Goal: Task Accomplishment & Management: Manage account settings

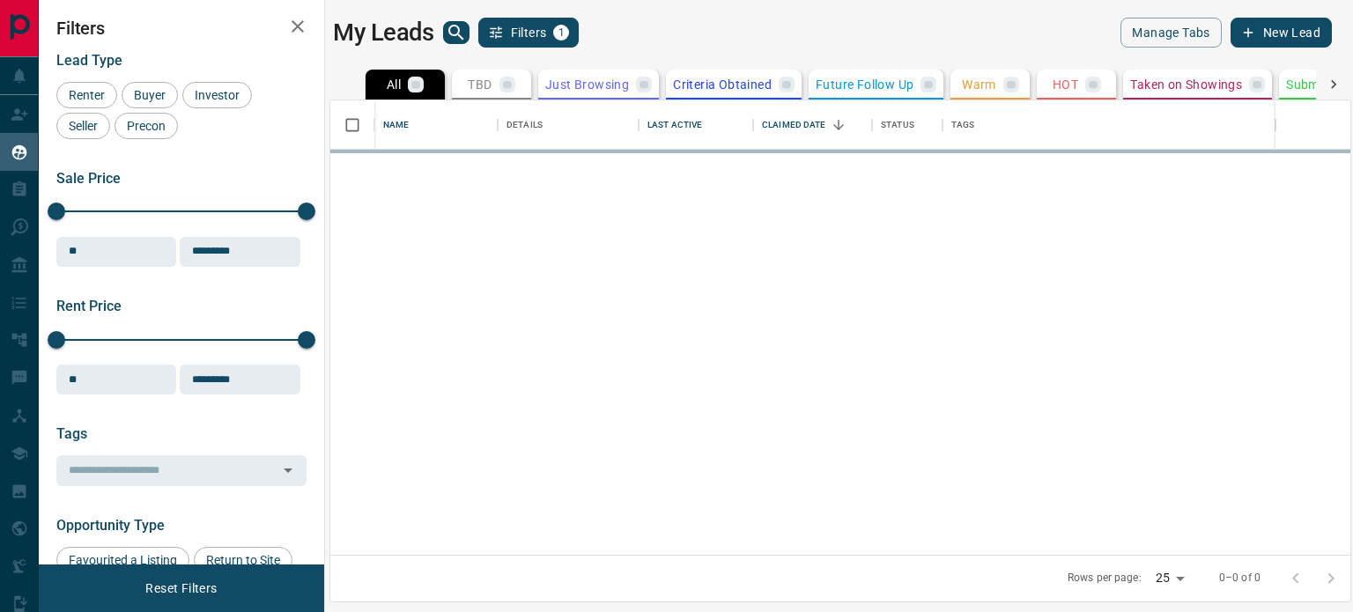
scroll to position [441, 1007]
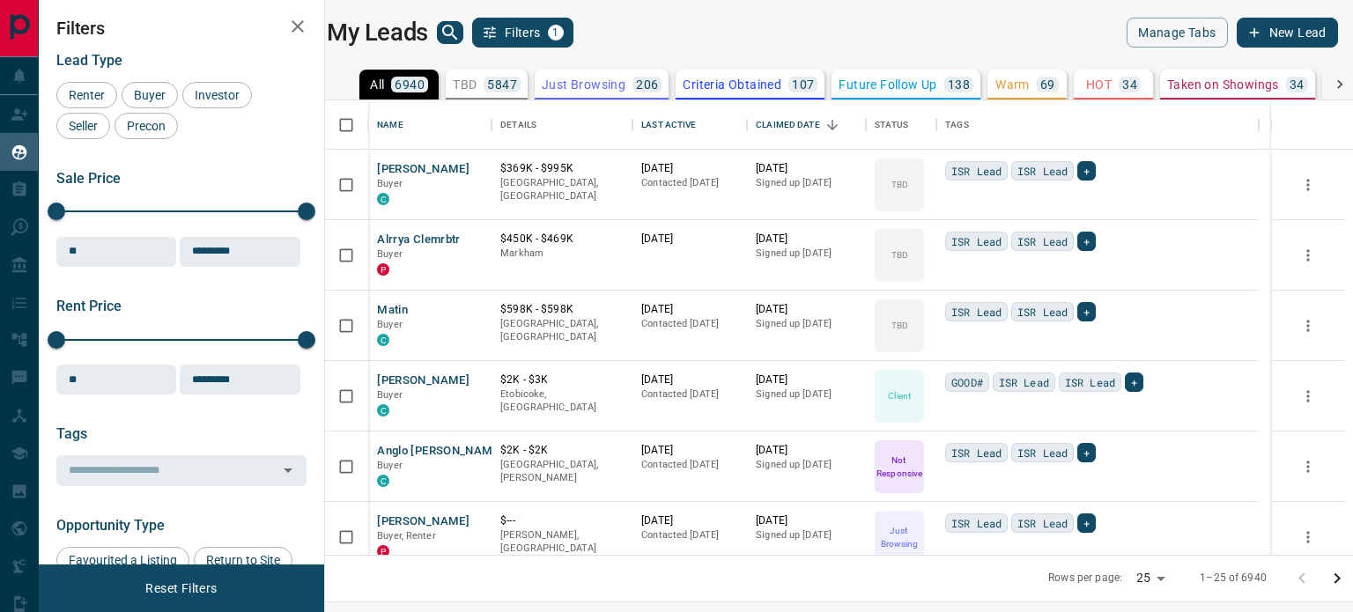
drag, startPoint x: 578, startPoint y: 2, endPoint x: 474, endPoint y: 67, distance: 122.7
click at [474, 67] on div "All 6940 TBD 5847 Do Not Contact - Not Responsive 143 Bogus 236 Just Browsing 2…" at bounding box center [832, 317] width 1050 height 512
click at [483, 77] on div "TBD 5847" at bounding box center [487, 85] width 68 height 16
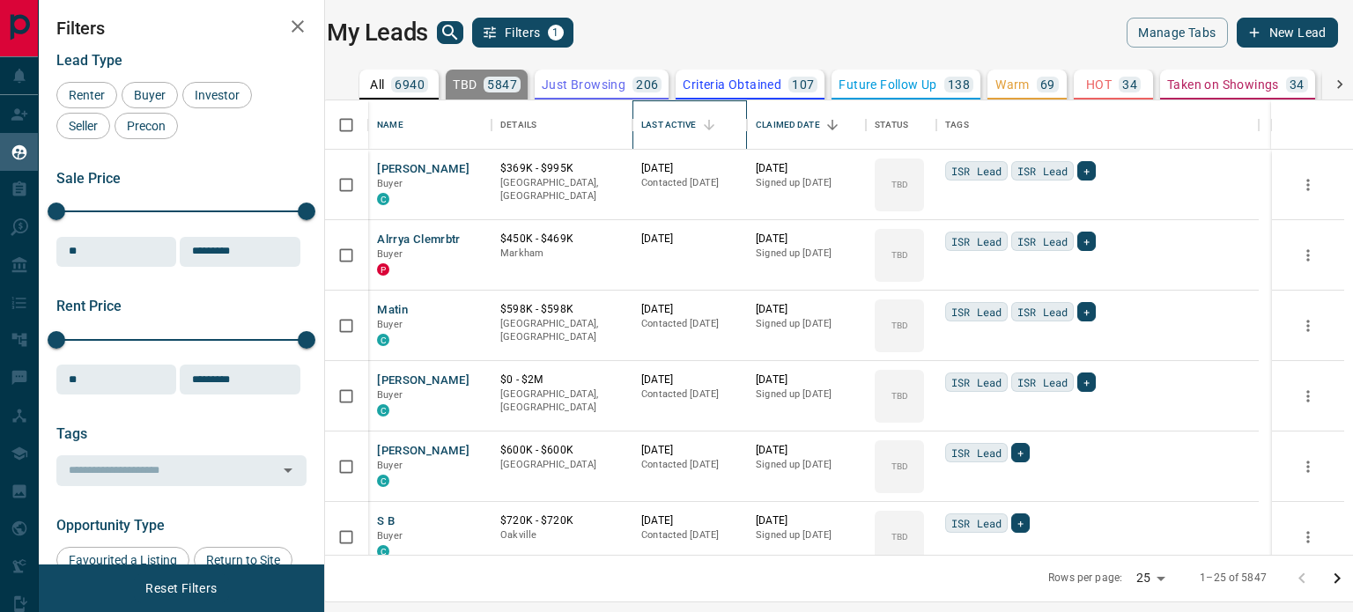
click at [677, 126] on div "Last Active" at bounding box center [668, 124] width 55 height 49
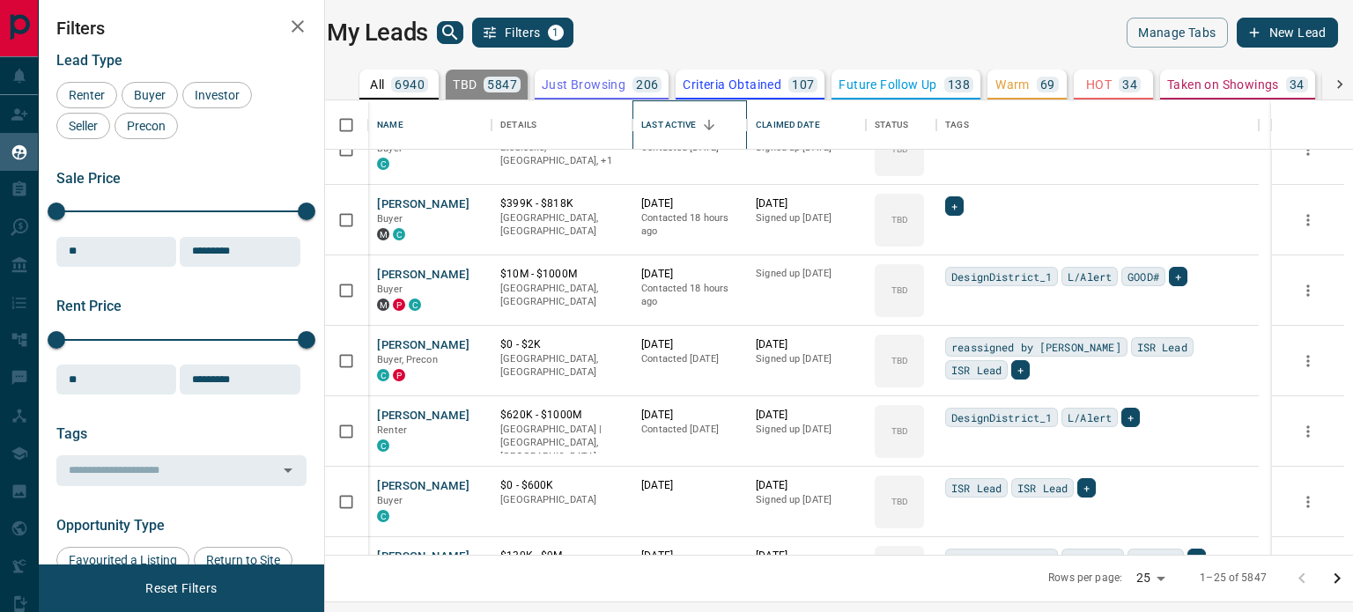
scroll to position [1355, 0]
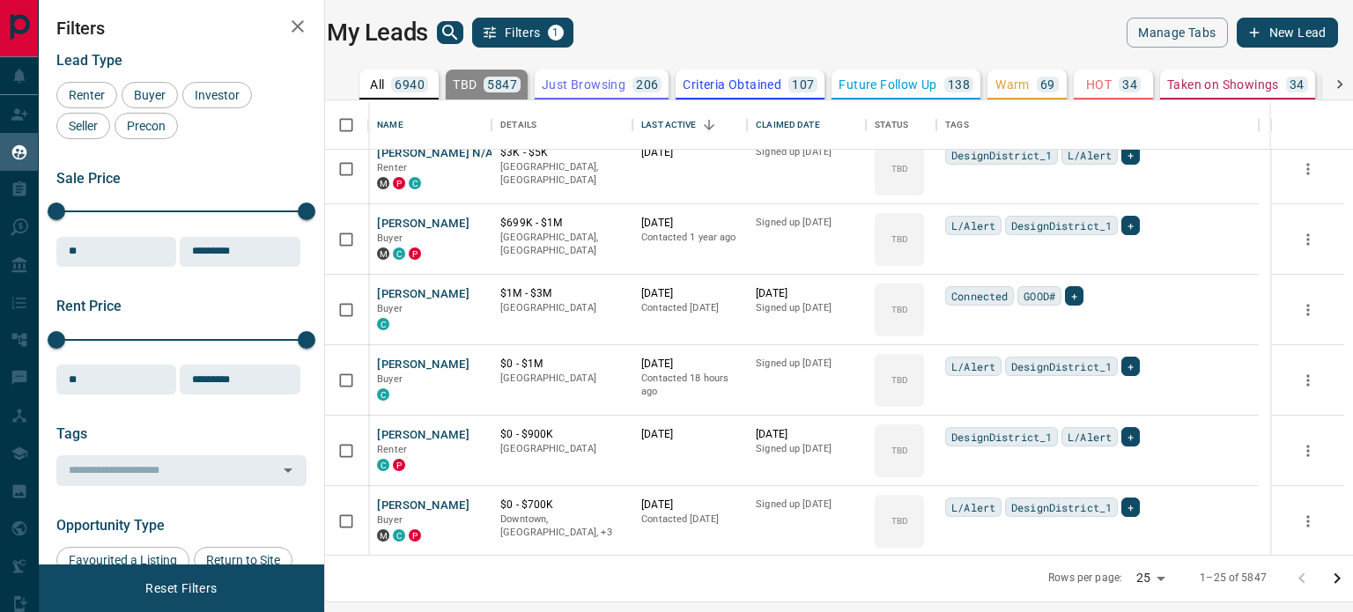
click at [1158, 574] on body "Lead Transfers Claim Leads My Leads Tasks Opportunities Deals Campaigns Automat…" at bounding box center [676, 295] width 1353 height 590
click at [1142, 574] on li "100" at bounding box center [1149, 578] width 47 height 26
type input "***"
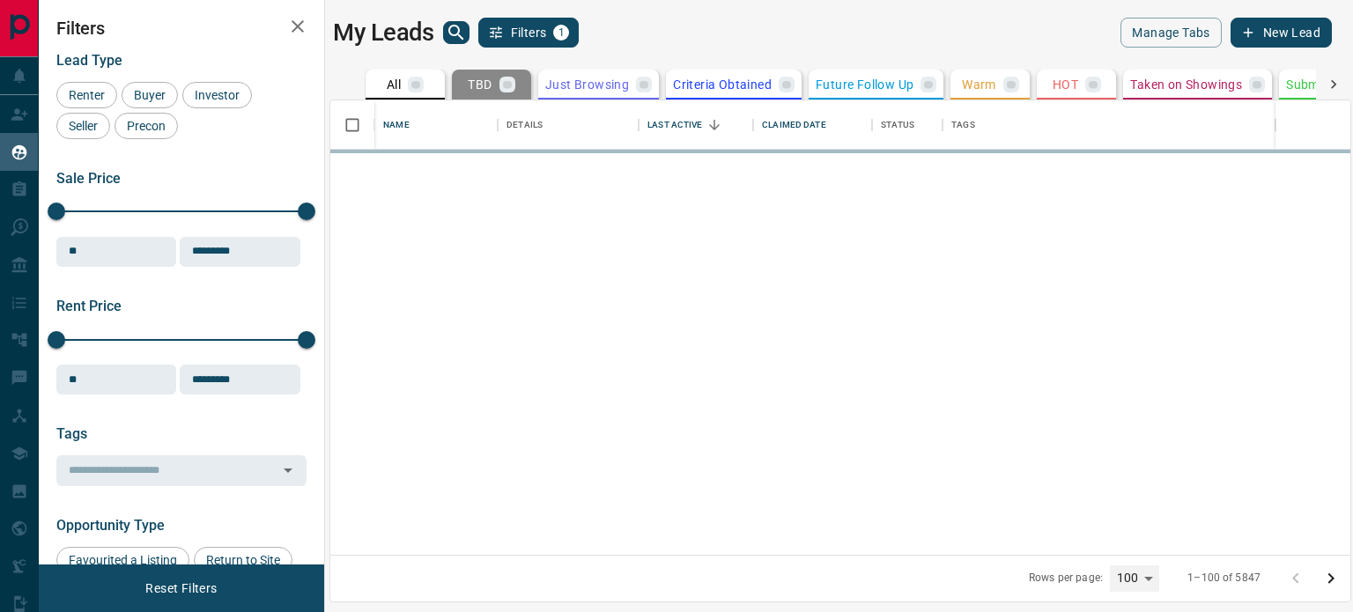
scroll to position [0, 0]
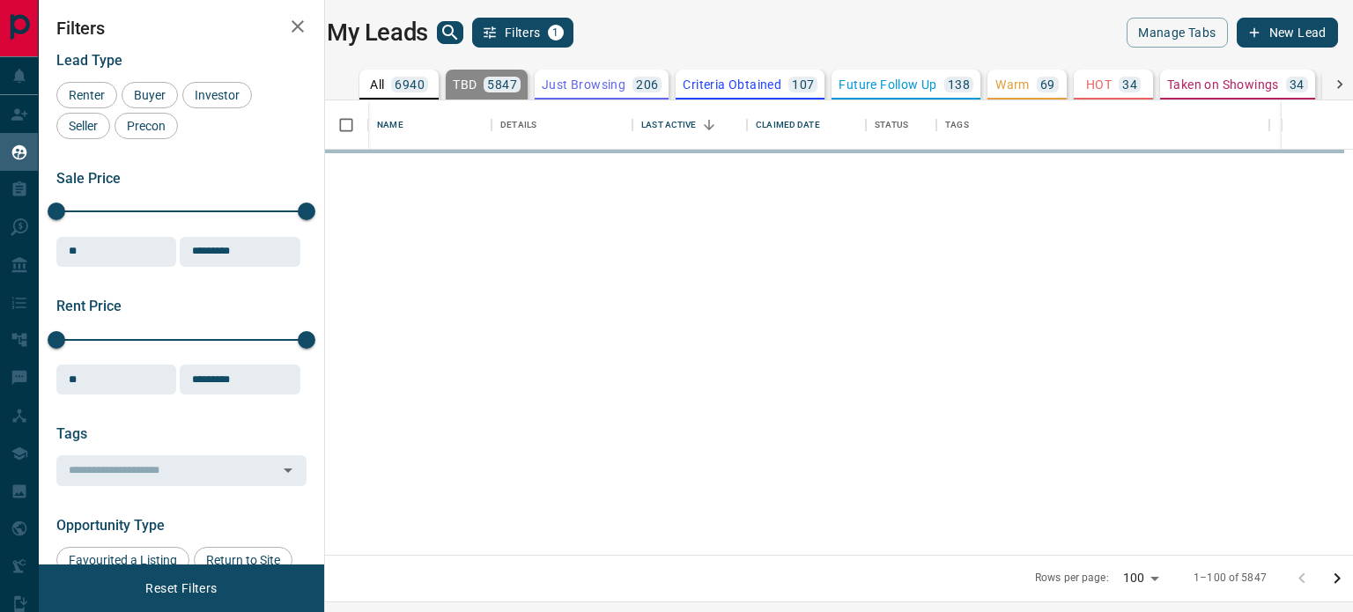
click at [1327, 588] on icon "Go to next page" at bounding box center [1337, 578] width 21 height 21
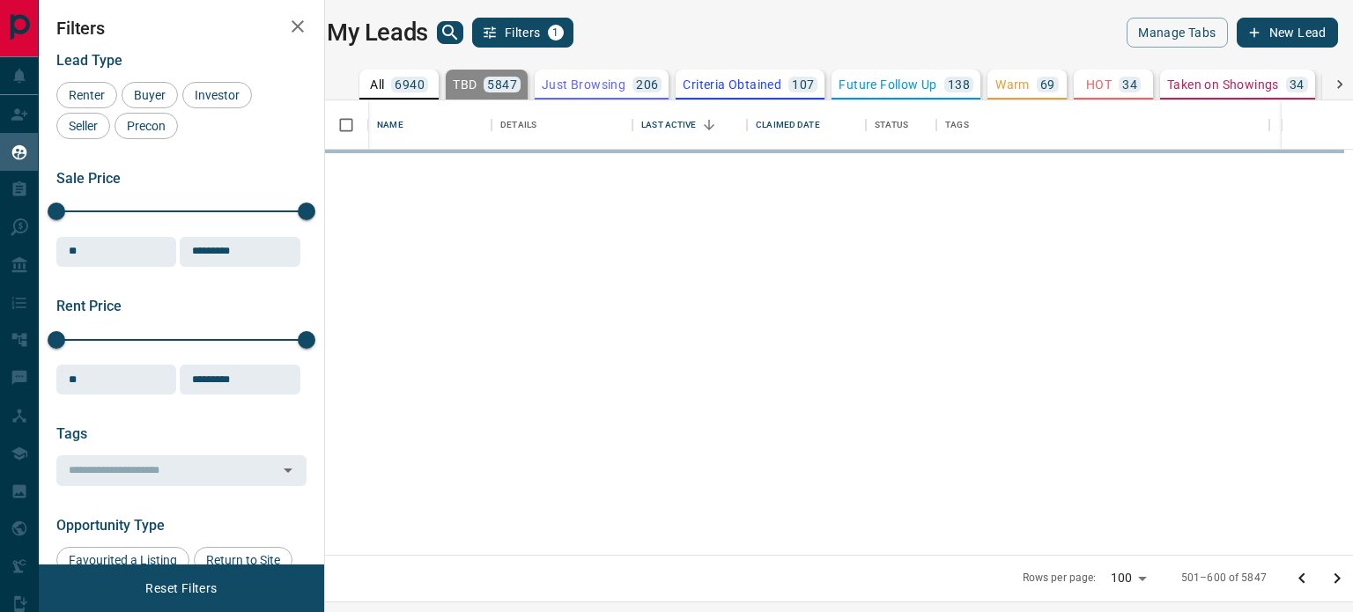
click at [1327, 588] on icon "Go to next page" at bounding box center [1337, 578] width 21 height 21
click at [1327, 582] on icon "Go to next page" at bounding box center [1337, 578] width 21 height 21
click at [1329, 583] on icon "Go to next page" at bounding box center [1337, 578] width 21 height 21
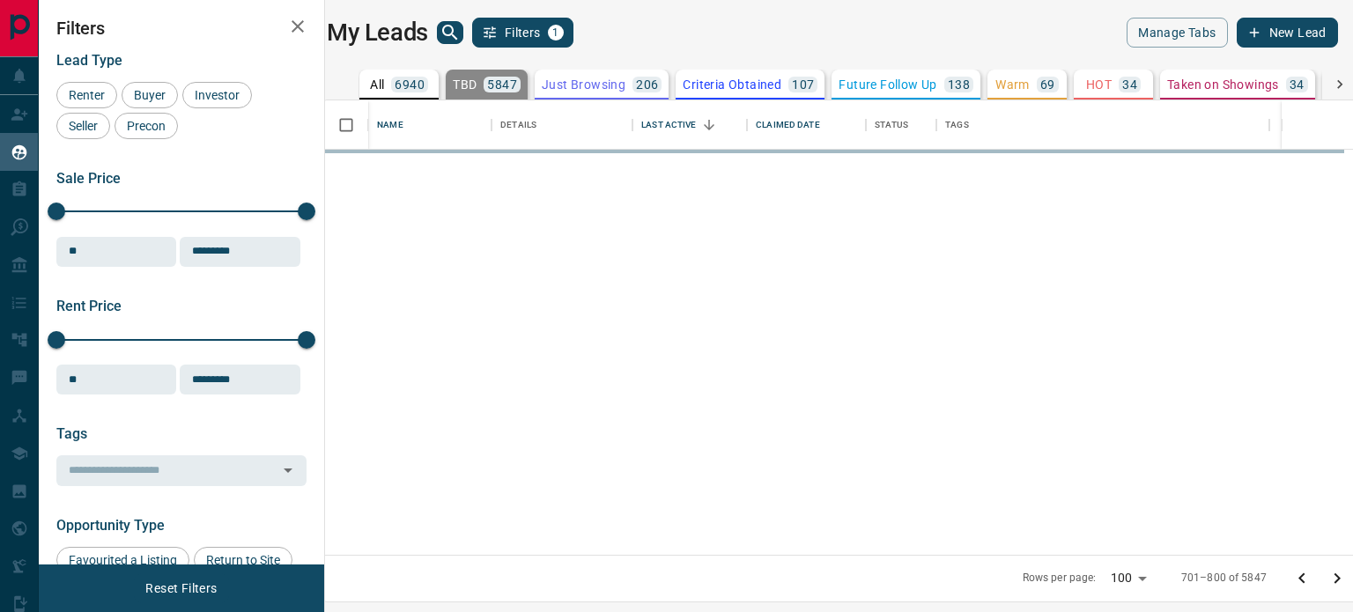
click at [1329, 583] on icon "Go to next page" at bounding box center [1337, 578] width 21 height 21
click at [1302, 577] on icon "Go to previous page" at bounding box center [1302, 578] width 21 height 21
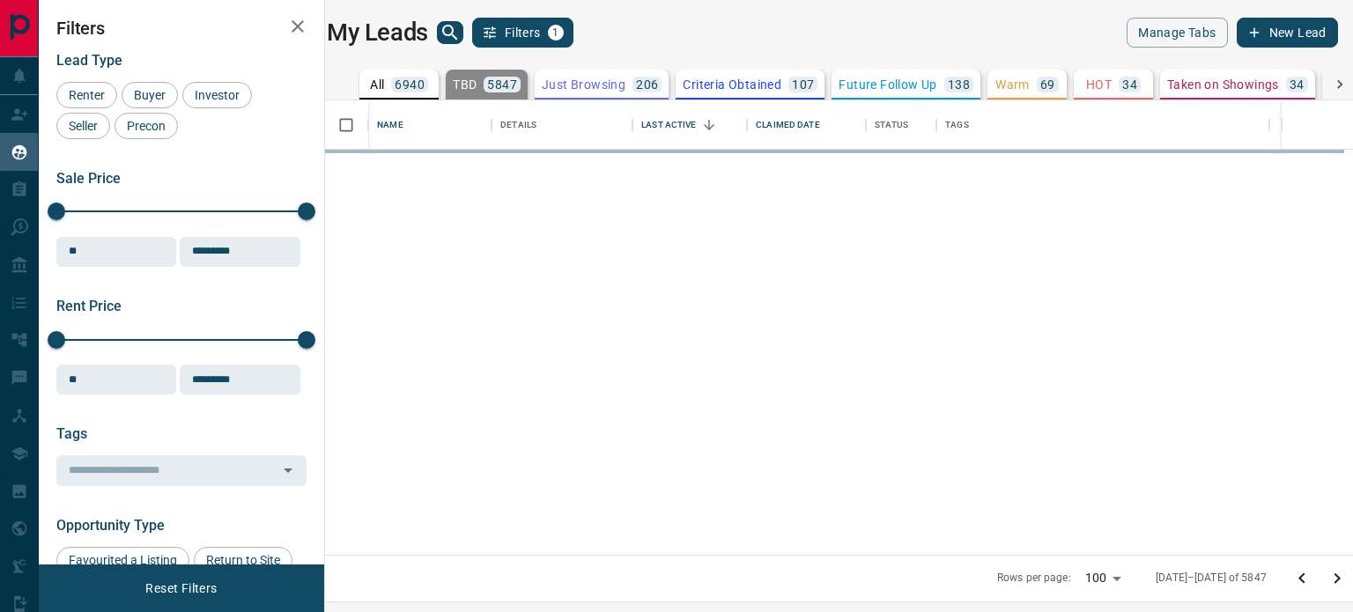
click at [1302, 577] on icon "Go to previous page" at bounding box center [1302, 578] width 21 height 21
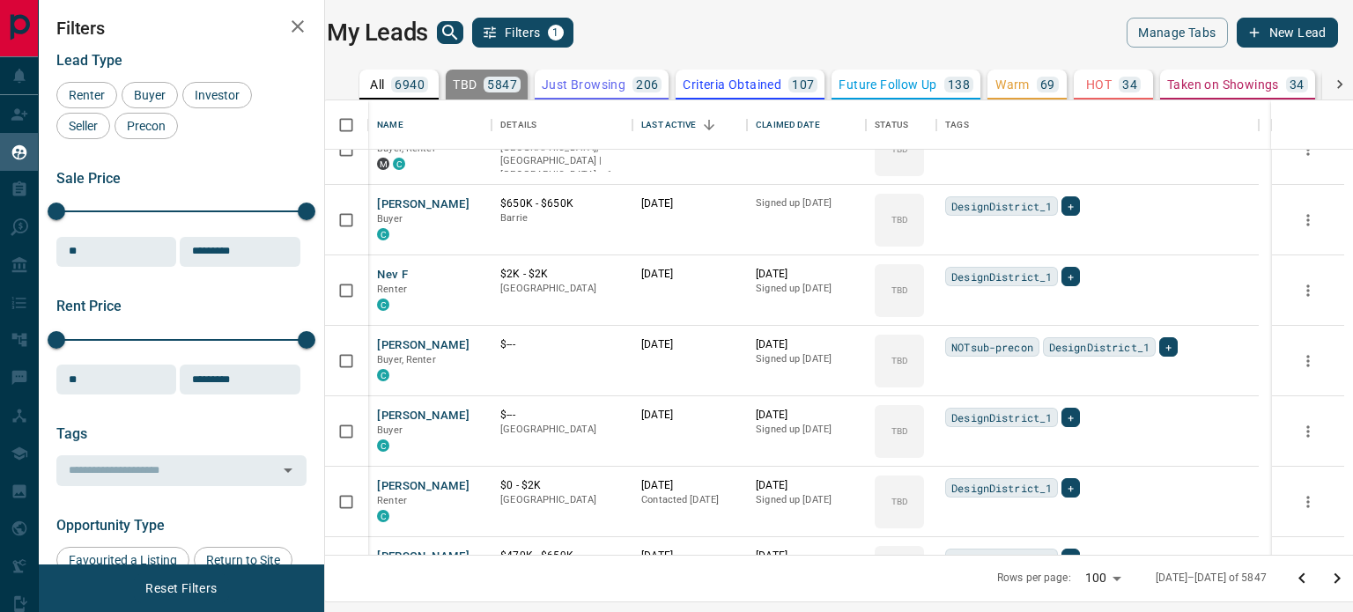
scroll to position [3524, 0]
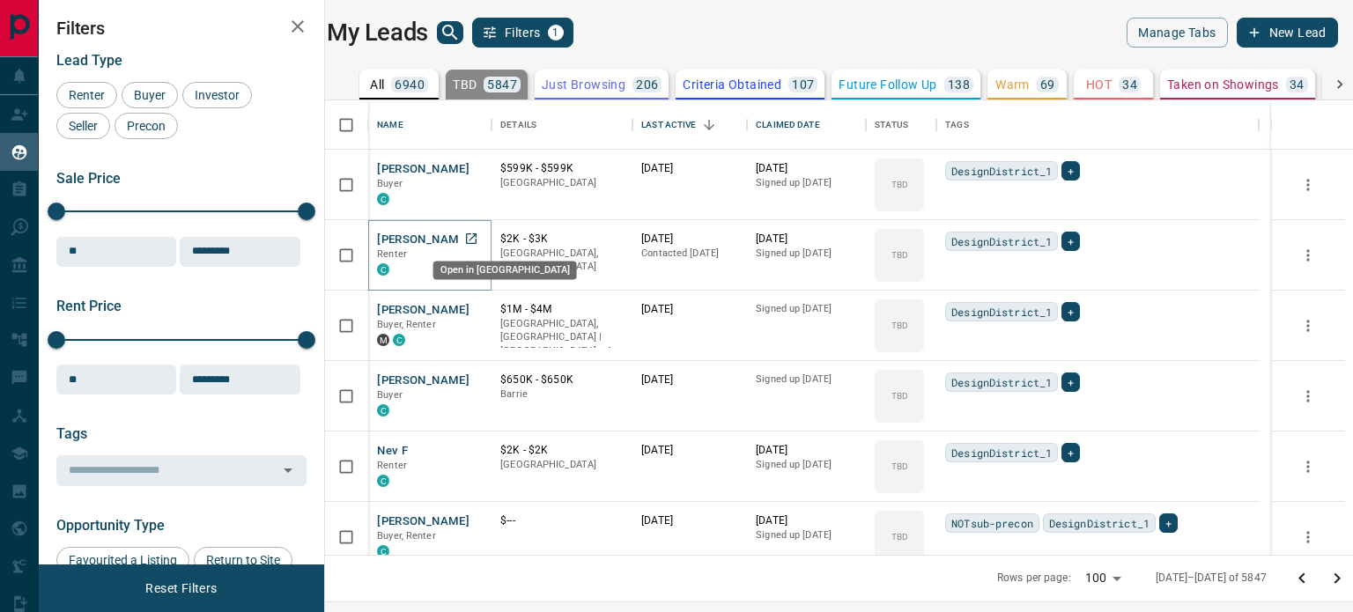
click at [478, 239] on icon "Open in New Tab" at bounding box center [471, 239] width 14 height 14
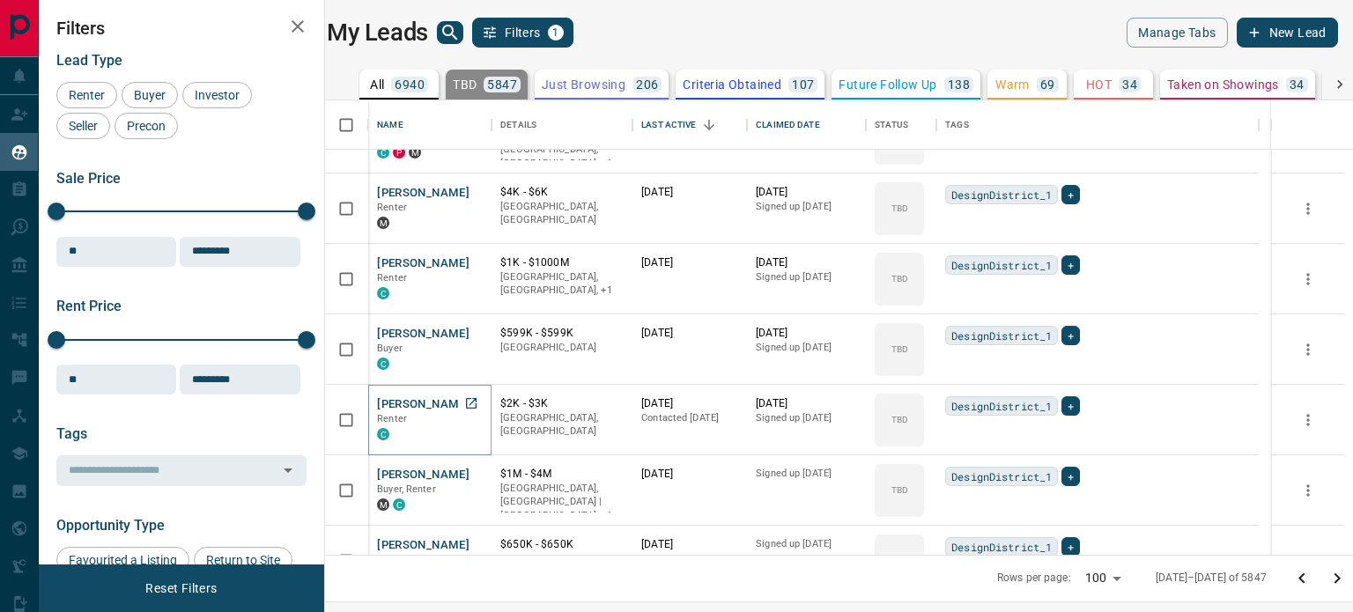
scroll to position [3348, 0]
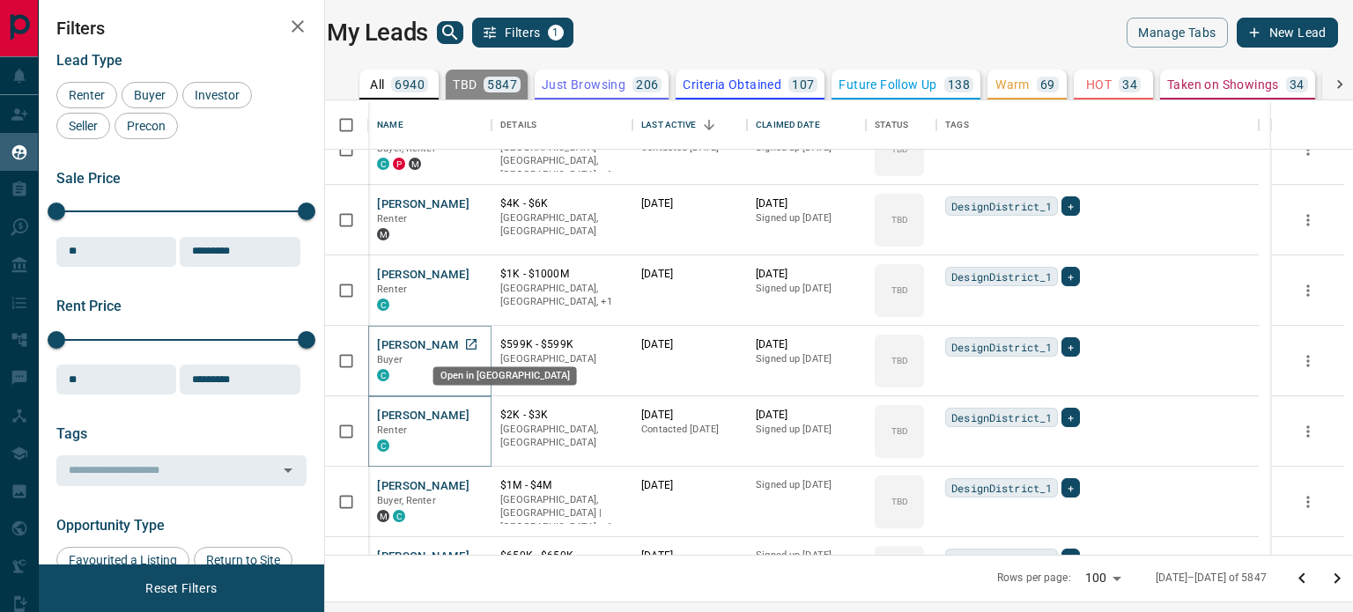
click at [475, 337] on icon "Open in New Tab" at bounding box center [471, 344] width 14 height 14
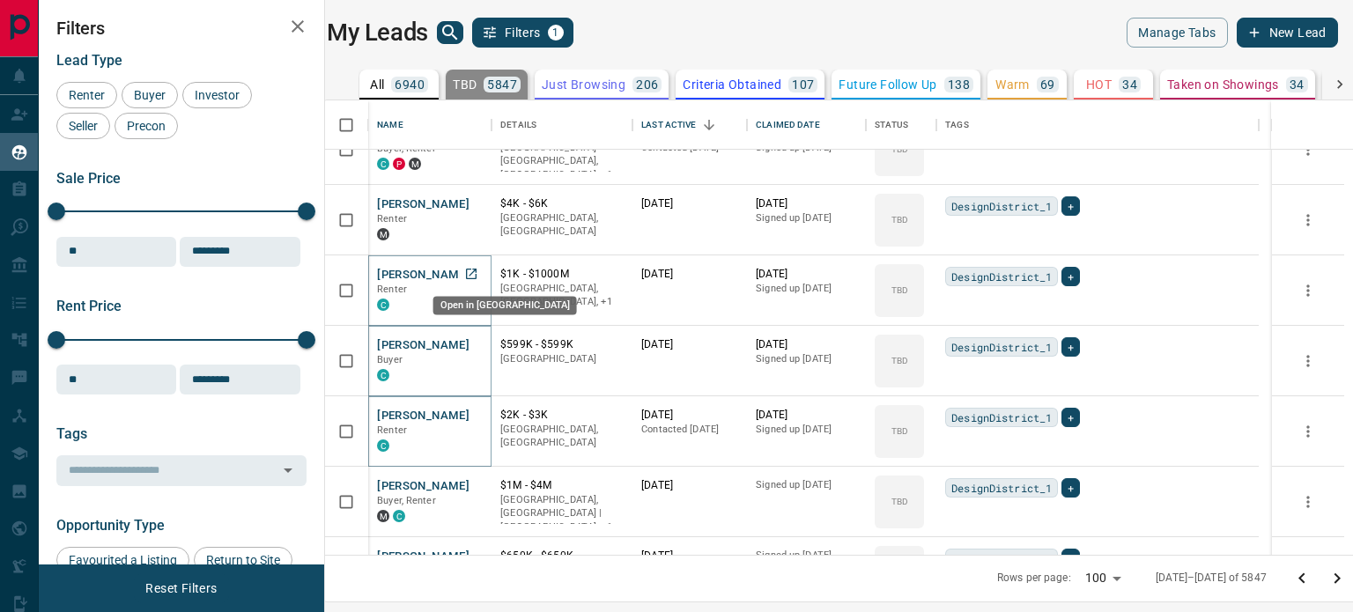
click at [478, 272] on icon "Open in New Tab" at bounding box center [471, 274] width 14 height 14
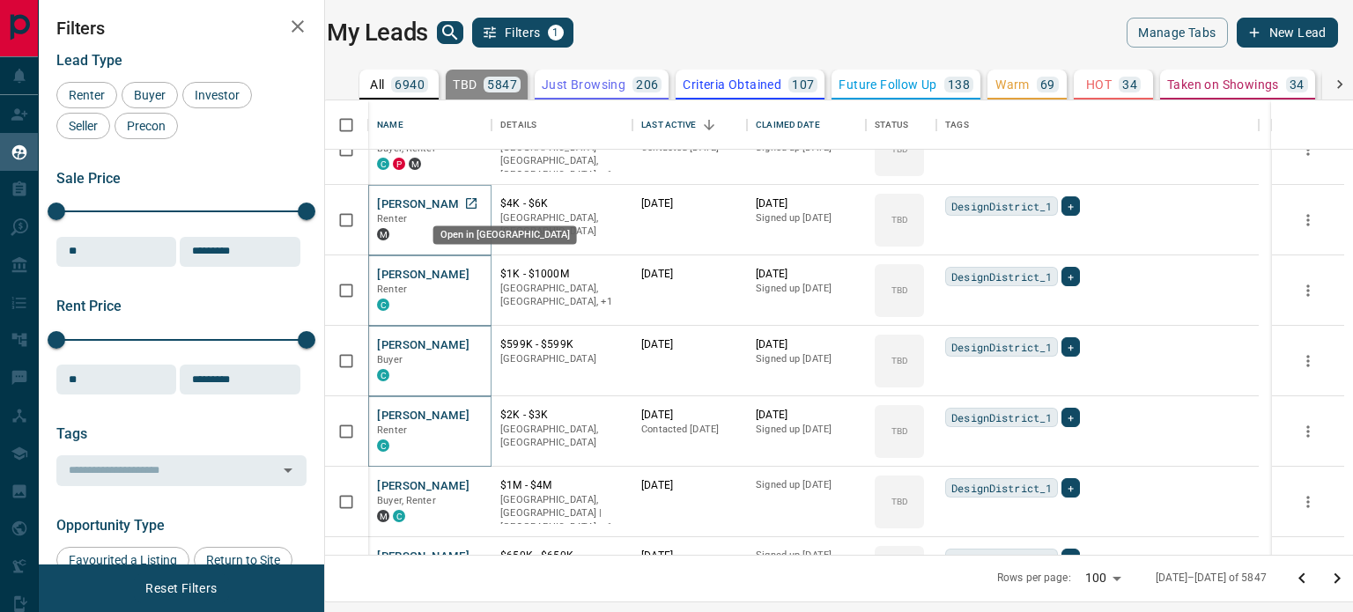
click at [478, 207] on icon "Open in New Tab" at bounding box center [471, 203] width 14 height 14
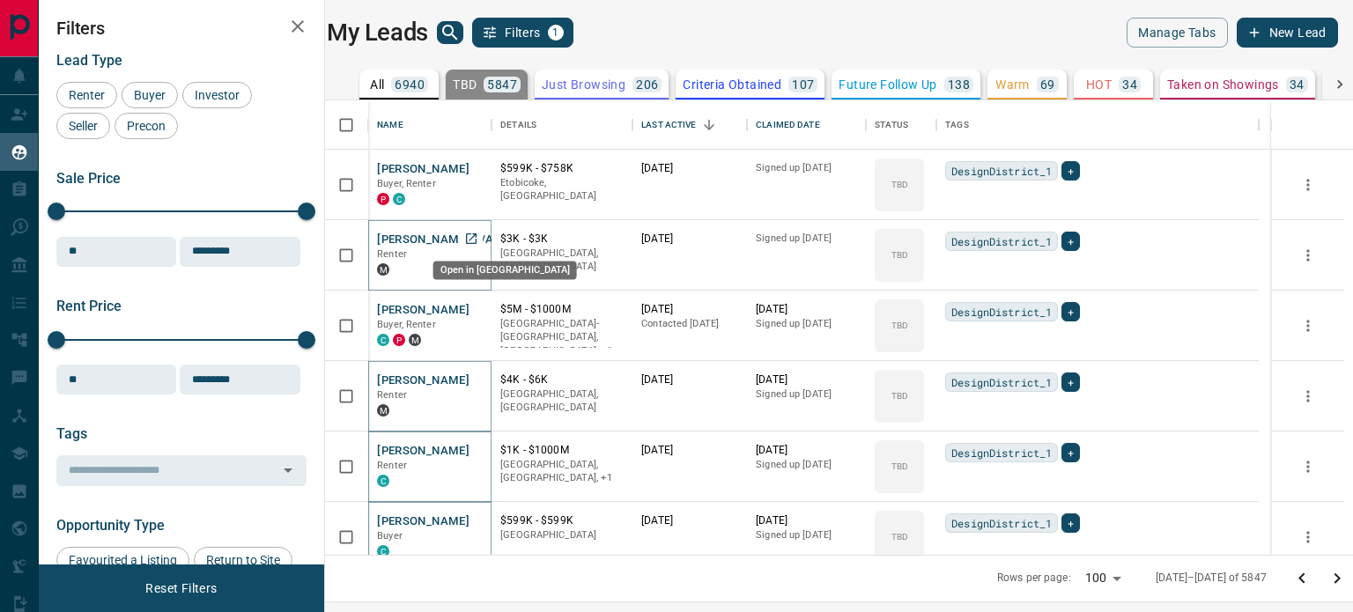
click at [478, 239] on icon "Open in New Tab" at bounding box center [471, 239] width 14 height 14
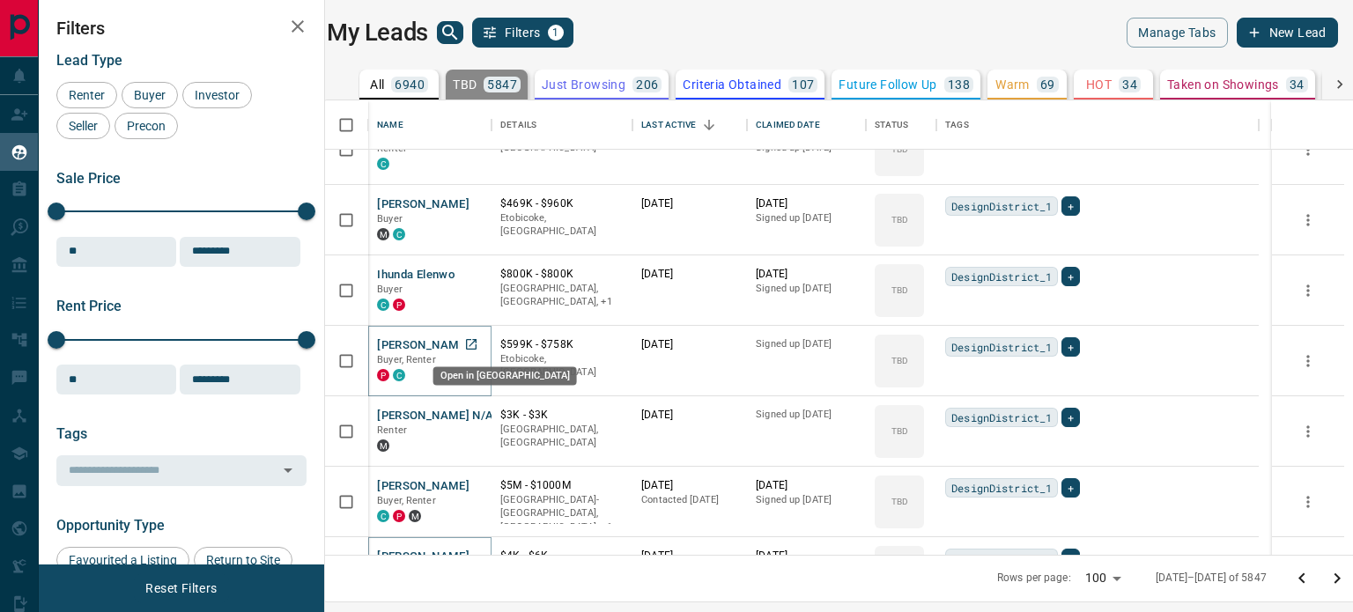
click at [478, 344] on icon "Open in New Tab" at bounding box center [471, 344] width 14 height 14
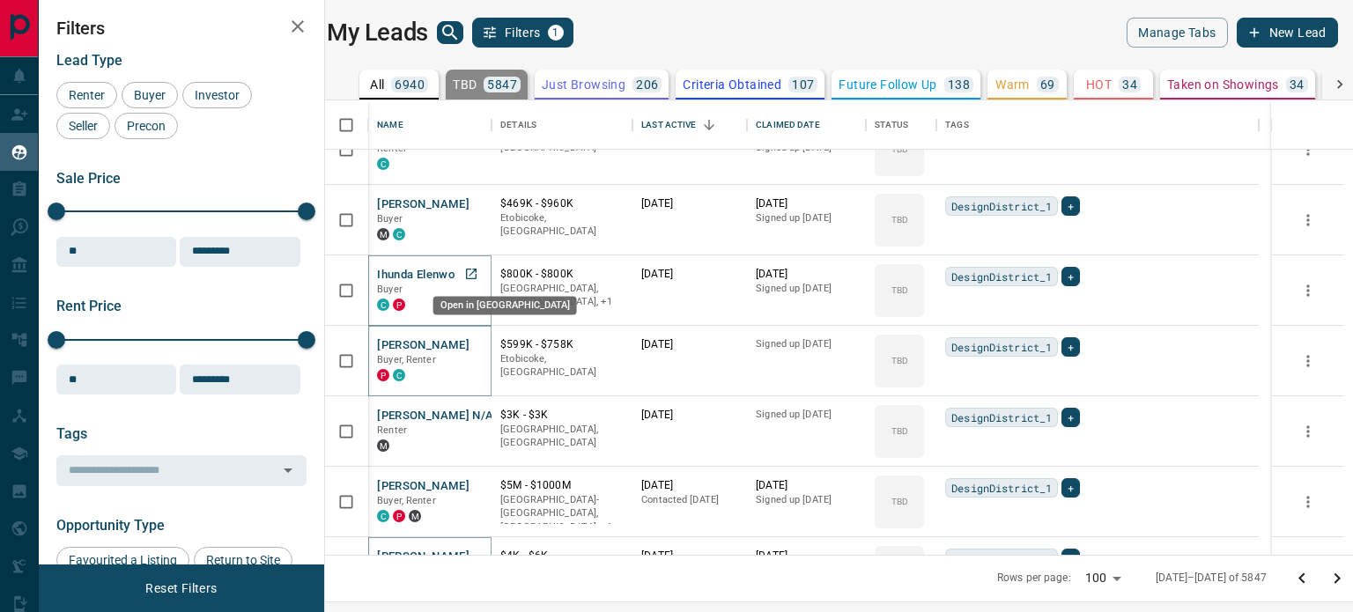
click at [478, 272] on icon "Open in New Tab" at bounding box center [471, 274] width 14 height 14
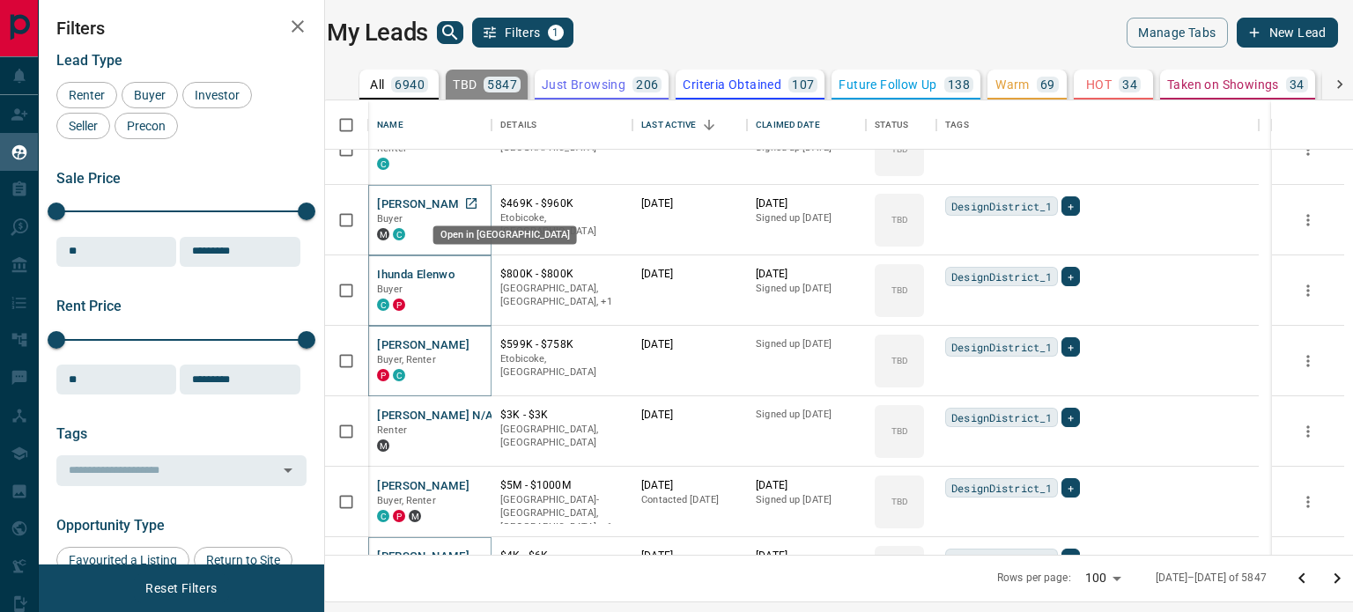
click at [478, 205] on icon "Open in New Tab" at bounding box center [471, 203] width 14 height 14
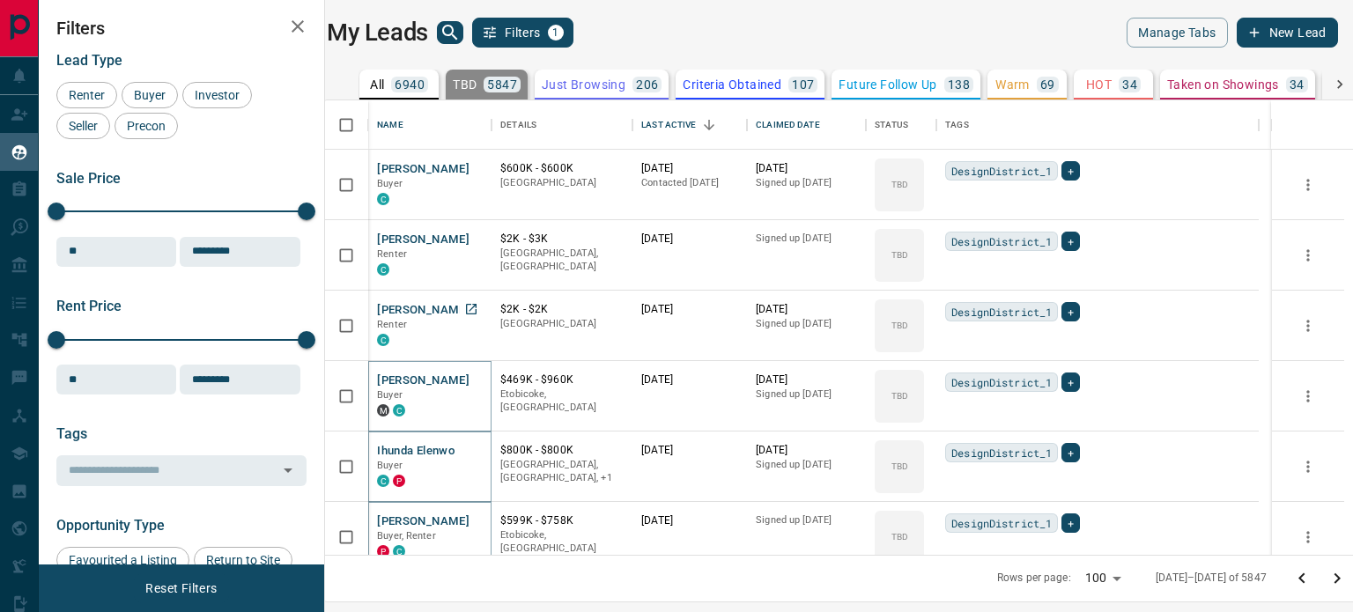
scroll to position [2643, 0]
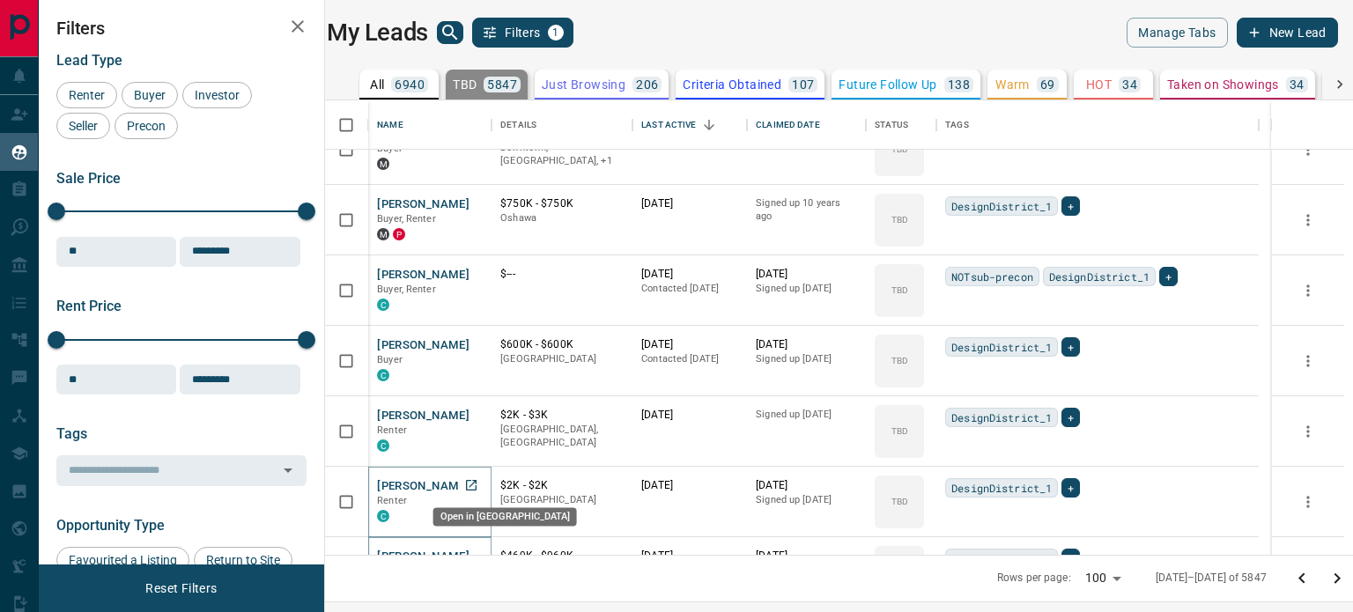
click at [474, 483] on icon "Open in New Tab" at bounding box center [471, 485] width 14 height 14
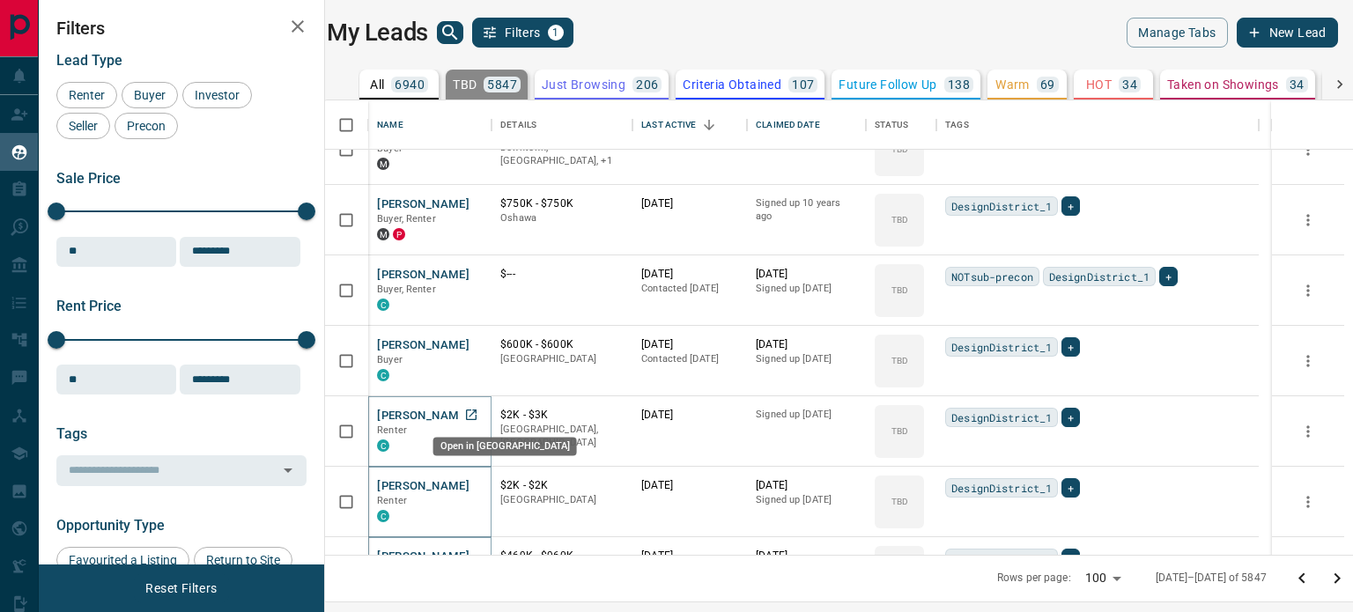
click at [478, 420] on icon "Open in New Tab" at bounding box center [471, 415] width 14 height 14
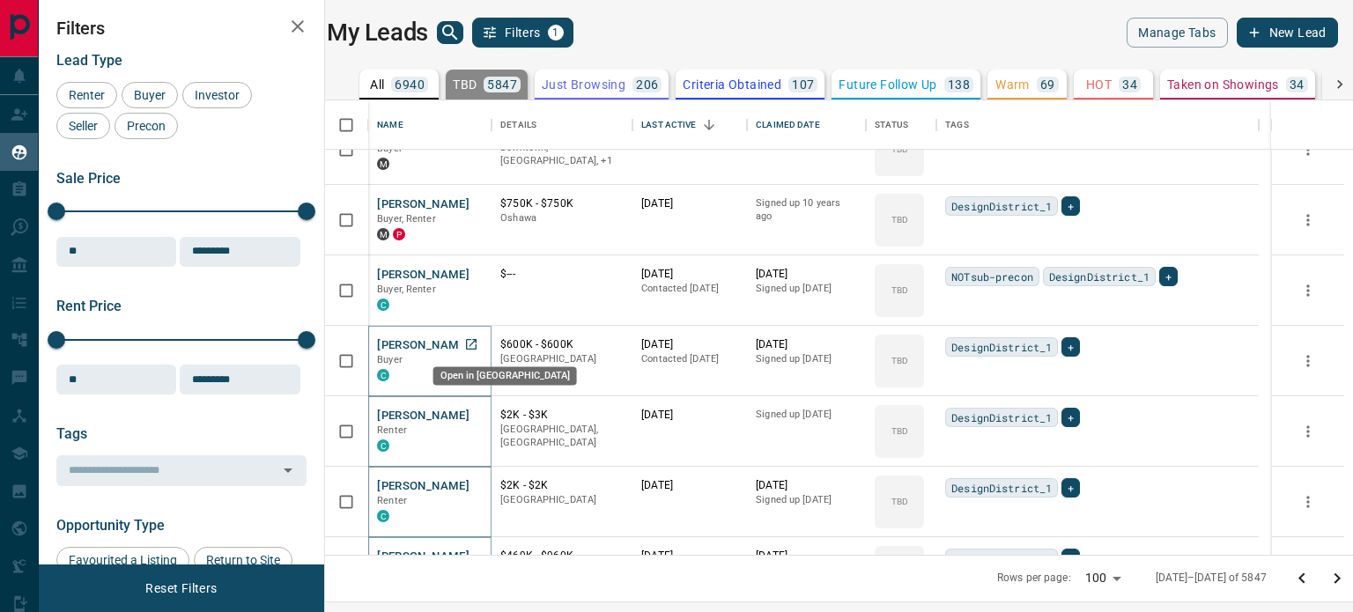
click at [476, 341] on icon "Open in New Tab" at bounding box center [471, 344] width 14 height 14
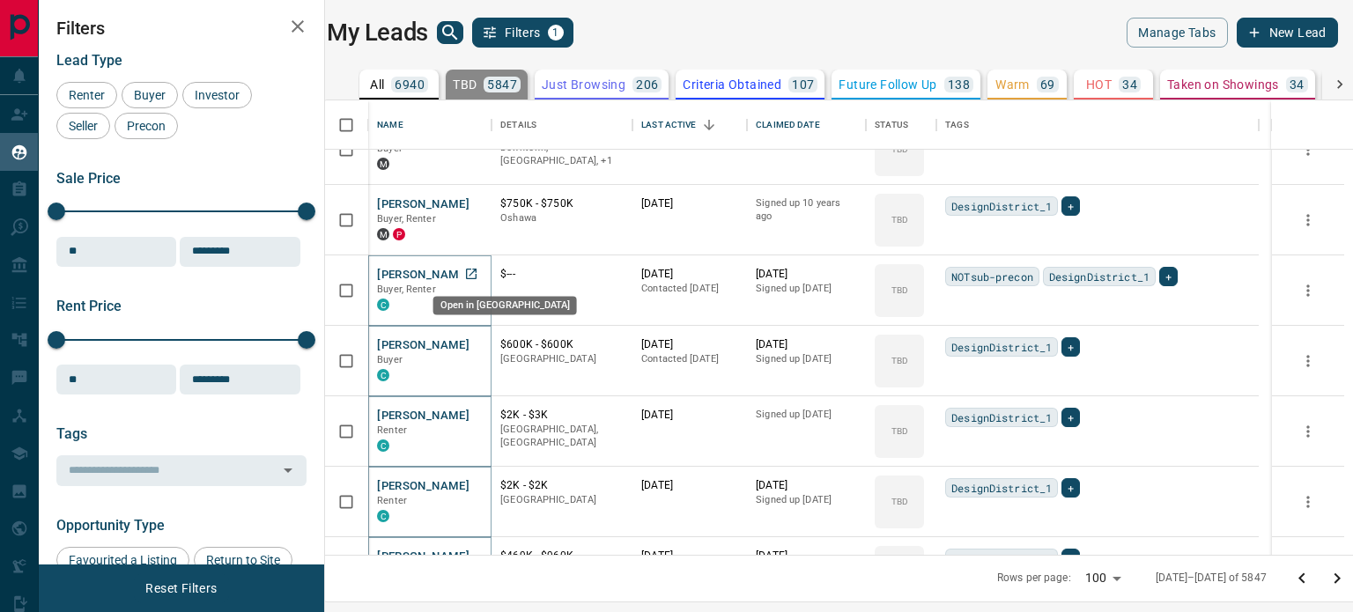
click at [478, 275] on icon "Open in New Tab" at bounding box center [471, 274] width 14 height 14
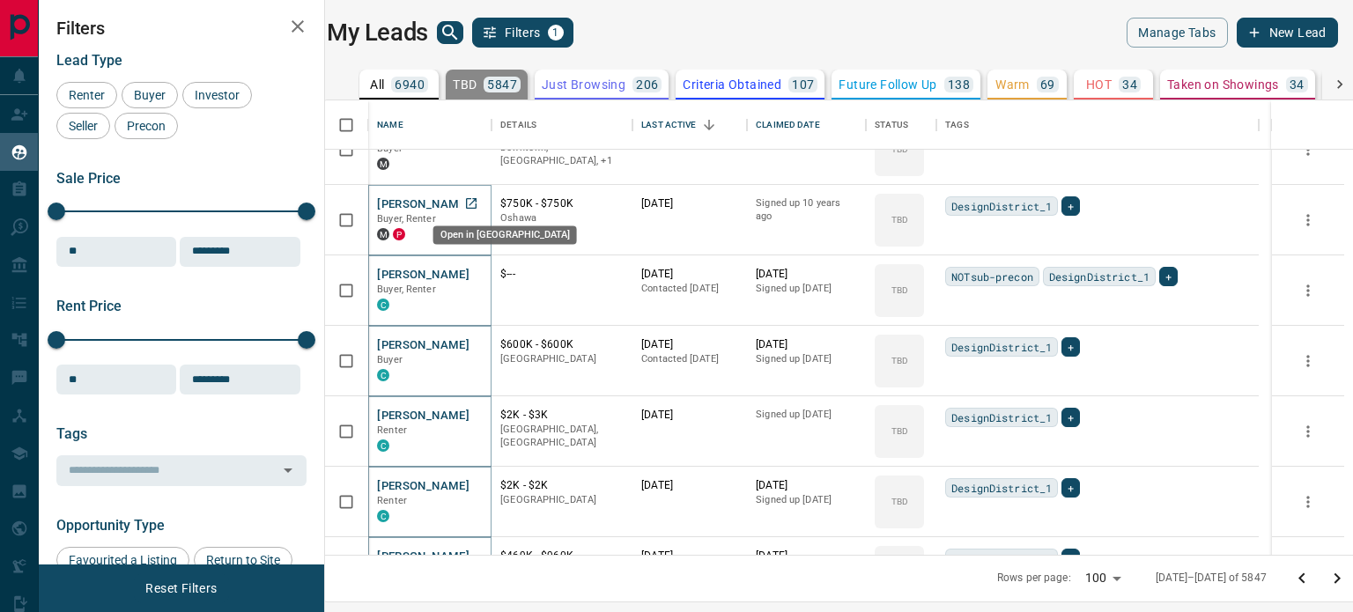
click at [483, 196] on link "Open in New Tab" at bounding box center [471, 203] width 23 height 23
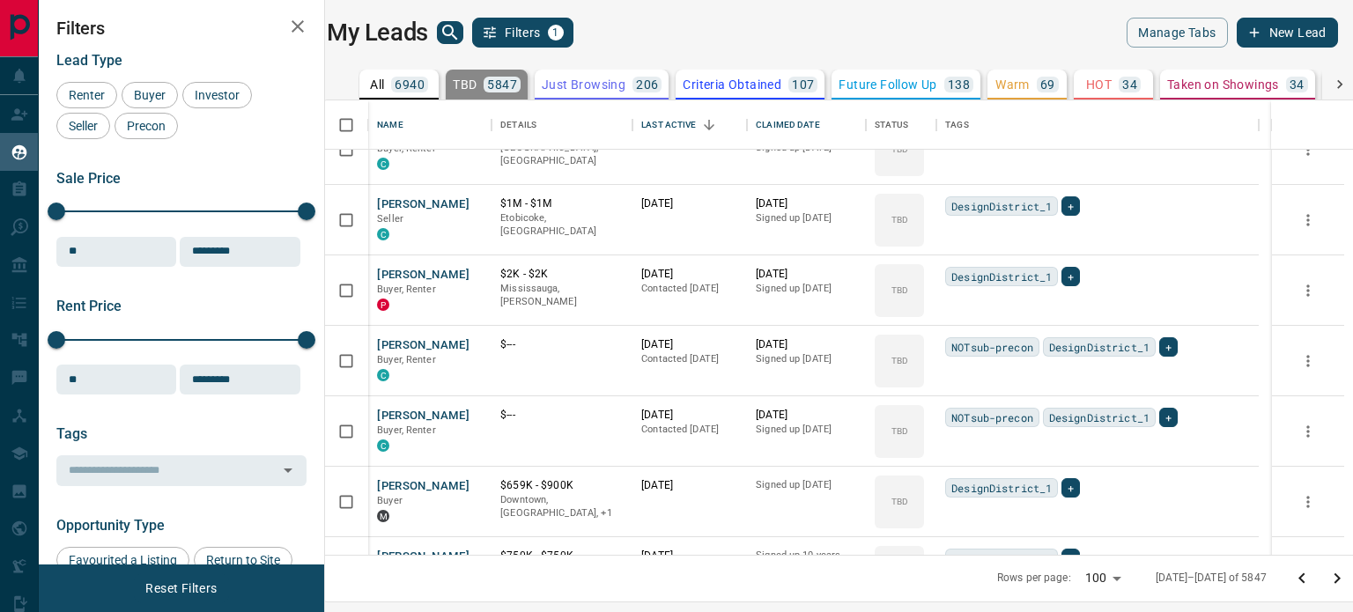
scroll to position [2467, 0]
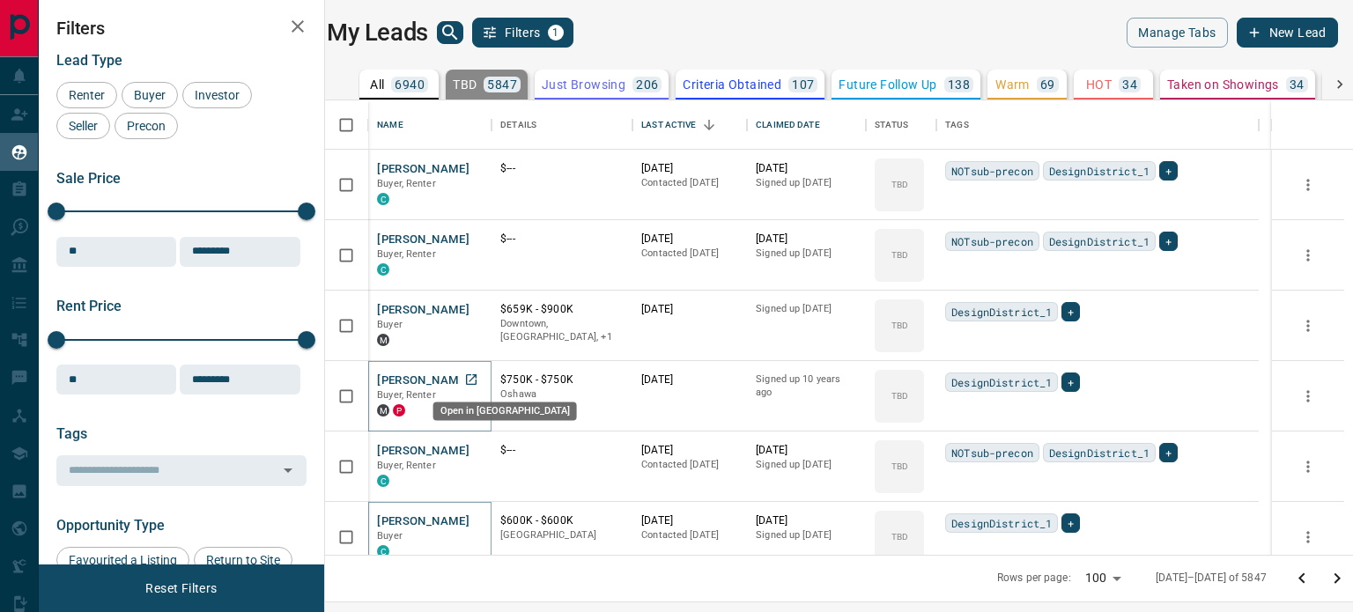
click at [478, 374] on icon "Open in New Tab" at bounding box center [471, 380] width 14 height 14
click at [477, 304] on icon "Open in New Tab" at bounding box center [471, 309] width 11 height 11
click at [478, 241] on icon "Open in New Tab" at bounding box center [471, 239] width 14 height 14
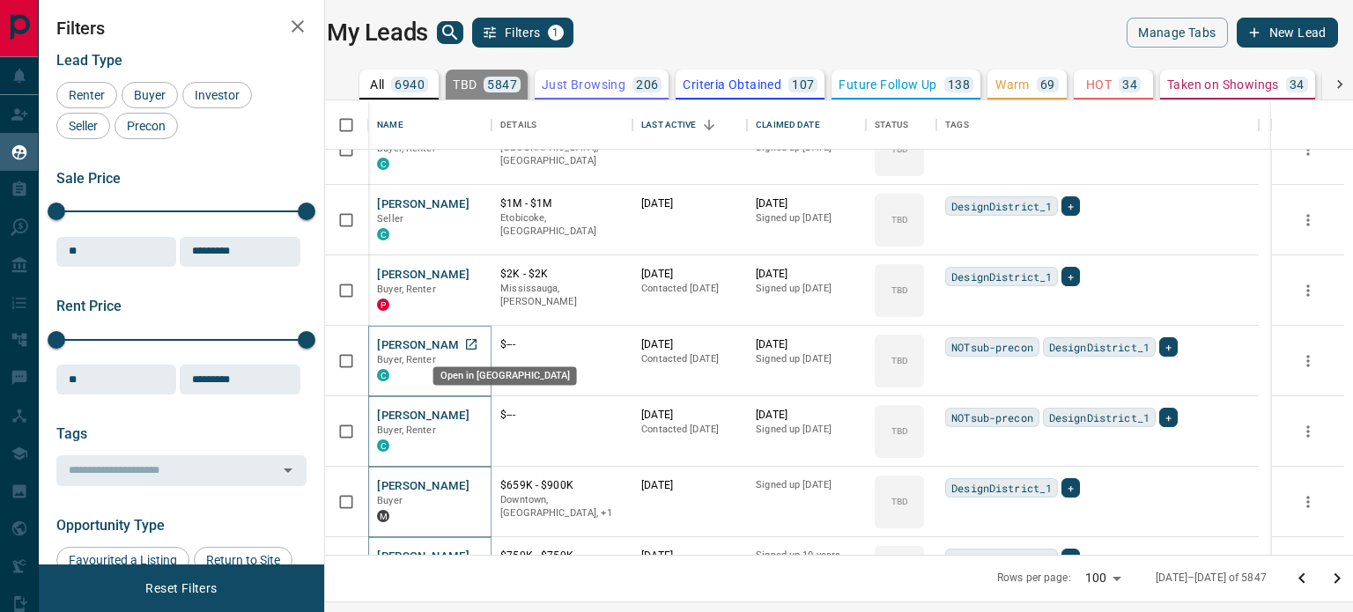
click at [477, 341] on icon "Open in New Tab" at bounding box center [471, 344] width 14 height 14
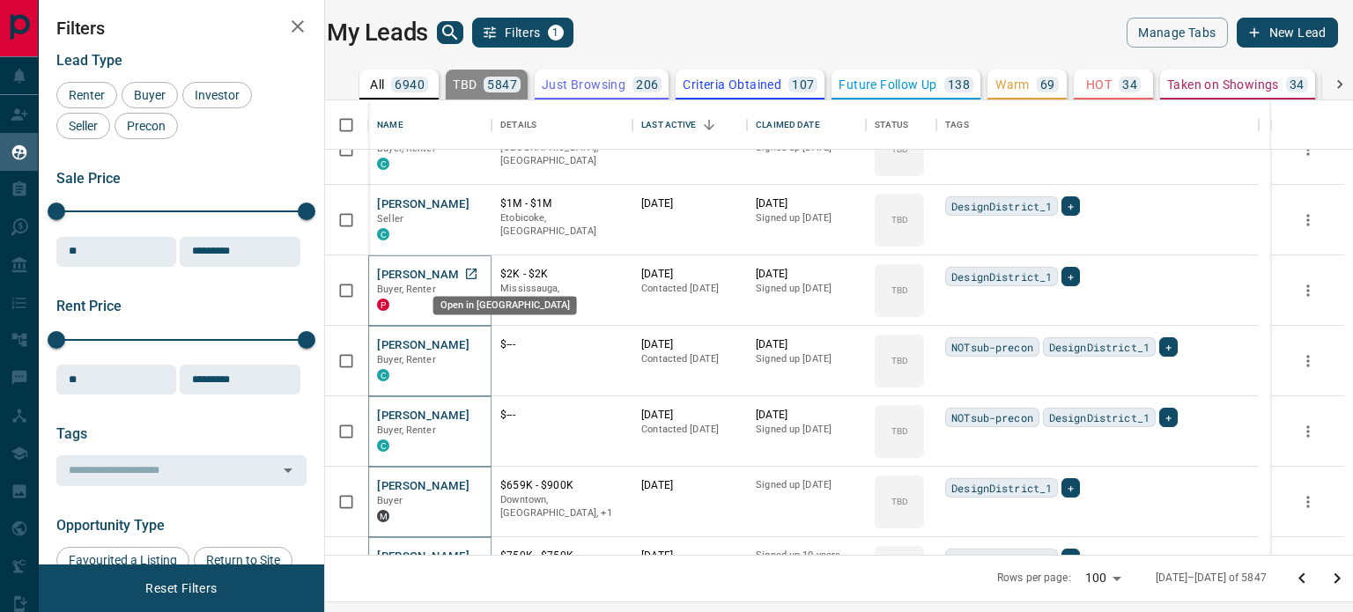
click at [478, 270] on icon "Open in New Tab" at bounding box center [471, 274] width 14 height 14
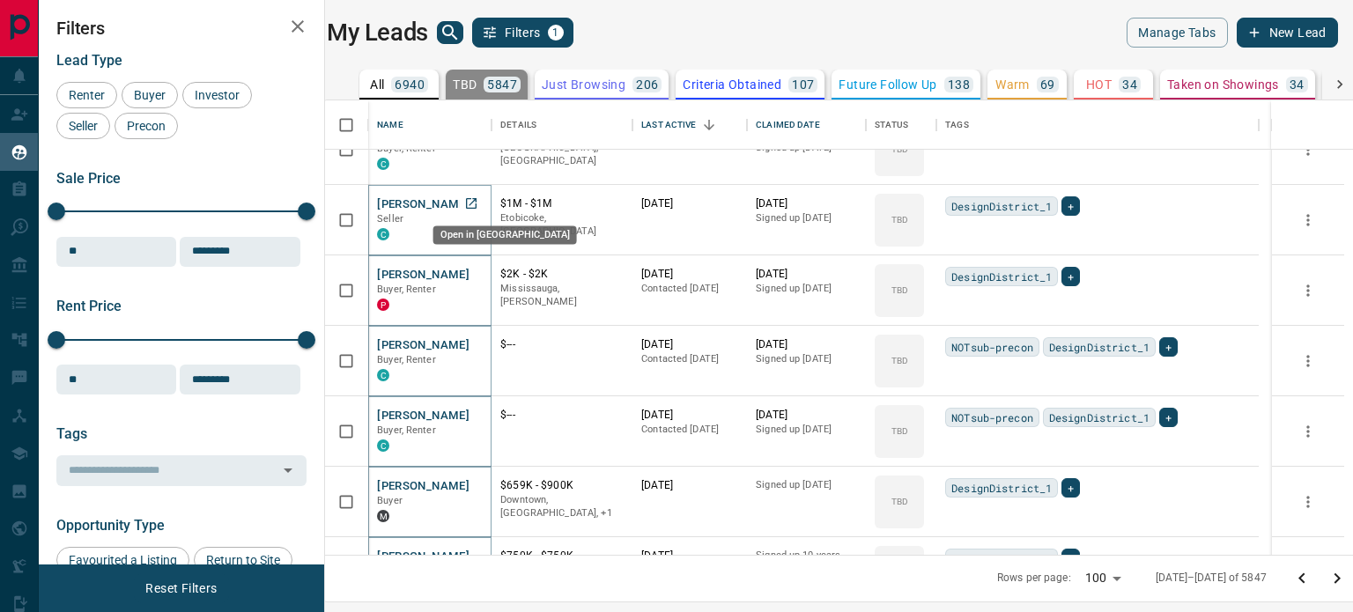
click at [478, 202] on icon "Open in New Tab" at bounding box center [471, 203] width 14 height 14
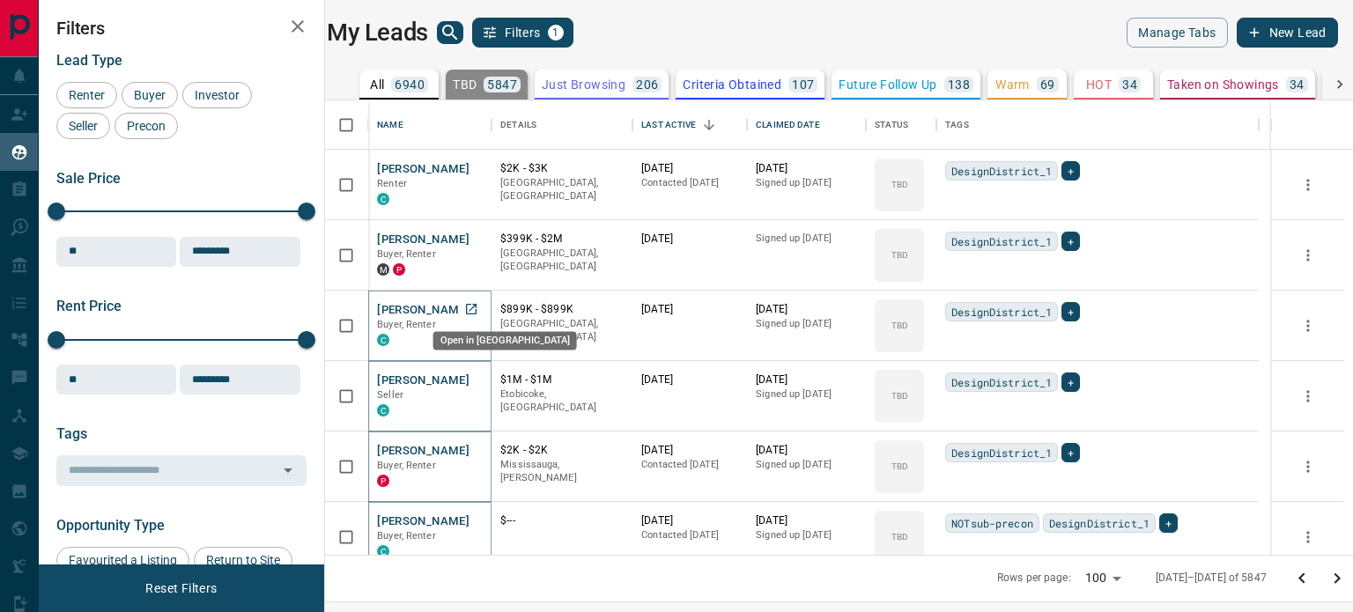
click at [477, 304] on icon "Open in New Tab" at bounding box center [471, 309] width 11 height 11
click at [478, 243] on icon "Open in New Tab" at bounding box center [471, 239] width 14 height 14
click at [483, 168] on link "Open in New Tab" at bounding box center [471, 168] width 23 height 23
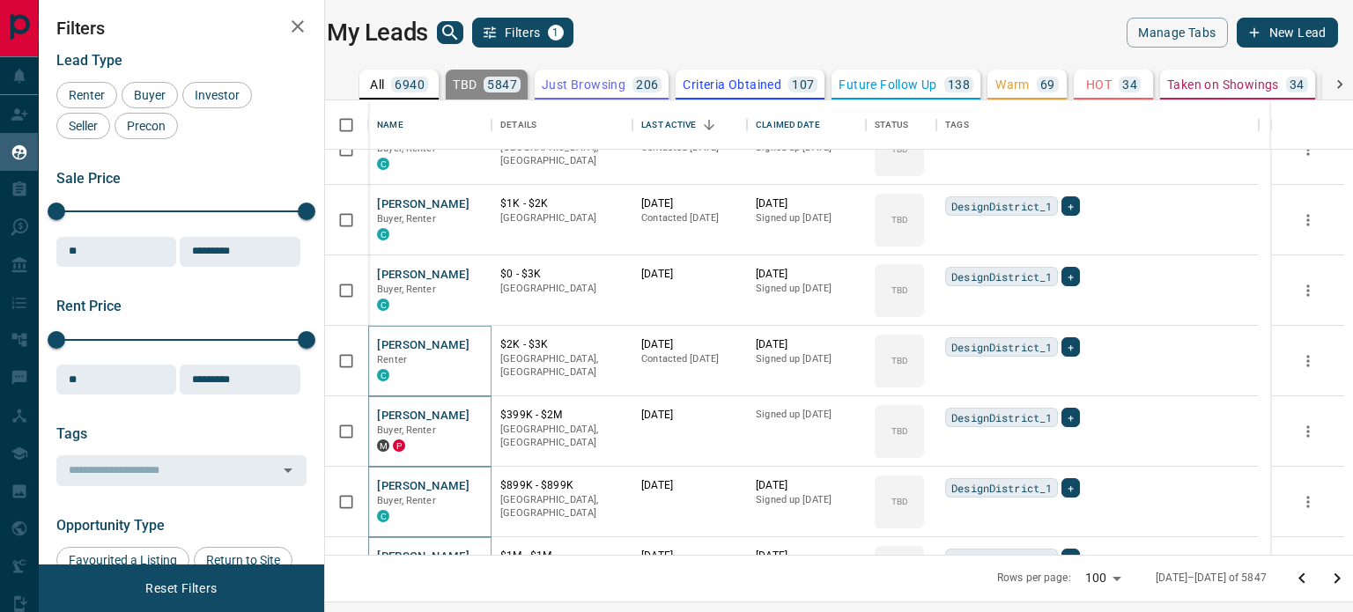
scroll to position [1762, 0]
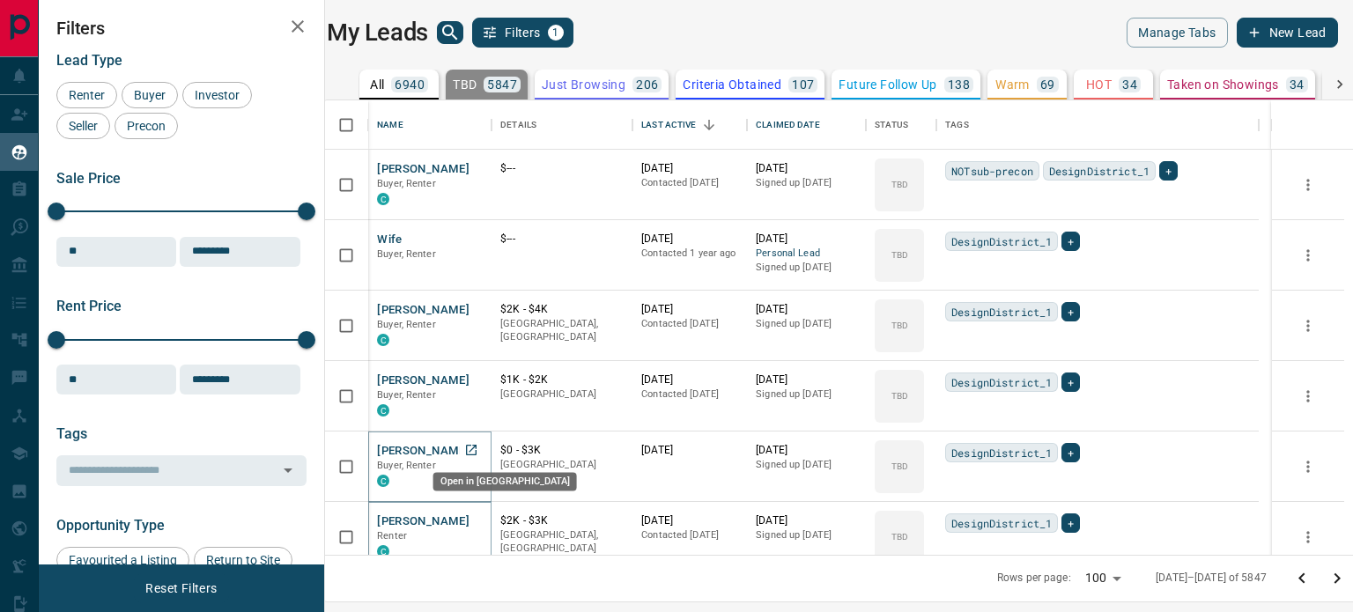
click at [478, 449] on icon "Open in New Tab" at bounding box center [471, 450] width 14 height 14
click at [477, 381] on icon "Open in New Tab" at bounding box center [471, 379] width 11 height 11
click at [477, 306] on icon "Open in New Tab" at bounding box center [471, 309] width 11 height 11
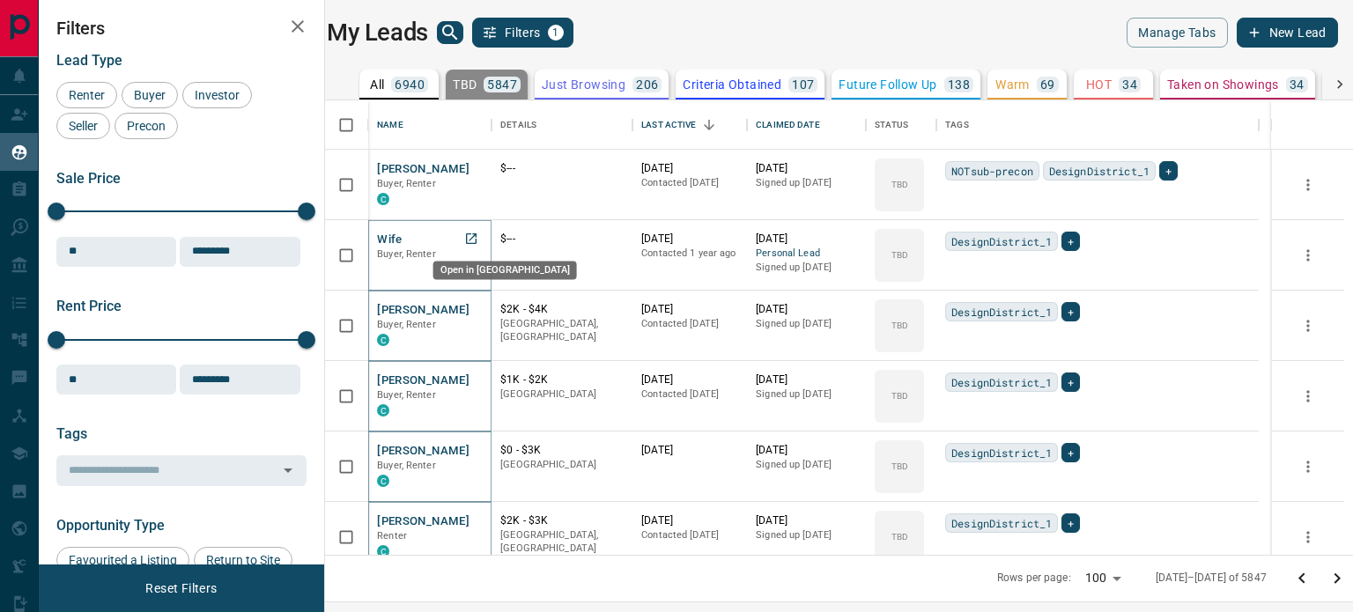
click at [478, 239] on icon "Open in New Tab" at bounding box center [471, 239] width 14 height 14
click at [483, 167] on link "Open in New Tab" at bounding box center [471, 168] width 23 height 23
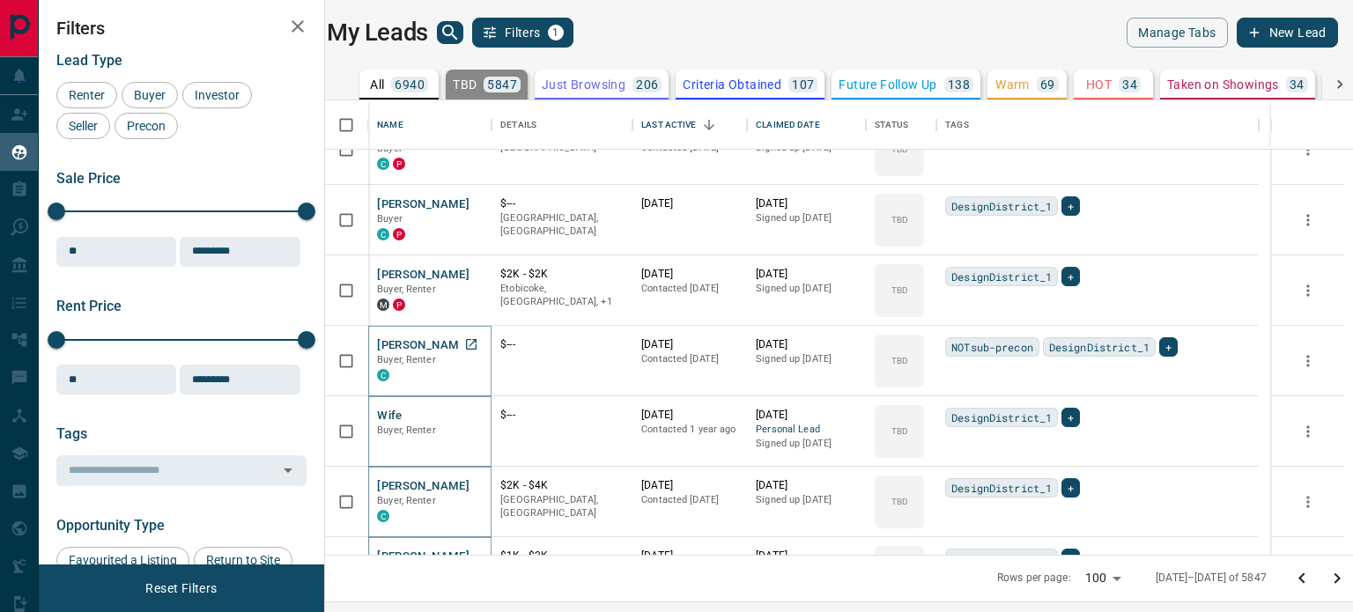
scroll to position [1410, 0]
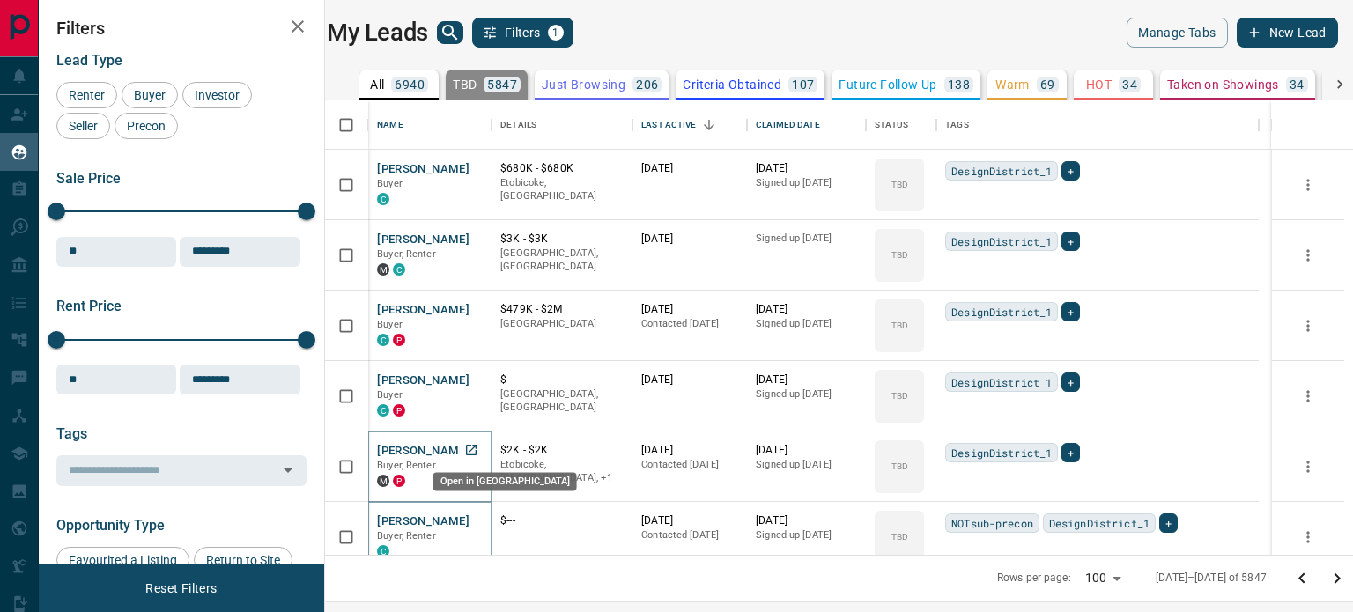
click at [483, 449] on link "Open in New Tab" at bounding box center [471, 450] width 23 height 23
click at [478, 375] on icon "Open in New Tab" at bounding box center [471, 380] width 14 height 14
click at [475, 311] on icon "Open in New Tab" at bounding box center [471, 309] width 14 height 14
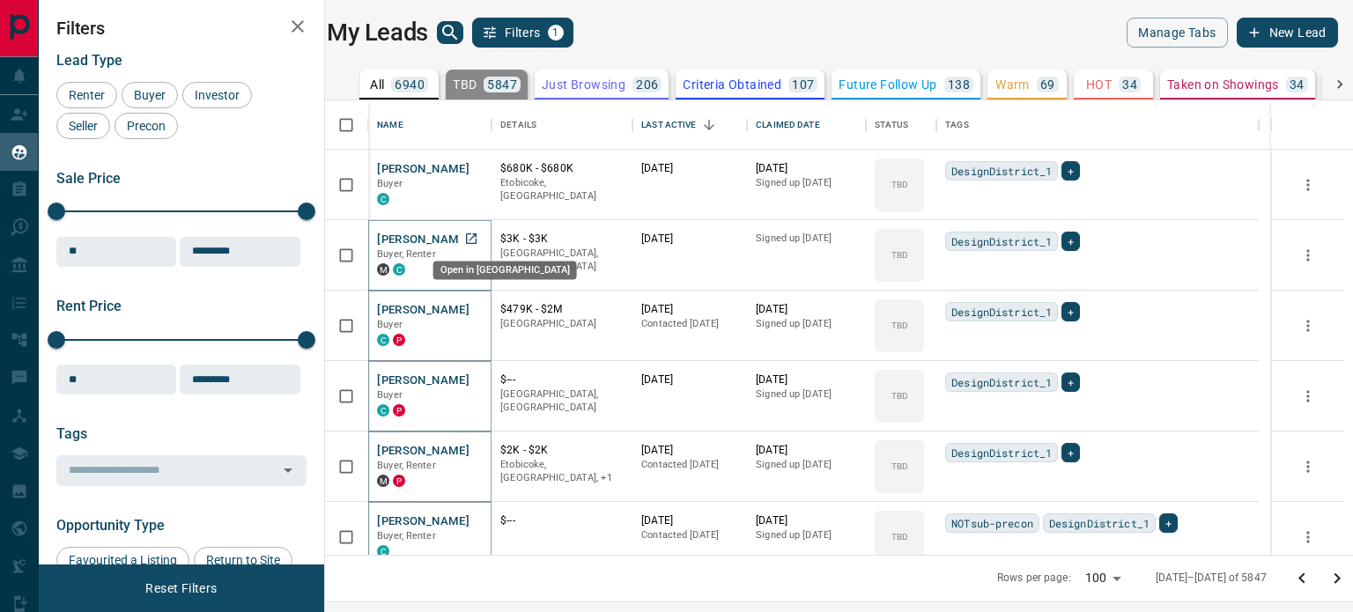
click at [477, 242] on icon "Open in New Tab" at bounding box center [471, 238] width 11 height 11
click at [478, 170] on icon "Open in New Tab" at bounding box center [471, 168] width 14 height 14
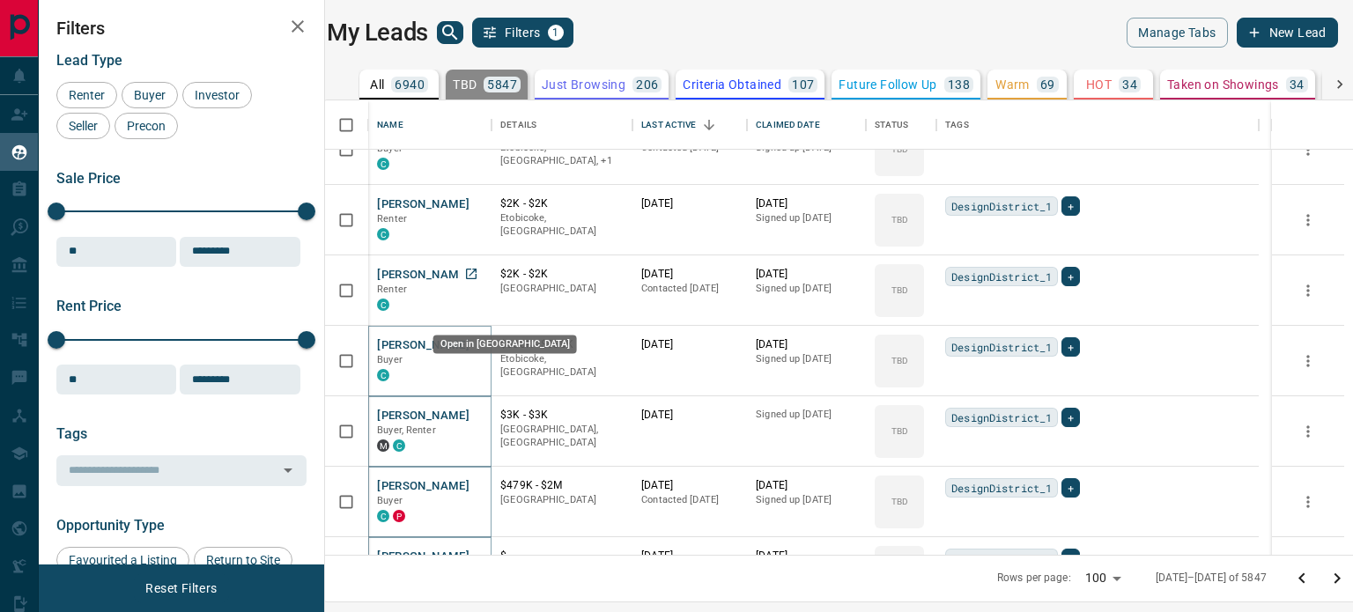
scroll to position [1057, 0]
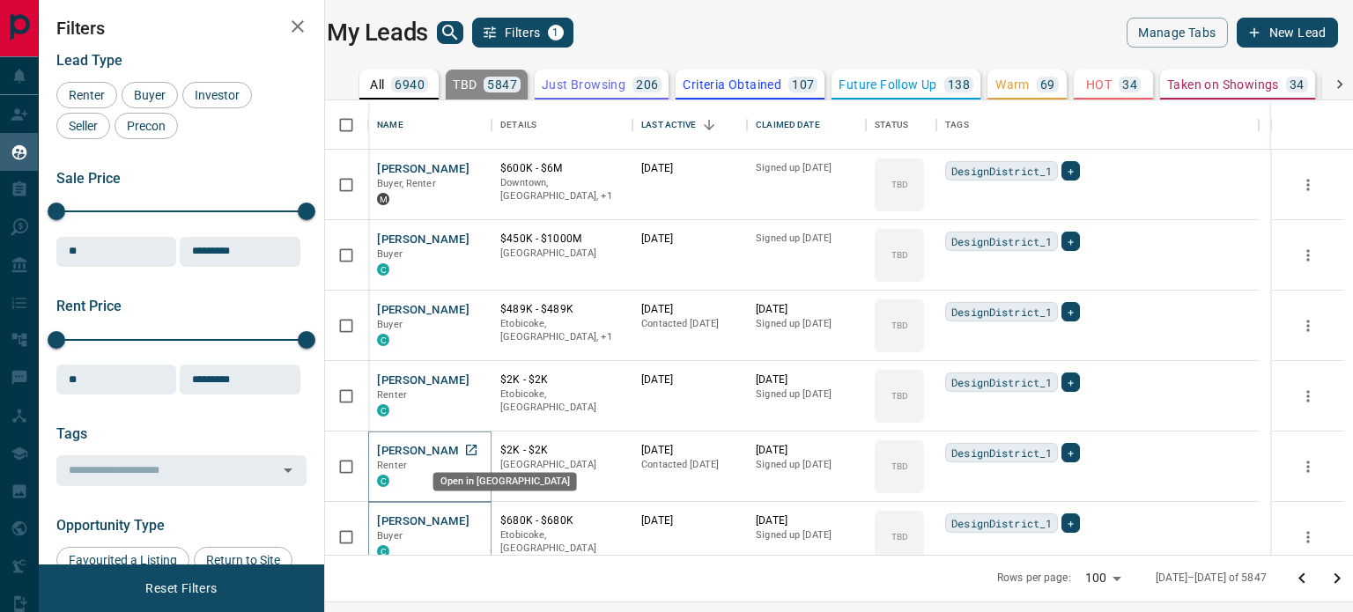
click at [475, 450] on icon "Open in New Tab" at bounding box center [471, 450] width 14 height 14
click at [470, 378] on icon "Open in New Tab" at bounding box center [471, 380] width 14 height 14
click at [476, 313] on icon "Open in New Tab" at bounding box center [471, 309] width 14 height 14
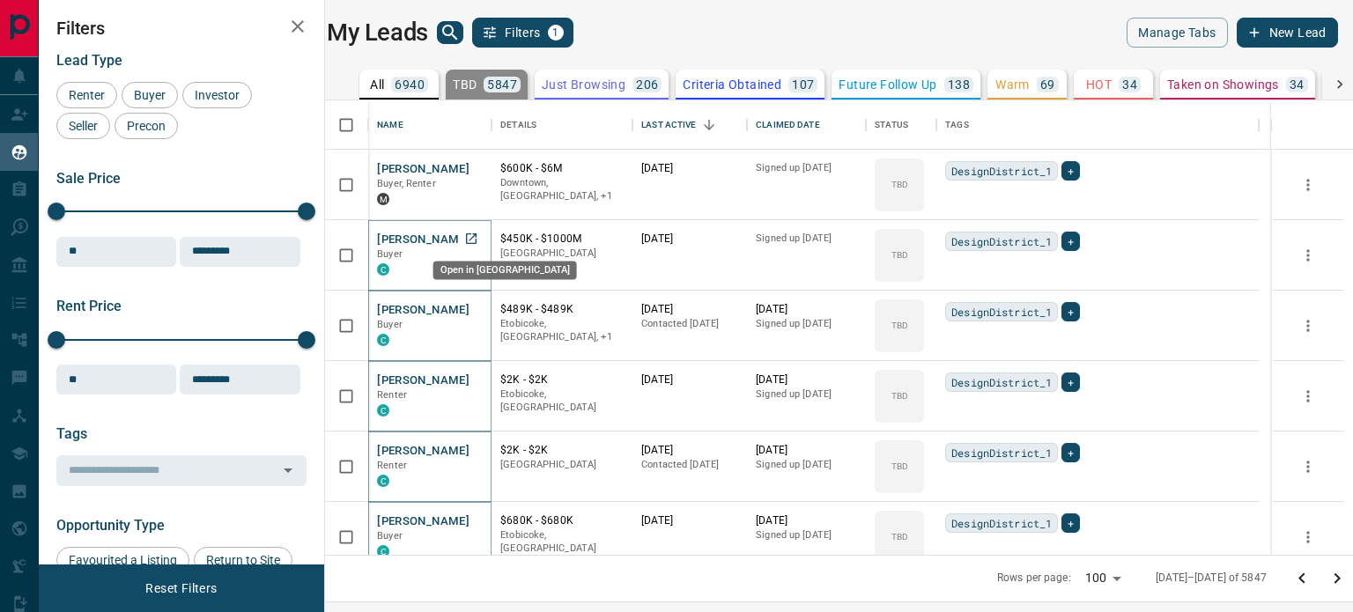
click at [483, 239] on link "Open in New Tab" at bounding box center [471, 238] width 23 height 23
click at [483, 168] on link "Open in New Tab" at bounding box center [471, 168] width 23 height 23
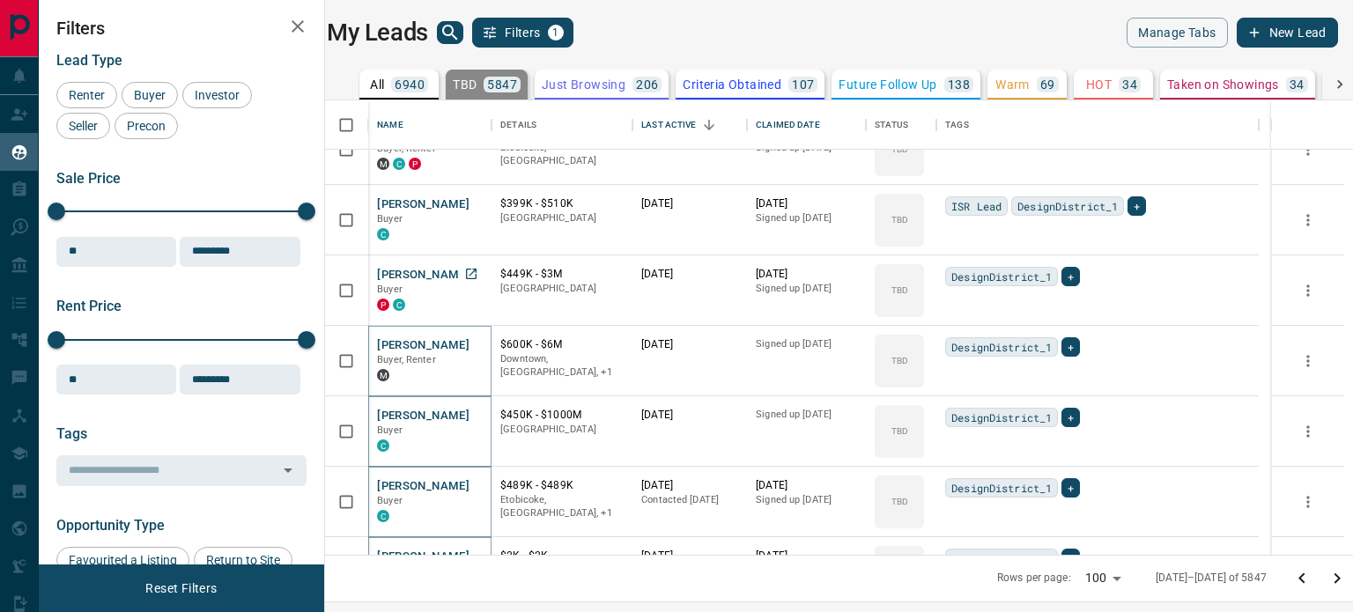
scroll to position [705, 0]
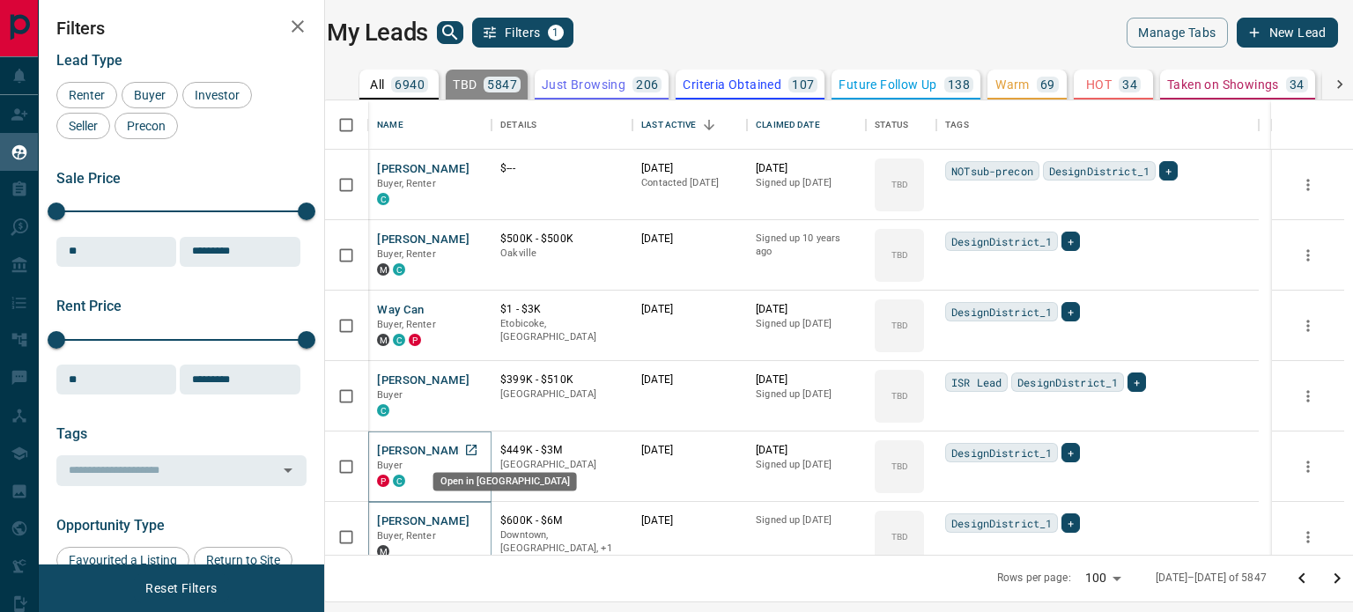
click at [477, 449] on icon "Open in New Tab" at bounding box center [471, 450] width 11 height 11
click at [478, 378] on icon "Open in New Tab" at bounding box center [471, 380] width 14 height 14
click at [477, 305] on icon "Open in New Tab" at bounding box center [471, 309] width 14 height 14
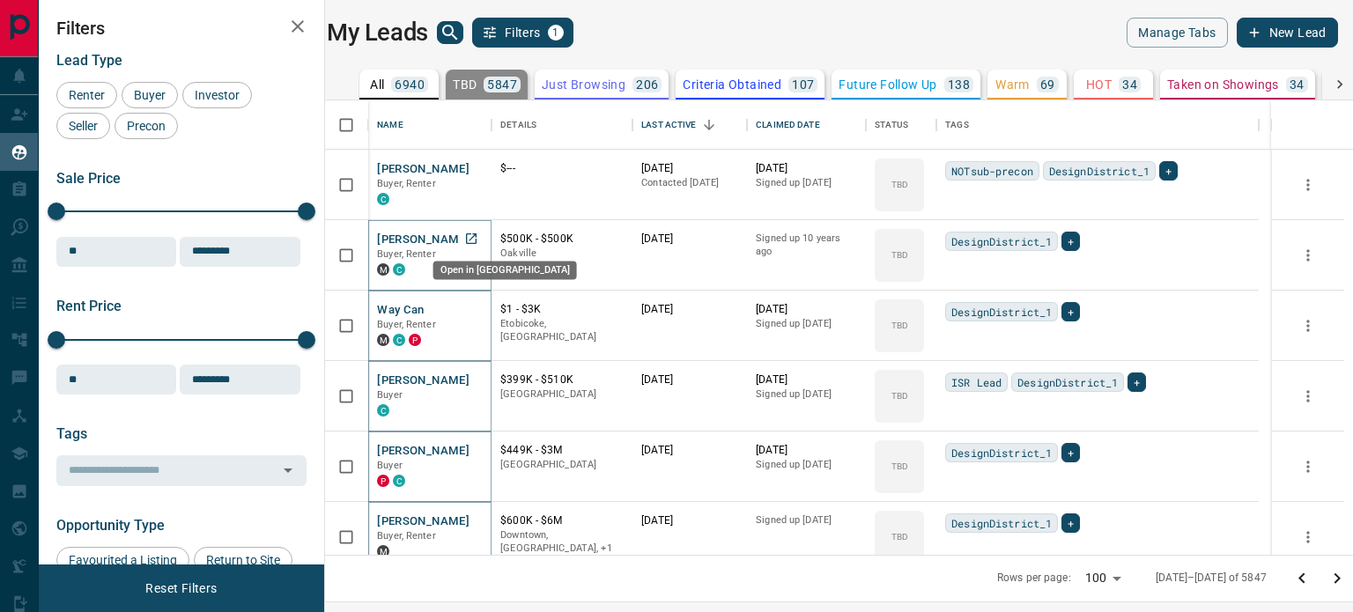
click at [478, 244] on icon "Open in New Tab" at bounding box center [471, 239] width 14 height 14
click at [475, 165] on icon "Open in New Tab" at bounding box center [471, 168] width 14 height 14
drag, startPoint x: 105, startPoint y: 7, endPoint x: 155, endPoint y: 106, distance: 110.7
click at [155, 106] on div "Buyer" at bounding box center [150, 95] width 56 height 26
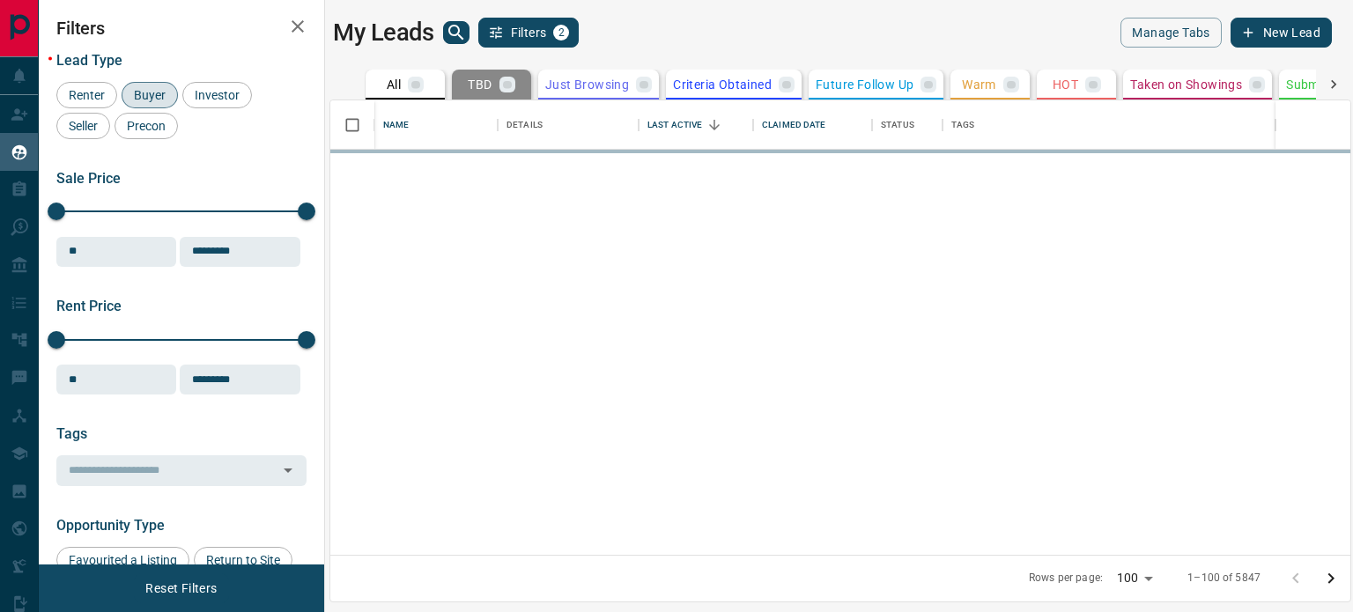
scroll to position [0, 0]
click at [693, 122] on div "Last Active" at bounding box center [675, 124] width 55 height 49
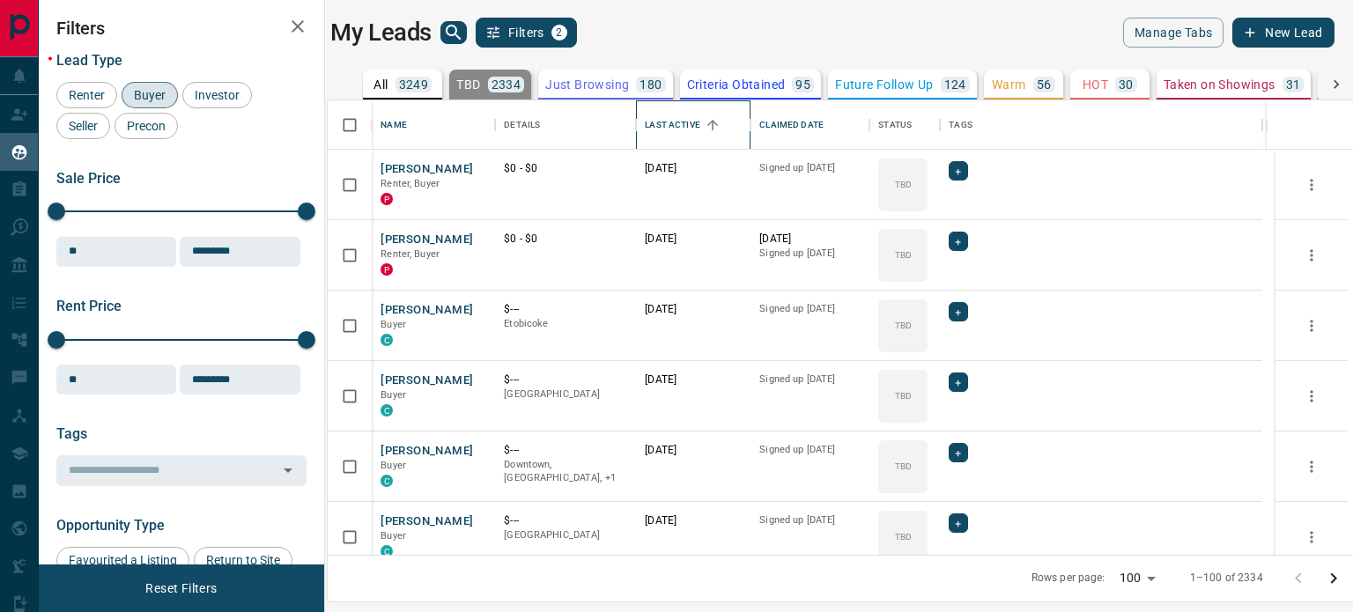
click at [692, 122] on div "Last Active" at bounding box center [672, 124] width 55 height 49
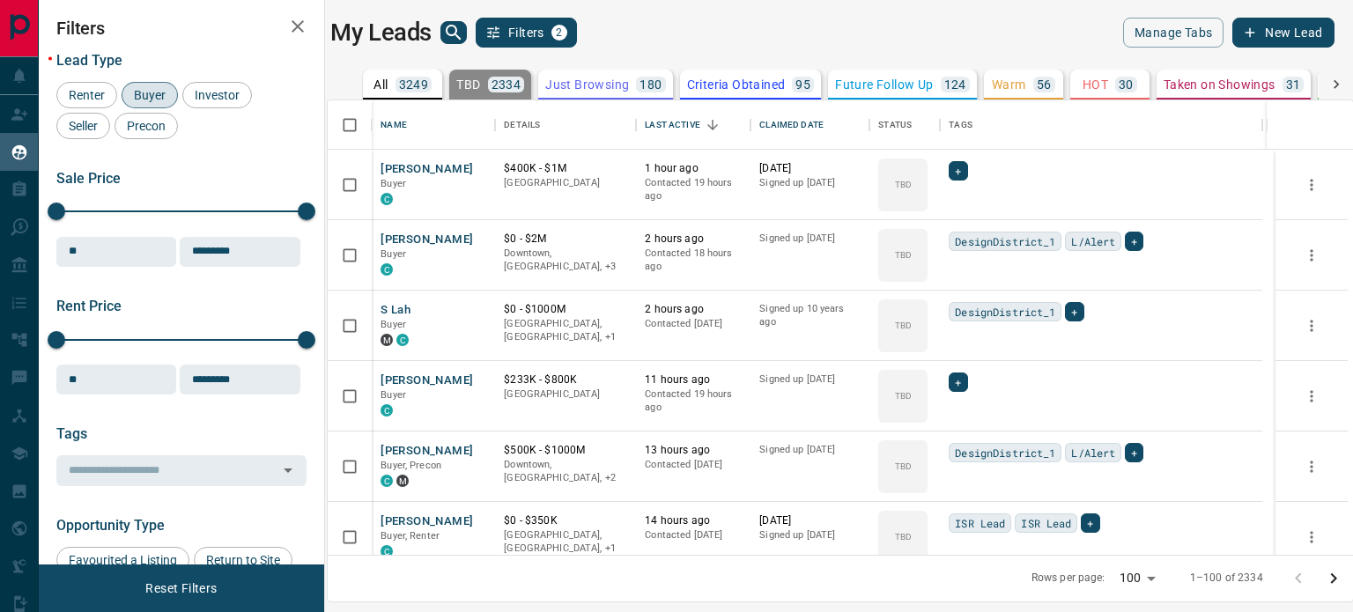
click at [1152, 577] on body "Lead Transfers Claim Leads My Leads Tasks Opportunities Deals Campaigns Automat…" at bounding box center [676, 295] width 1353 height 590
click at [1152, 577] on li "100" at bounding box center [1139, 578] width 49 height 26
click at [1336, 577] on icon "Go to next page" at bounding box center [1333, 578] width 21 height 21
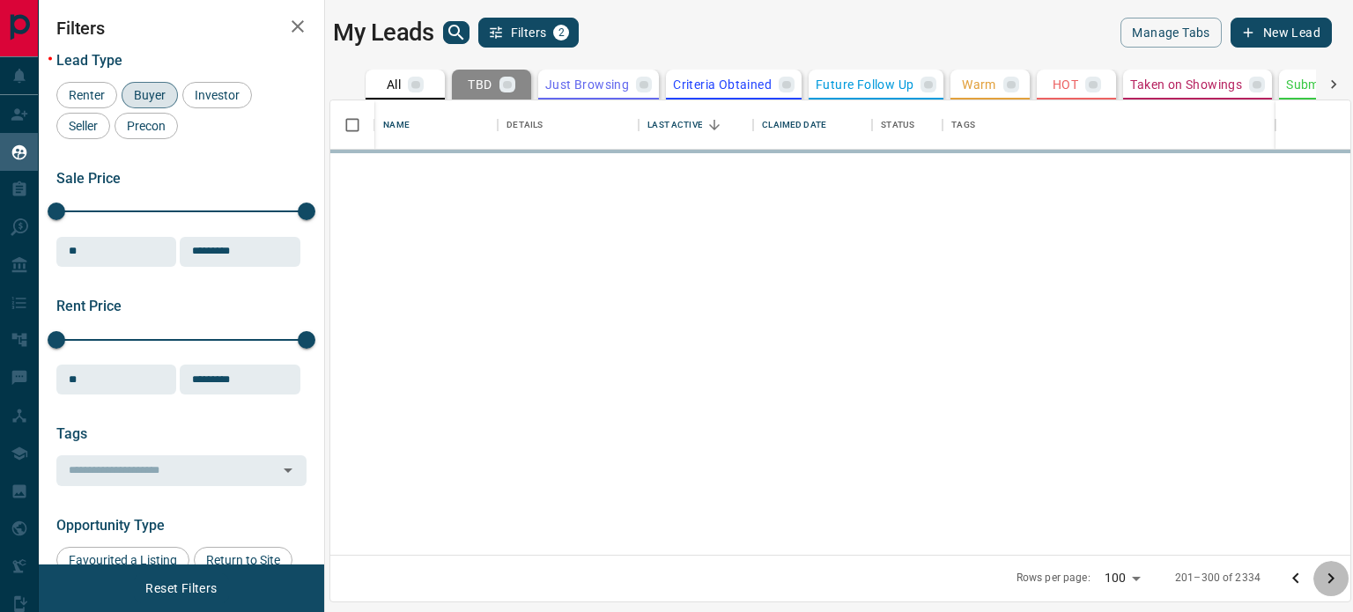
click at [1330, 575] on icon "Go to next page" at bounding box center [1332, 579] width 6 height 11
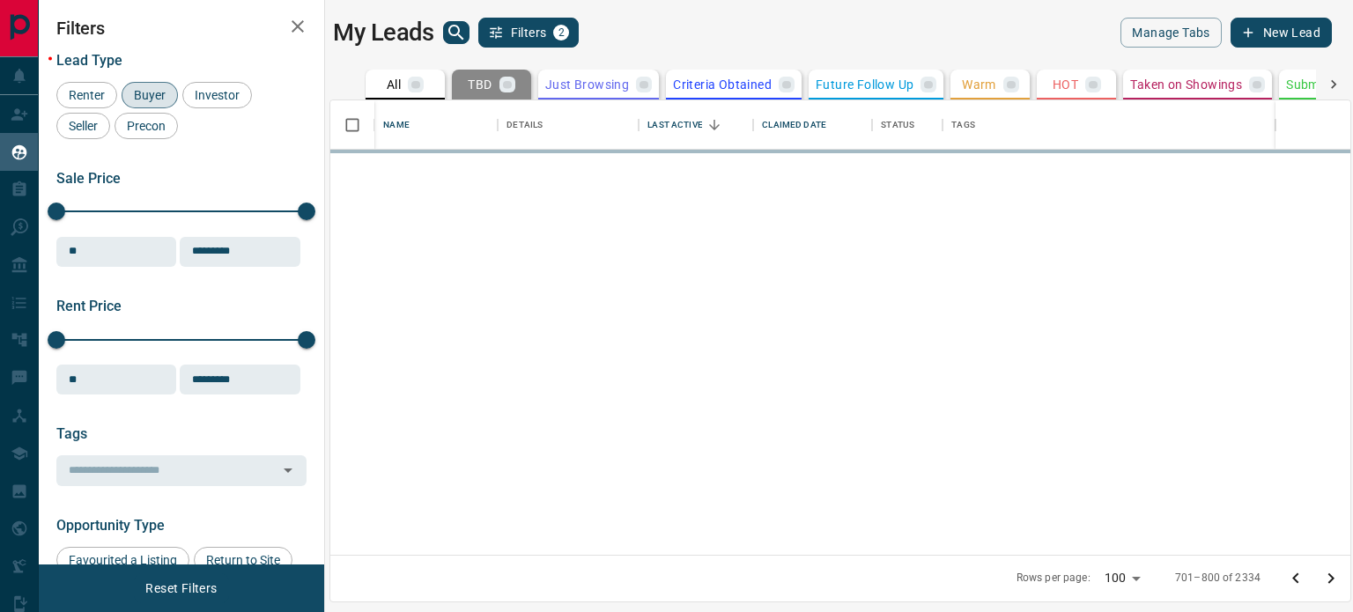
click at [1330, 575] on icon "Go to next page" at bounding box center [1332, 579] width 6 height 11
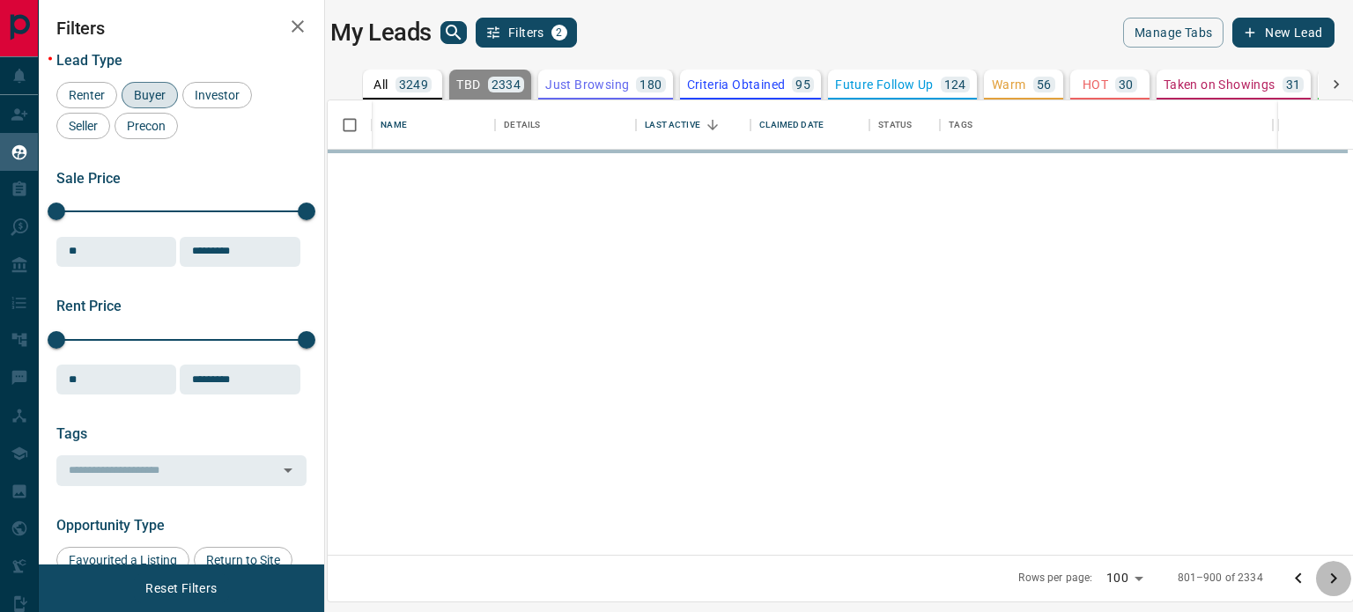
click at [1336, 583] on icon "Go to next page" at bounding box center [1333, 578] width 21 height 21
click at [1336, 581] on icon "Go to next page" at bounding box center [1333, 578] width 21 height 21
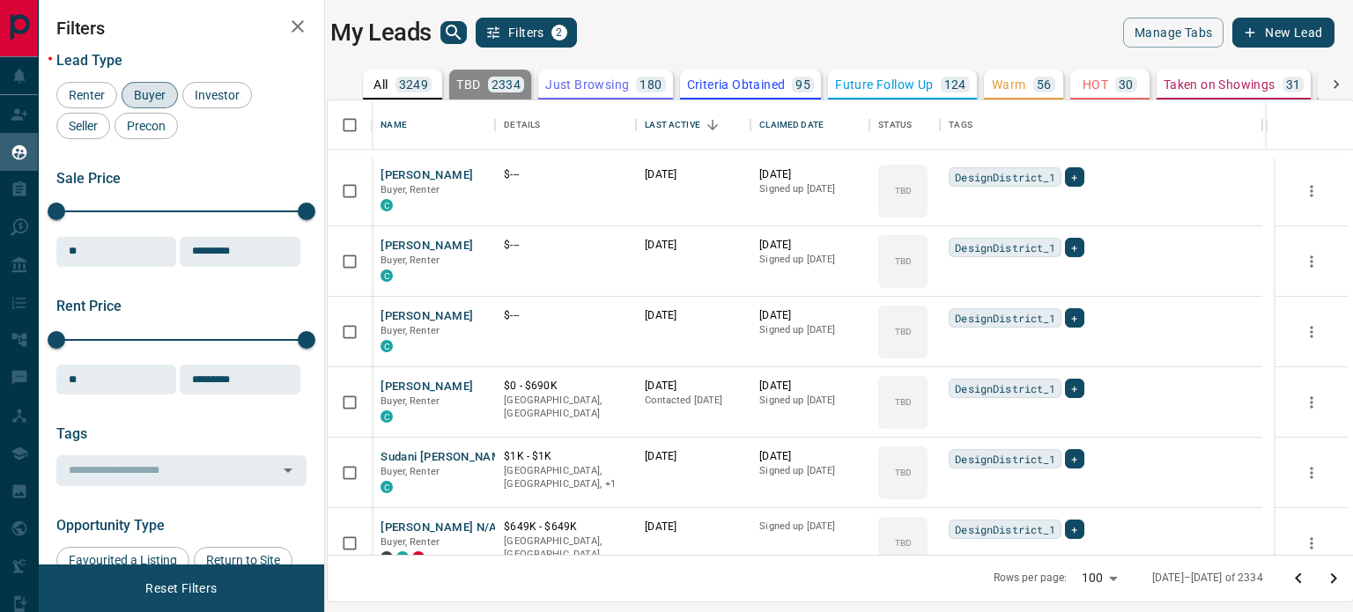
scroll to position [2291, 0]
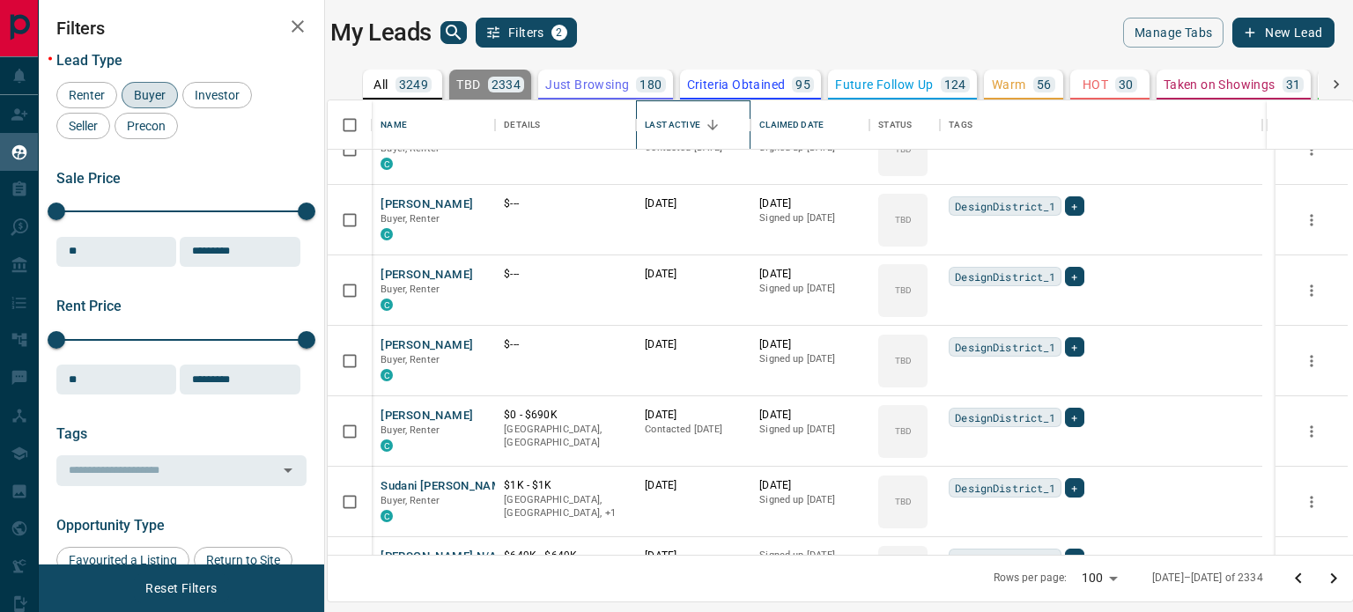
click at [678, 124] on div "Last Active" at bounding box center [672, 124] width 55 height 49
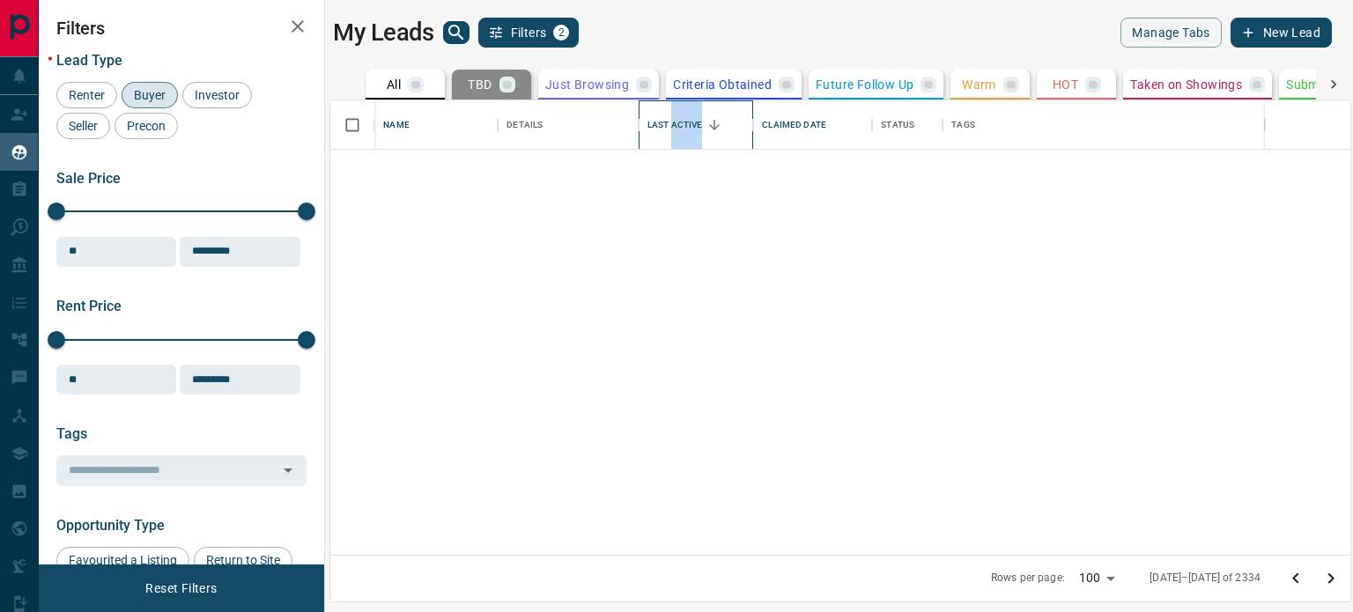
scroll to position [0, 0]
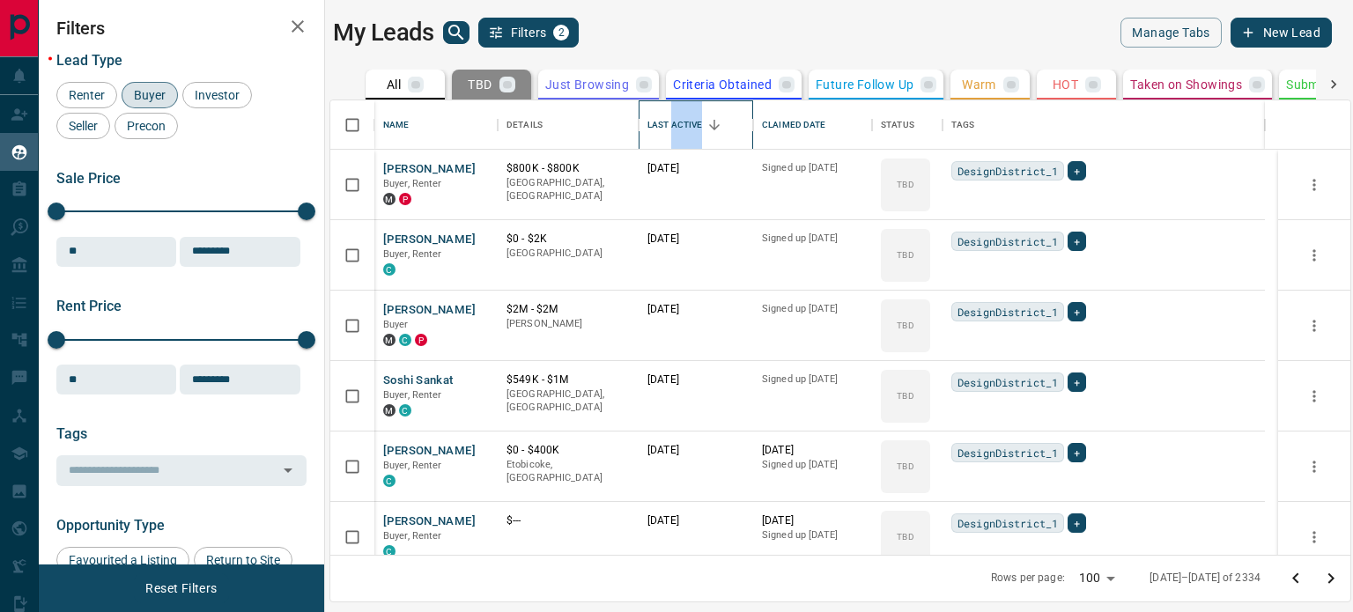
click at [689, 126] on div "Last Active" at bounding box center [675, 124] width 55 height 49
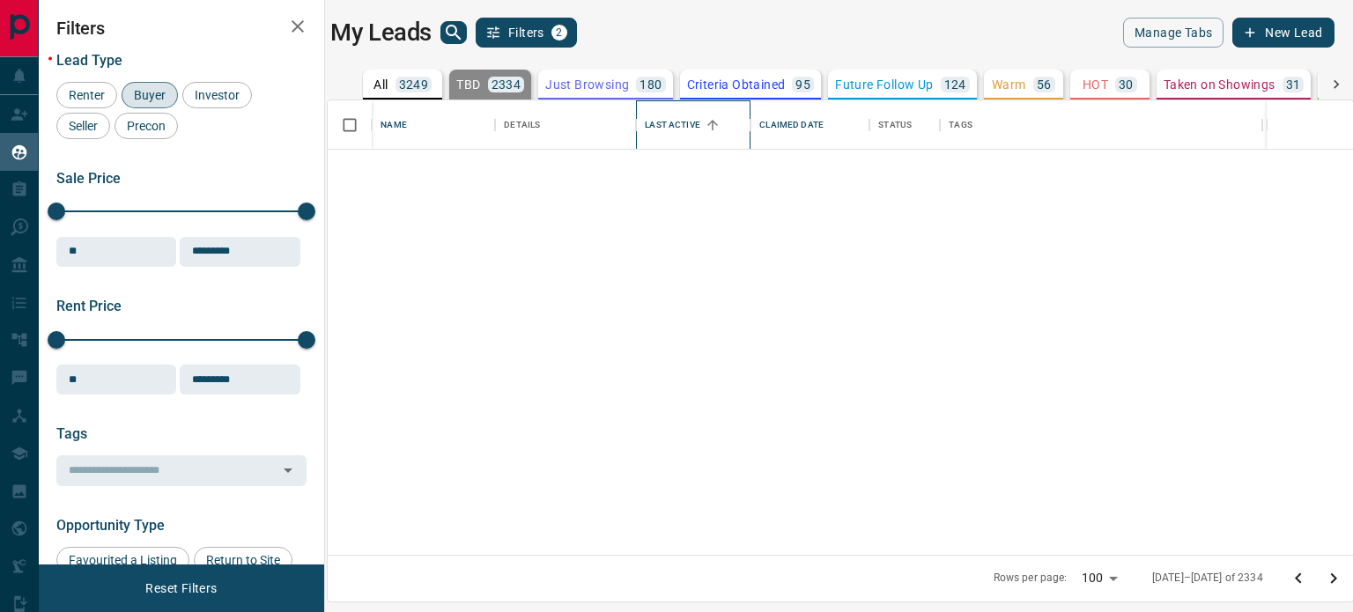
scroll to position [6641, 0]
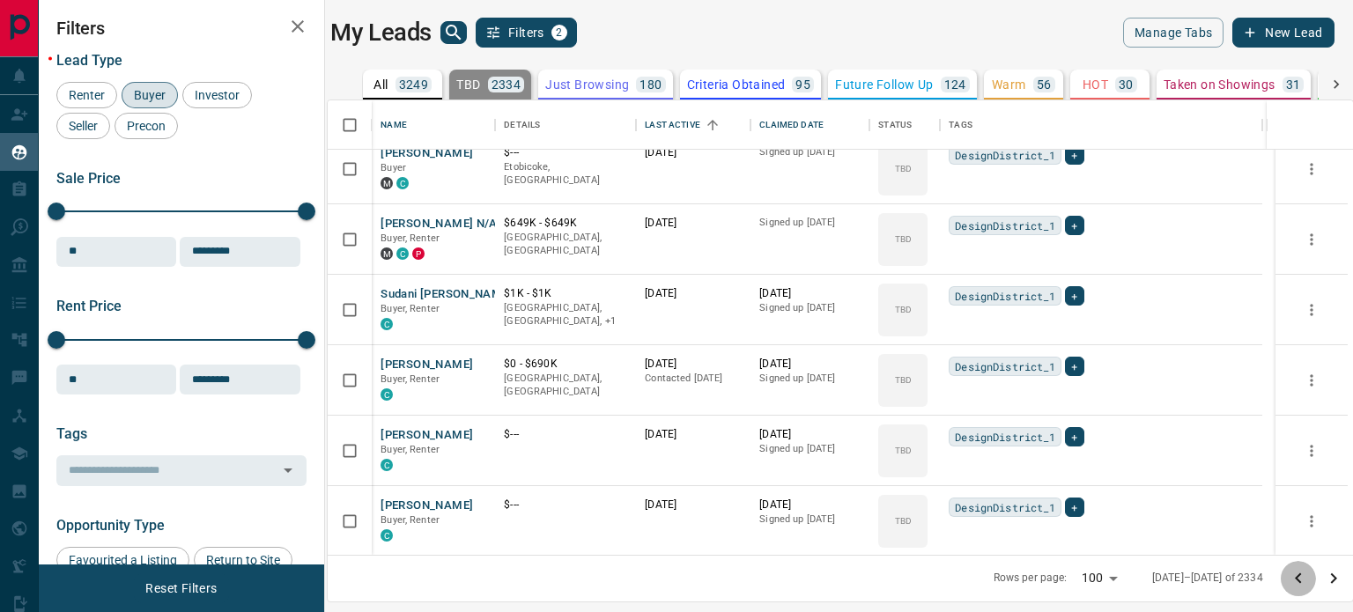
click at [1293, 570] on icon "Go to previous page" at bounding box center [1298, 578] width 21 height 21
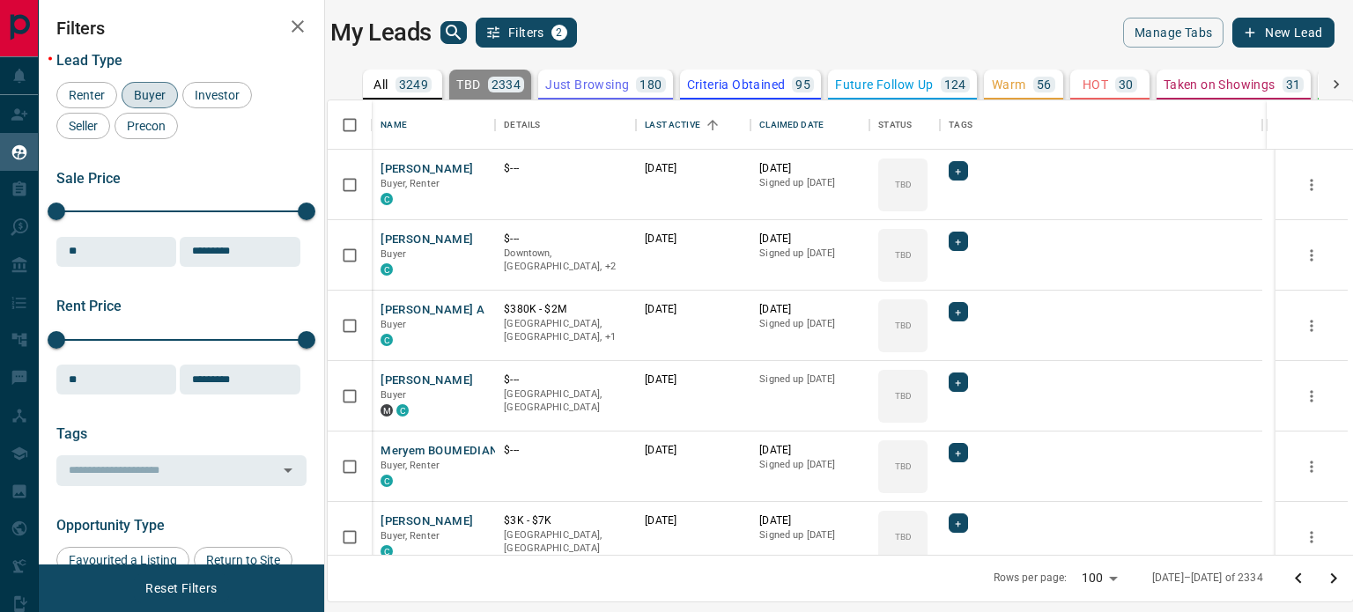
scroll to position [0, 0]
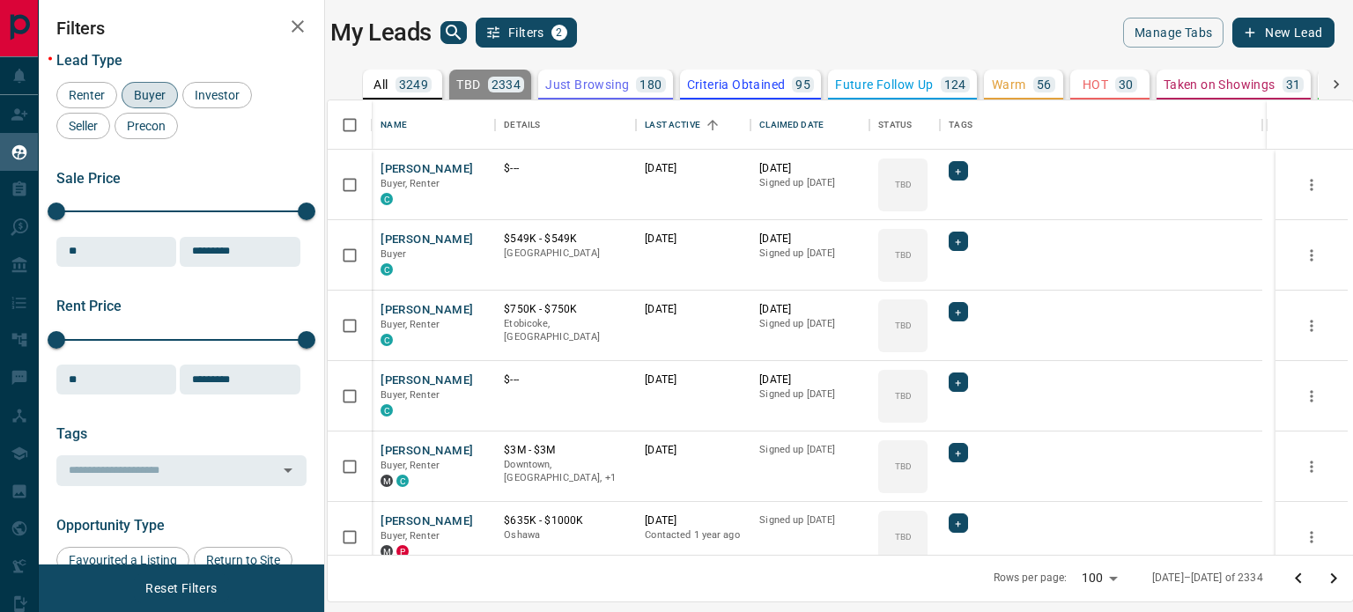
click at [1340, 577] on icon "Go to next page" at bounding box center [1333, 578] width 21 height 21
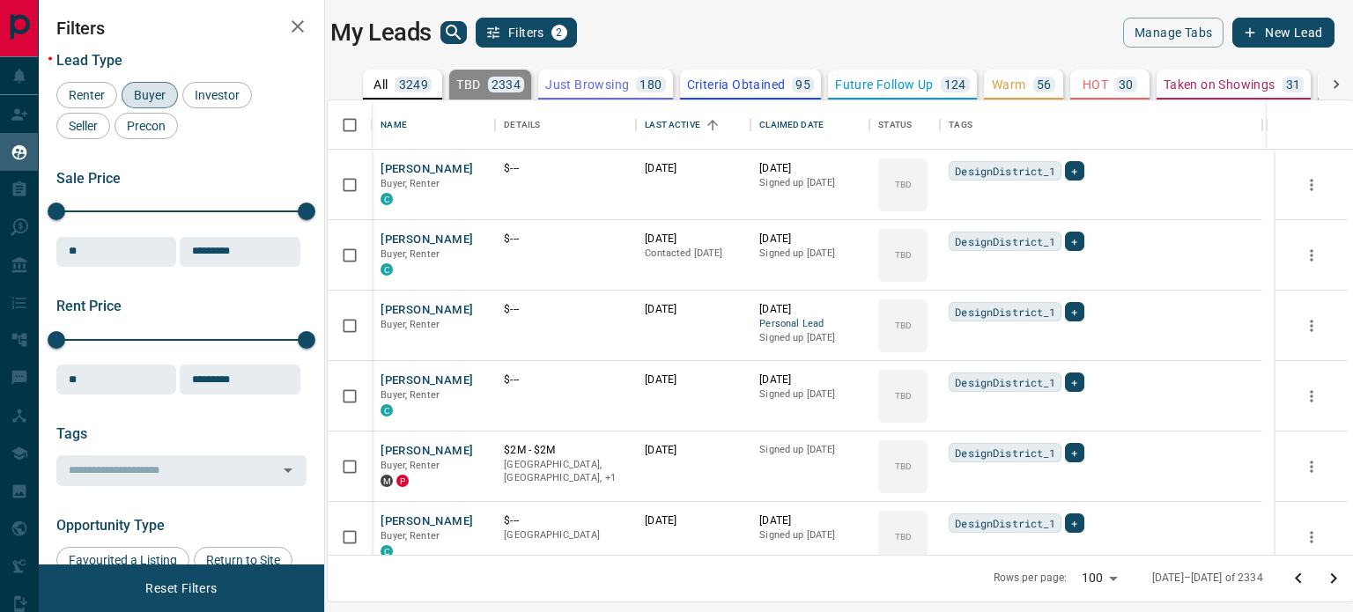
click at [1340, 577] on icon "Go to next page" at bounding box center [1333, 578] width 21 height 21
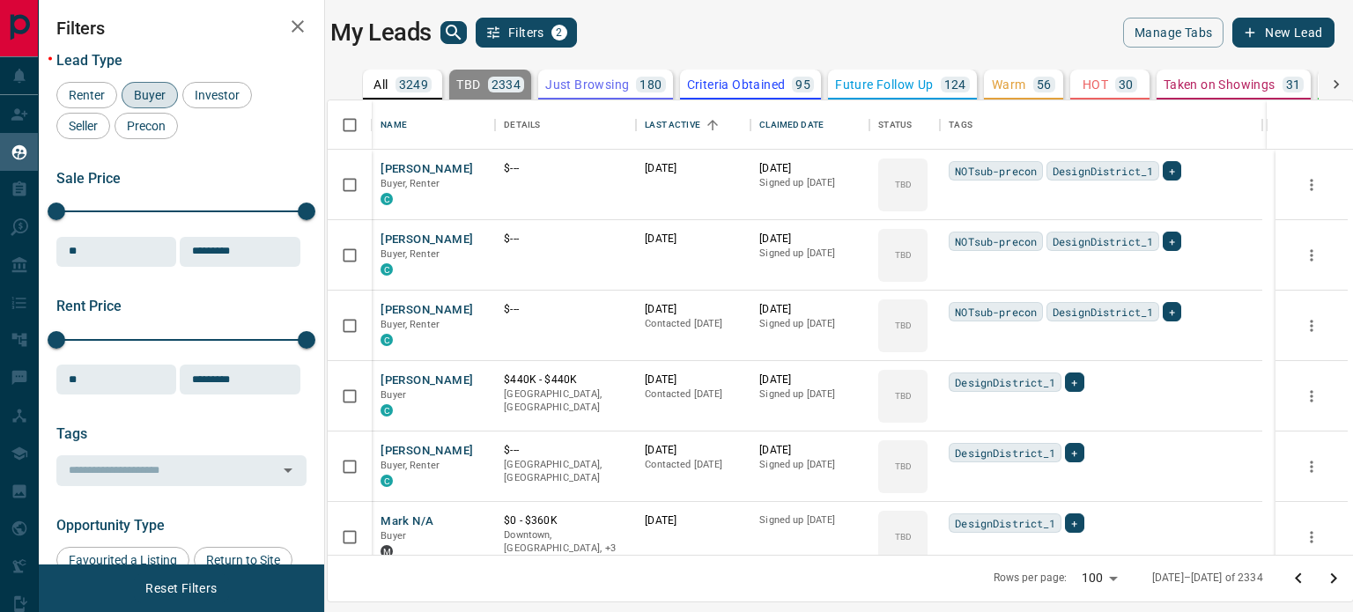
click at [1340, 577] on icon "Go to next page" at bounding box center [1333, 578] width 21 height 21
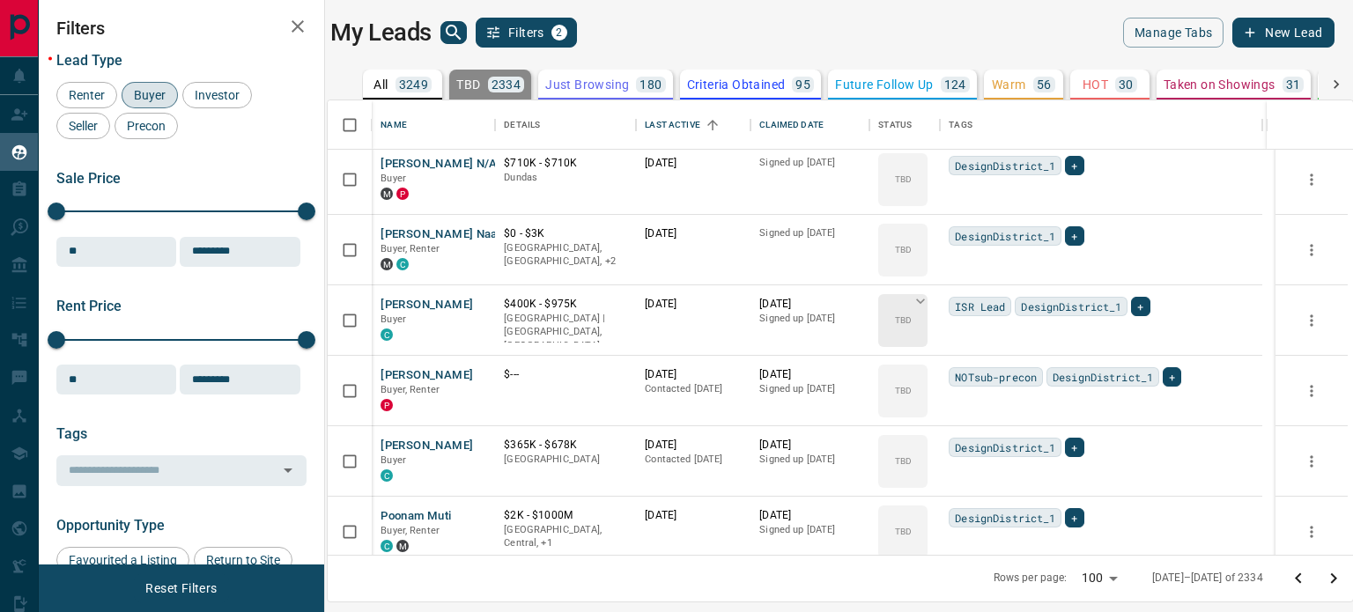
scroll to position [529, 0]
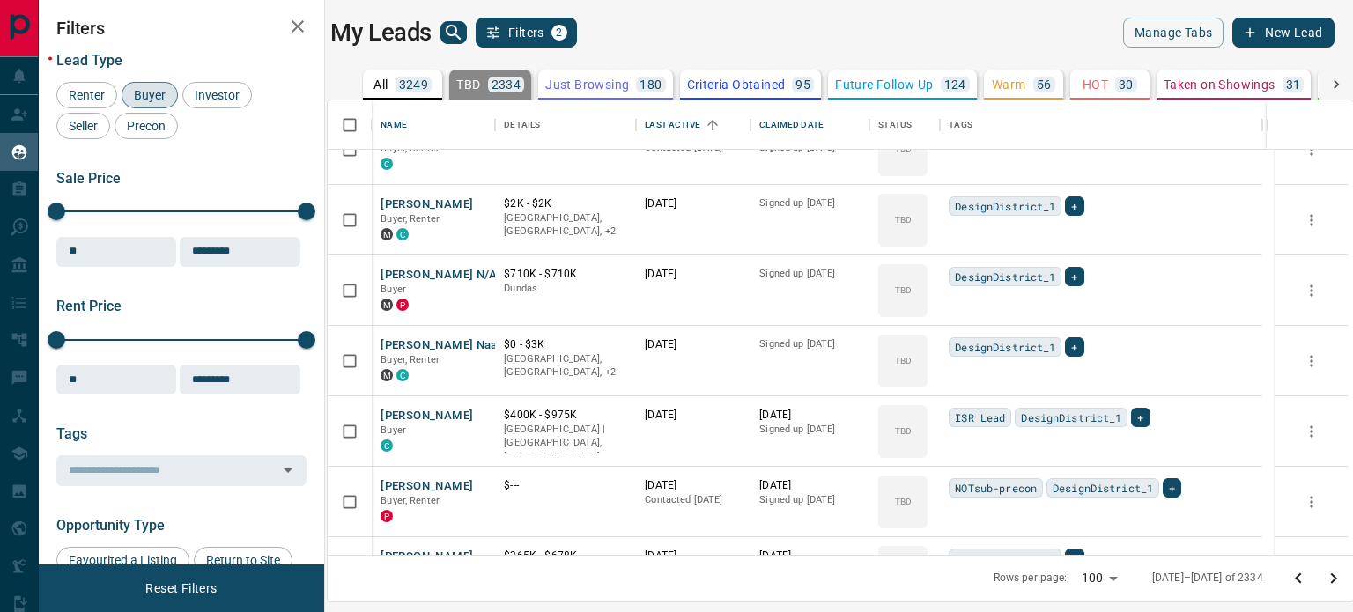
click at [1288, 576] on icon "Go to previous page" at bounding box center [1298, 578] width 21 height 21
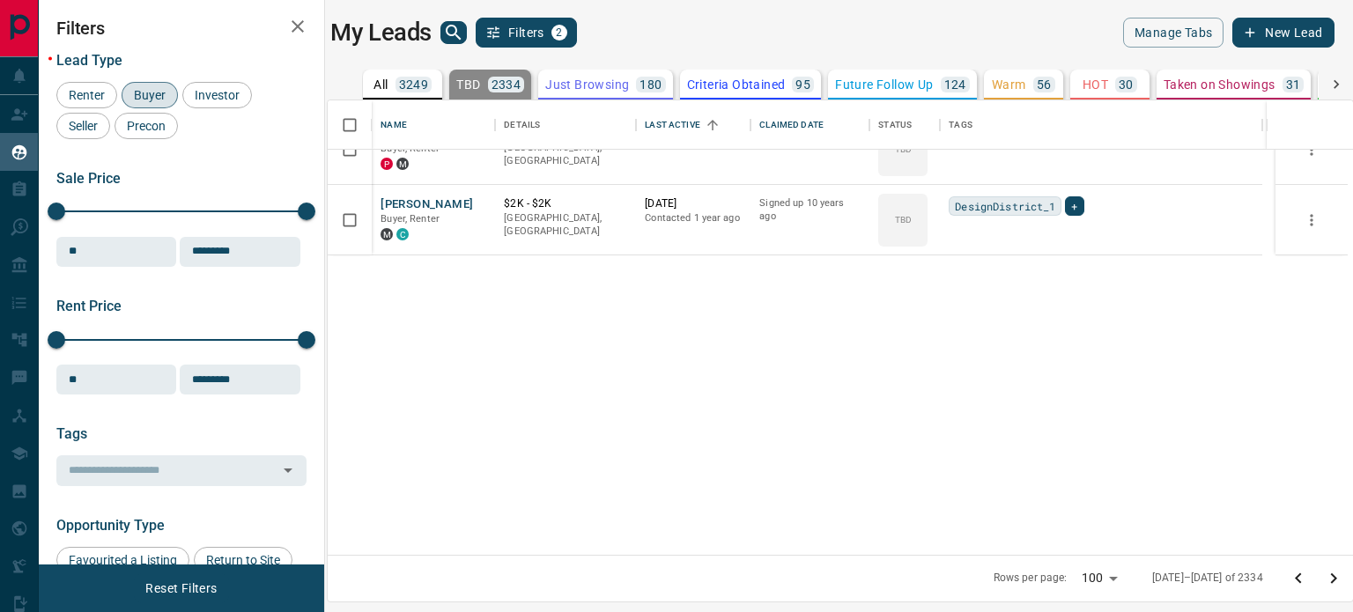
scroll to position [0, 0]
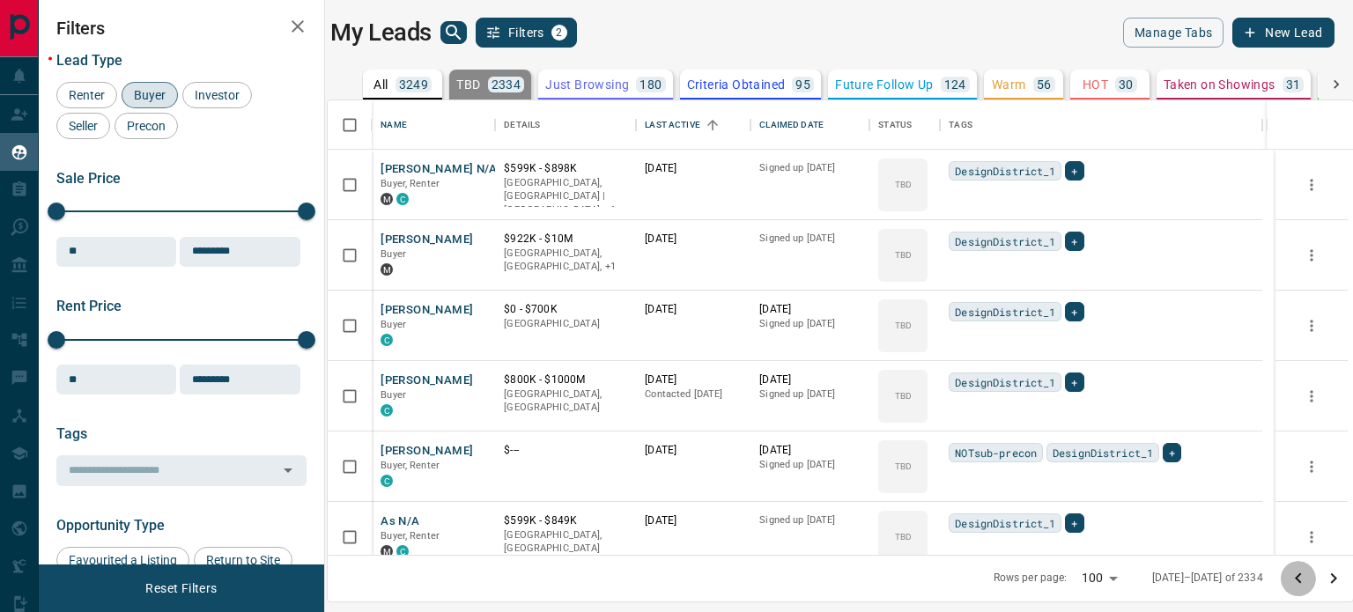
click at [1291, 581] on icon "Go to previous page" at bounding box center [1298, 578] width 21 height 21
drag, startPoint x: 1291, startPoint y: 581, endPoint x: 1266, endPoint y: 570, distance: 26.8
click at [1291, 581] on icon "Go to previous page" at bounding box center [1298, 578] width 21 height 21
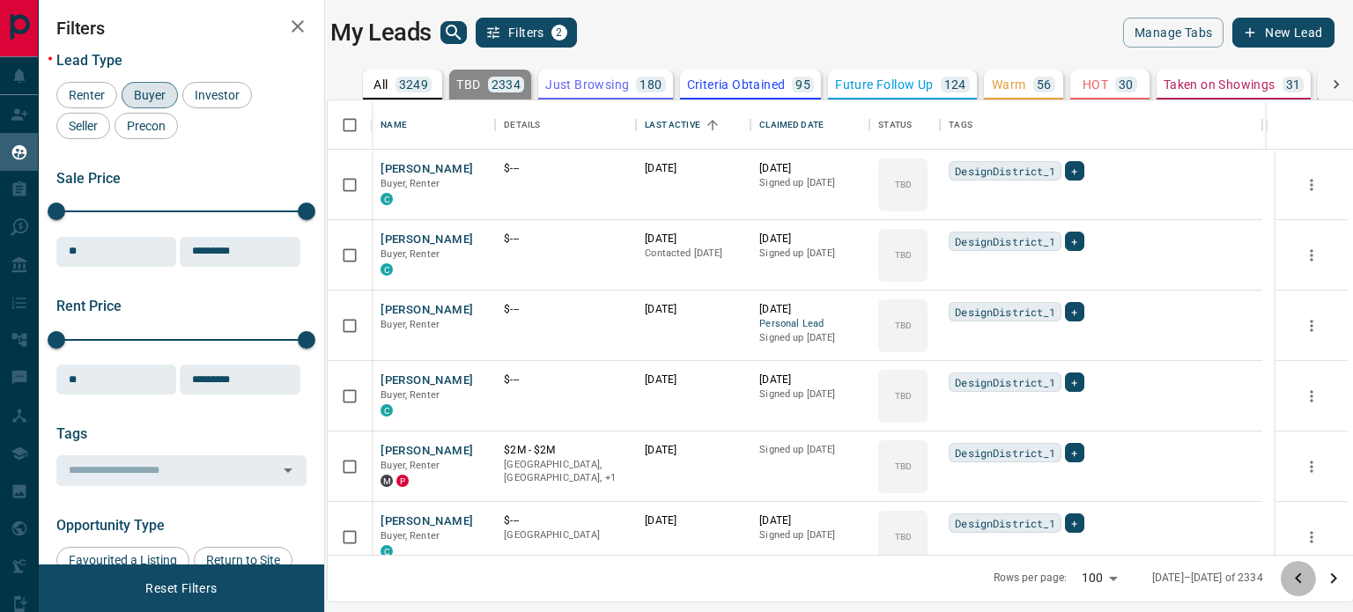
click at [1301, 582] on icon "Go to previous page" at bounding box center [1298, 578] width 21 height 21
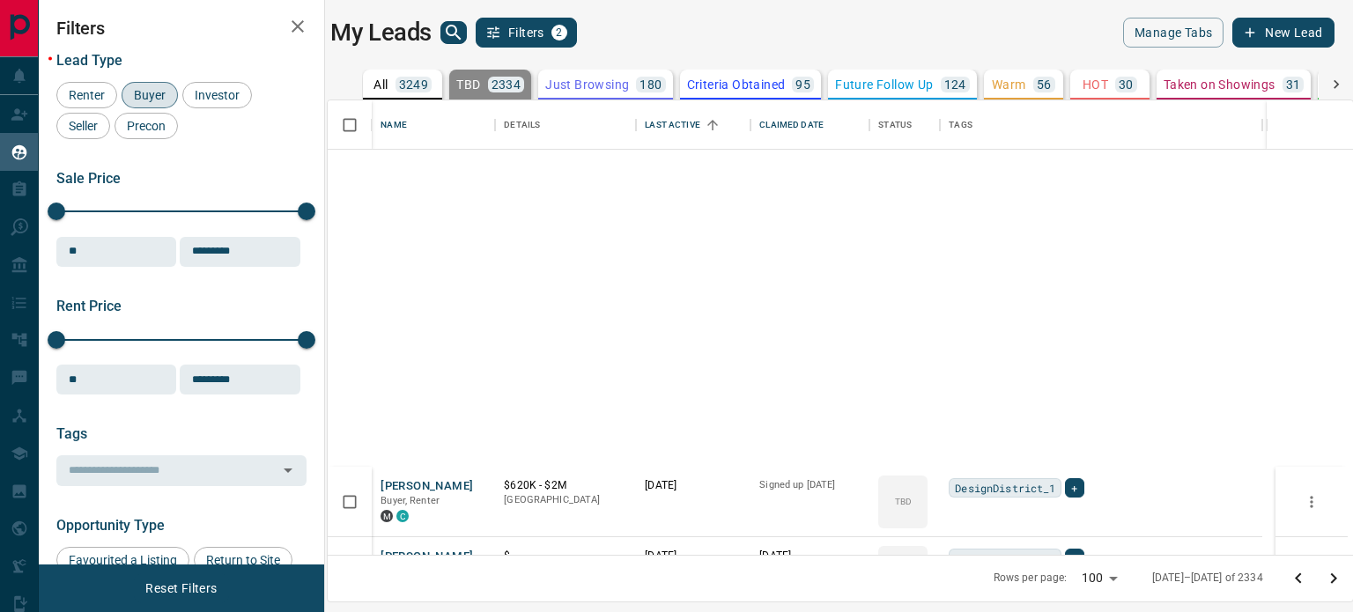
scroll to position [3172, 0]
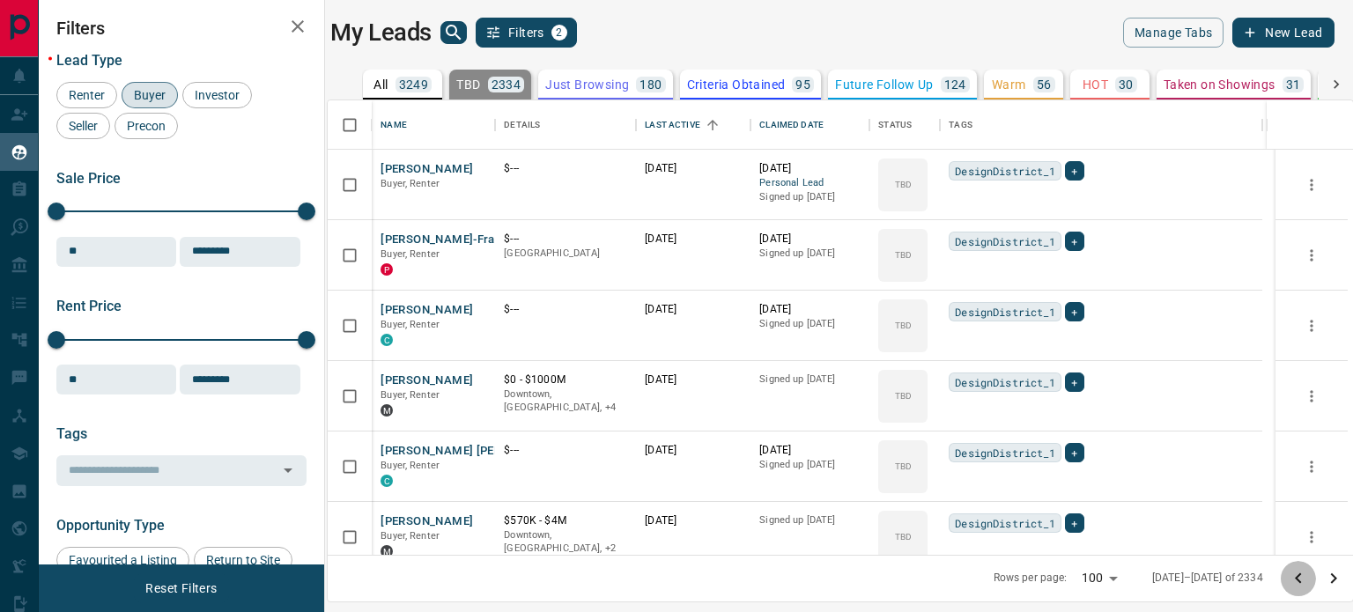
click at [1288, 571] on icon "Go to previous page" at bounding box center [1298, 578] width 21 height 21
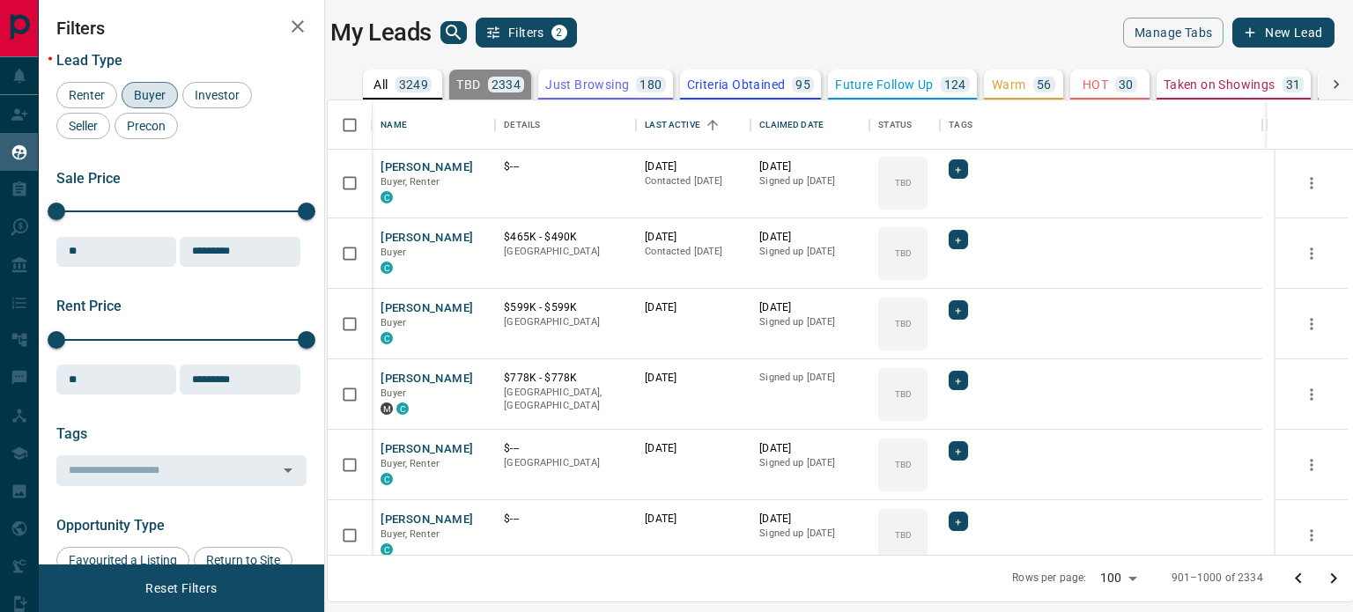
scroll to position [6641, 0]
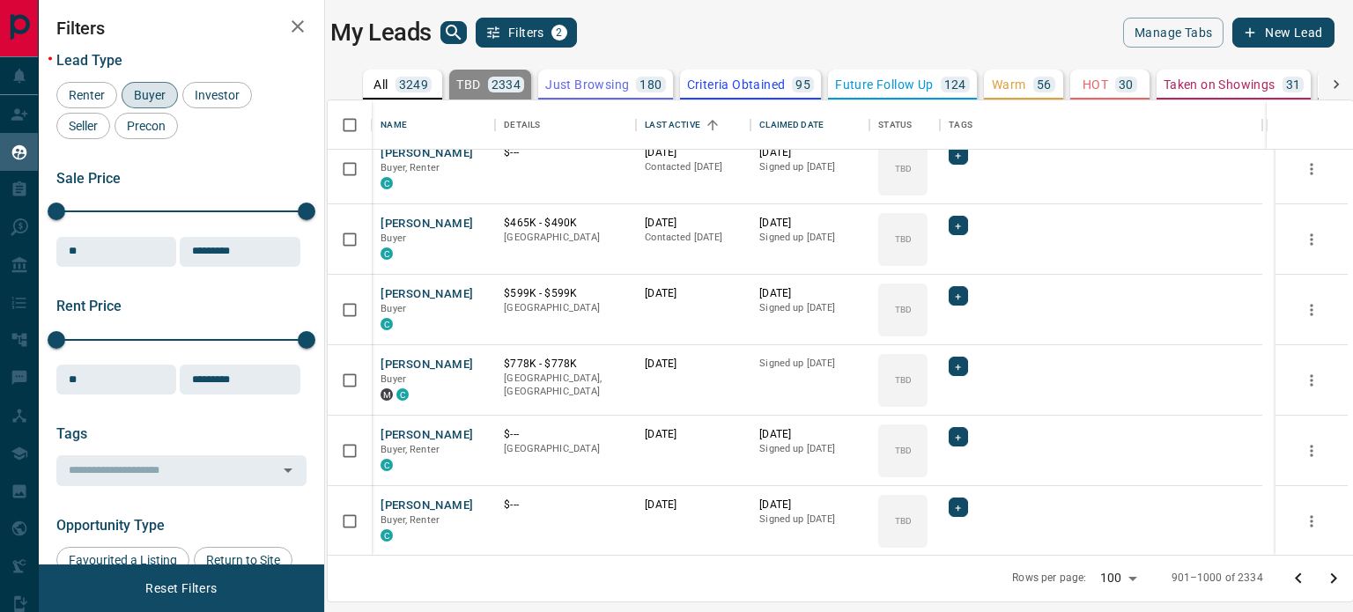
click at [1293, 576] on icon "Go to previous page" at bounding box center [1298, 578] width 21 height 21
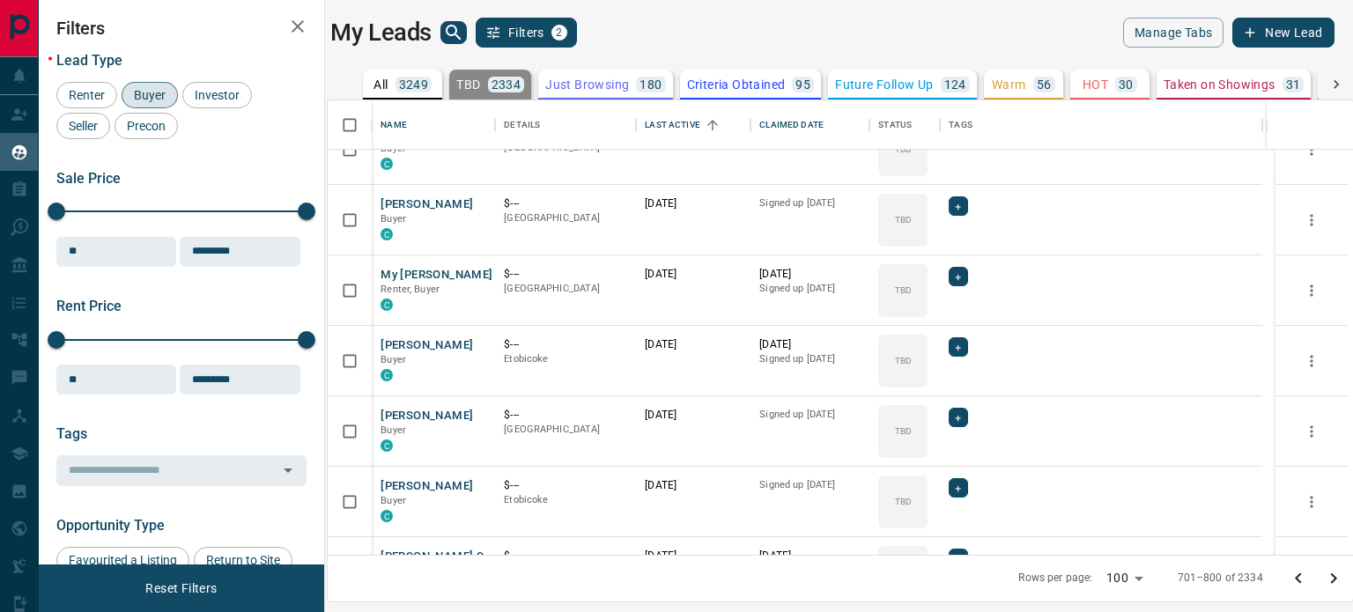
scroll to position [4229, 0]
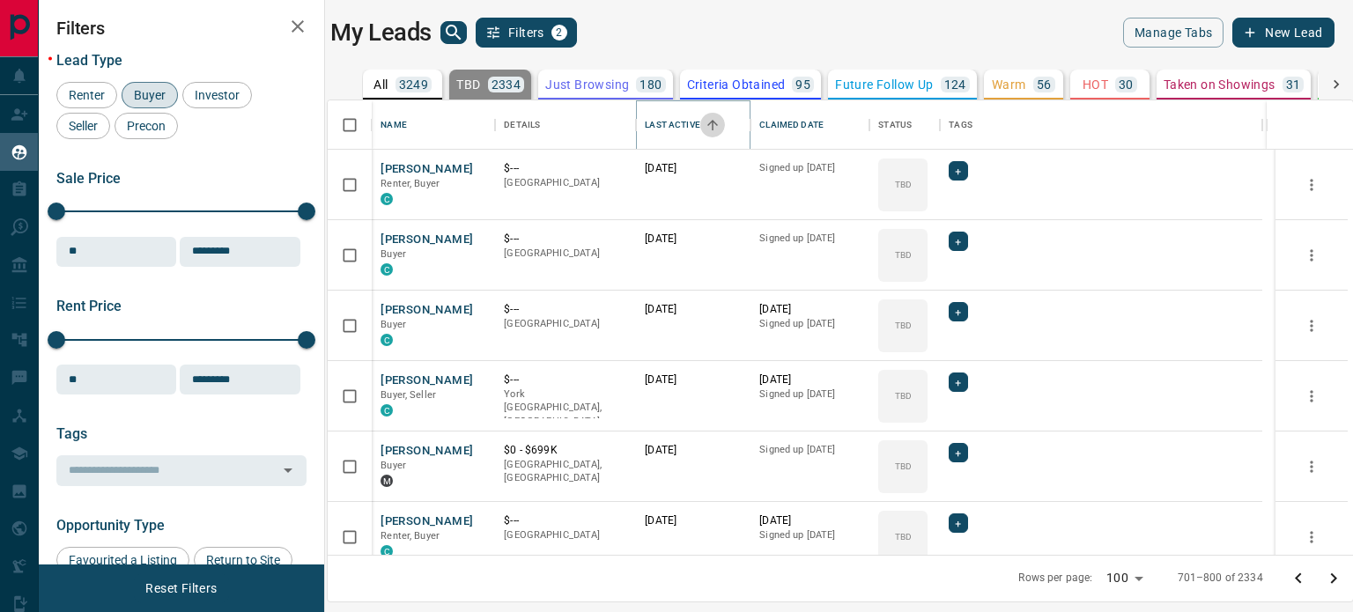
click at [719, 119] on icon "Sort" at bounding box center [713, 125] width 16 height 16
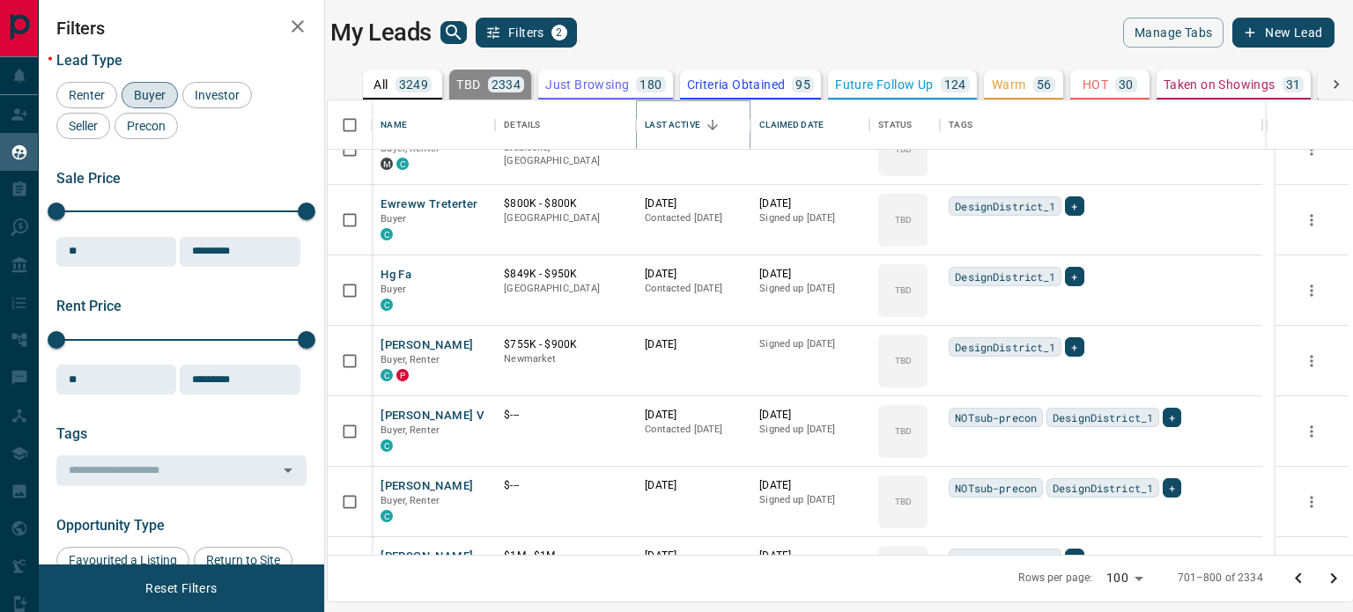
scroll to position [1938, 0]
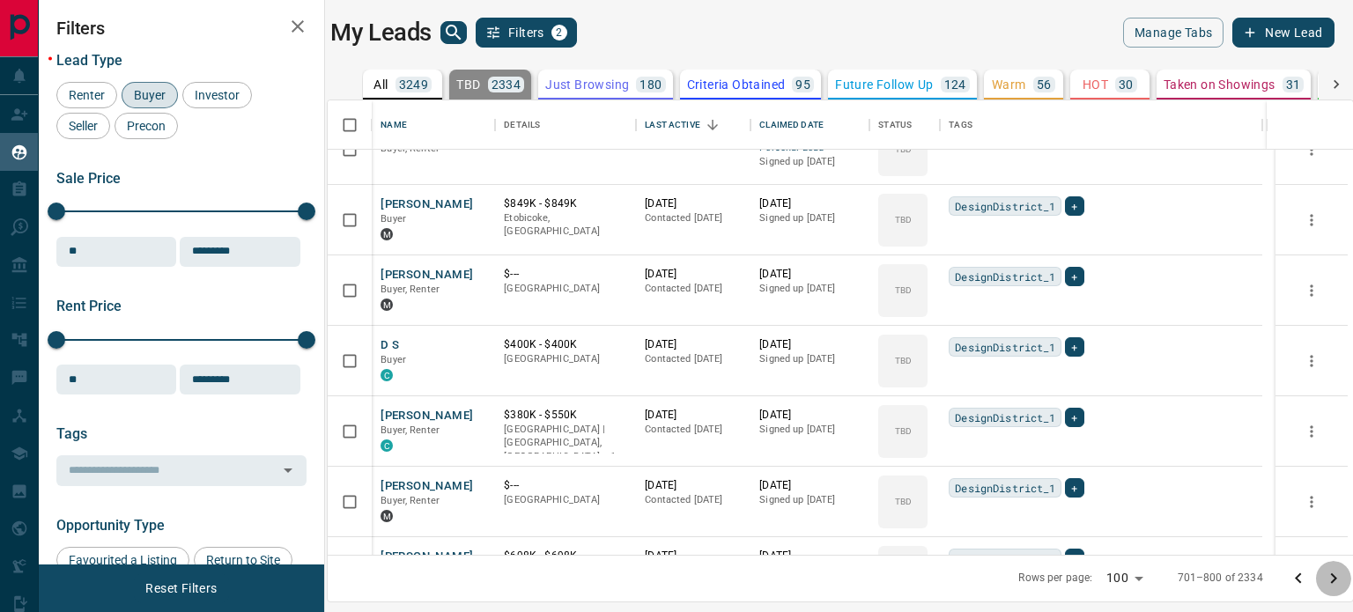
click at [1329, 577] on icon "Go to next page" at bounding box center [1333, 578] width 21 height 21
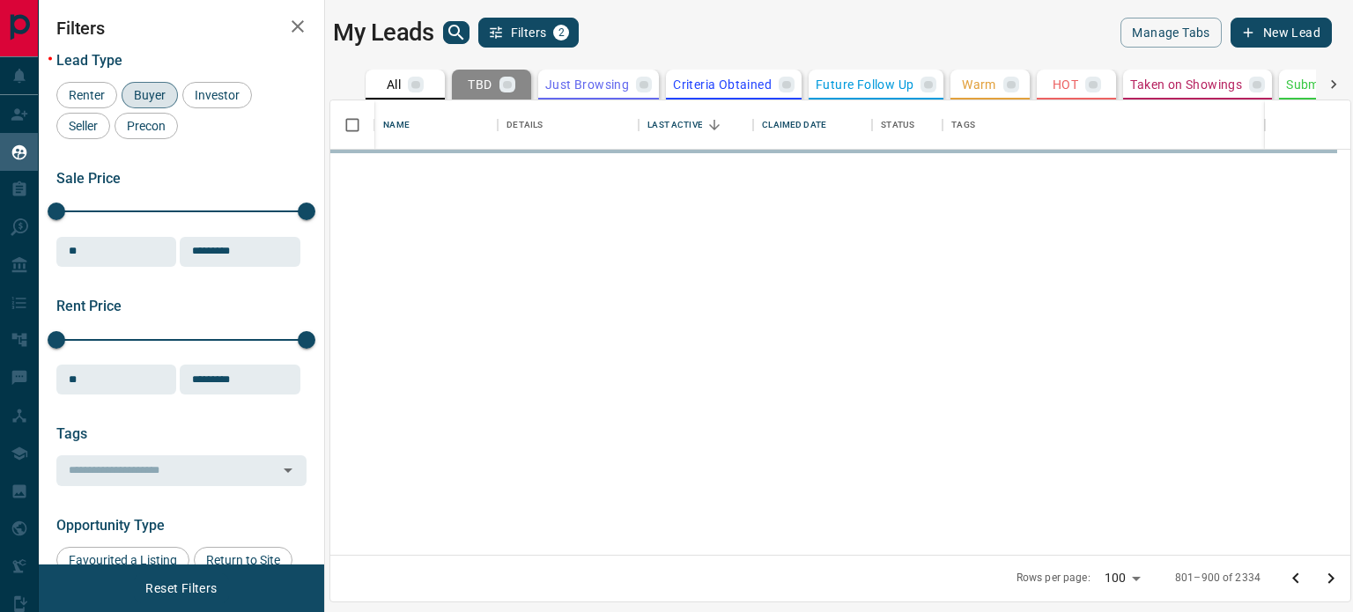
scroll to position [0, 0]
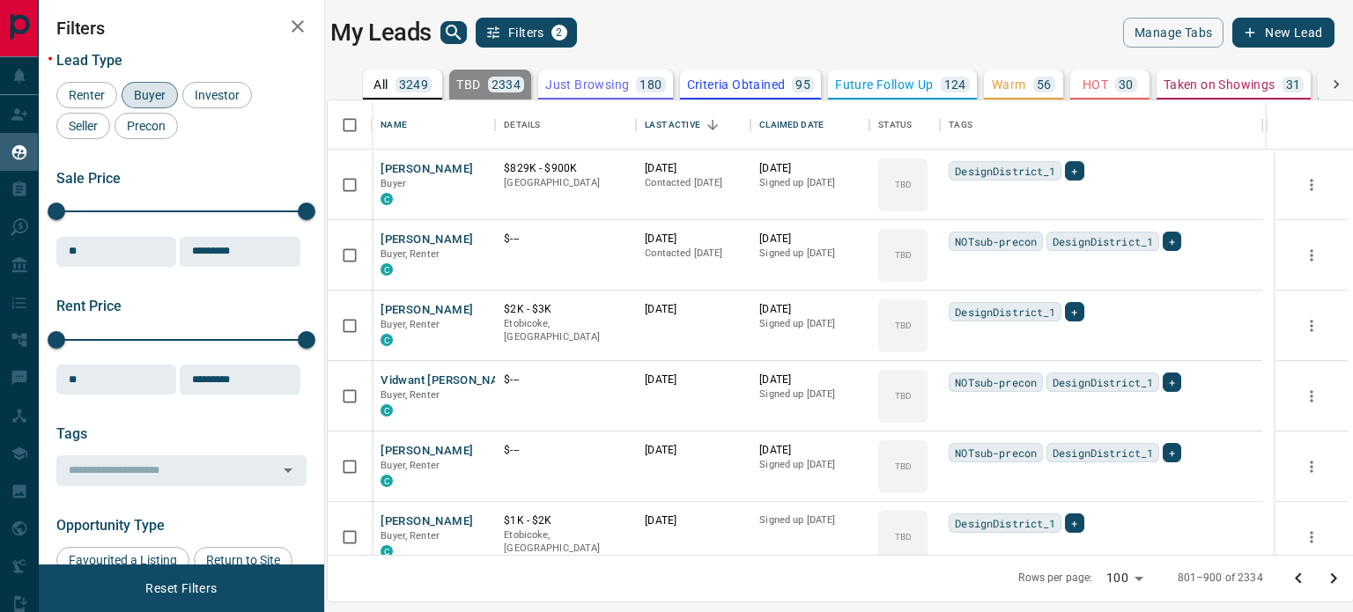
click at [1336, 577] on icon "Go to next page" at bounding box center [1333, 578] width 21 height 21
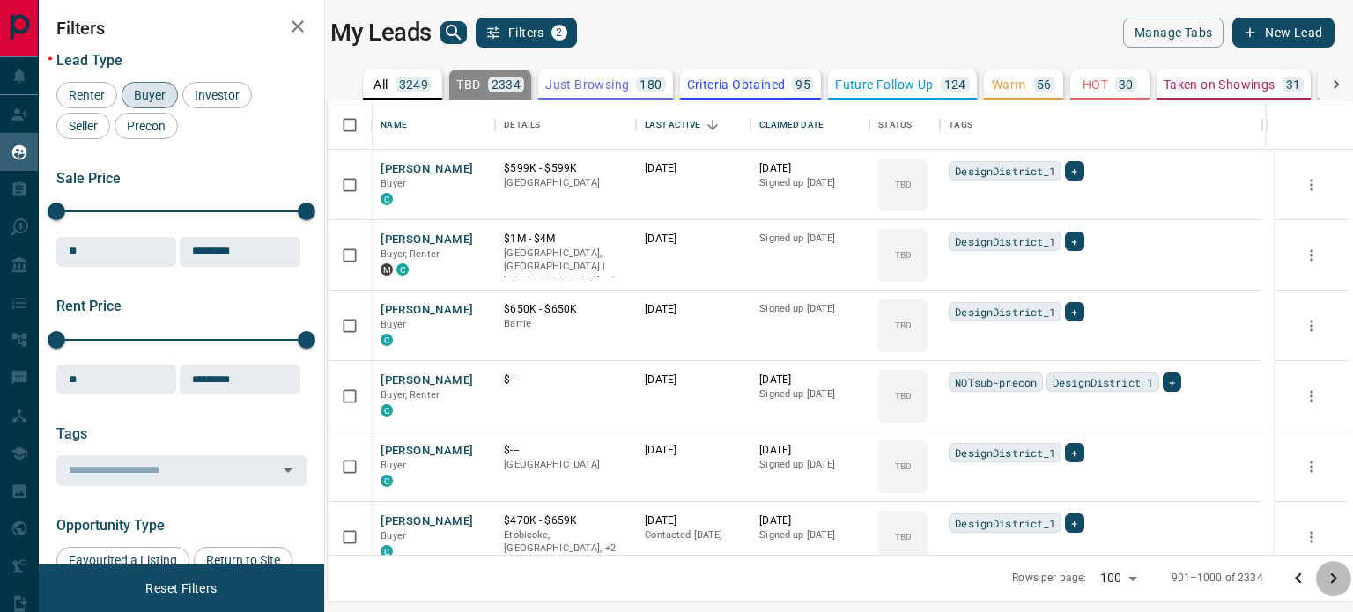
click at [1340, 581] on icon "Go to next page" at bounding box center [1333, 578] width 21 height 21
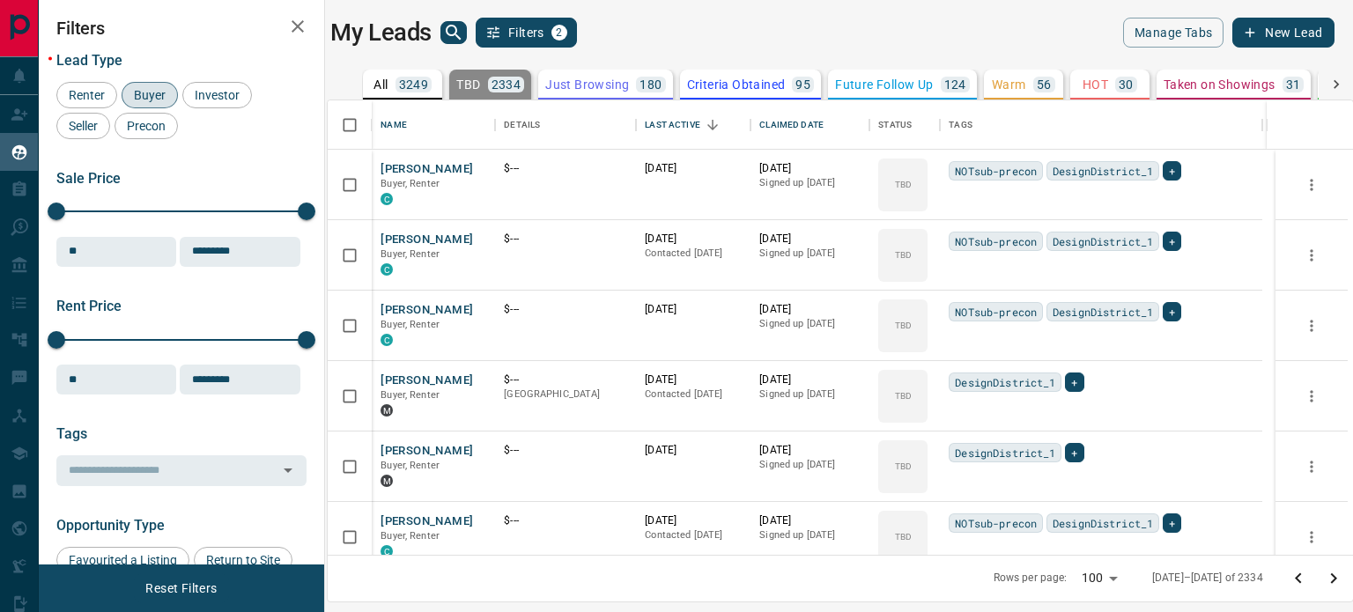
click at [1339, 581] on icon "Go to next page" at bounding box center [1333, 578] width 21 height 21
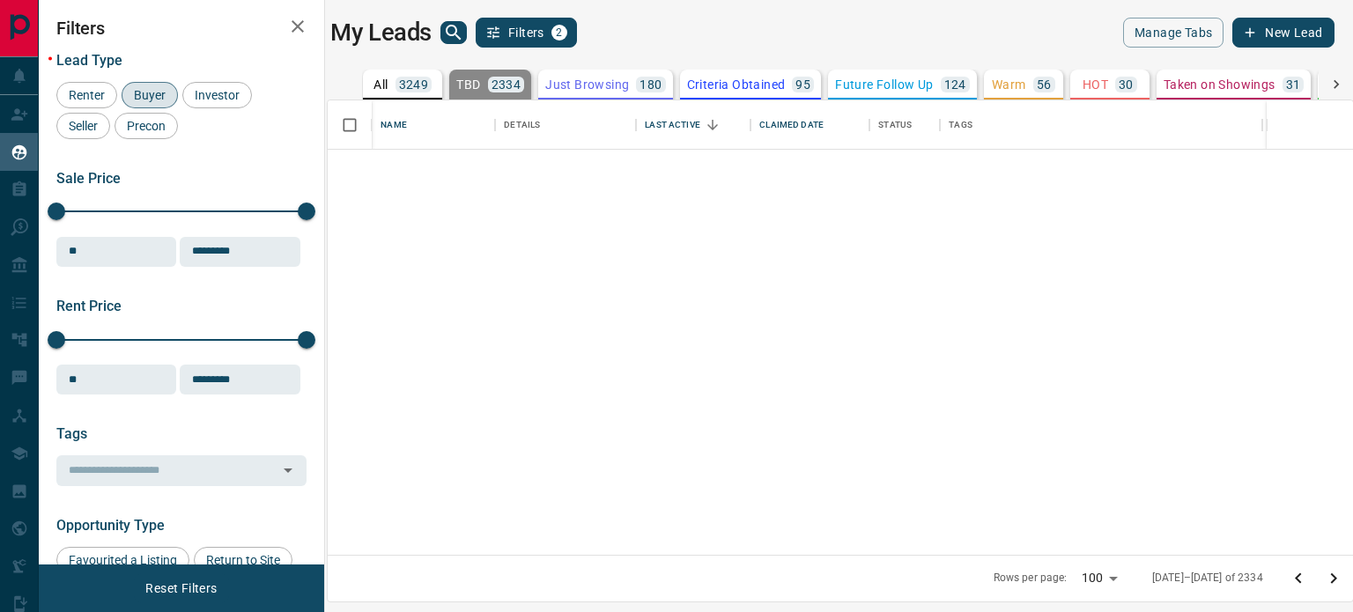
scroll to position [6520, 0]
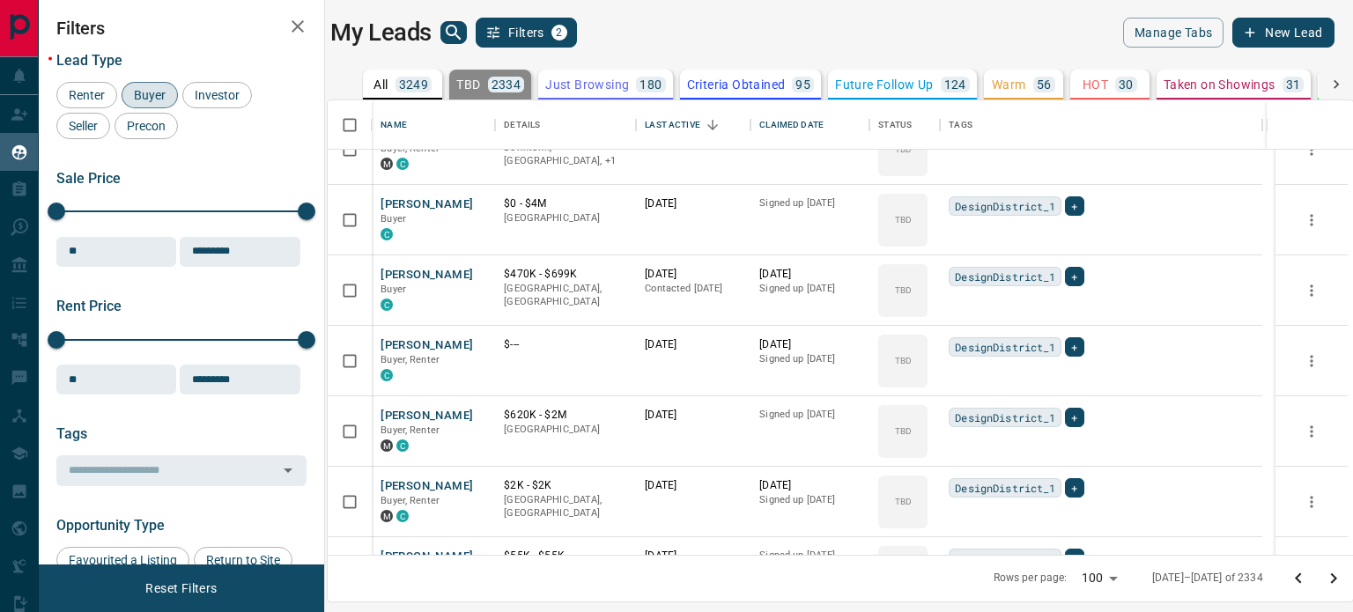
click at [1295, 580] on icon "Go to previous page" at bounding box center [1298, 579] width 6 height 11
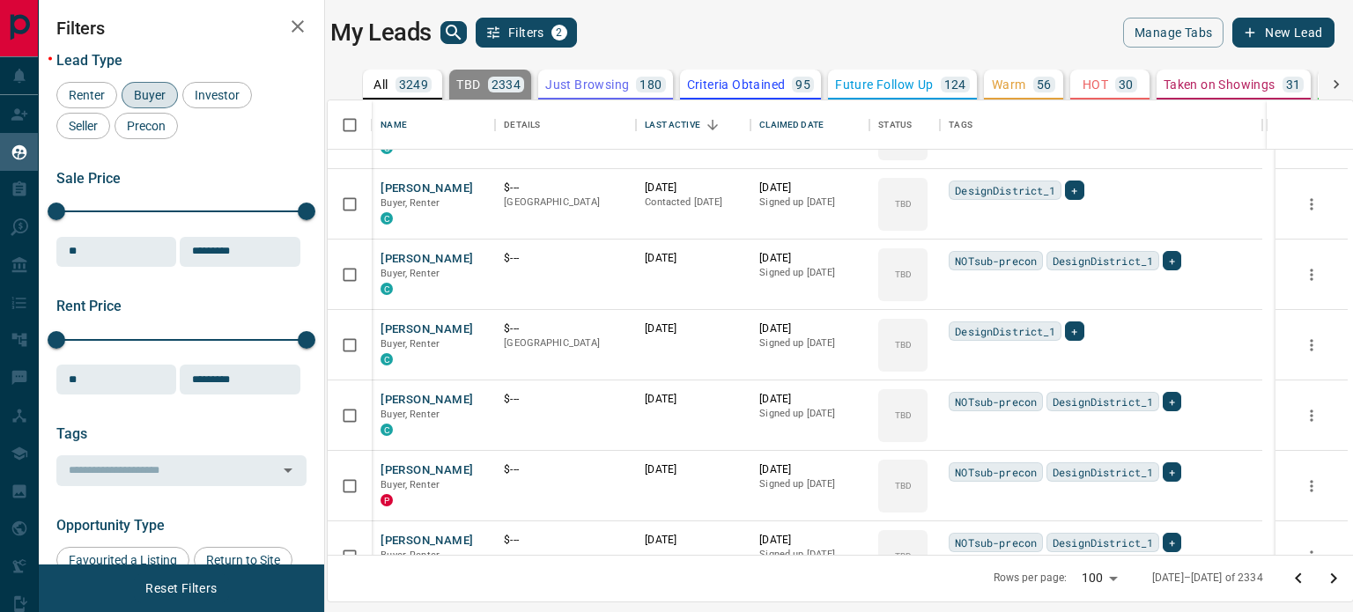
scroll to position [1003, 0]
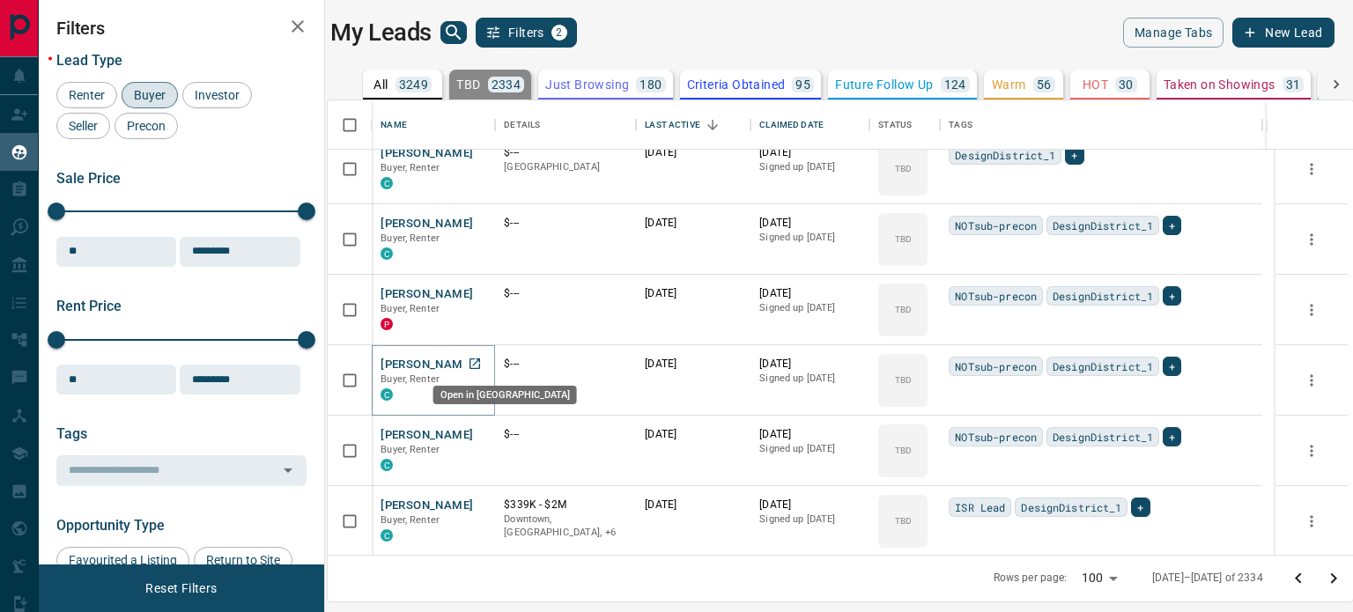
click at [478, 363] on icon "Open in New Tab" at bounding box center [475, 364] width 14 height 14
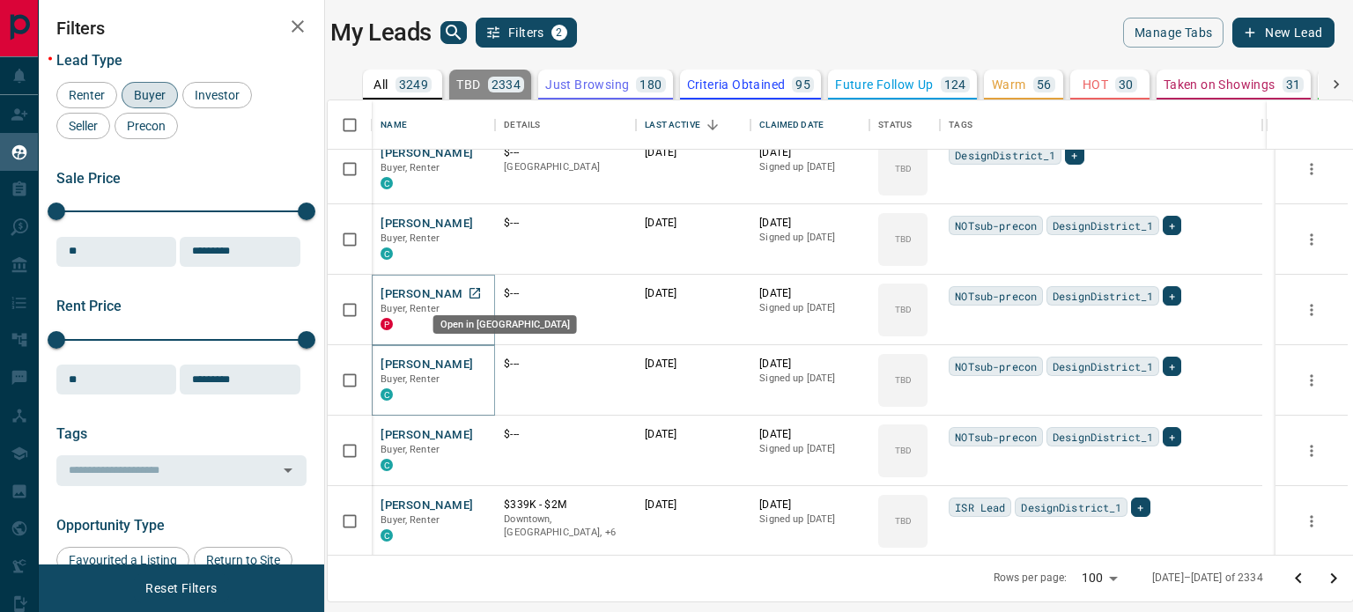
click at [479, 294] on icon "Open in New Tab" at bounding box center [475, 293] width 14 height 14
click at [478, 216] on icon "Open in New Tab" at bounding box center [475, 223] width 14 height 14
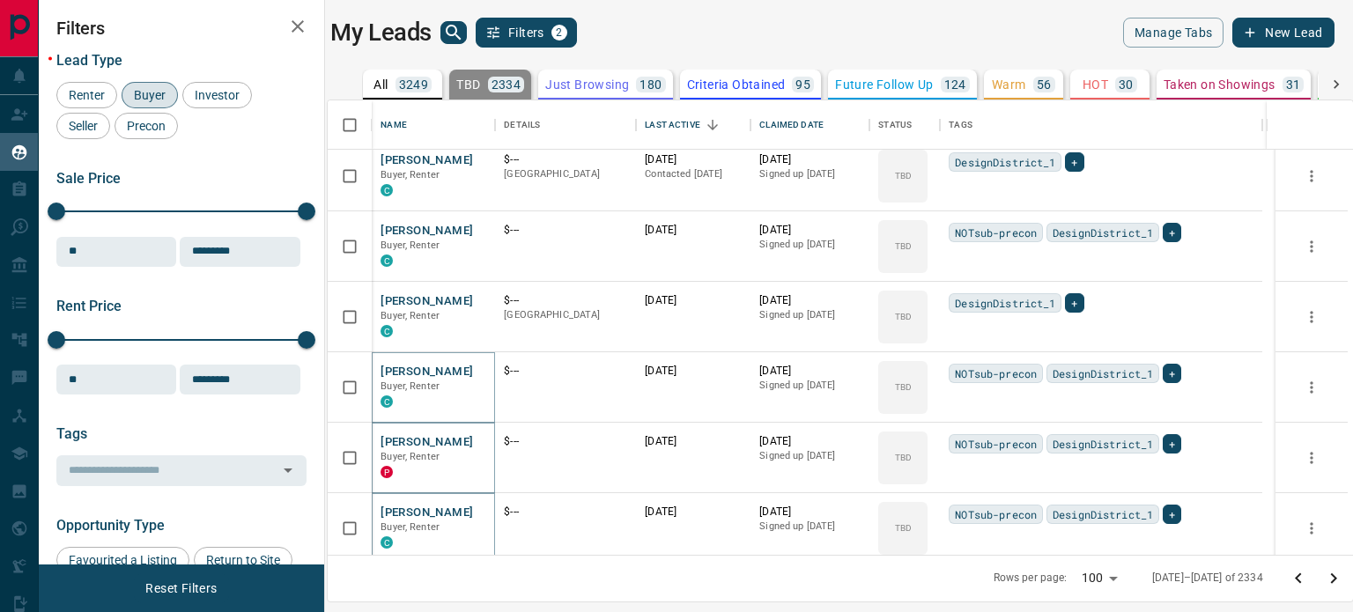
scroll to position [826, 0]
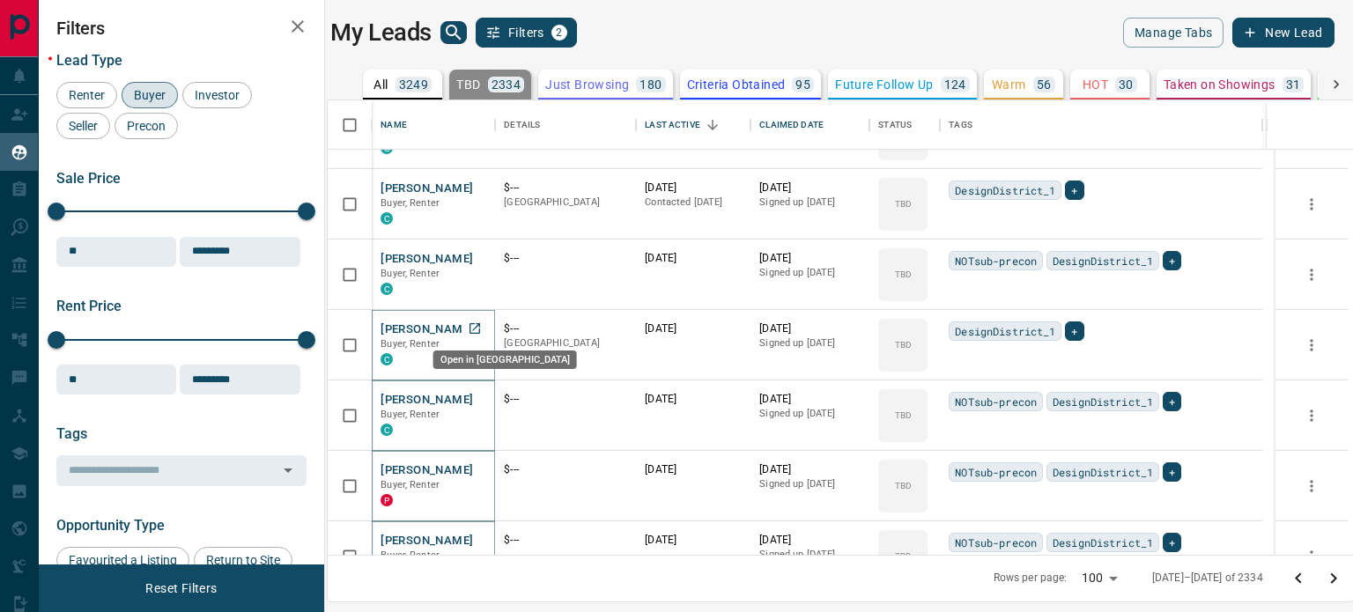
click at [479, 329] on icon "Open in New Tab" at bounding box center [475, 329] width 14 height 14
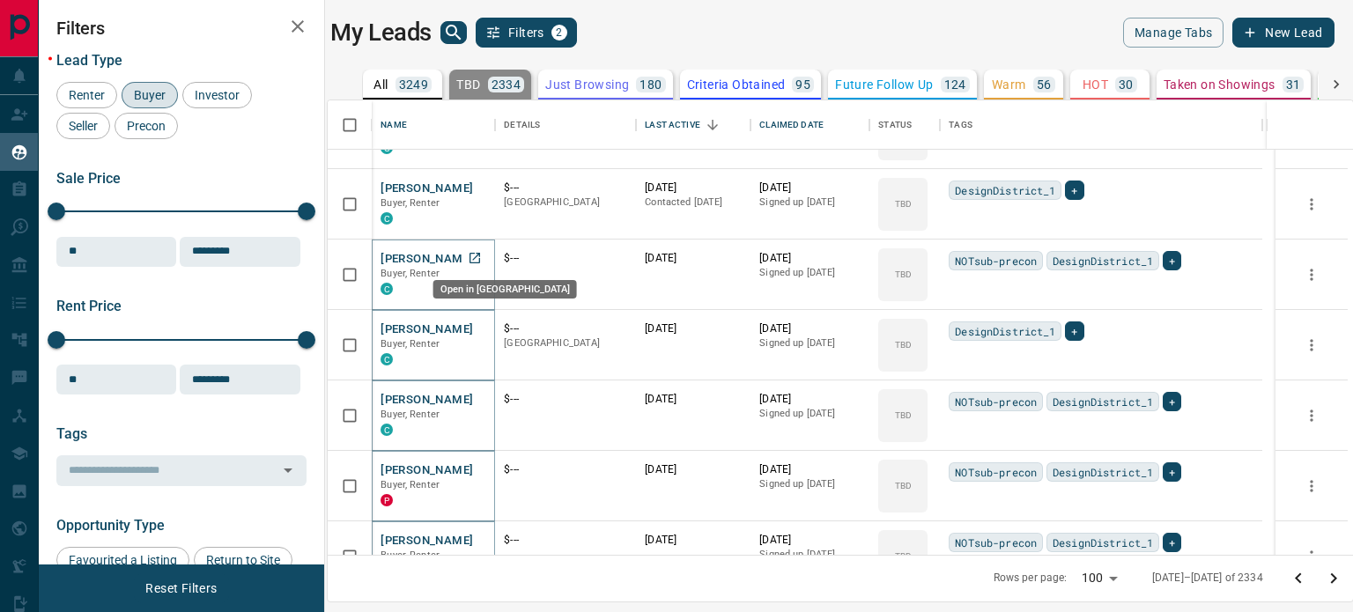
click at [471, 257] on icon "Open in New Tab" at bounding box center [475, 258] width 14 height 14
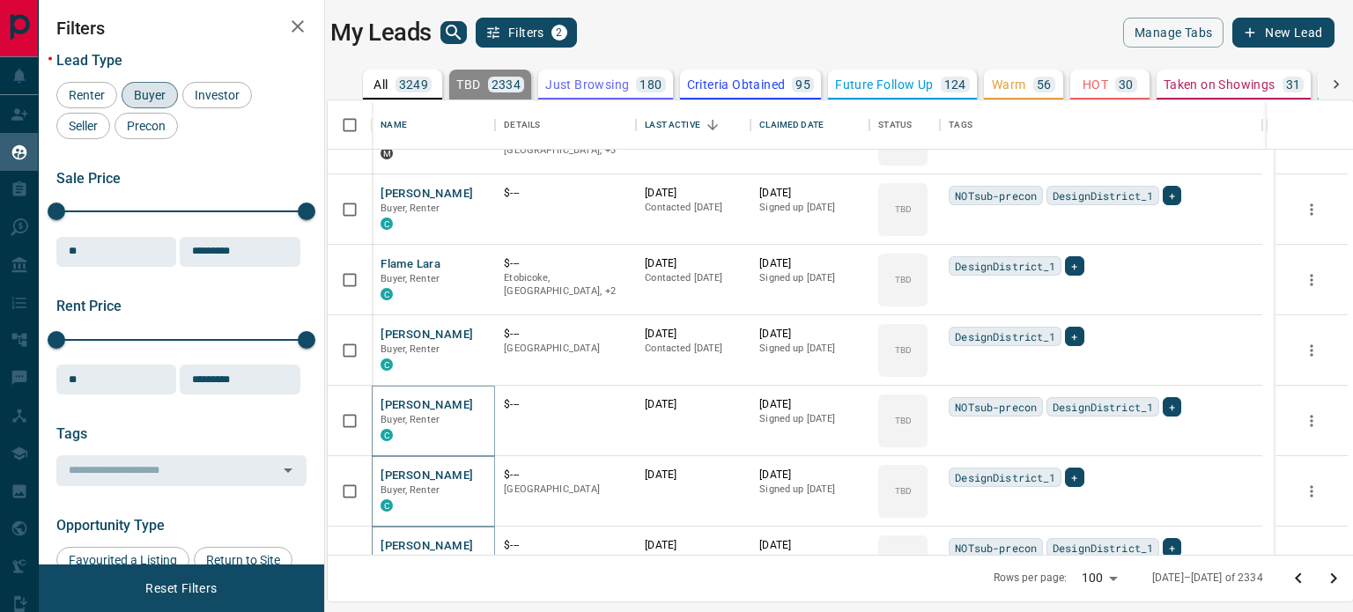
scroll to position [650, 0]
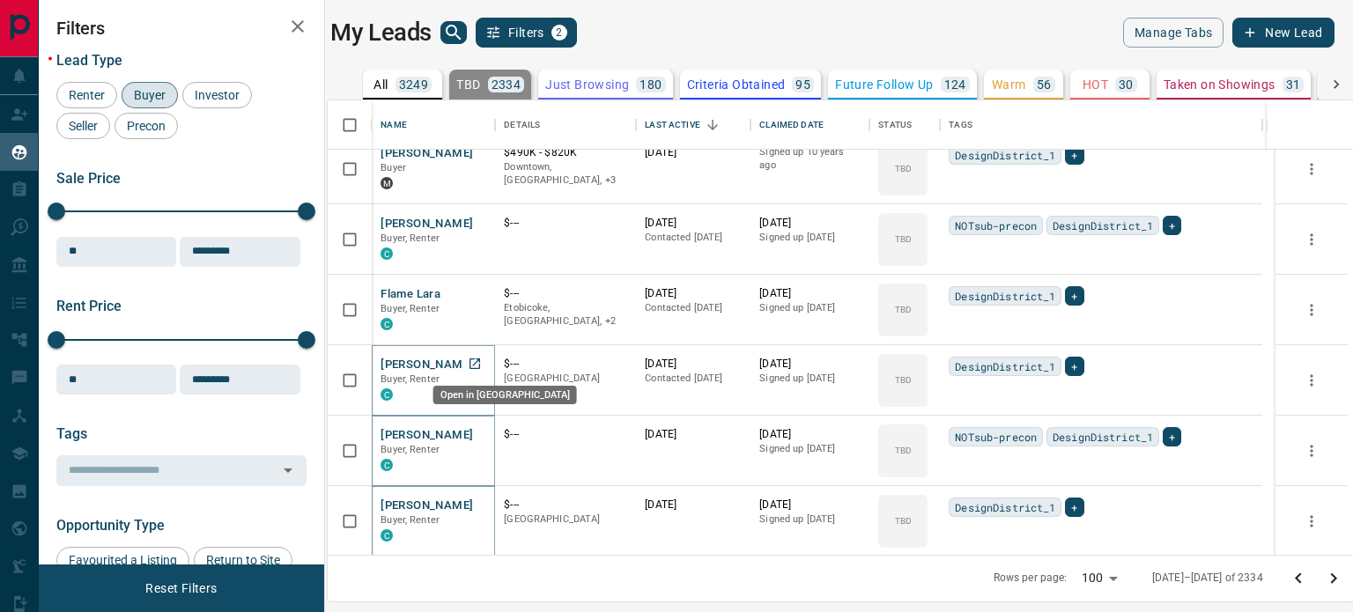
click at [480, 362] on icon "Open in New Tab" at bounding box center [475, 364] width 11 height 11
drag, startPoint x: 482, startPoint y: 362, endPoint x: 484, endPoint y: 352, distance: 10.7
click at [480, 362] on icon "Open in New Tab" at bounding box center [475, 364] width 11 height 11
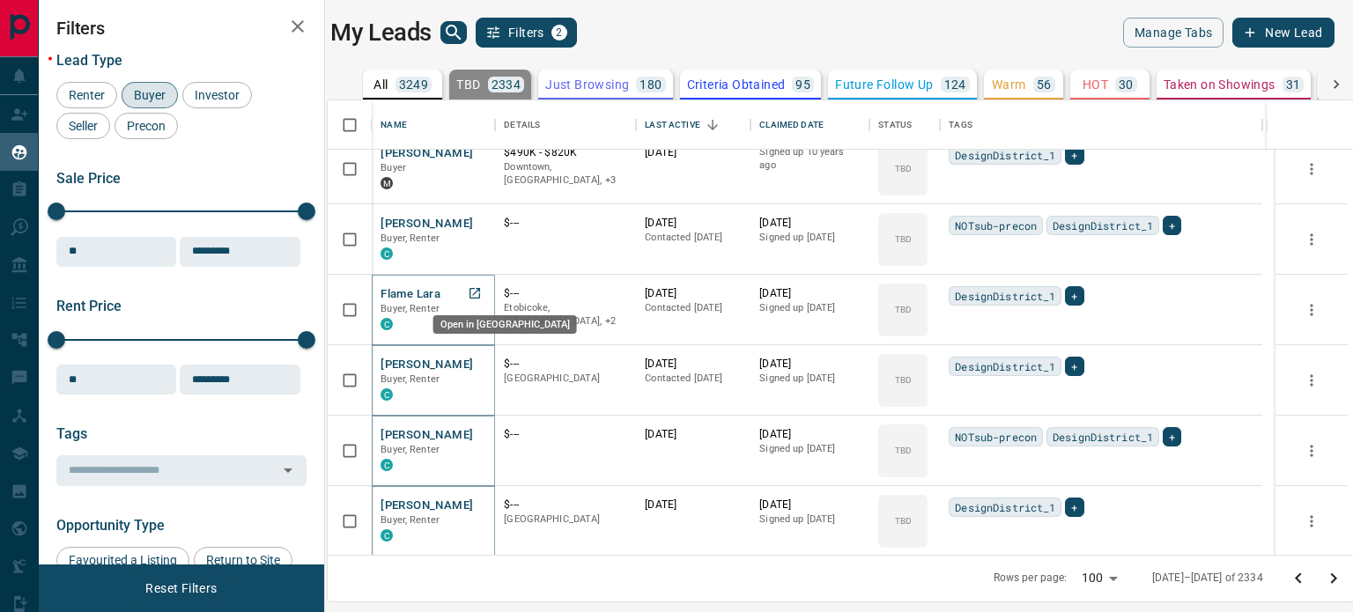
click at [478, 288] on icon "Open in New Tab" at bounding box center [475, 293] width 11 height 11
click at [479, 222] on icon "Open in New Tab" at bounding box center [475, 223] width 14 height 14
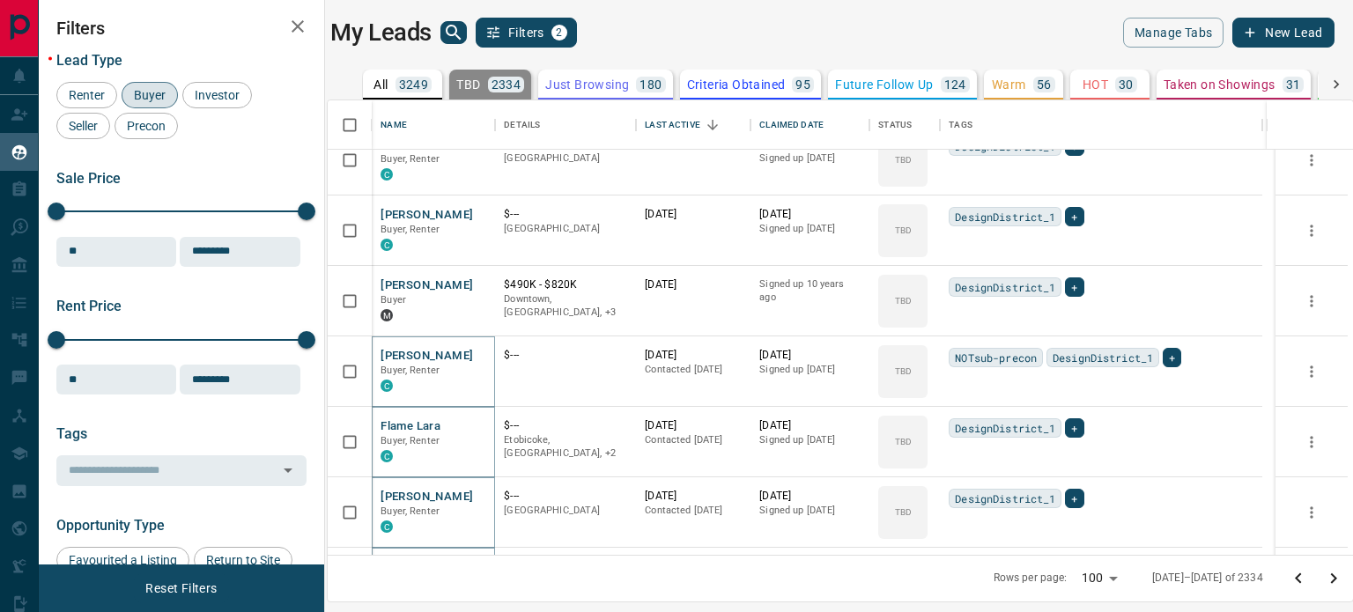
scroll to position [474, 0]
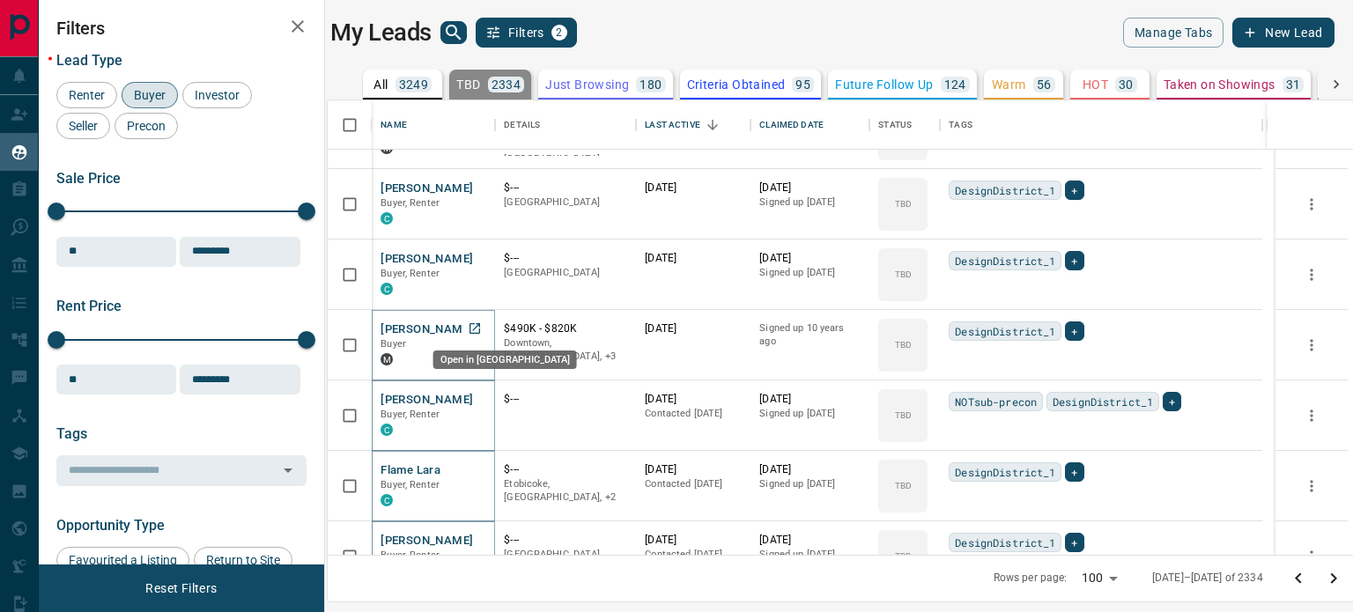
click at [475, 323] on icon "Open in New Tab" at bounding box center [475, 329] width 14 height 14
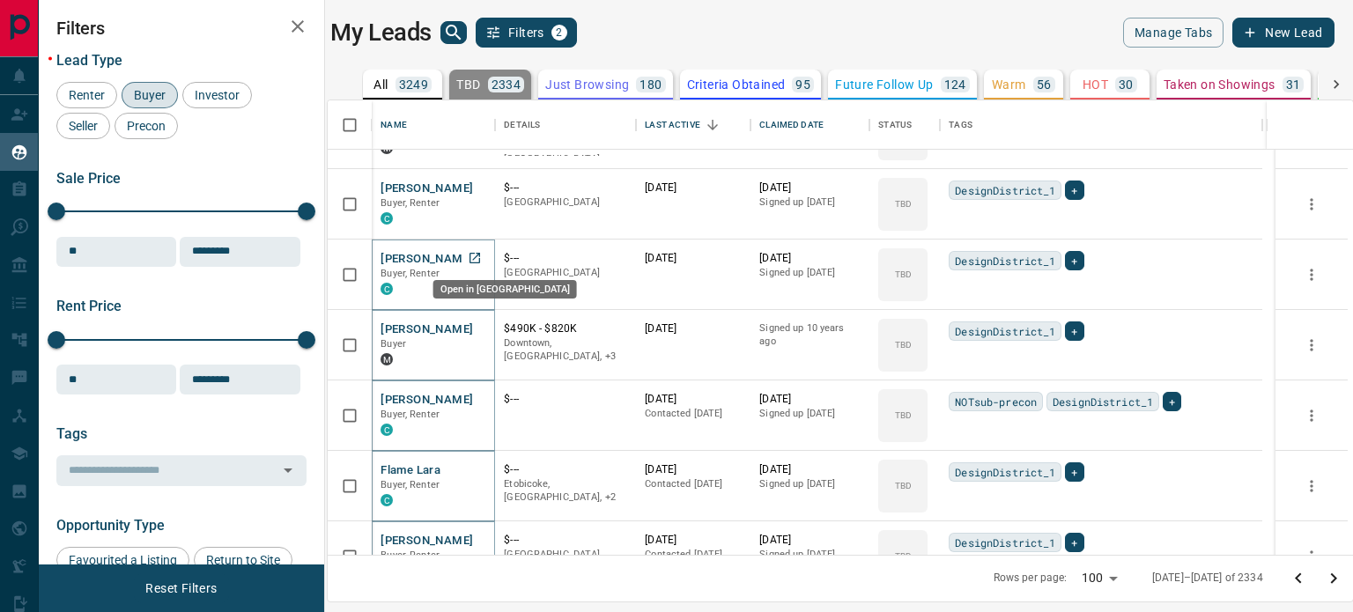
click at [477, 256] on icon "Open in New Tab" at bounding box center [475, 258] width 11 height 11
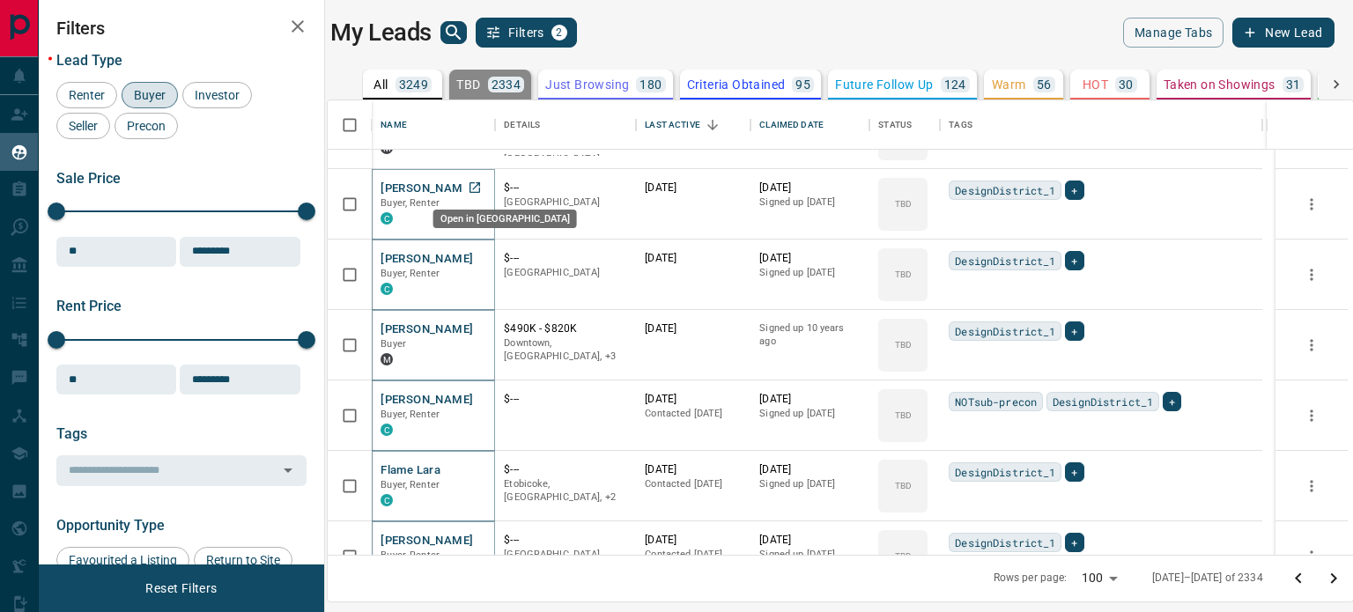
click at [482, 189] on icon "Open in New Tab" at bounding box center [475, 188] width 14 height 14
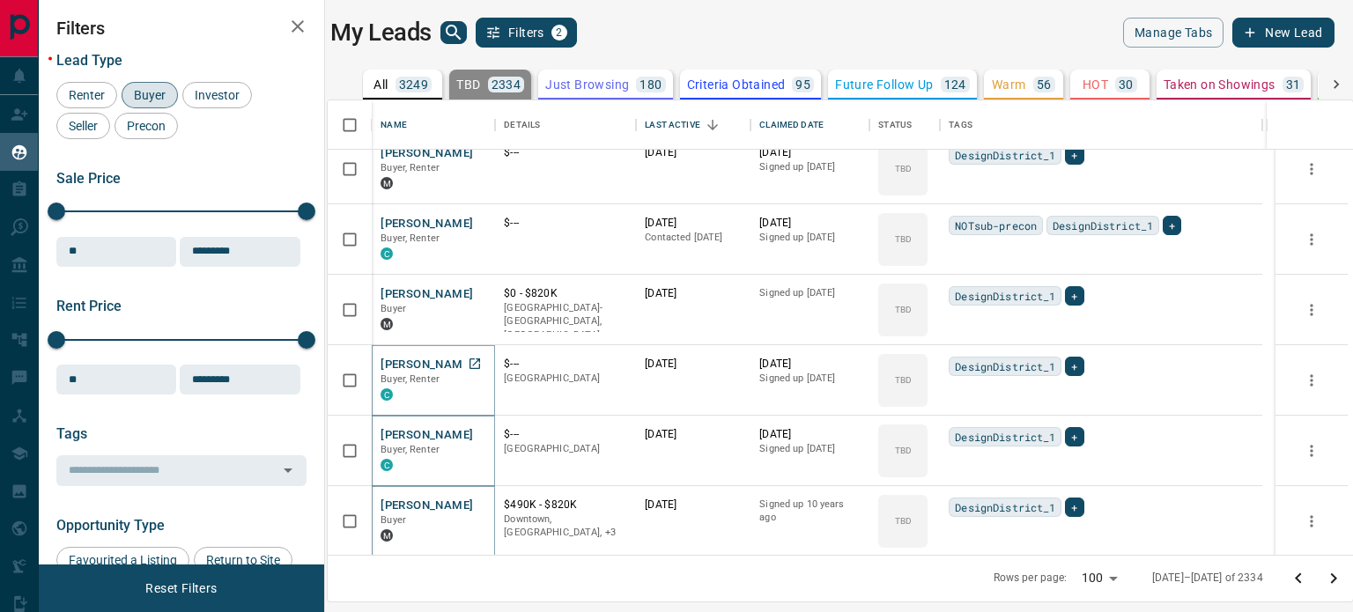
scroll to position [122, 0]
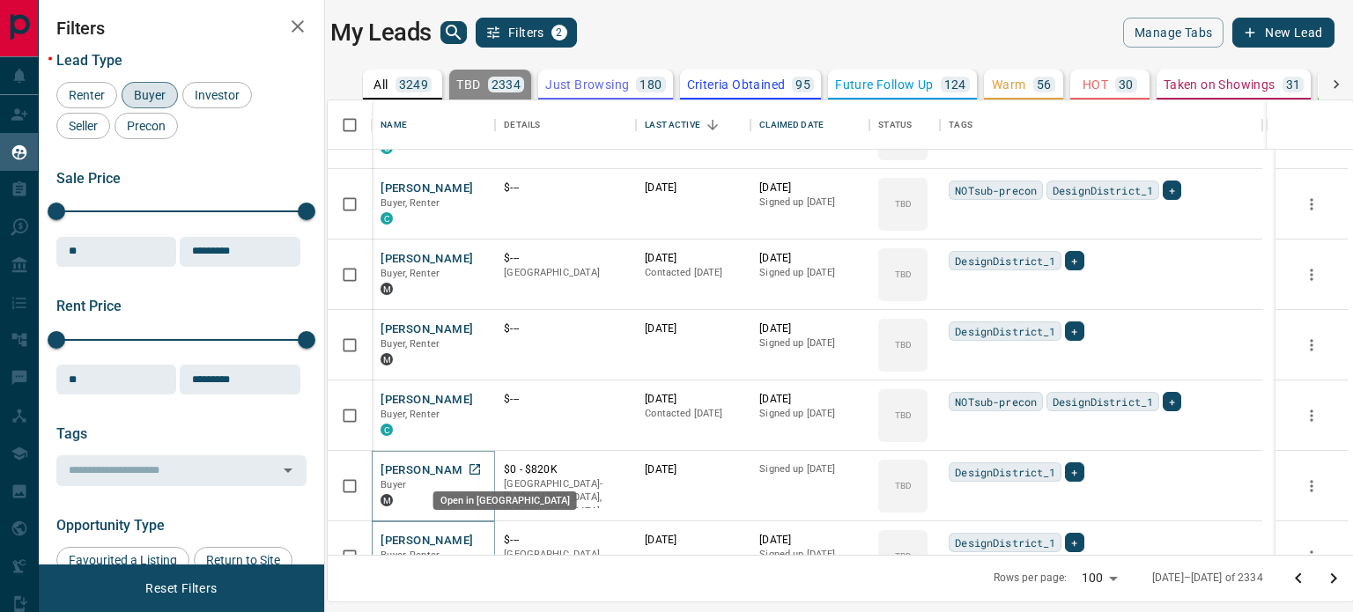
click at [485, 463] on link "Open in New Tab" at bounding box center [474, 469] width 23 height 23
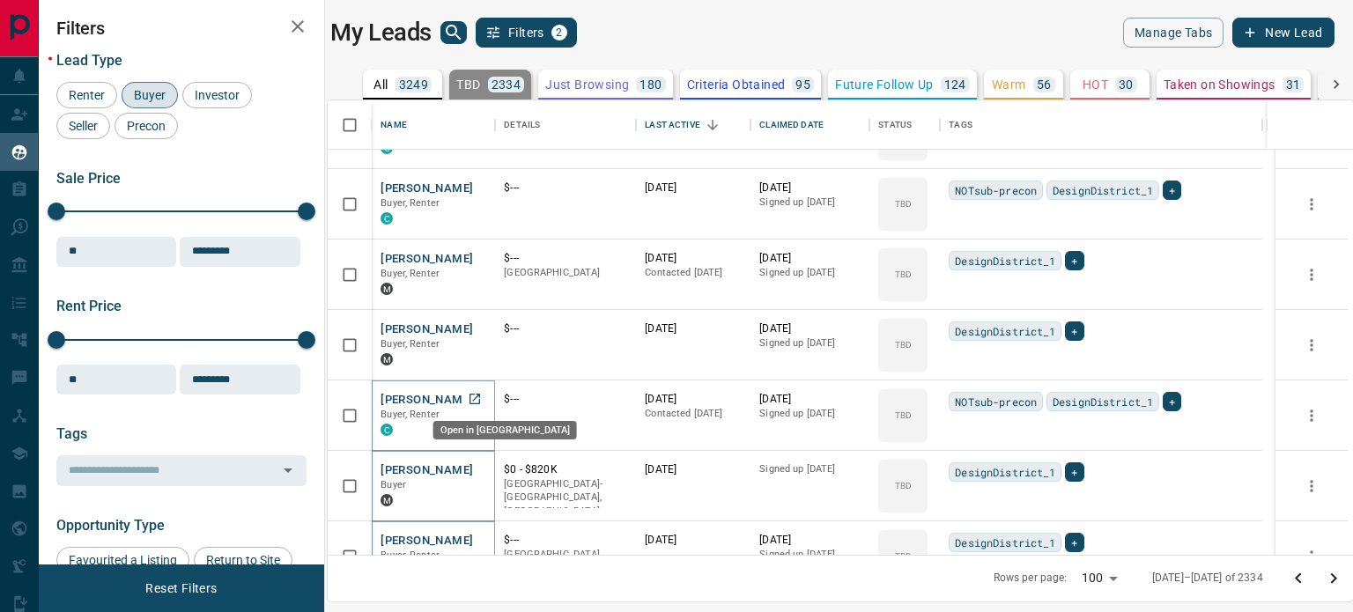
click at [479, 399] on icon "Open in New Tab" at bounding box center [475, 399] width 14 height 14
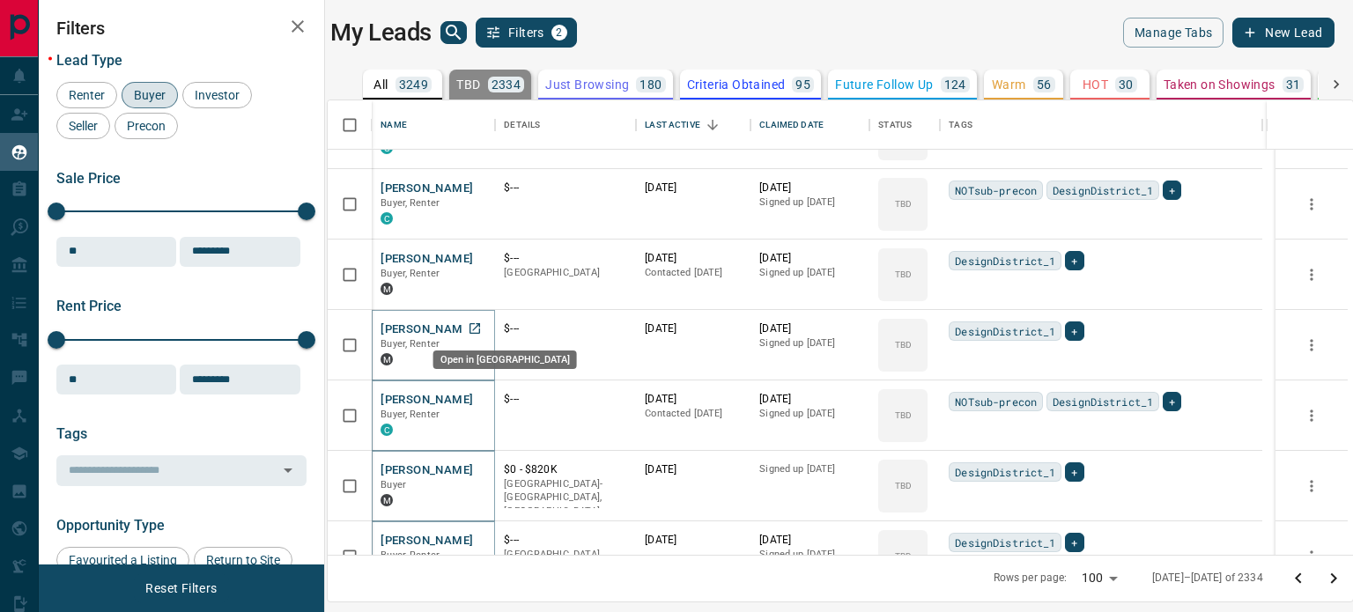
click at [478, 322] on icon "Open in New Tab" at bounding box center [475, 329] width 14 height 14
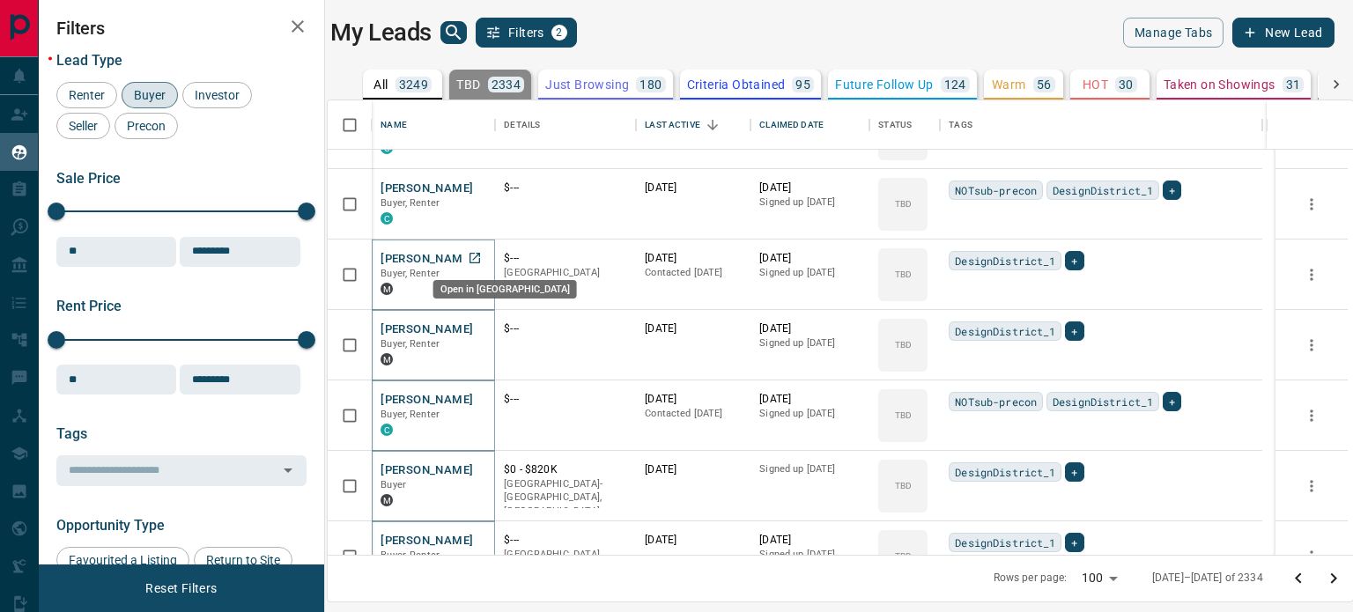
click at [478, 253] on icon "Open in New Tab" at bounding box center [475, 258] width 14 height 14
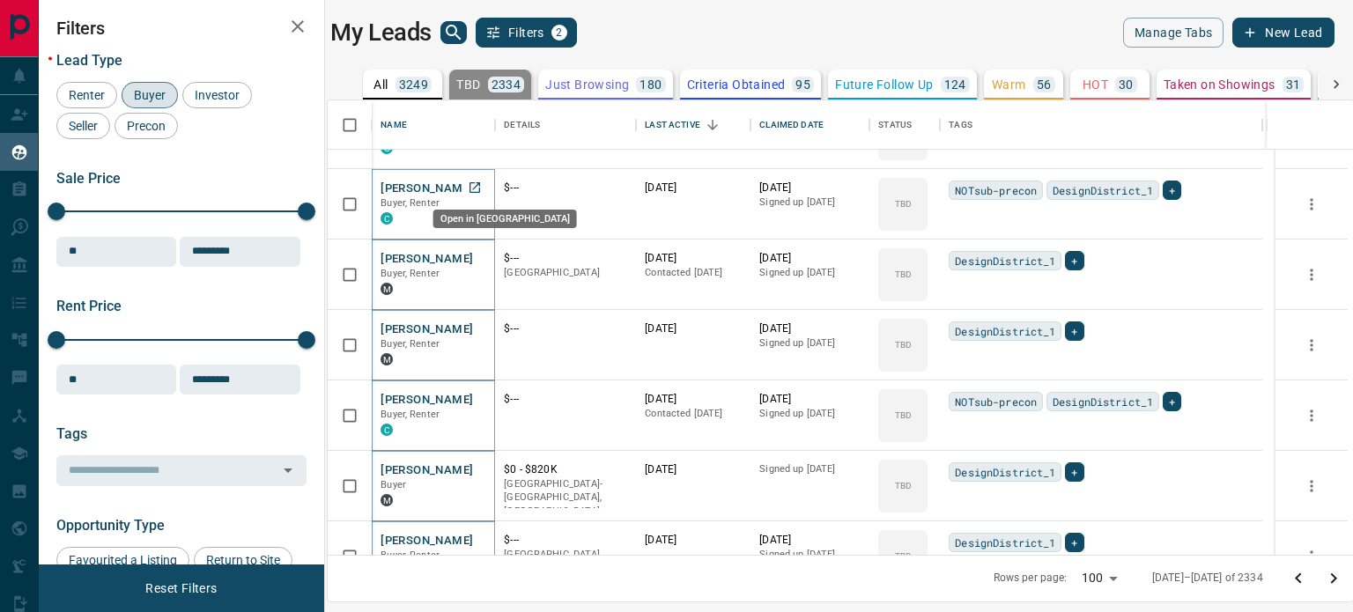
click at [482, 181] on icon "Open in New Tab" at bounding box center [475, 188] width 14 height 14
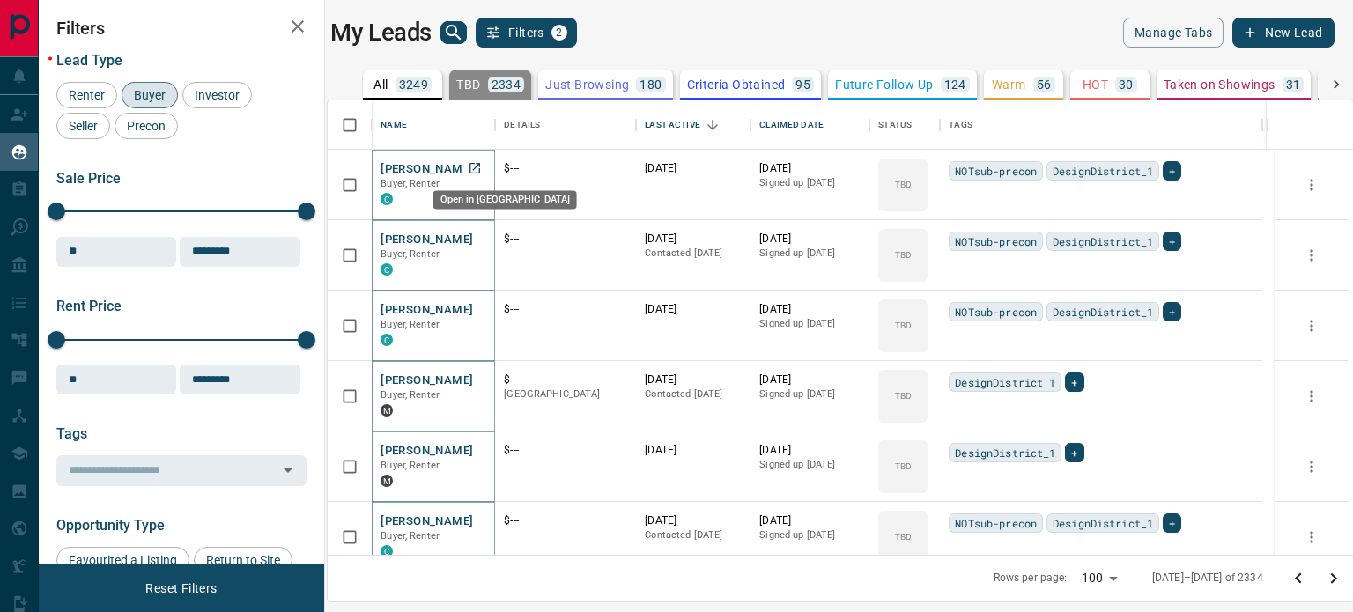
click at [482, 169] on icon "Open in New Tab" at bounding box center [475, 168] width 14 height 14
click at [1302, 579] on icon "Go to previous page" at bounding box center [1298, 578] width 21 height 21
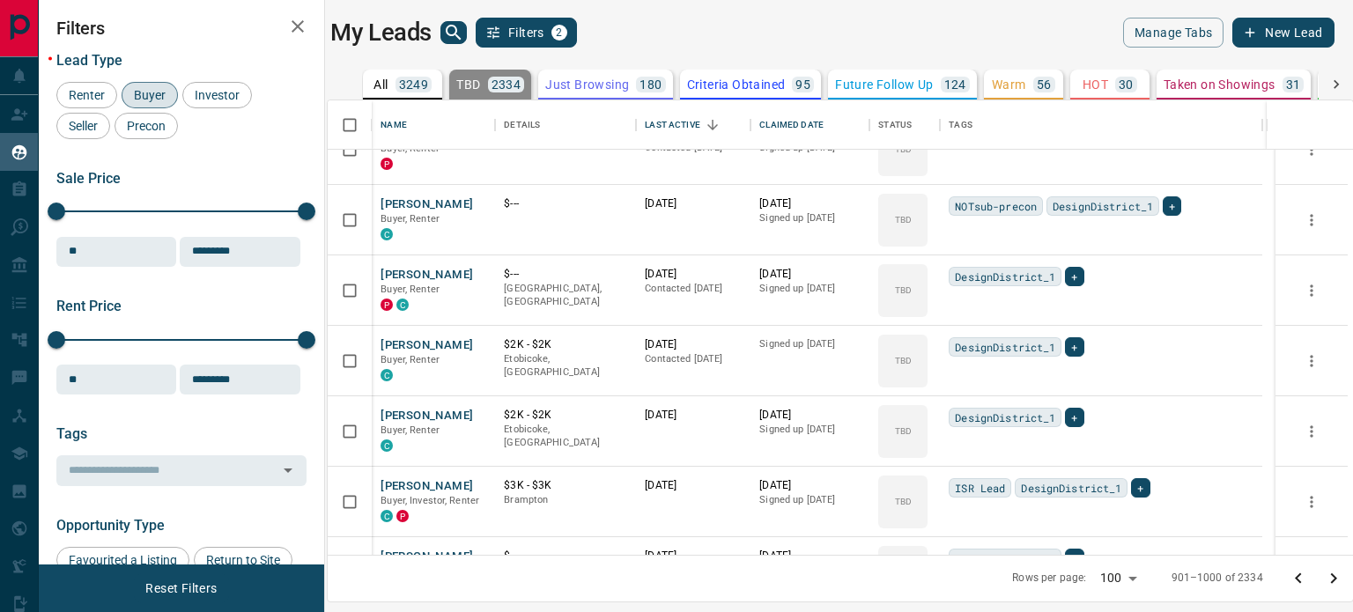
scroll to position [6641, 0]
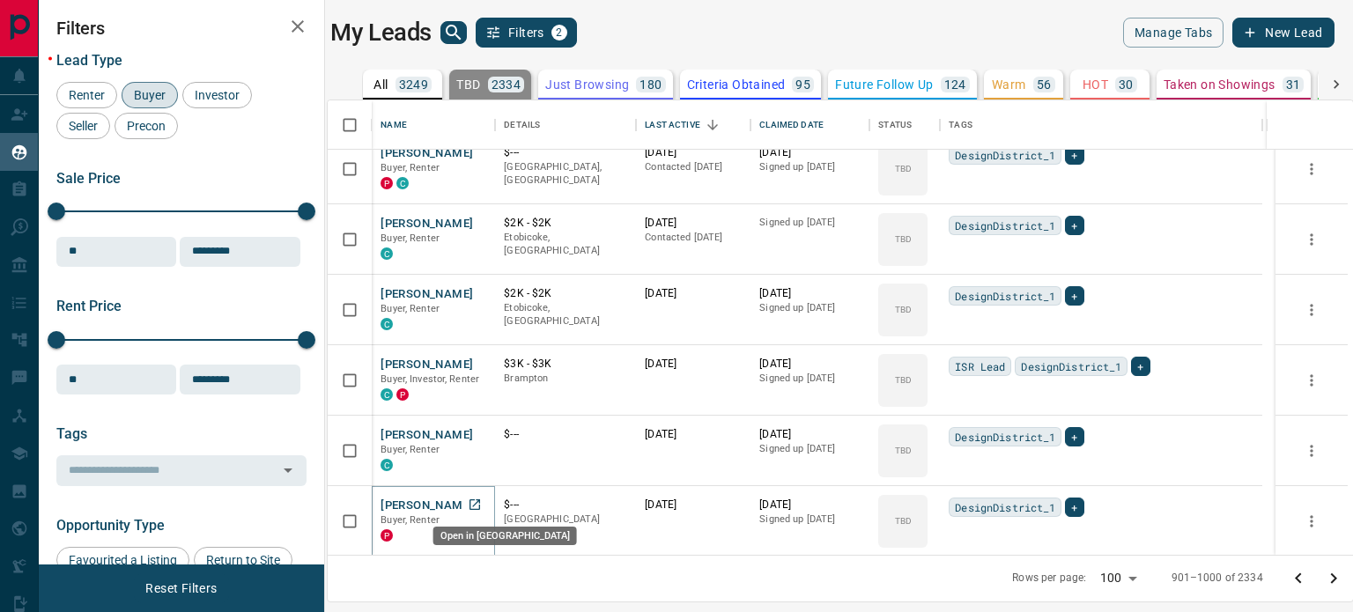
click at [481, 506] on icon "Open in New Tab" at bounding box center [475, 505] width 14 height 14
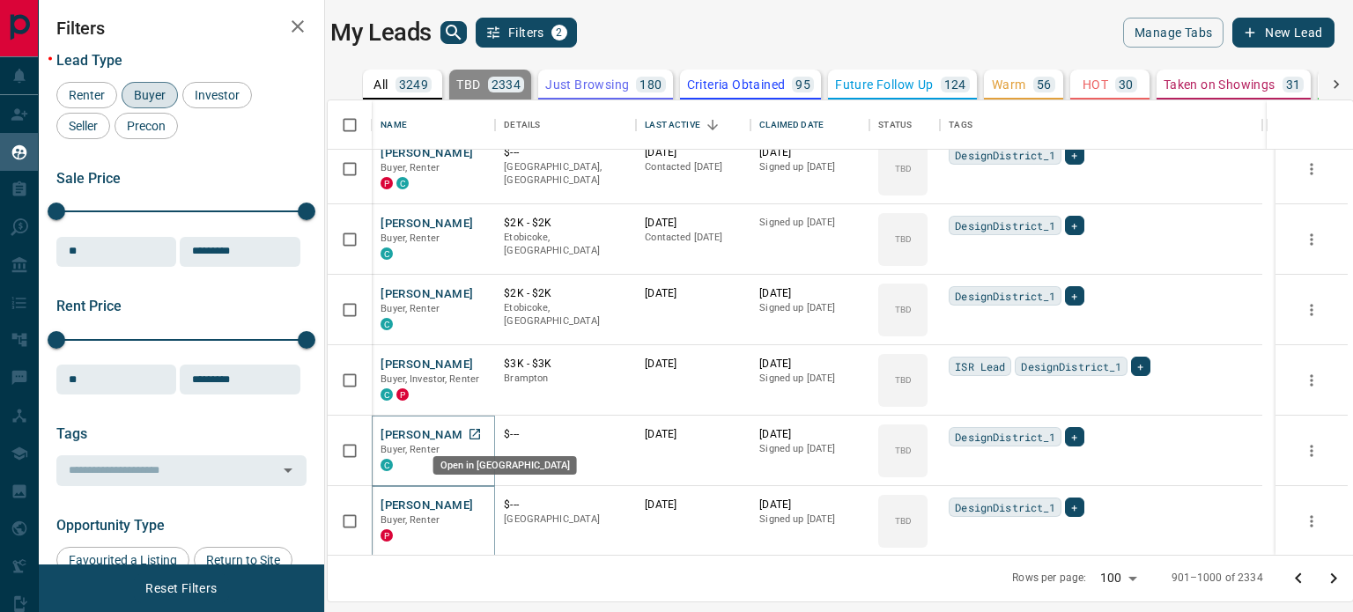
click at [480, 433] on icon "Open in New Tab" at bounding box center [475, 434] width 11 height 11
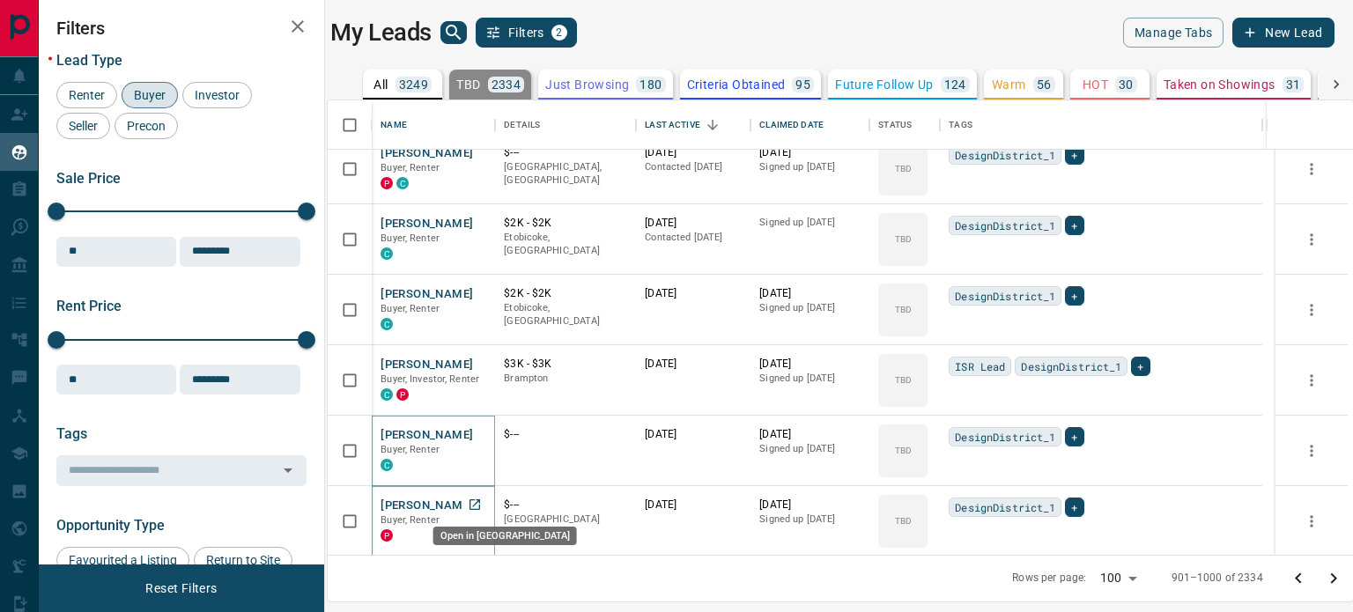
click at [478, 500] on icon "Open in New Tab" at bounding box center [475, 505] width 14 height 14
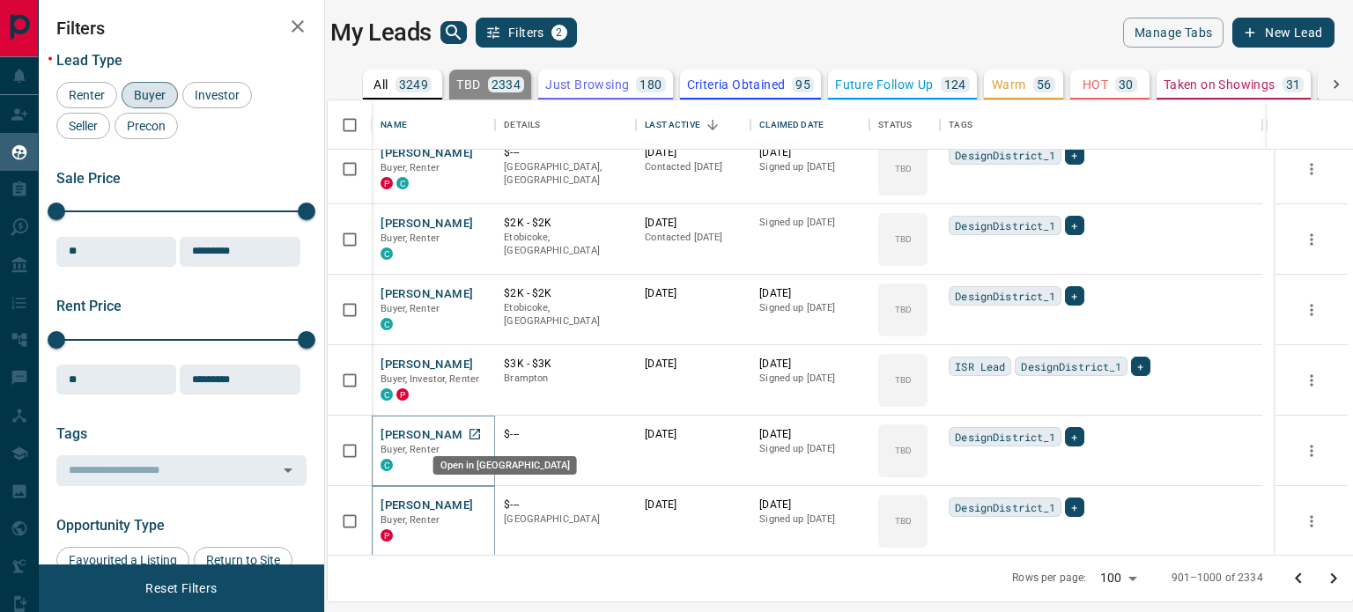
click at [476, 427] on icon "Open in New Tab" at bounding box center [475, 434] width 14 height 14
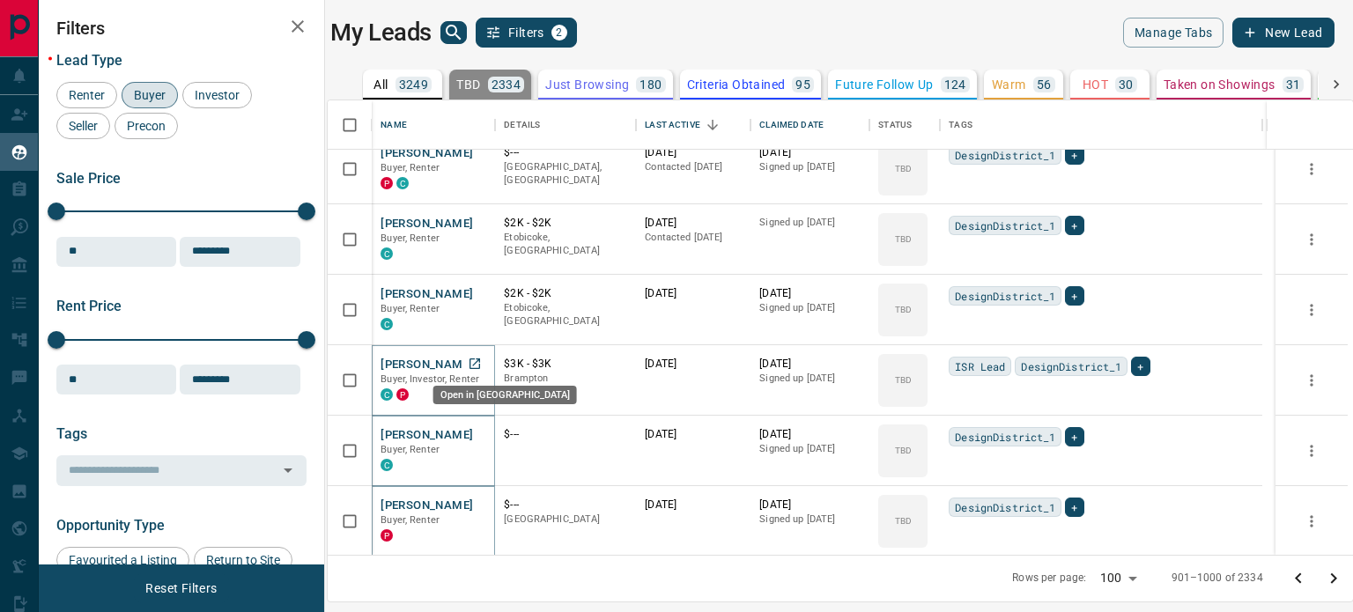
click at [476, 360] on icon "Open in New Tab" at bounding box center [475, 364] width 14 height 14
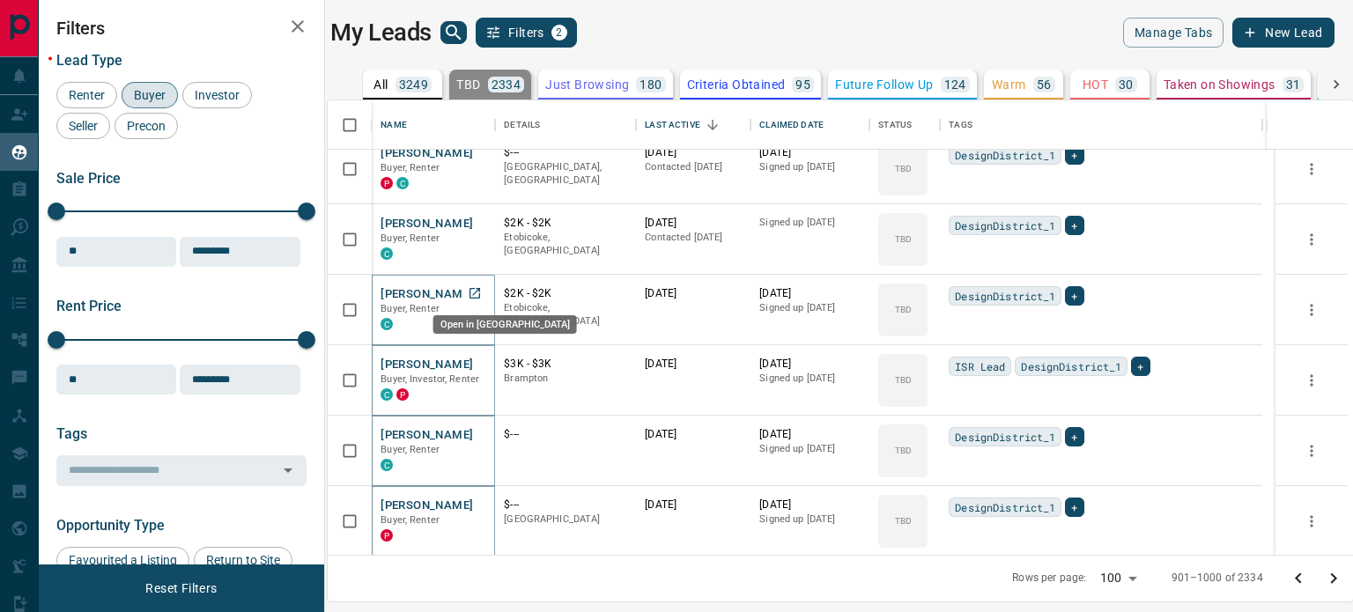
click at [477, 288] on icon "Open in New Tab" at bounding box center [475, 293] width 11 height 11
click at [479, 221] on icon "Open in New Tab" at bounding box center [475, 223] width 14 height 14
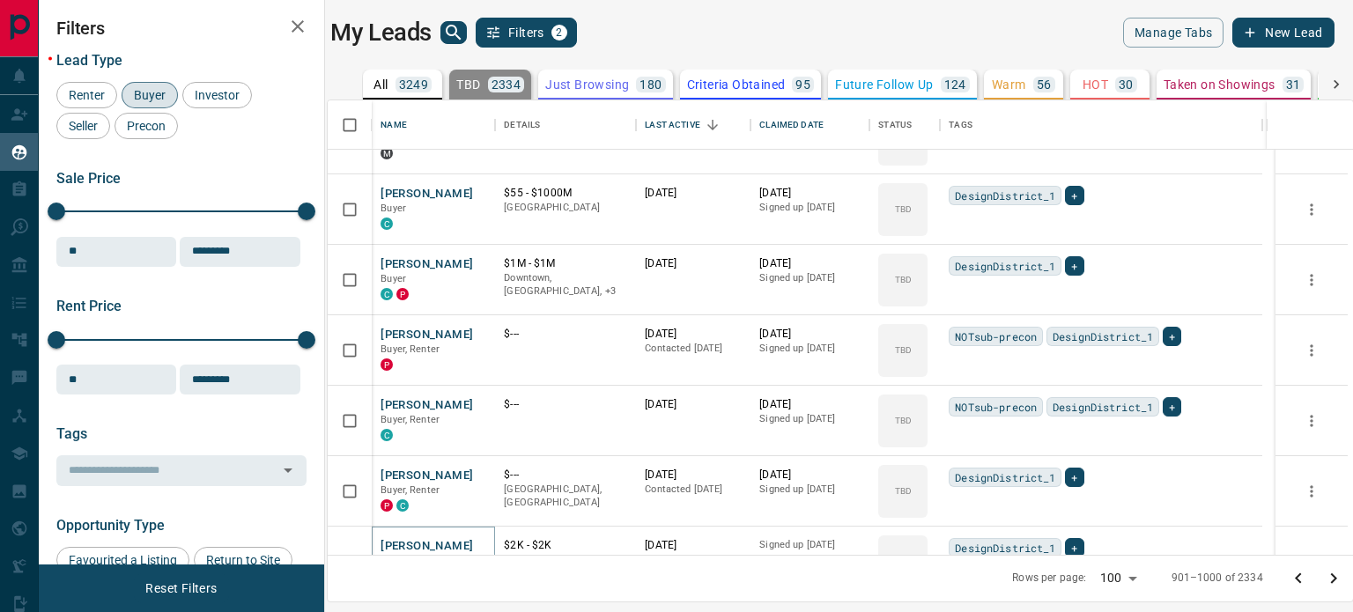
scroll to position [6289, 0]
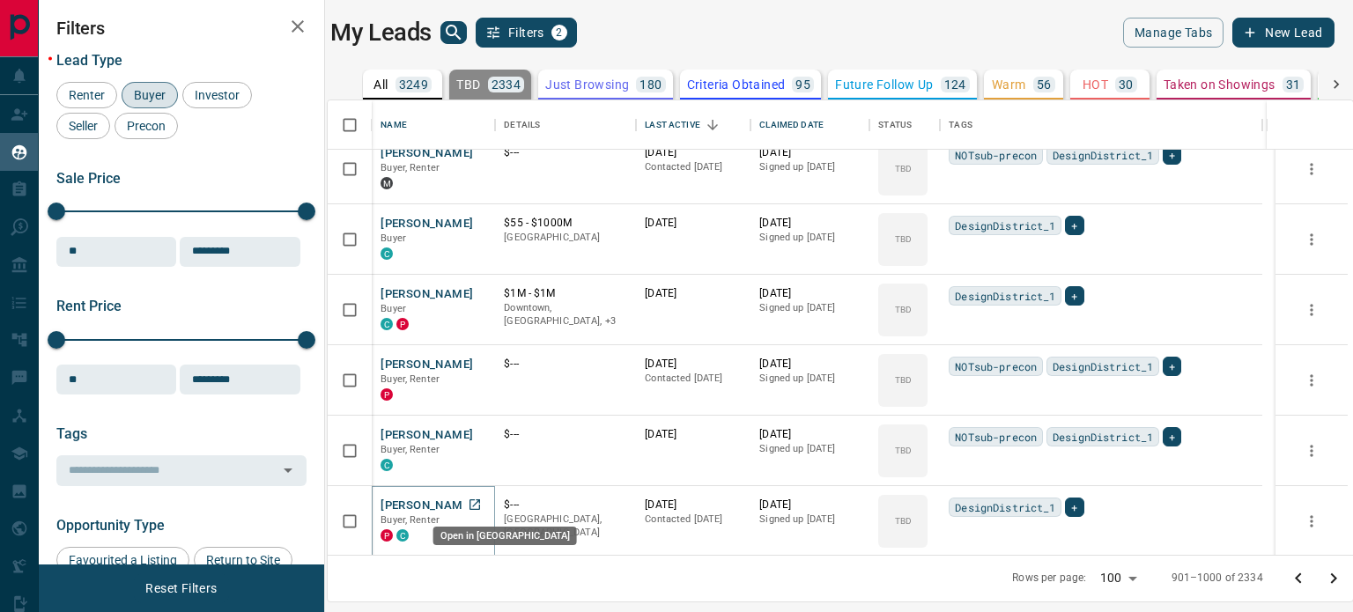
click at [480, 504] on icon "Open in New Tab" at bounding box center [475, 505] width 11 height 11
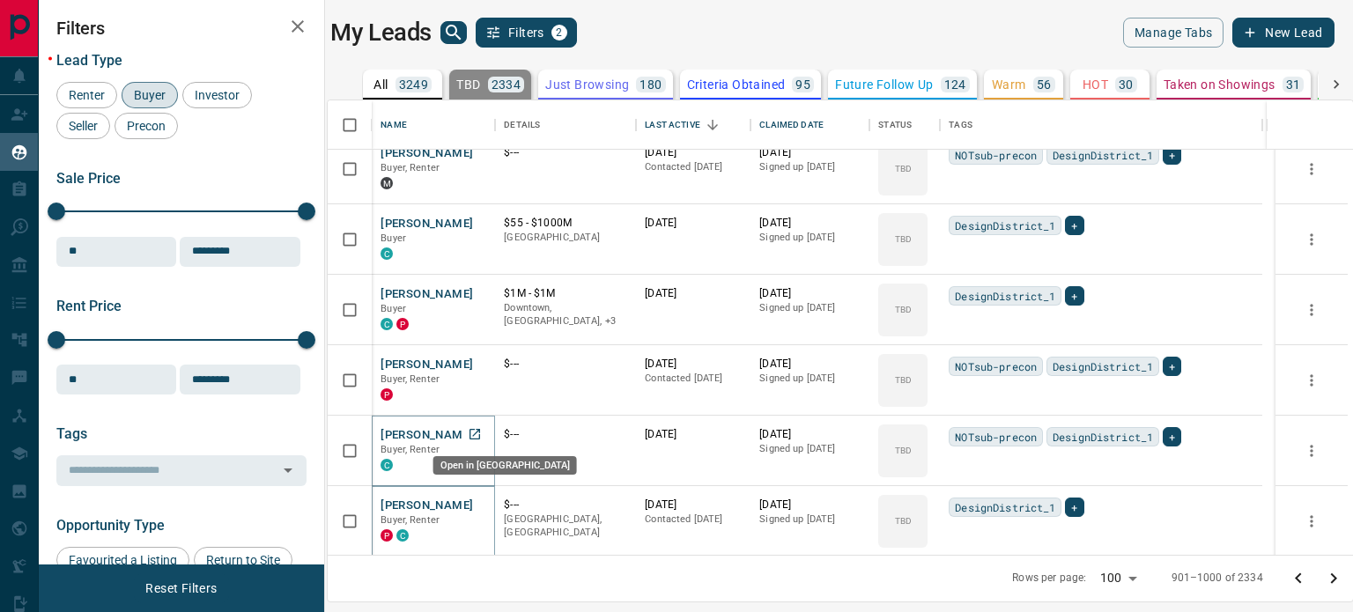
click at [482, 438] on icon "Open in New Tab" at bounding box center [475, 434] width 14 height 14
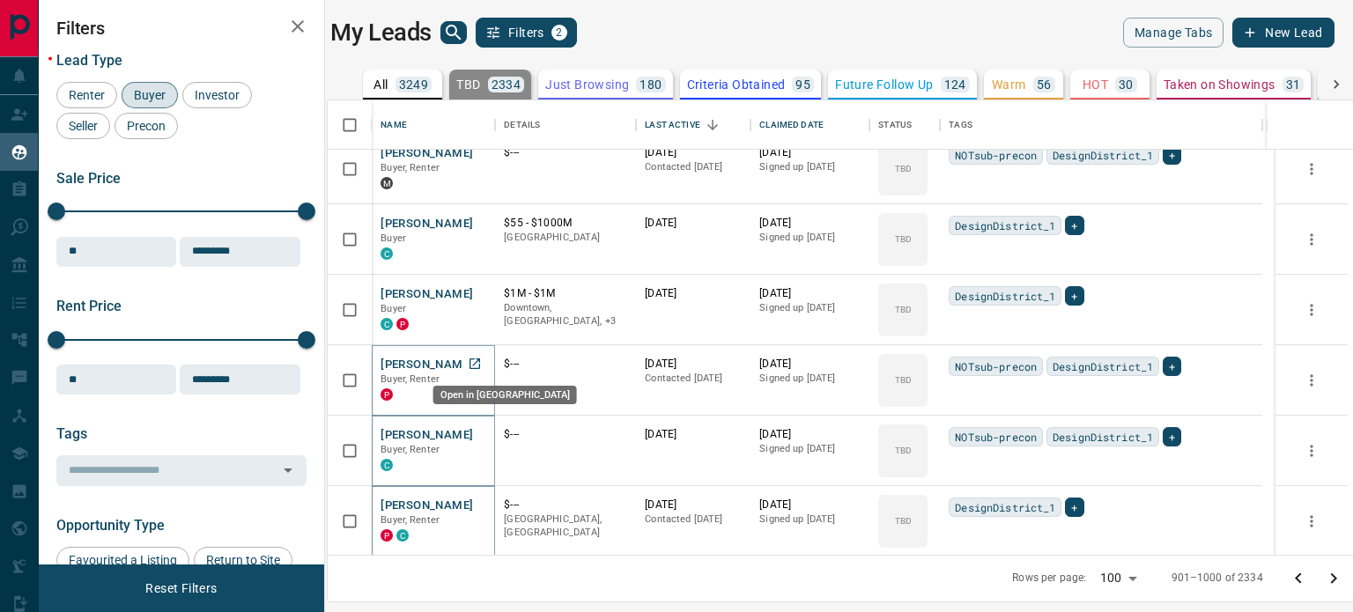
click at [486, 355] on link "Open in New Tab" at bounding box center [474, 363] width 23 height 23
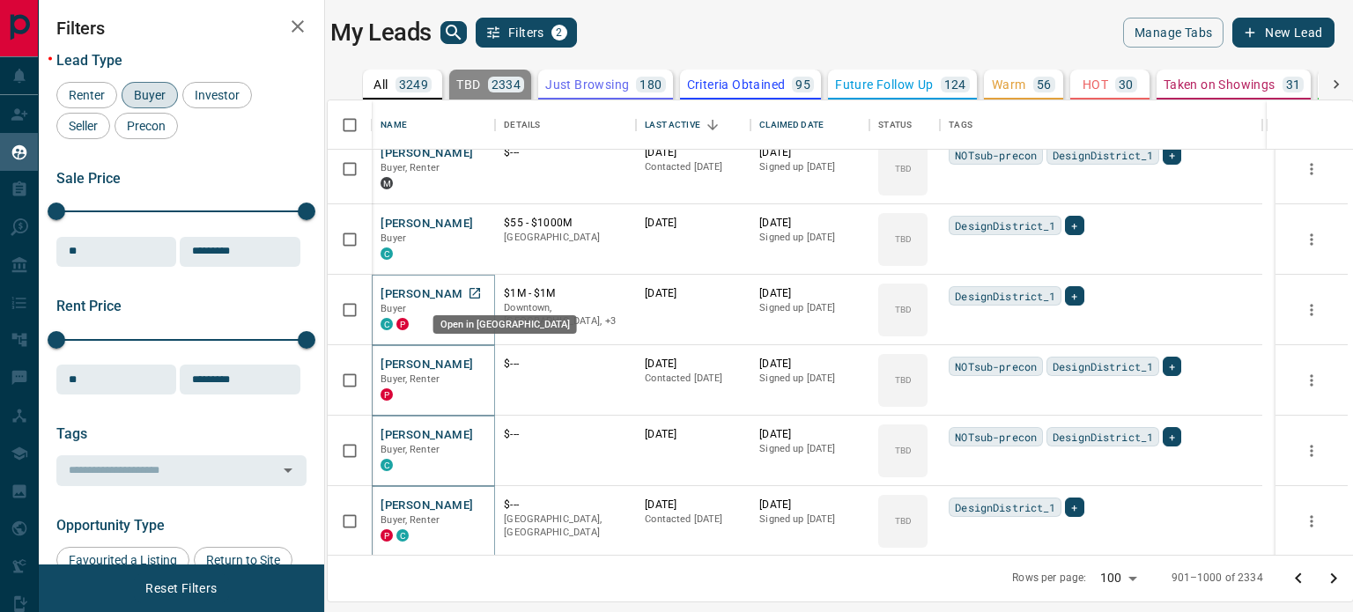
click at [478, 288] on icon "Open in New Tab" at bounding box center [475, 293] width 14 height 14
click at [482, 217] on icon "Open in New Tab" at bounding box center [475, 223] width 14 height 14
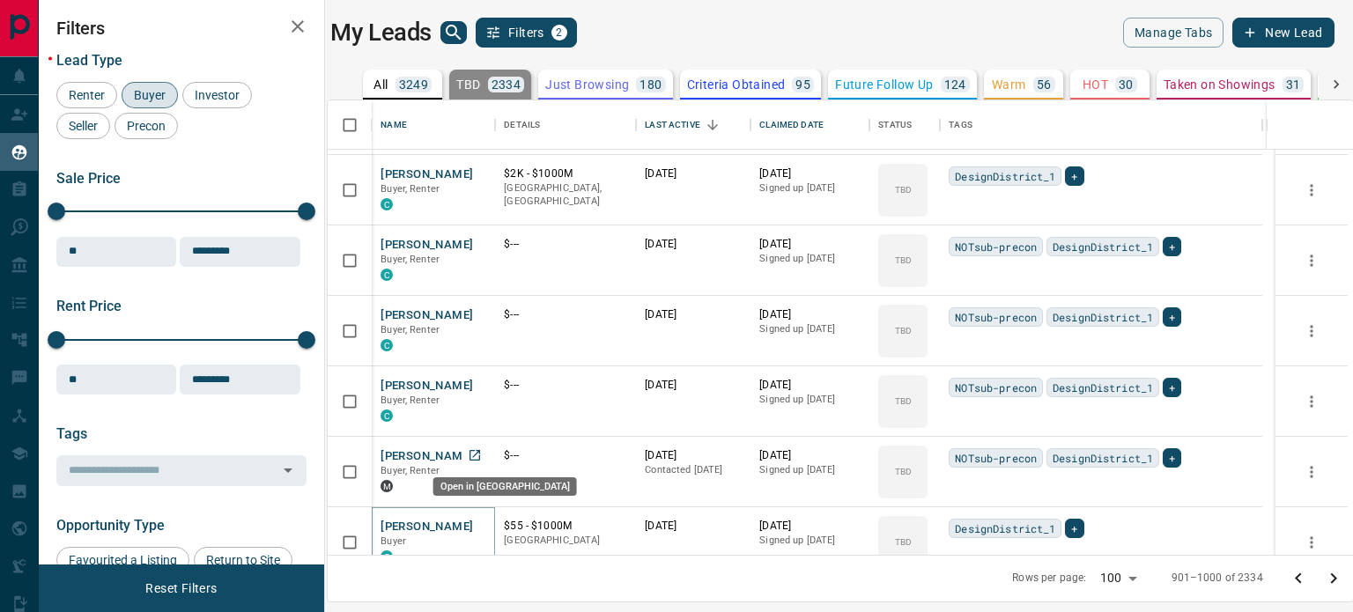
scroll to position [5937, 0]
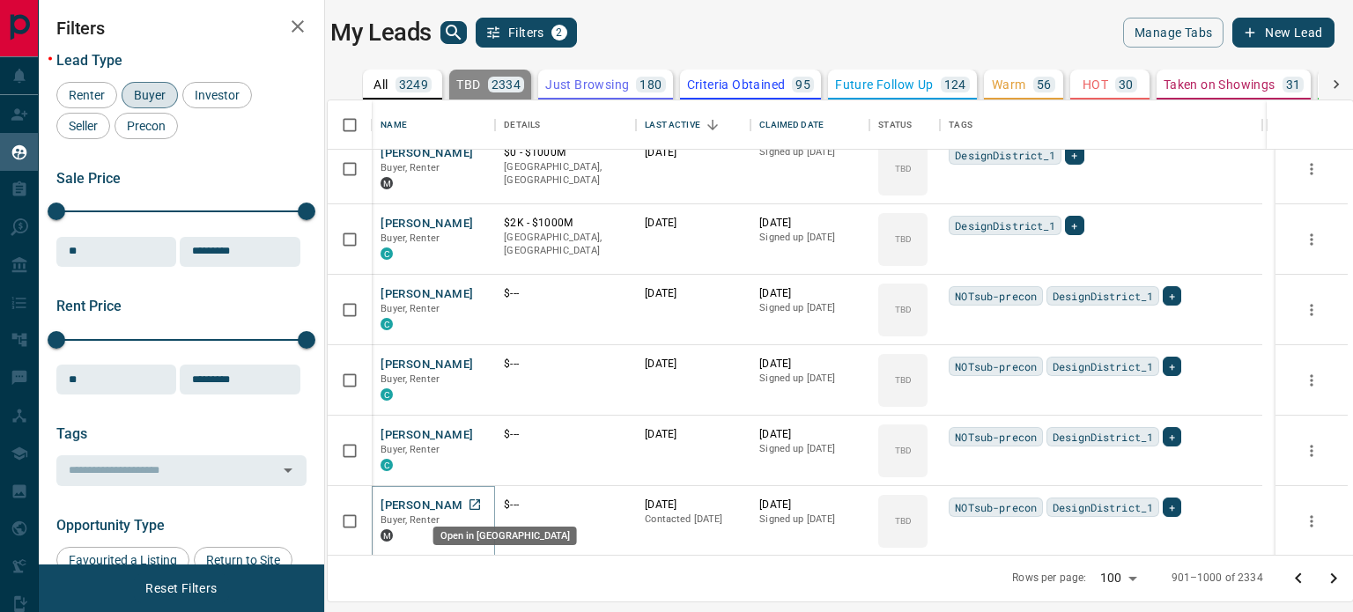
click at [478, 501] on icon "Open in New Tab" at bounding box center [475, 505] width 11 height 11
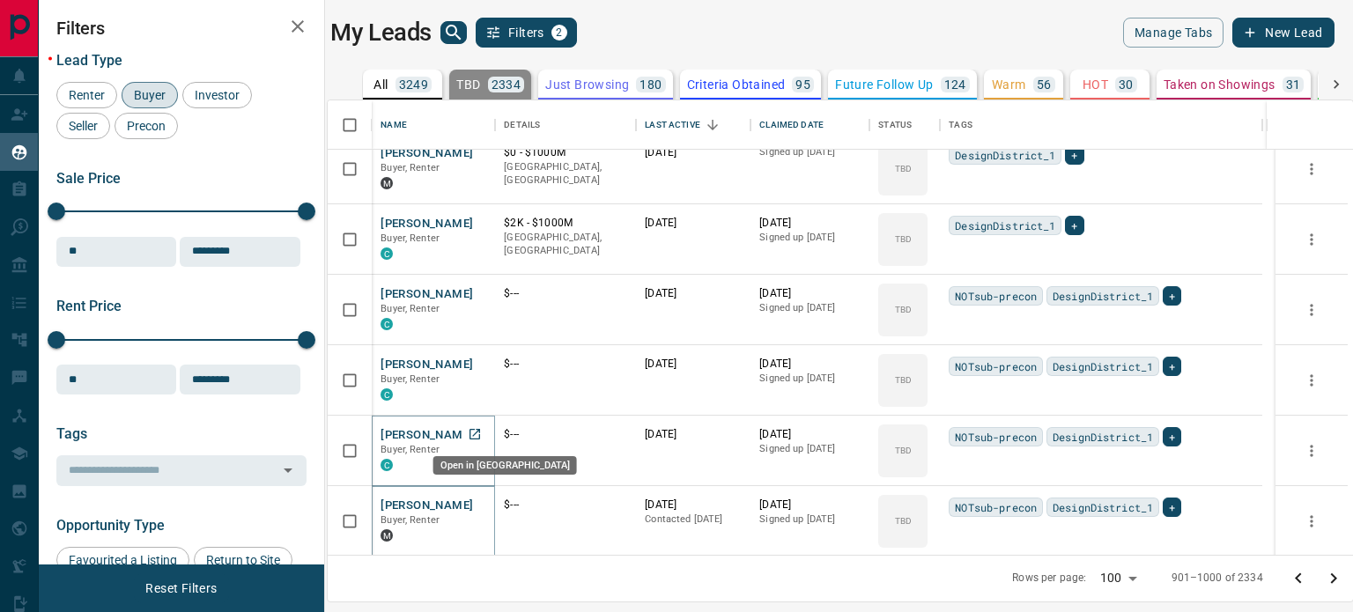
click at [480, 431] on icon "Open in New Tab" at bounding box center [475, 434] width 11 height 11
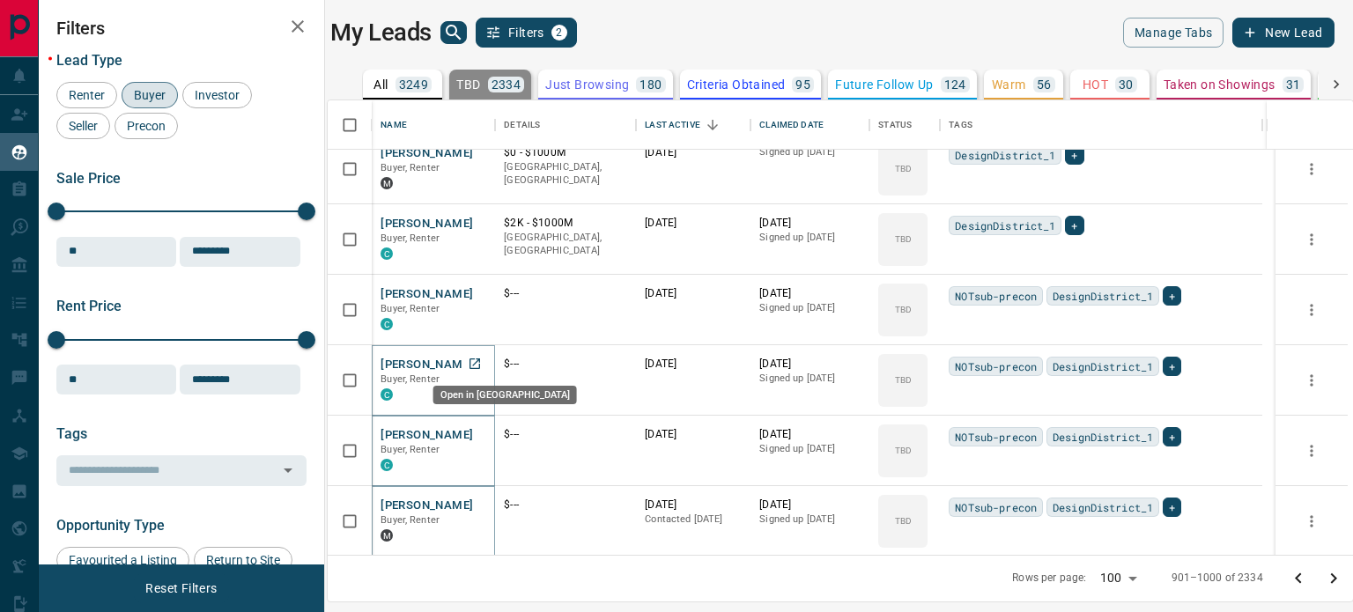
click at [485, 367] on link "Open in New Tab" at bounding box center [474, 363] width 23 height 23
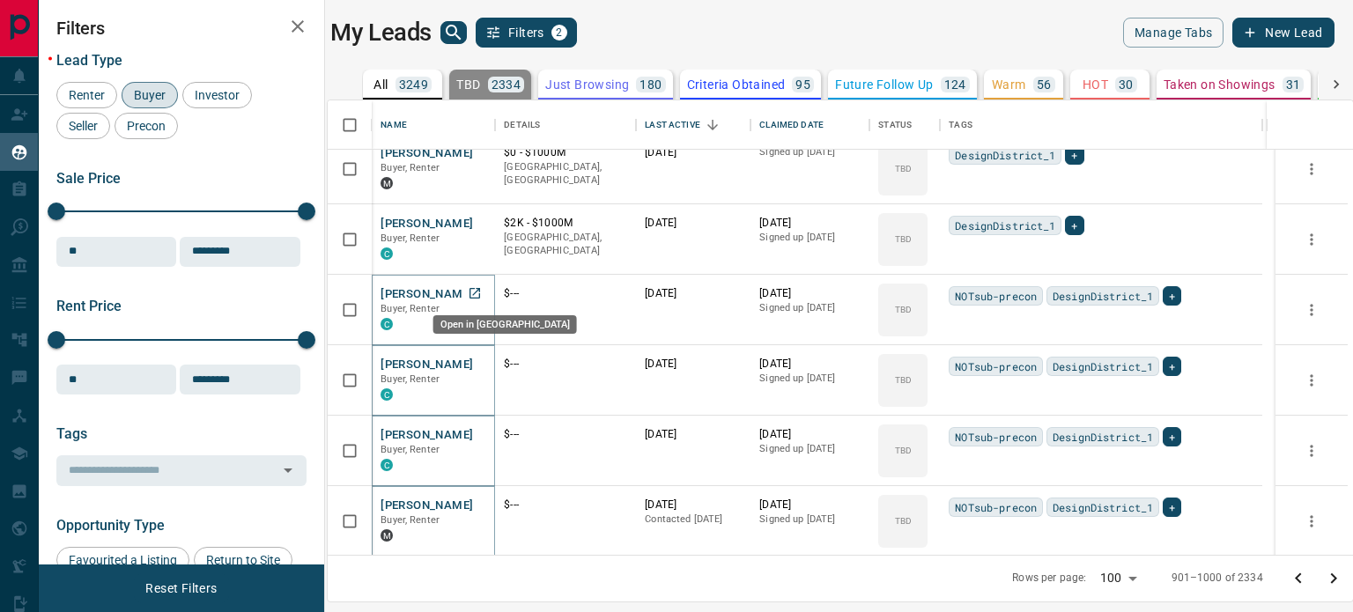
click at [482, 290] on icon "Open in New Tab" at bounding box center [475, 293] width 14 height 14
click at [481, 221] on icon "Open in New Tab" at bounding box center [475, 223] width 14 height 14
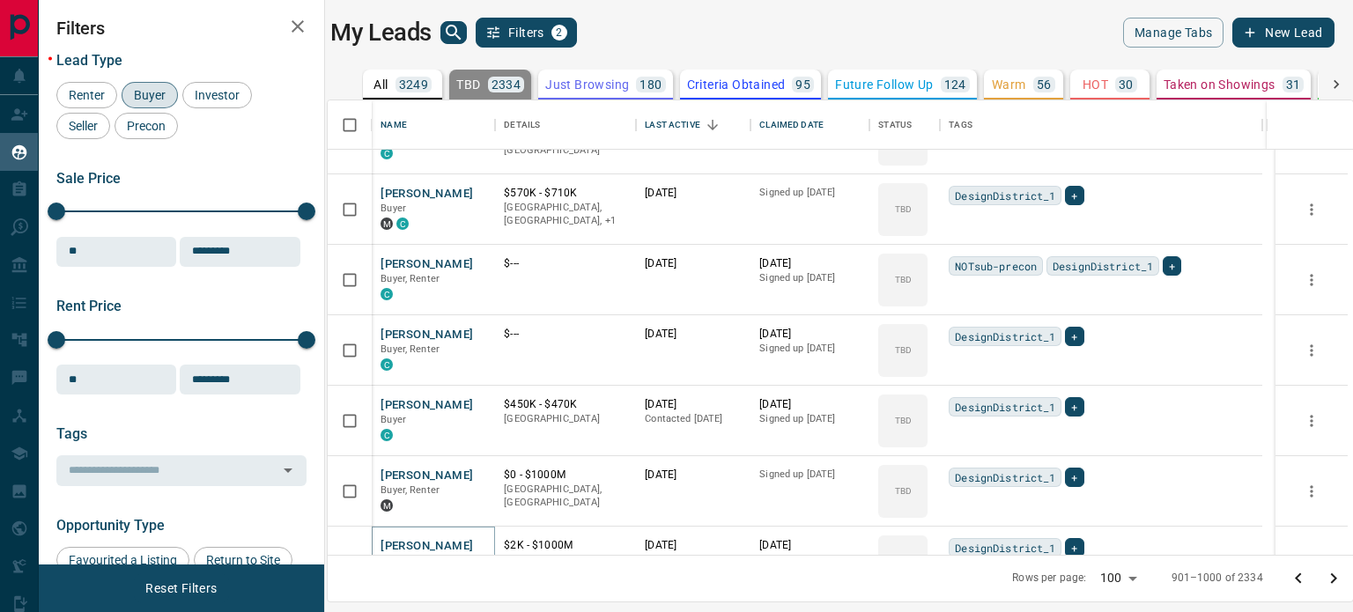
scroll to position [5584, 0]
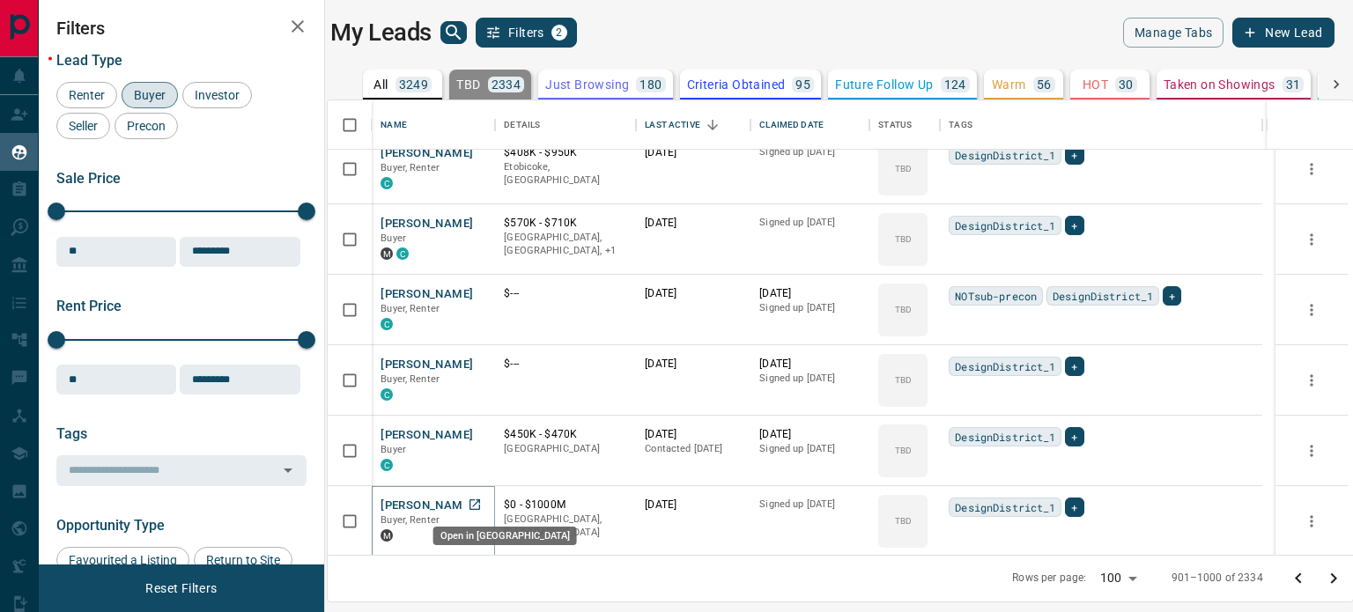
click at [471, 500] on icon "Open in New Tab" at bounding box center [475, 505] width 14 height 14
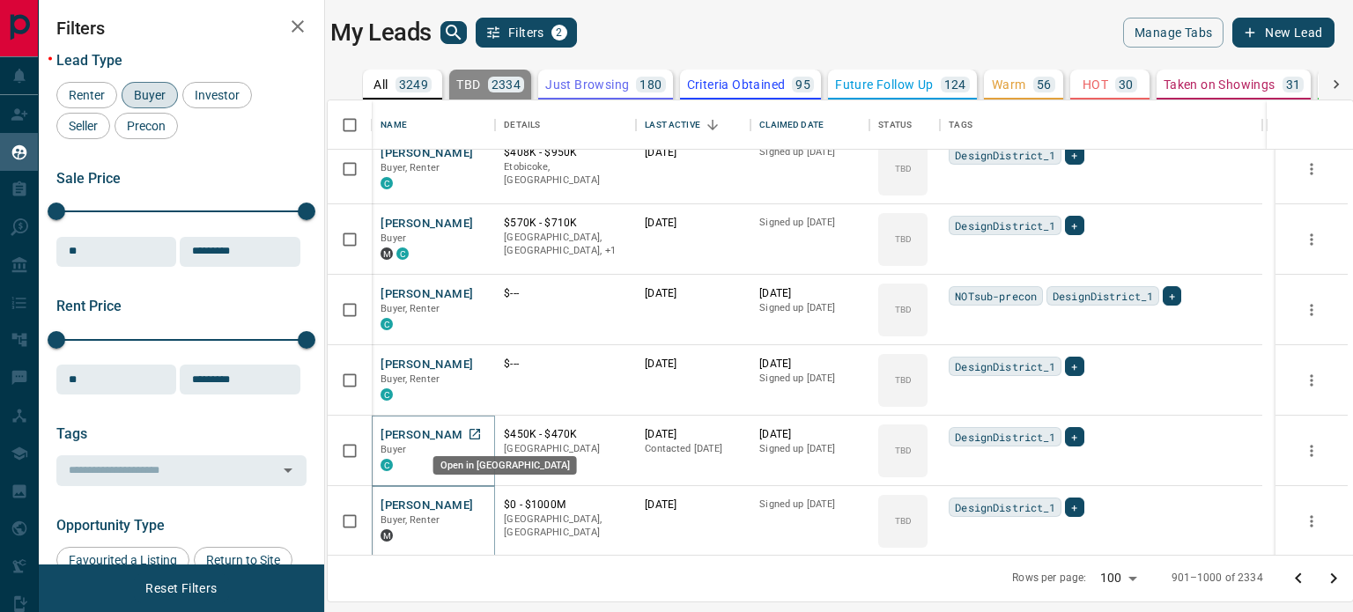
click at [479, 433] on icon "Open in New Tab" at bounding box center [475, 434] width 14 height 14
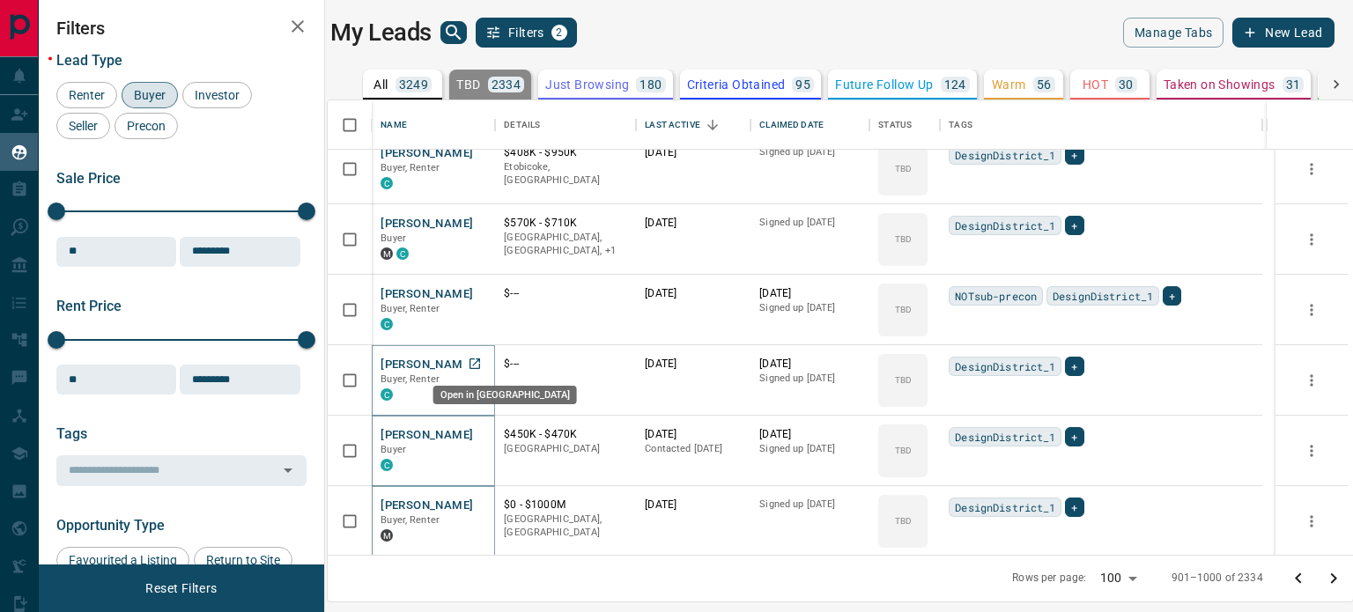
click at [476, 362] on icon "Open in New Tab" at bounding box center [475, 364] width 14 height 14
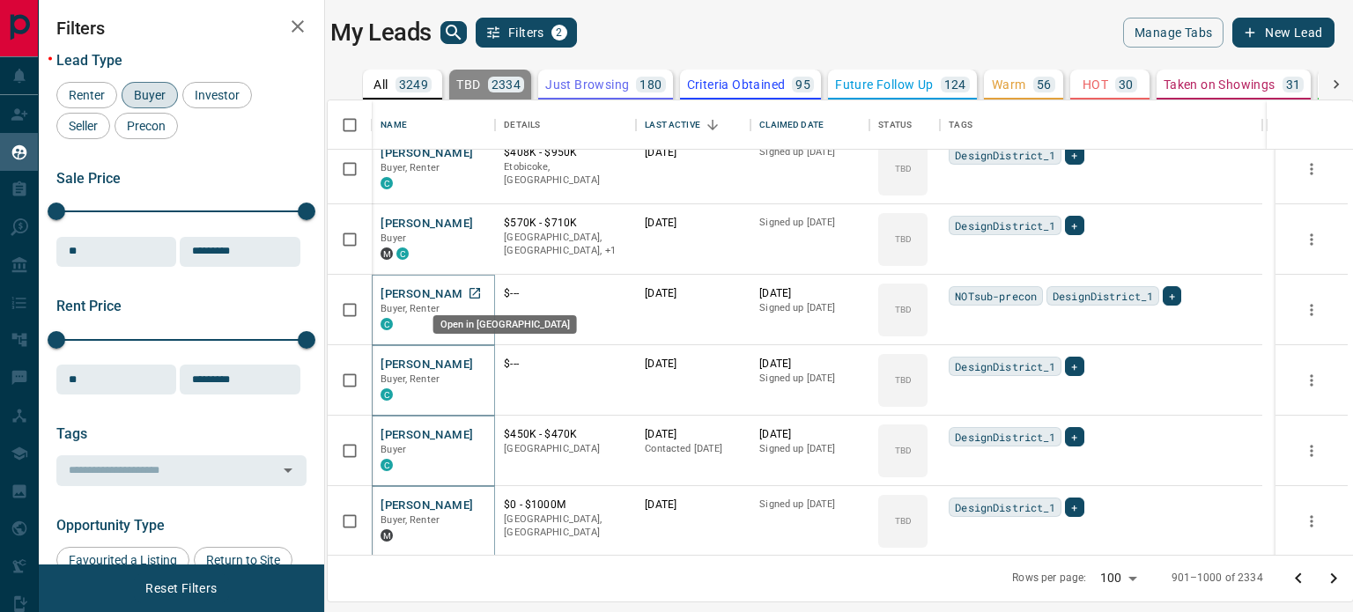
click at [475, 295] on icon "Open in New Tab" at bounding box center [475, 293] width 14 height 14
click at [481, 220] on icon "Open in New Tab" at bounding box center [475, 223] width 14 height 14
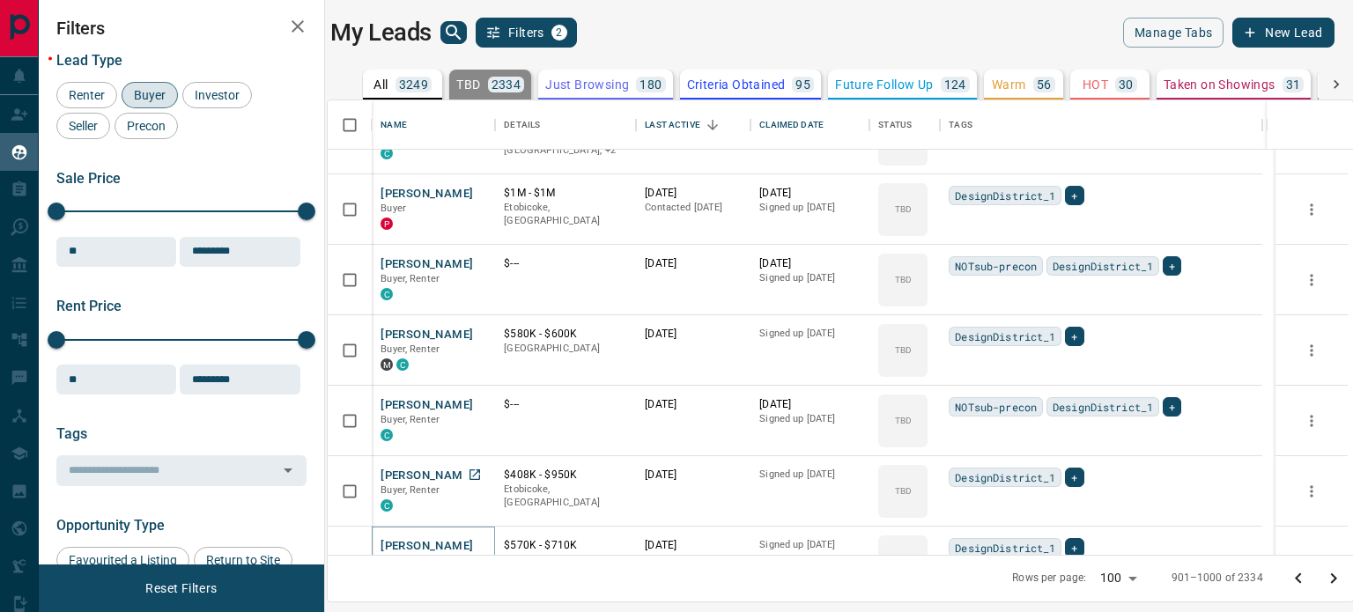
scroll to position [5232, 0]
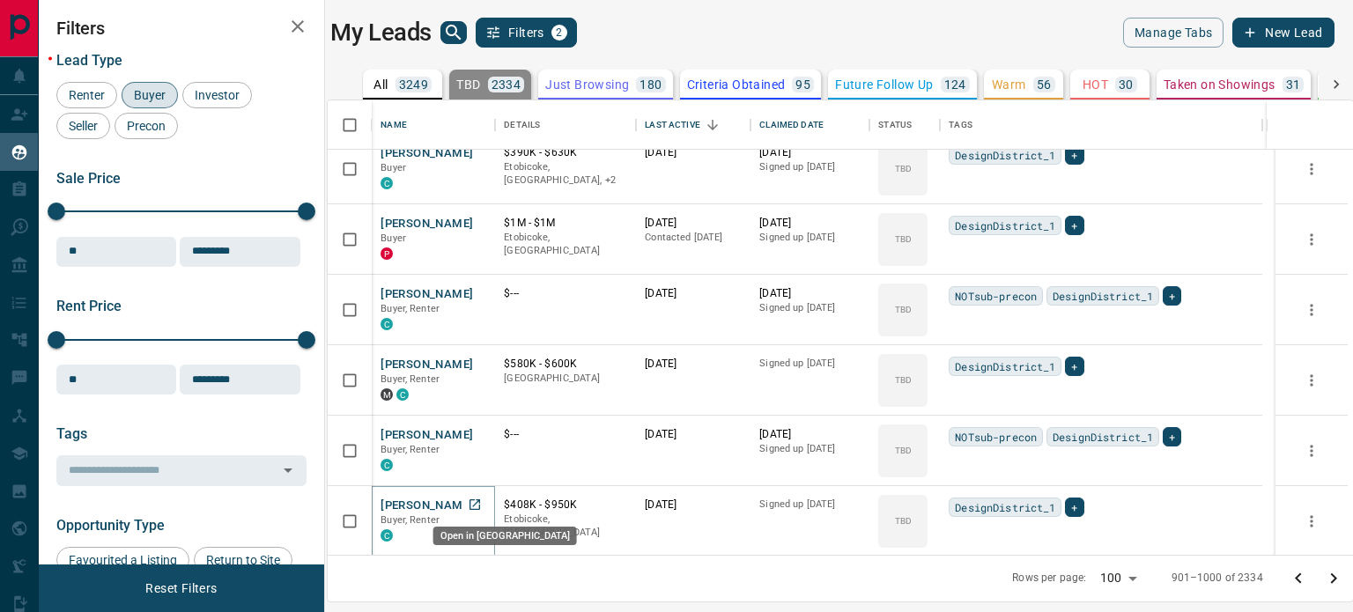
click at [474, 504] on icon "Open in New Tab" at bounding box center [475, 505] width 14 height 14
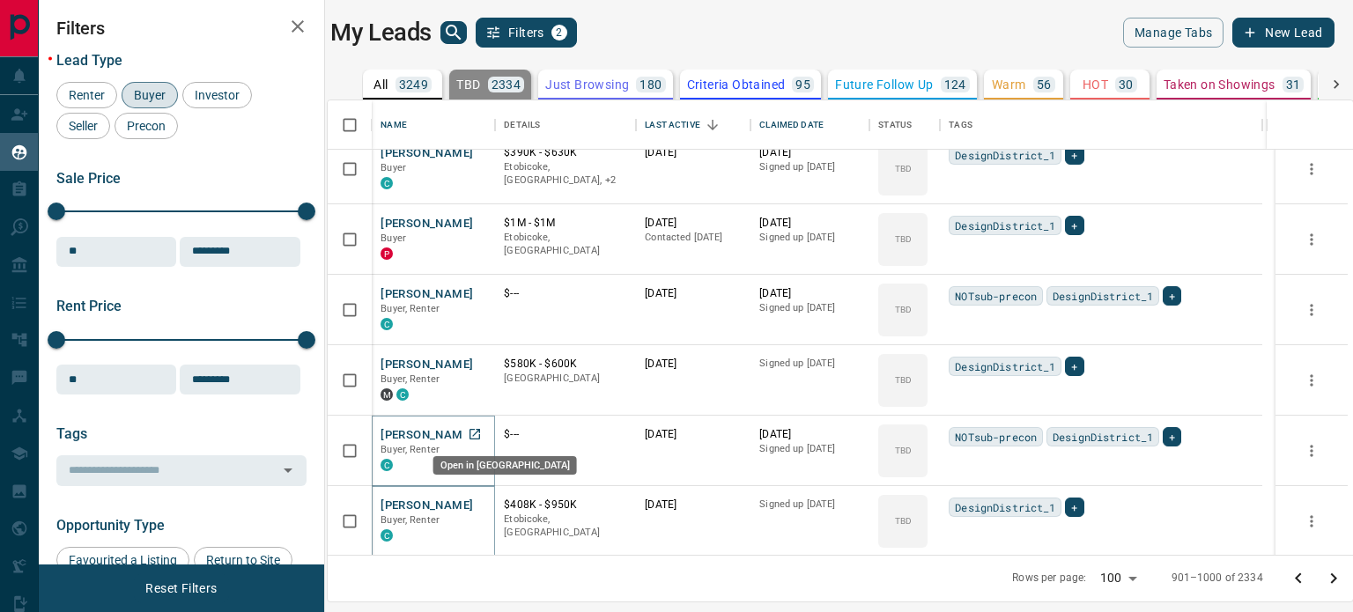
click at [478, 429] on icon "Open in New Tab" at bounding box center [475, 434] width 11 height 11
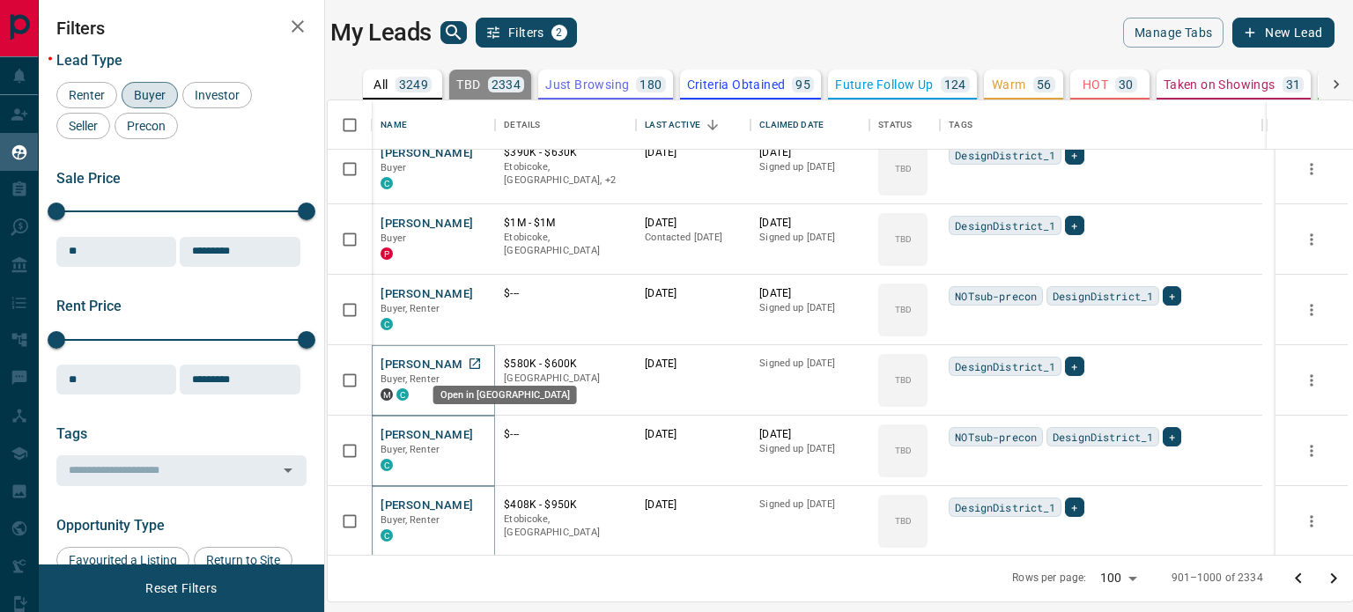
click at [482, 365] on icon "Open in New Tab" at bounding box center [475, 364] width 14 height 14
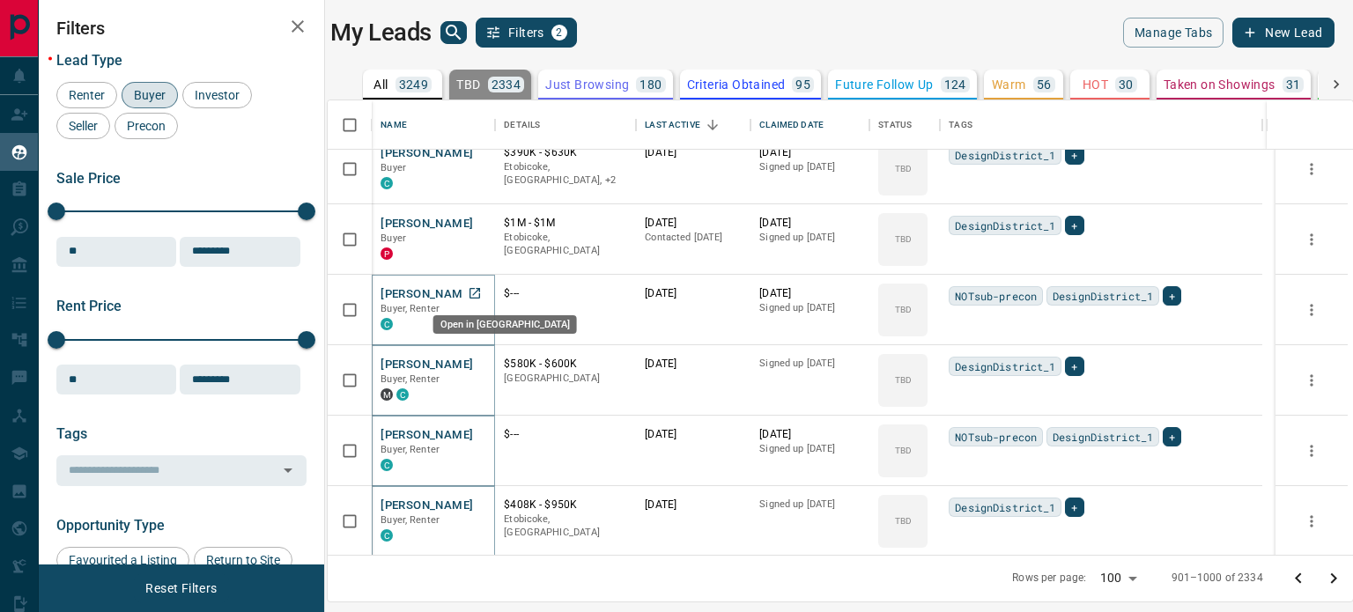
click at [480, 289] on icon "Open in New Tab" at bounding box center [475, 293] width 14 height 14
click at [481, 216] on icon "Open in New Tab" at bounding box center [475, 223] width 14 height 14
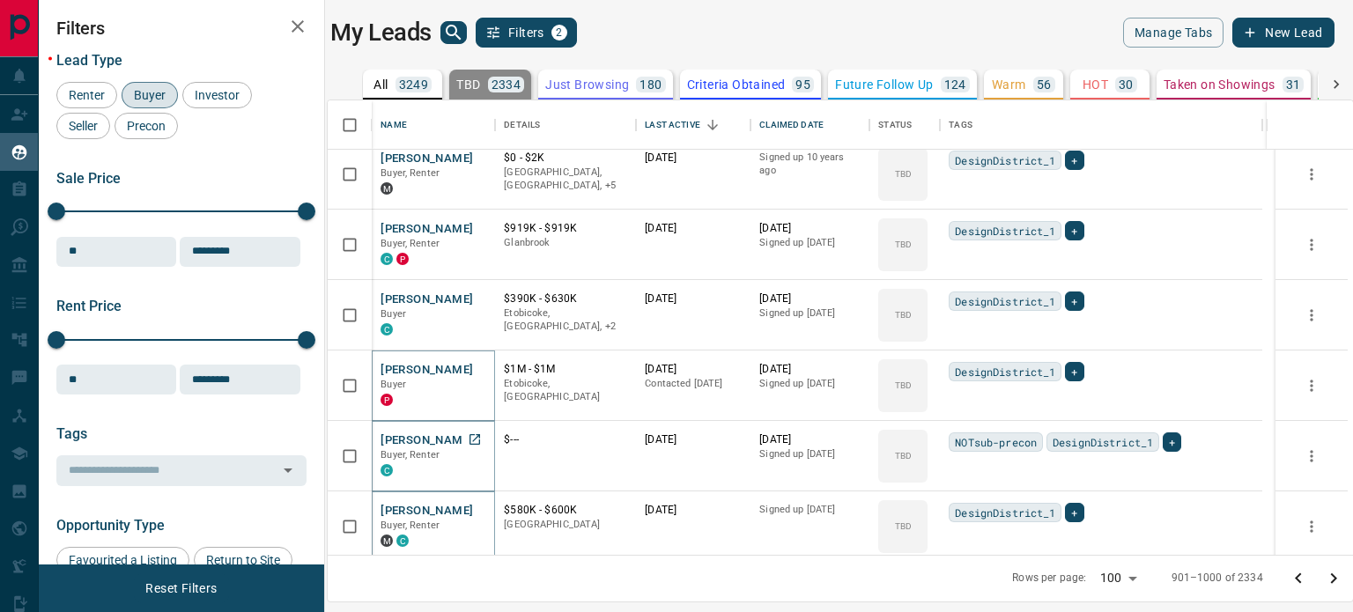
scroll to position [5055, 0]
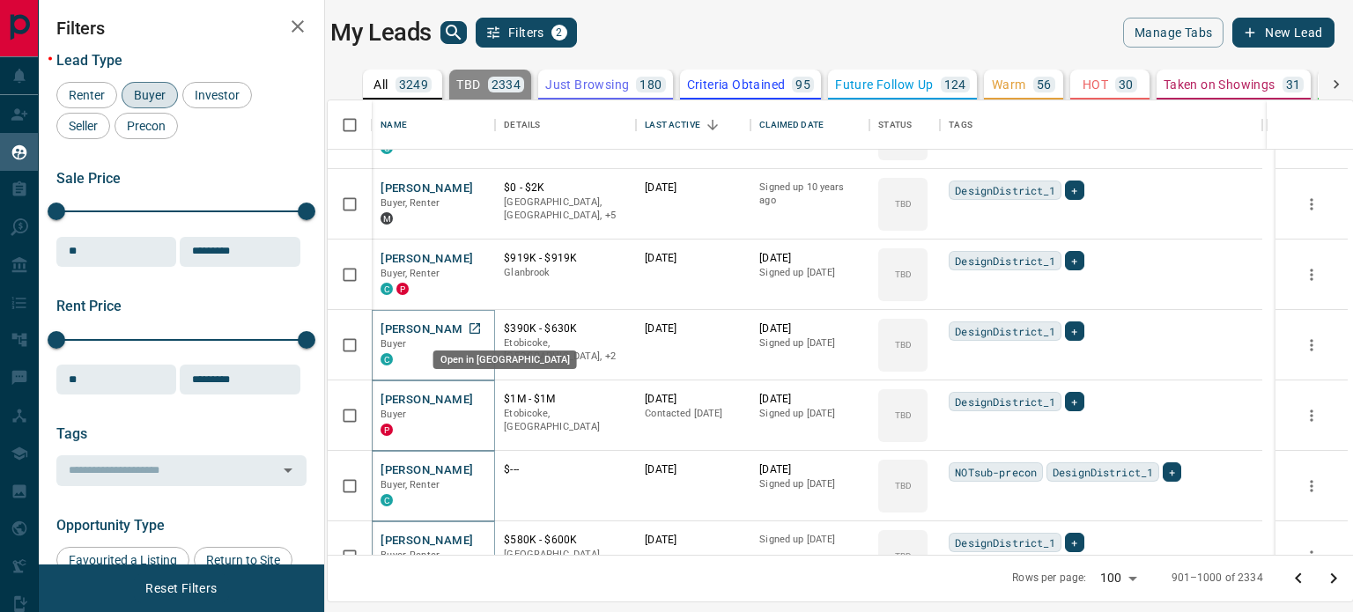
click at [481, 323] on icon "Open in New Tab" at bounding box center [475, 329] width 14 height 14
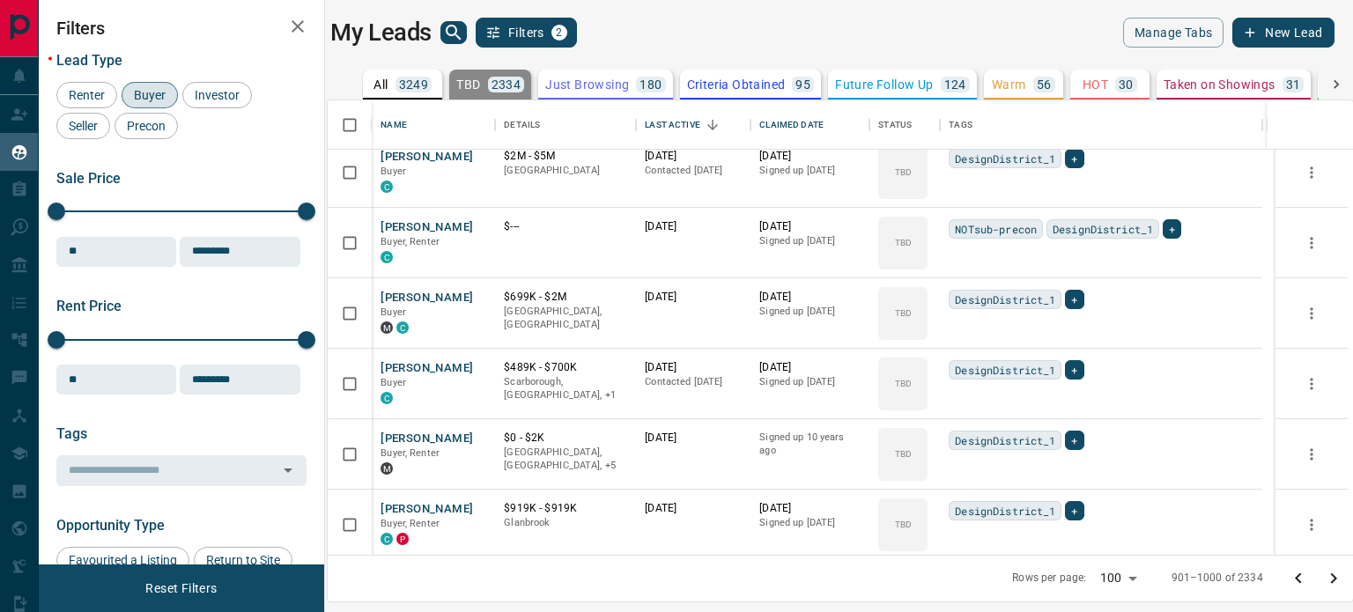
scroll to position [4809, 0]
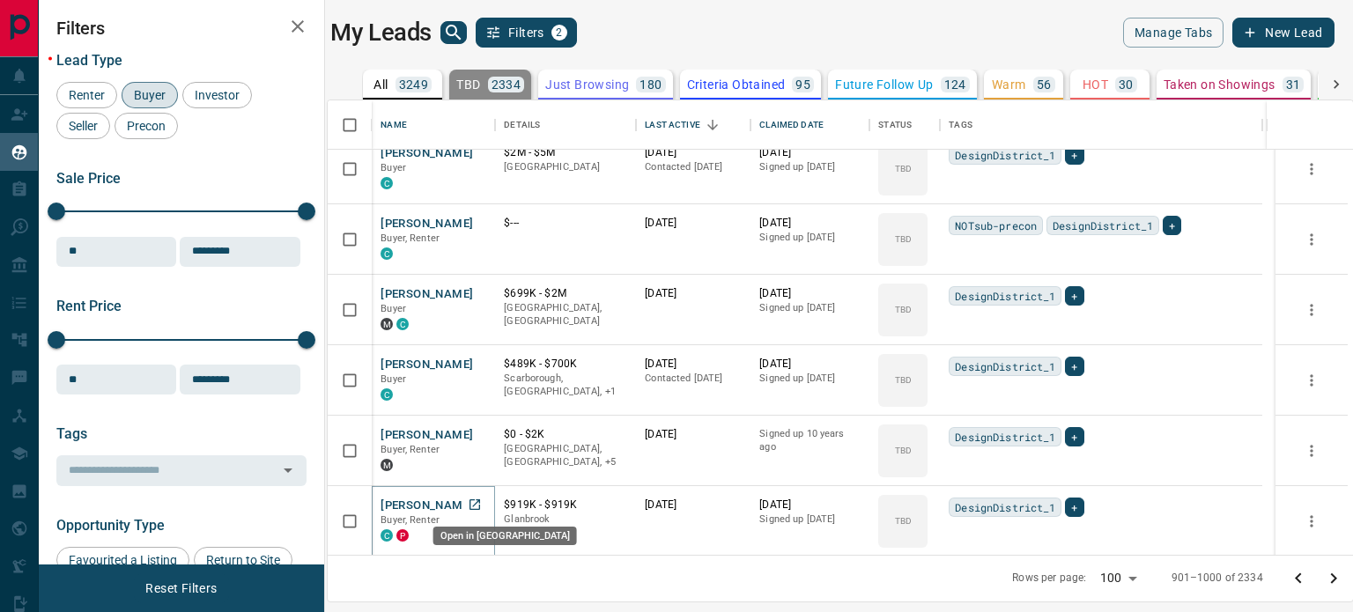
click at [478, 500] on icon "Open in New Tab" at bounding box center [475, 505] width 14 height 14
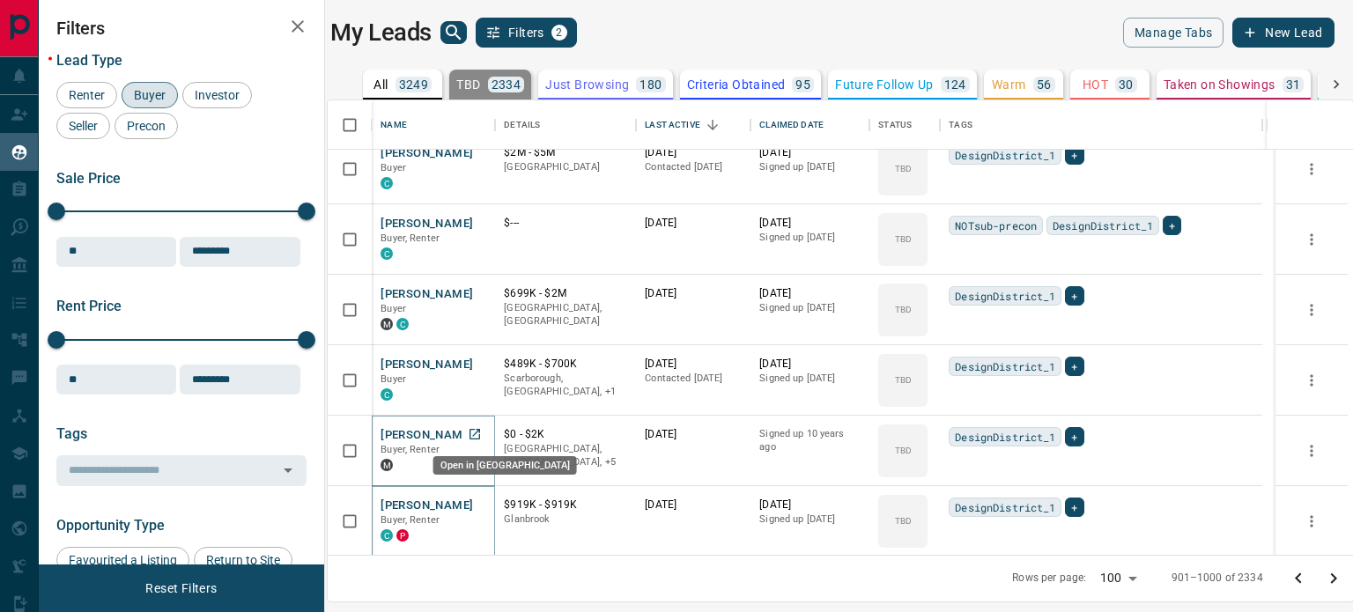
click at [477, 429] on icon "Open in New Tab" at bounding box center [475, 434] width 11 height 11
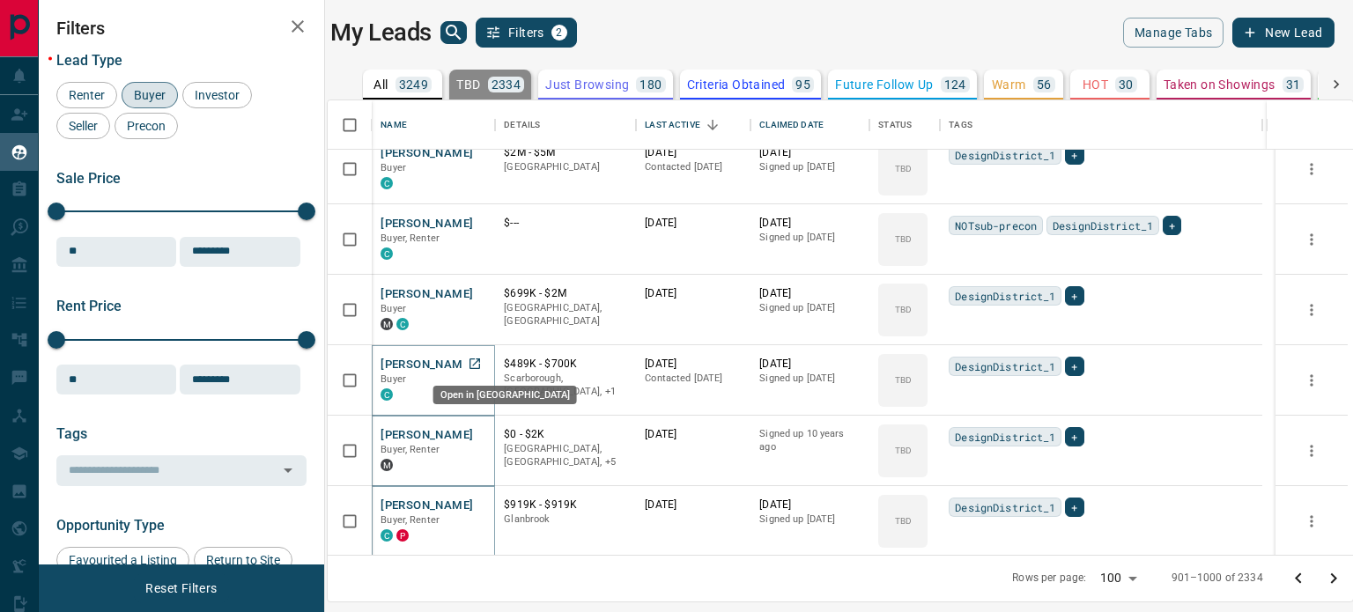
click at [480, 365] on icon "Open in New Tab" at bounding box center [475, 364] width 11 height 11
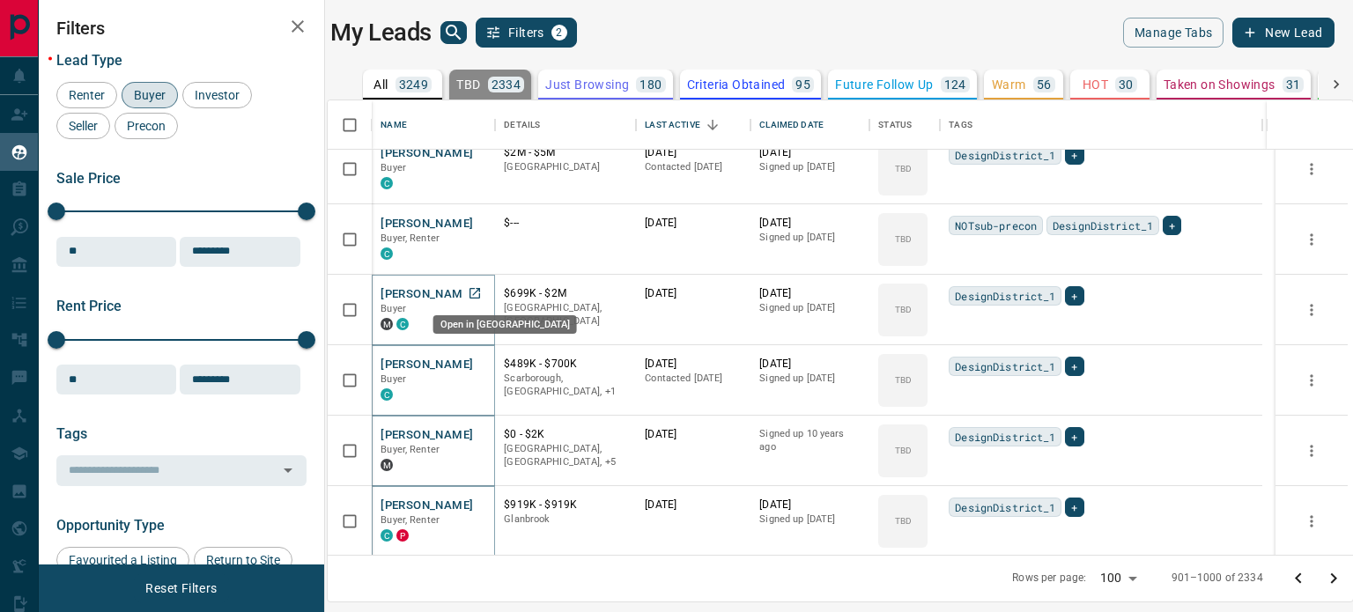
click at [476, 292] on icon "Open in New Tab" at bounding box center [475, 293] width 14 height 14
click at [474, 219] on icon "Open in New Tab" at bounding box center [475, 223] width 14 height 14
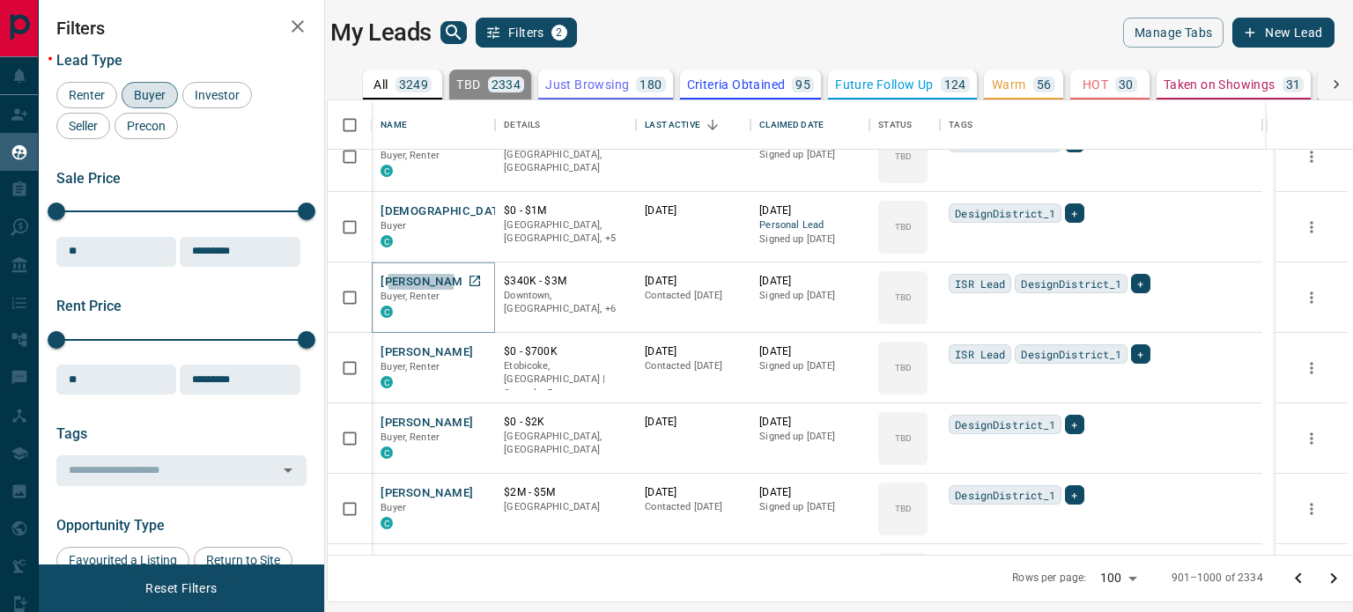
scroll to position [4456, 0]
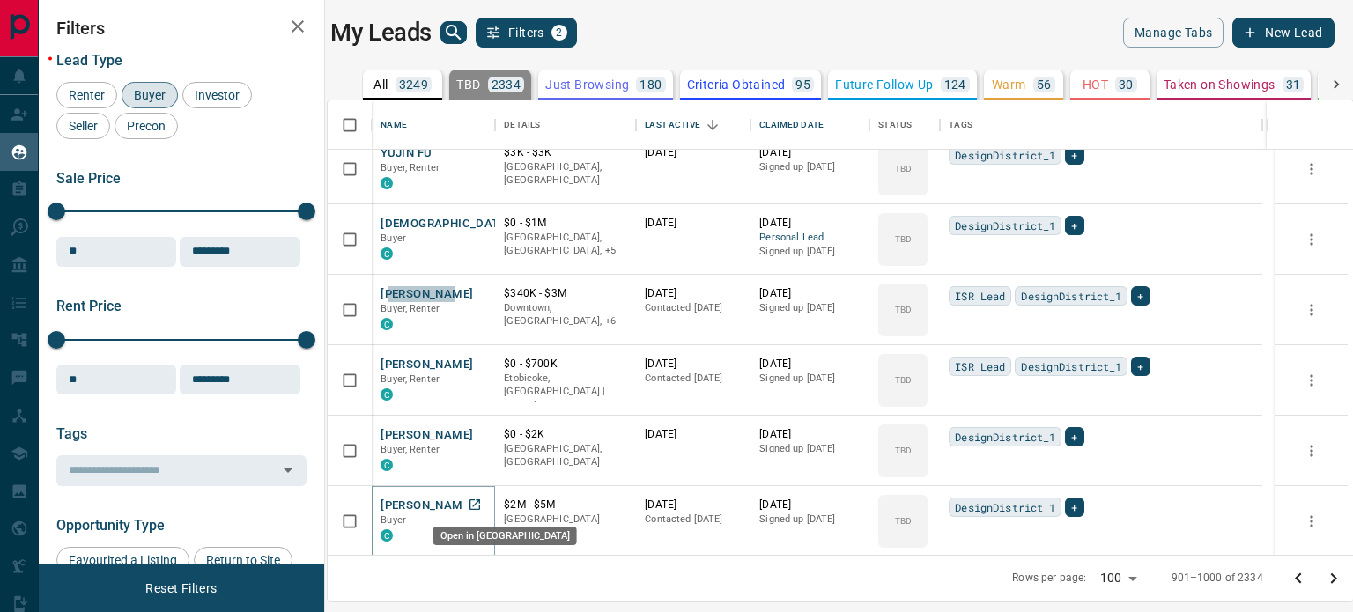
click at [485, 507] on link "Open in New Tab" at bounding box center [474, 504] width 23 height 23
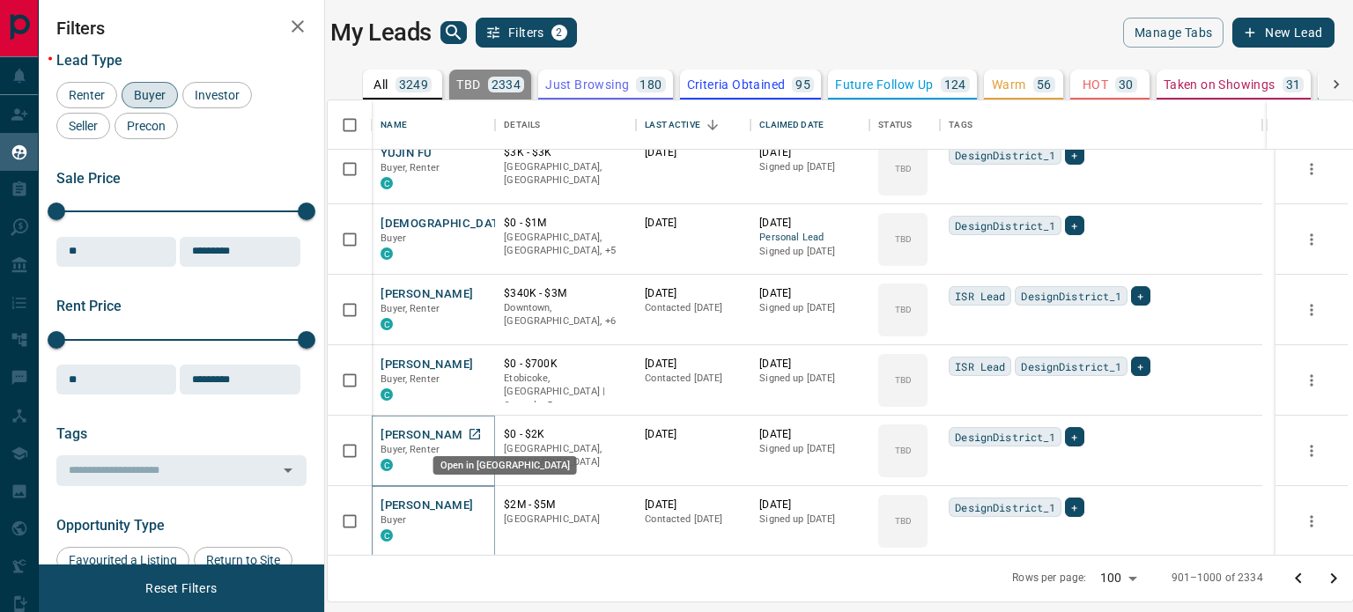
click at [479, 436] on icon "Open in New Tab" at bounding box center [475, 434] width 14 height 14
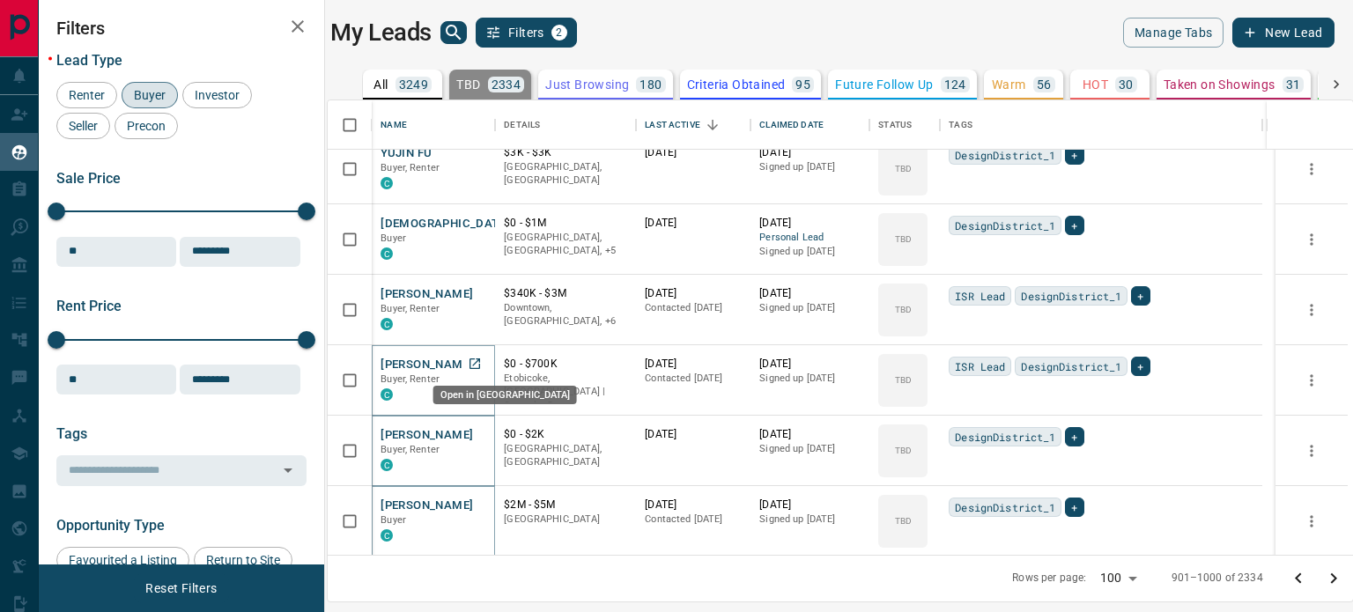
click at [480, 359] on icon "Open in New Tab" at bounding box center [475, 364] width 11 height 11
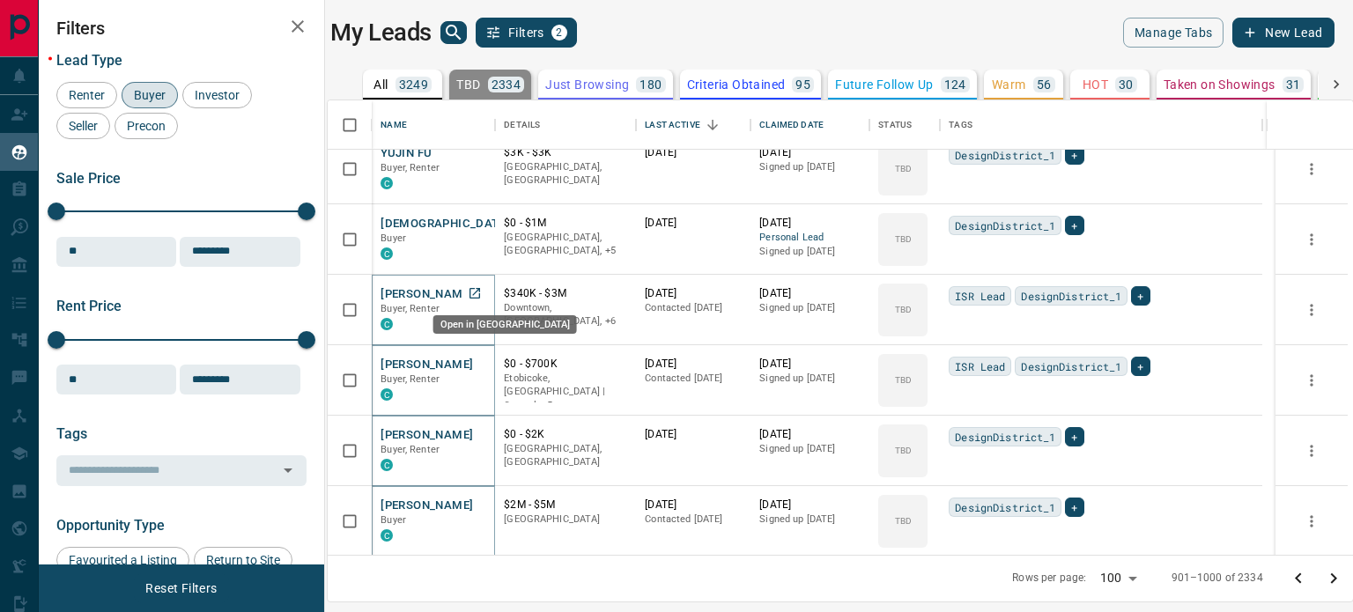
click at [477, 286] on icon "Open in New Tab" at bounding box center [475, 293] width 14 height 14
click at [482, 221] on icon "Open in New Tab" at bounding box center [475, 223] width 14 height 14
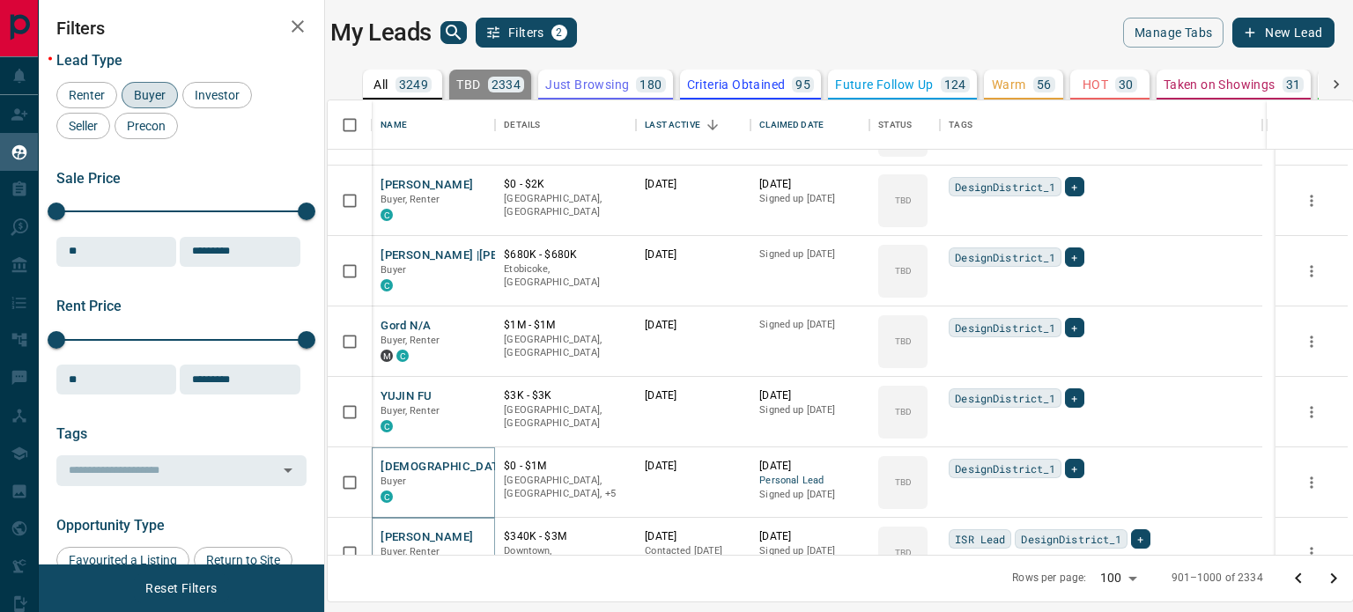
scroll to position [4104, 0]
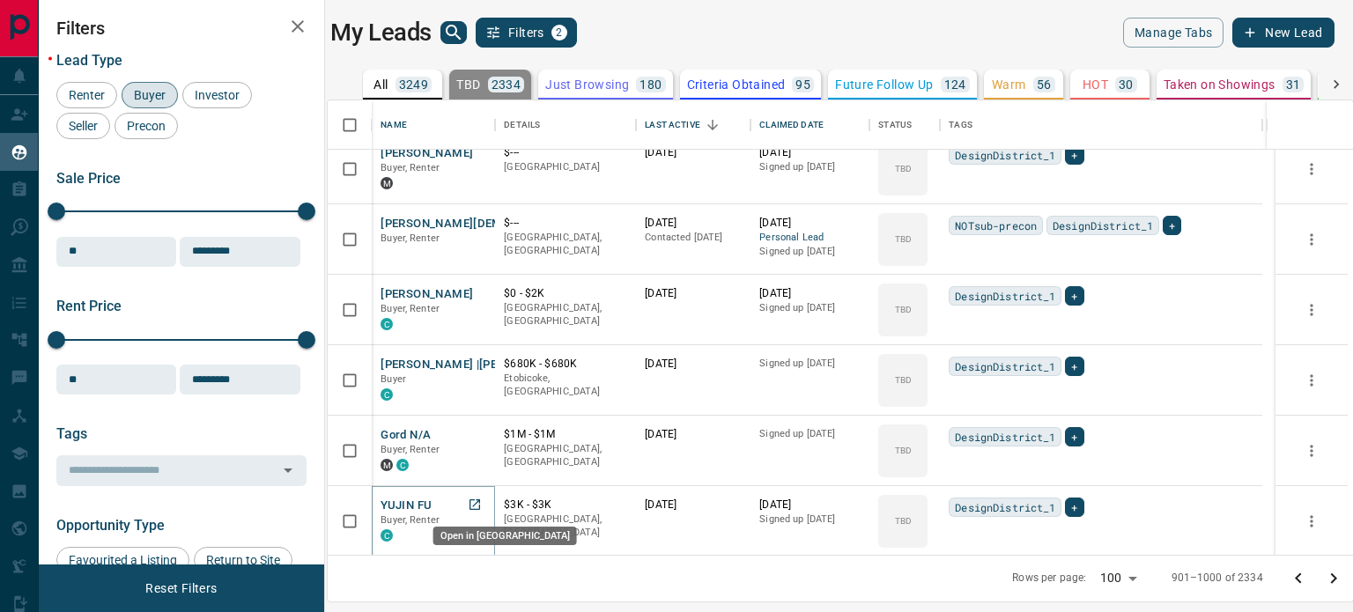
click at [477, 503] on icon "Open in New Tab" at bounding box center [475, 505] width 11 height 11
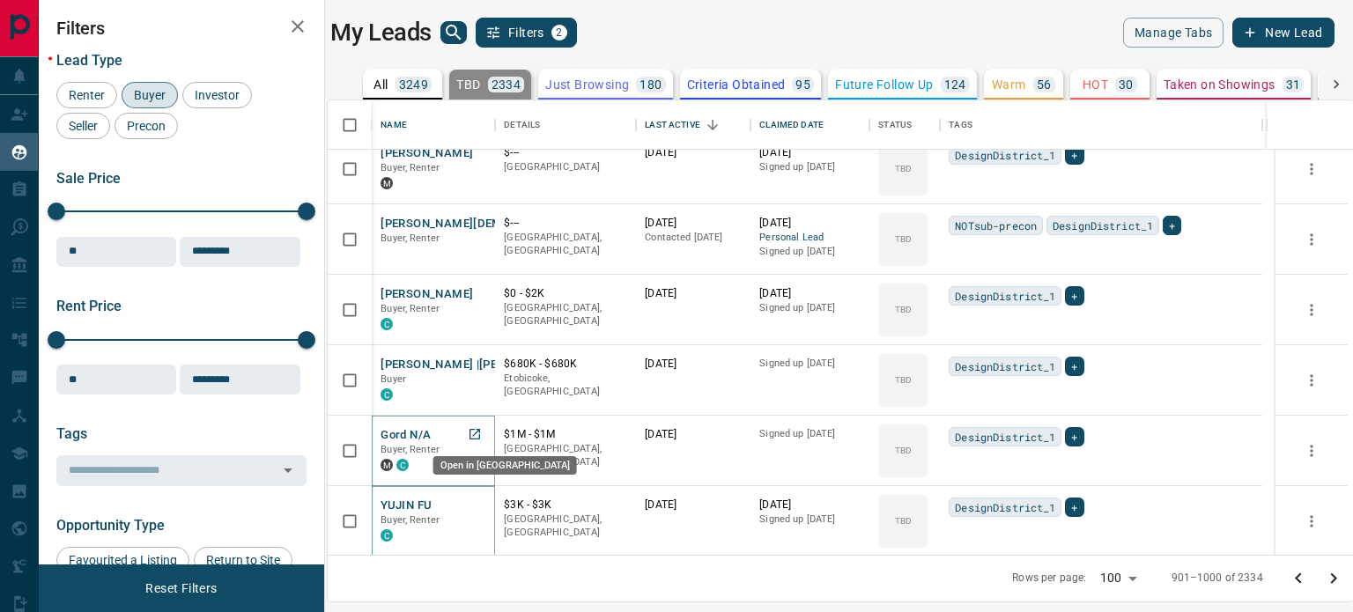
click at [478, 431] on icon "Open in New Tab" at bounding box center [475, 434] width 14 height 14
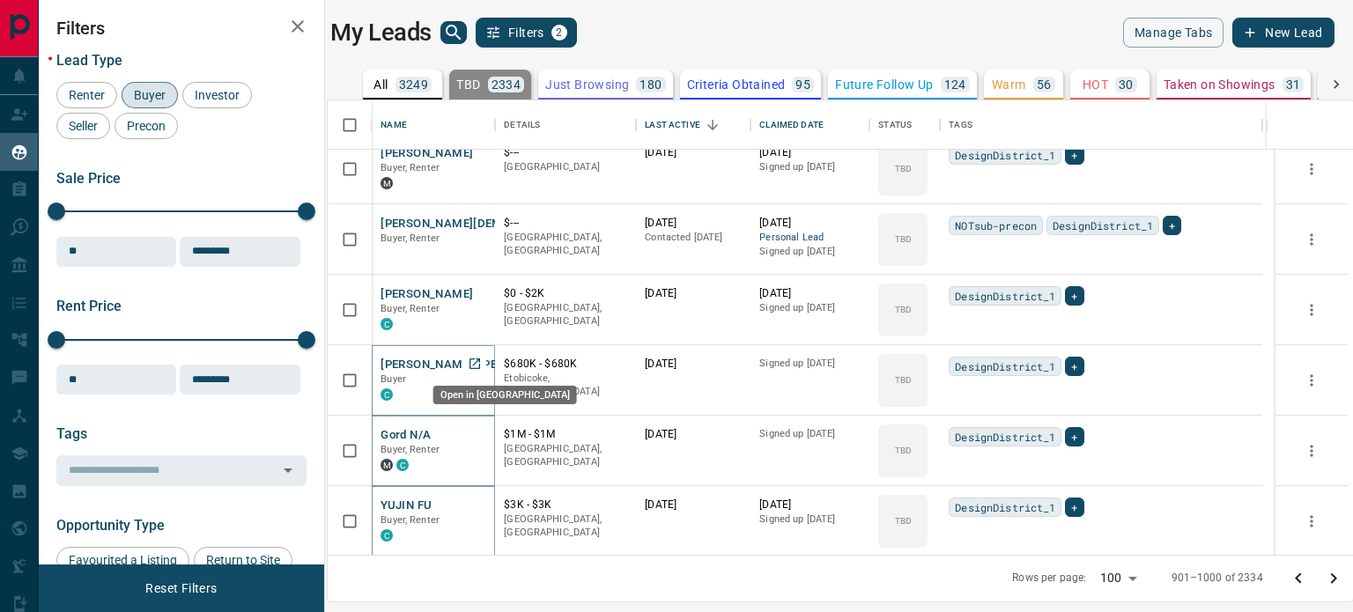
click at [478, 358] on icon "Open in New Tab" at bounding box center [475, 364] width 14 height 14
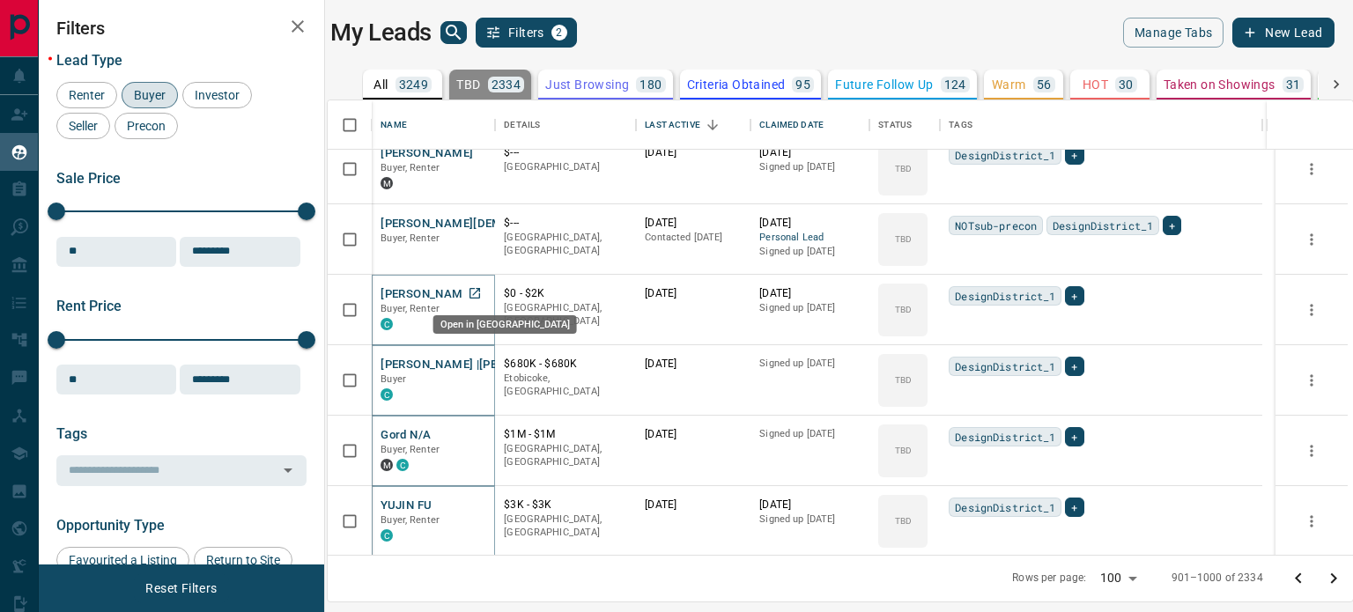
click at [486, 292] on link "Open in New Tab" at bounding box center [474, 293] width 23 height 23
click at [480, 218] on icon "Open in New Tab" at bounding box center [475, 223] width 11 height 11
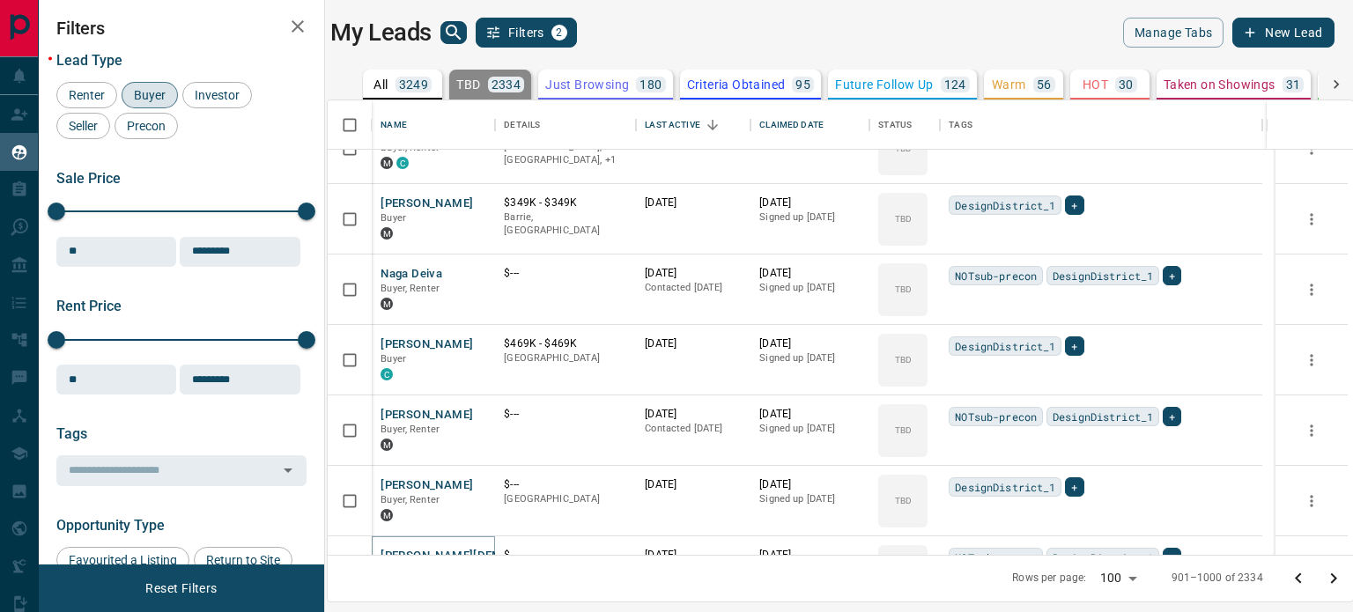
scroll to position [3752, 0]
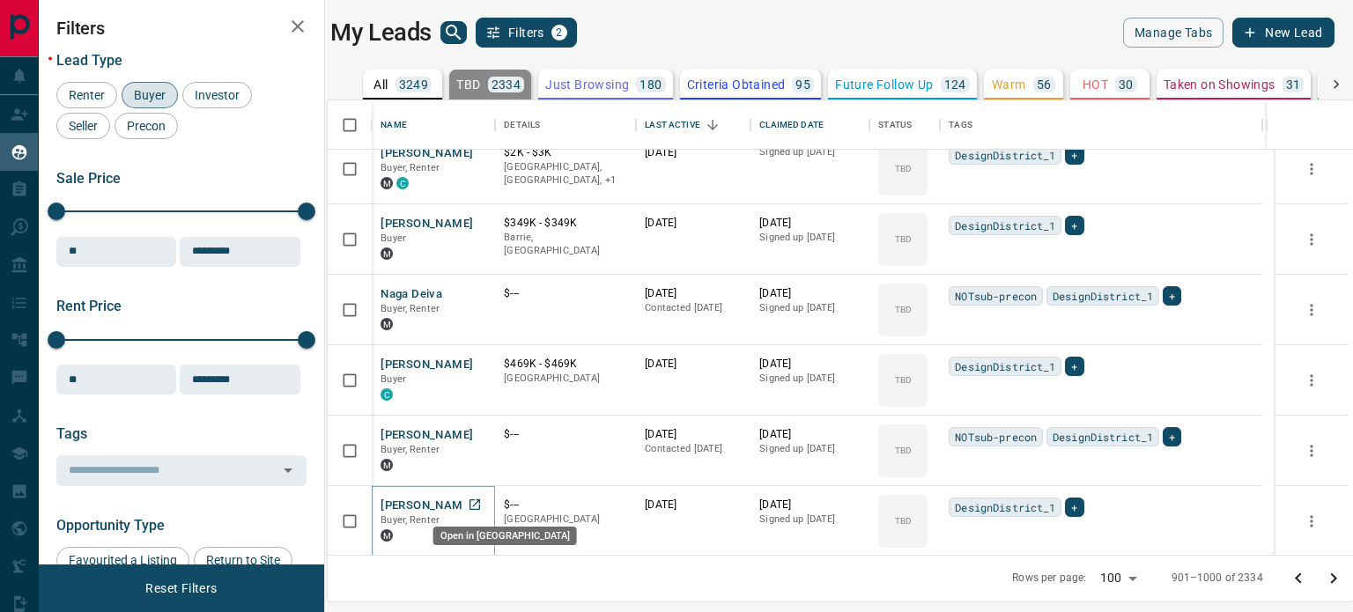
click at [476, 494] on link "Open in New Tab" at bounding box center [474, 504] width 23 height 23
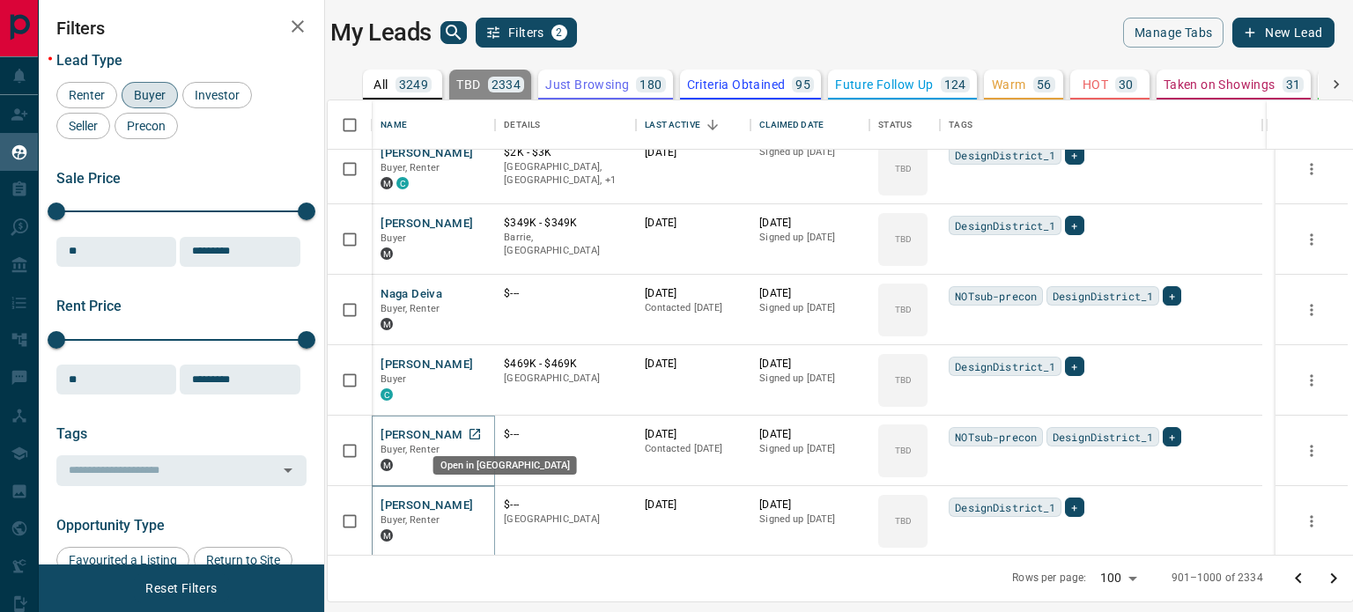
click at [481, 433] on icon "Open in New Tab" at bounding box center [475, 434] width 14 height 14
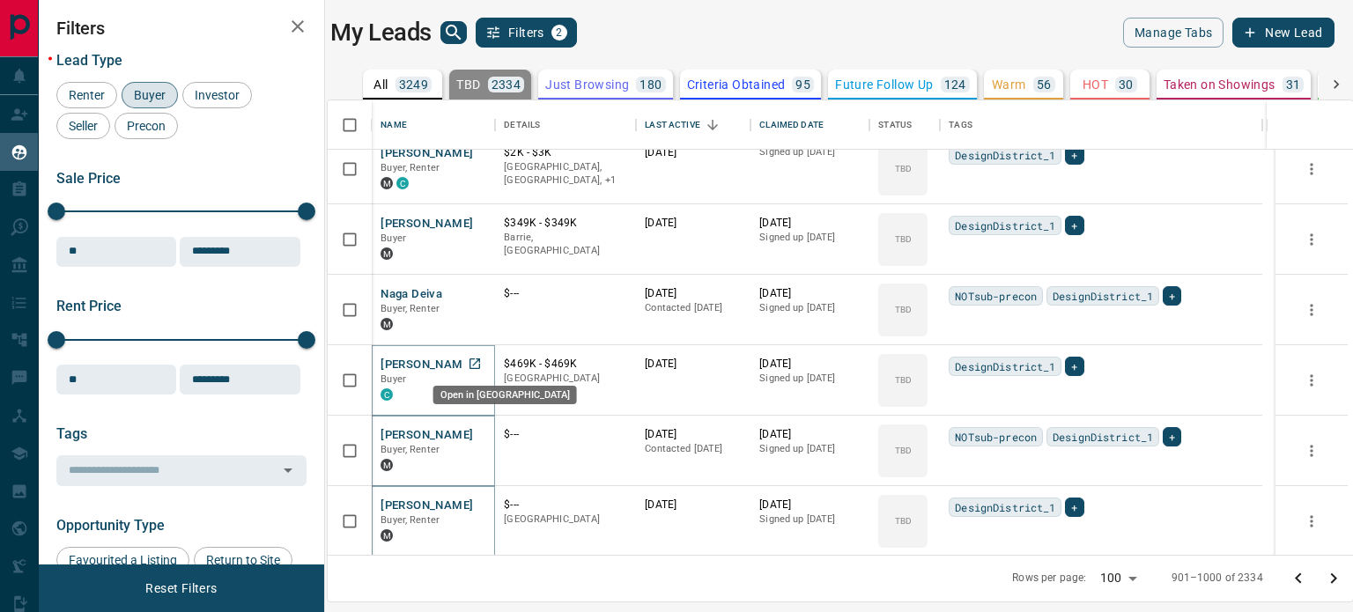
click at [477, 366] on icon "Open in New Tab" at bounding box center [475, 364] width 14 height 14
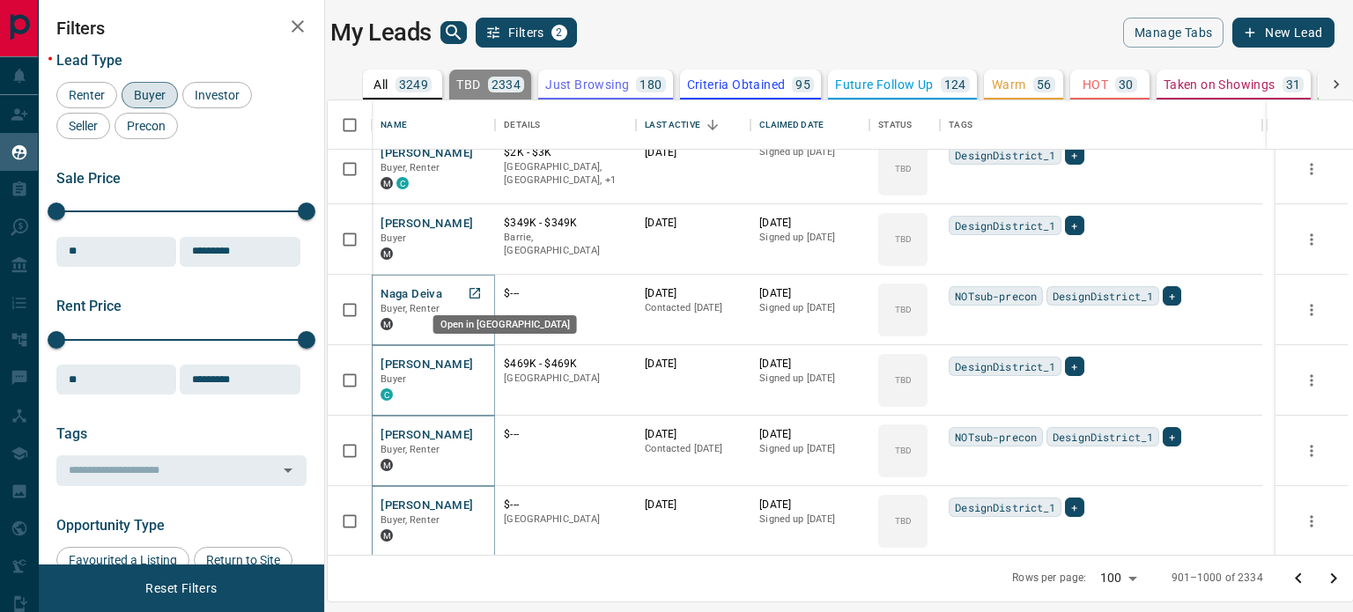
click at [476, 288] on icon "Open in New Tab" at bounding box center [475, 293] width 14 height 14
click at [482, 221] on icon "Open in New Tab" at bounding box center [475, 223] width 14 height 14
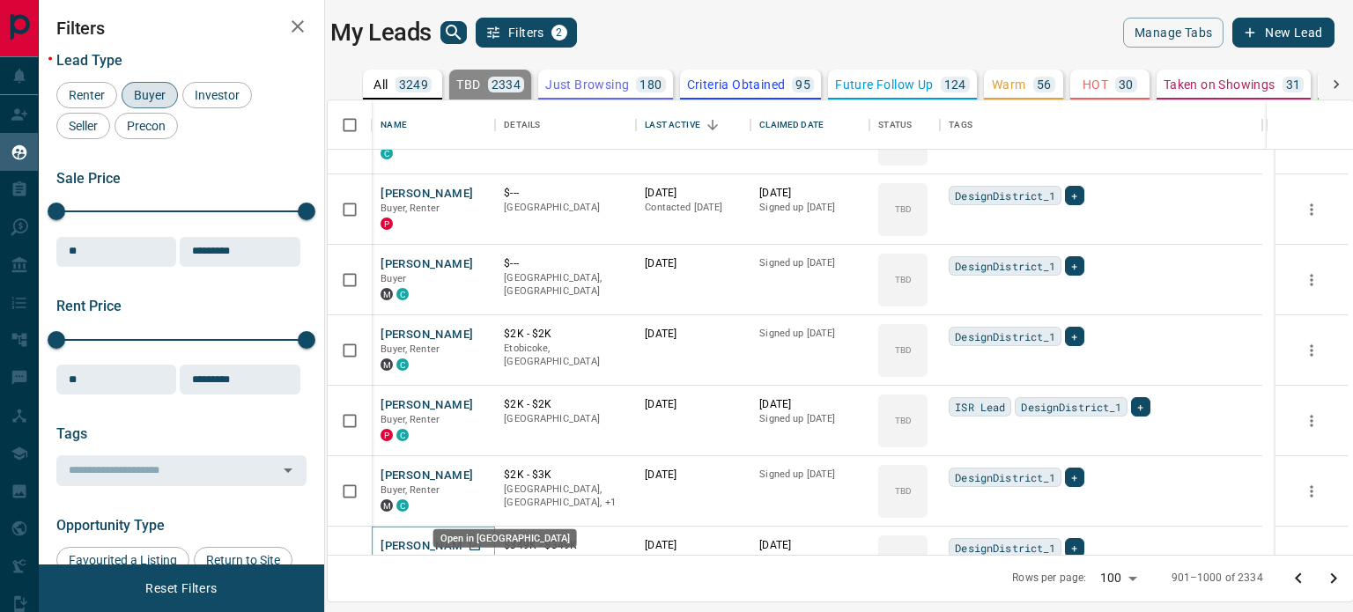
scroll to position [3399, 0]
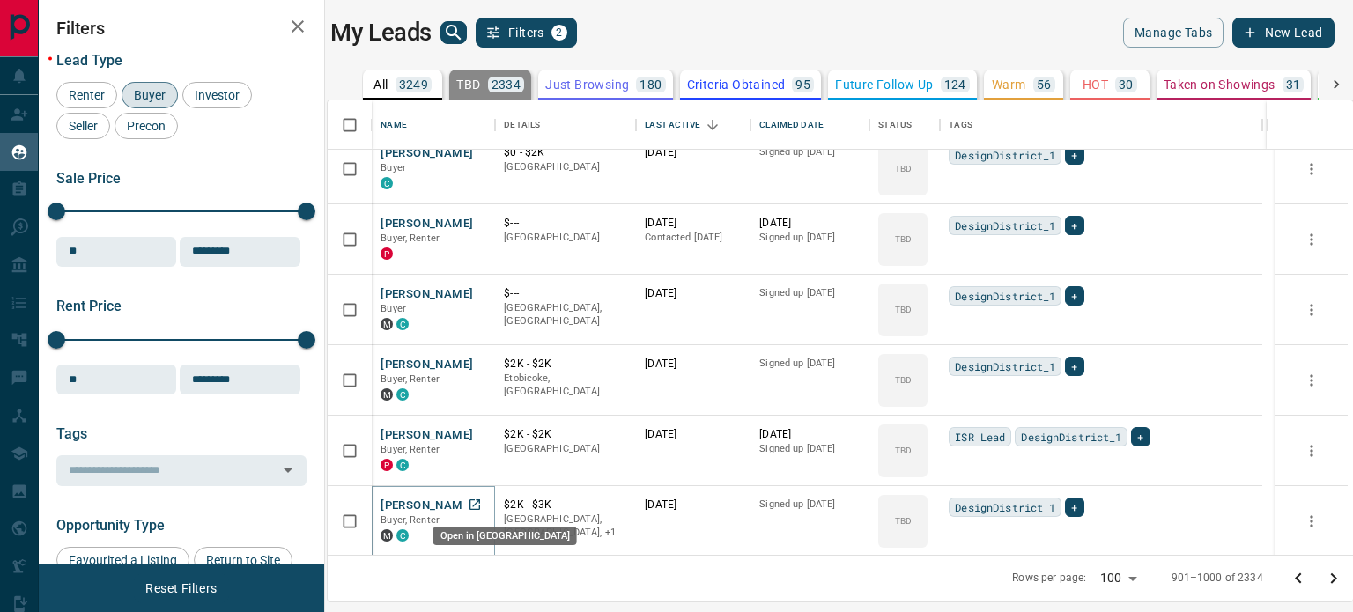
click at [470, 502] on icon "Open in New Tab" at bounding box center [475, 505] width 14 height 14
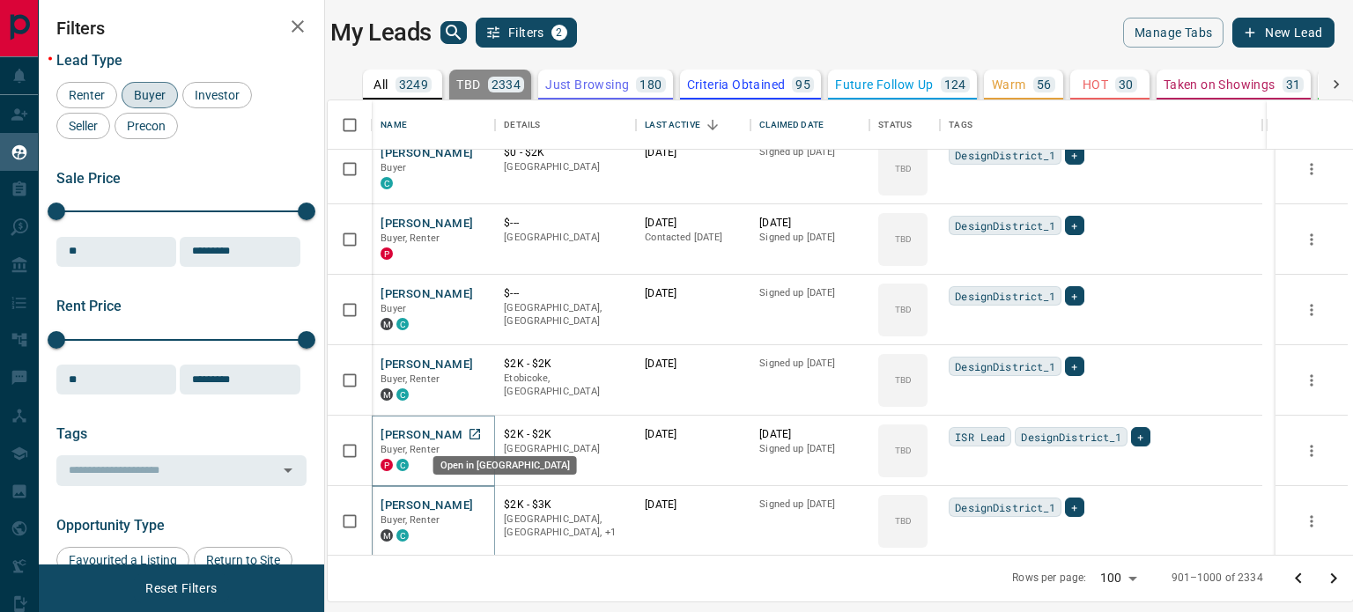
click at [475, 430] on icon "Open in New Tab" at bounding box center [475, 434] width 14 height 14
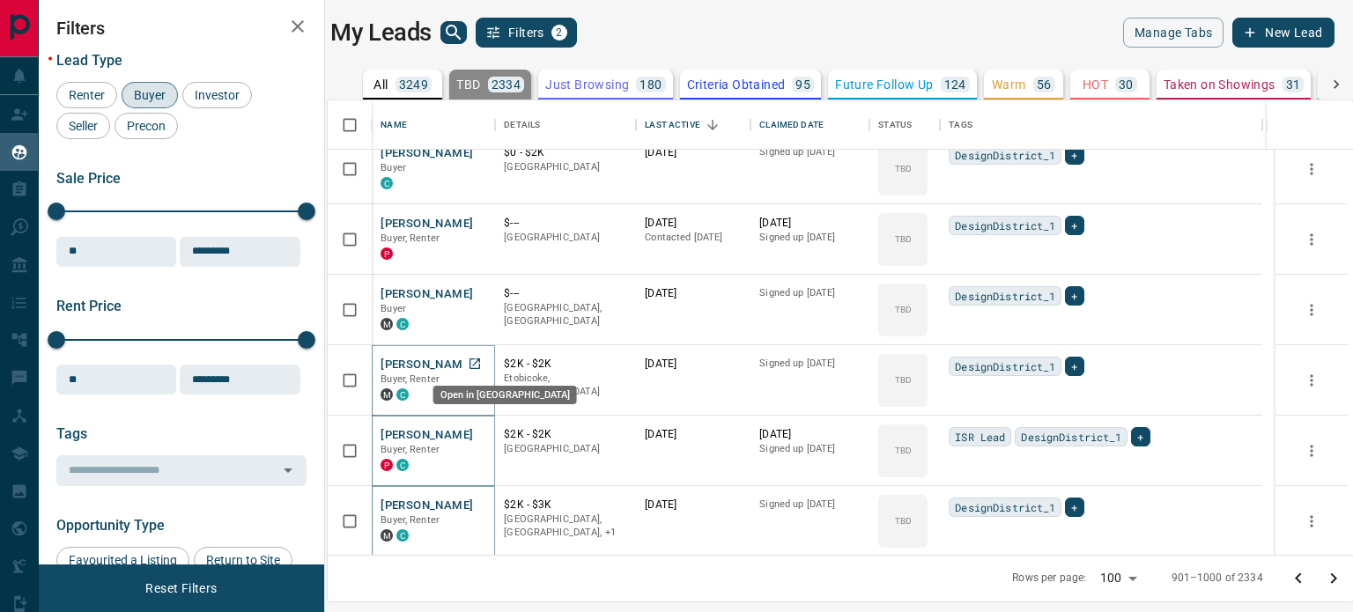
click at [485, 362] on link "Open in New Tab" at bounding box center [474, 363] width 23 height 23
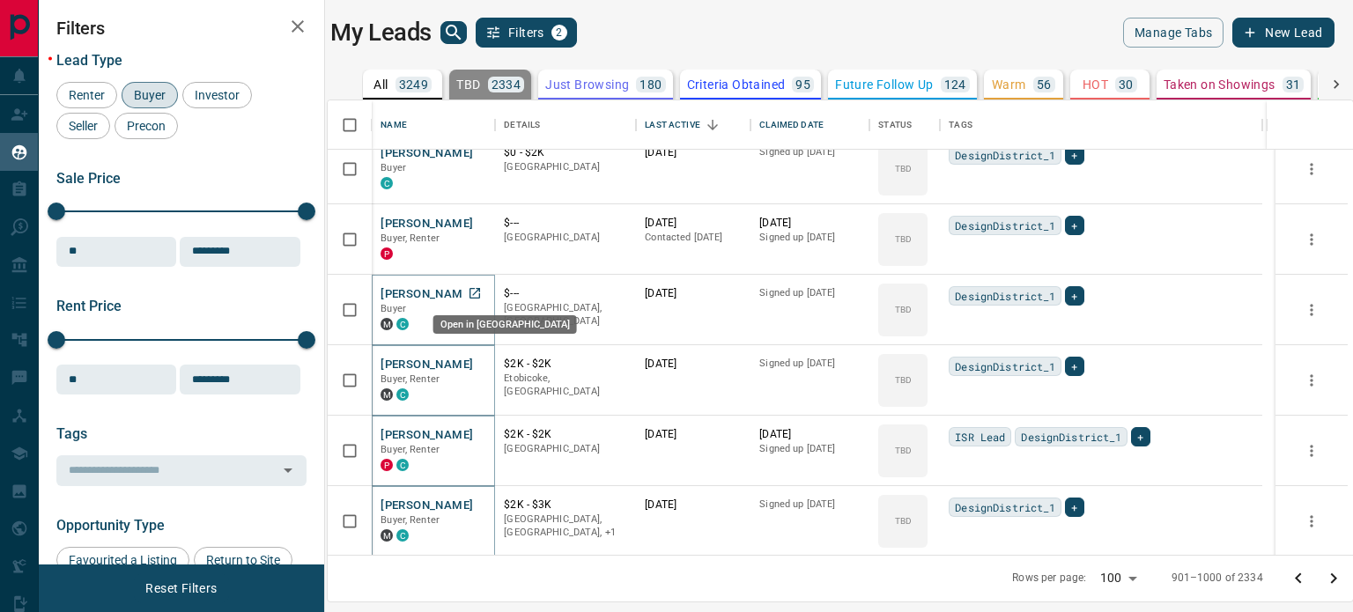
click at [482, 288] on icon "Open in New Tab" at bounding box center [475, 293] width 14 height 14
click at [470, 217] on icon "Open in New Tab" at bounding box center [475, 223] width 14 height 14
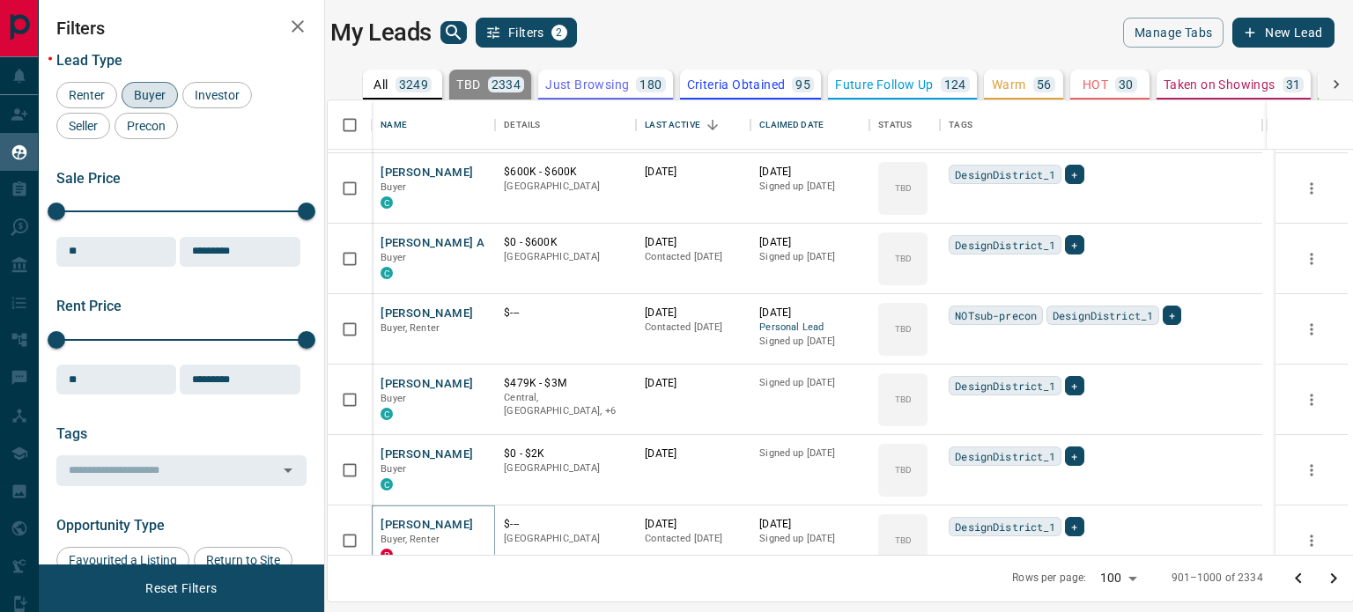
scroll to position [3047, 0]
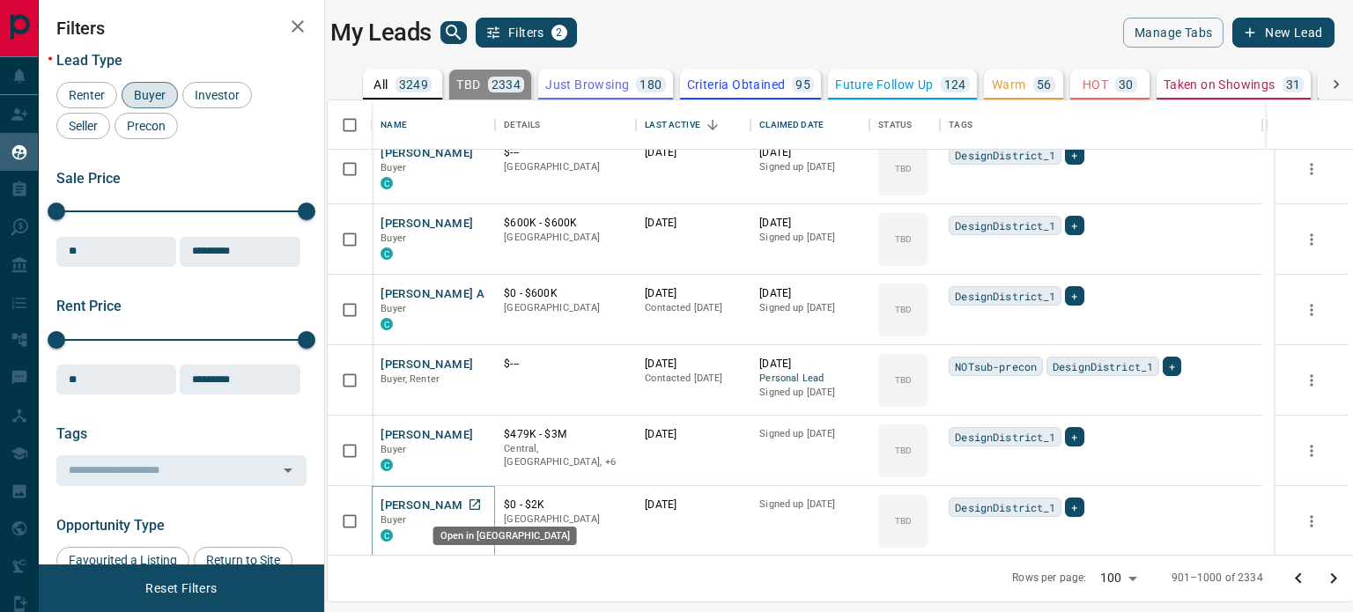
click at [473, 500] on icon "Open in New Tab" at bounding box center [475, 505] width 11 height 11
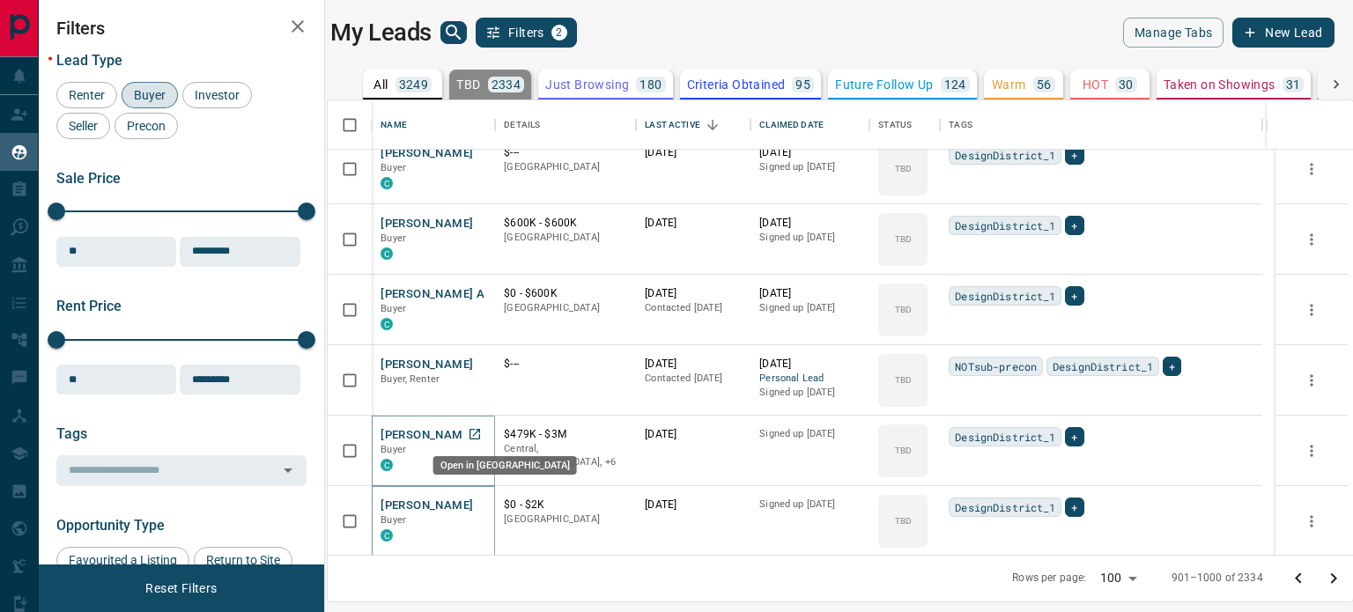
click at [479, 436] on icon "Open in New Tab" at bounding box center [475, 434] width 14 height 14
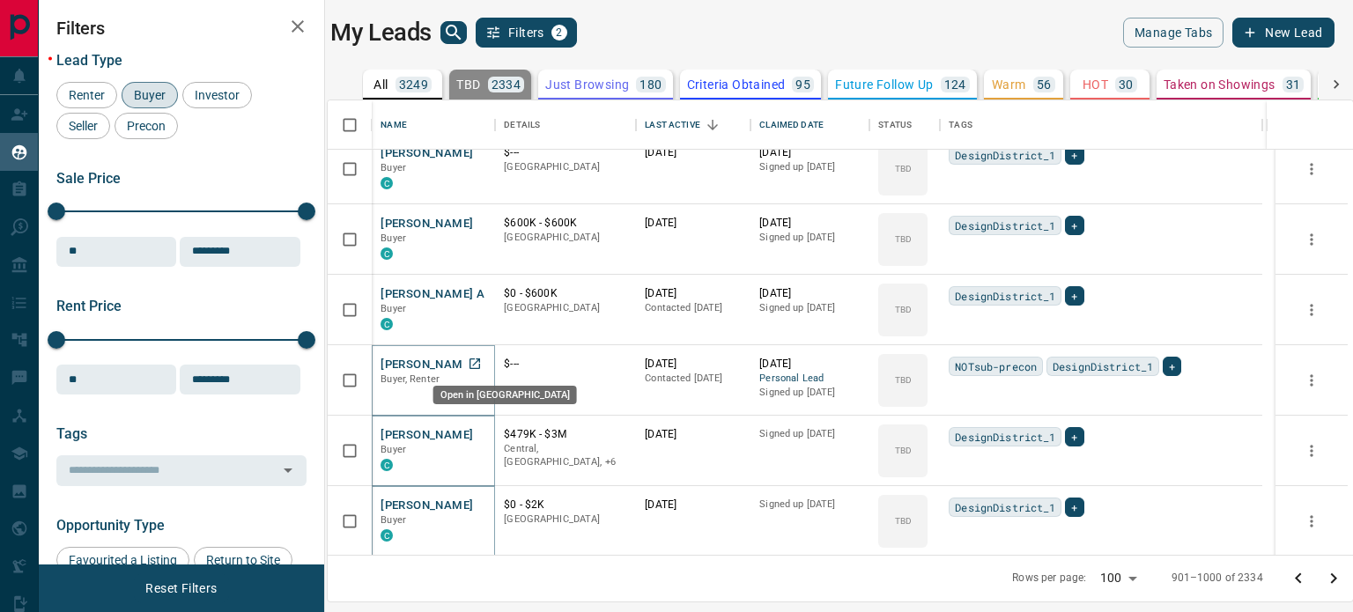
click at [479, 357] on icon "Open in New Tab" at bounding box center [475, 364] width 14 height 14
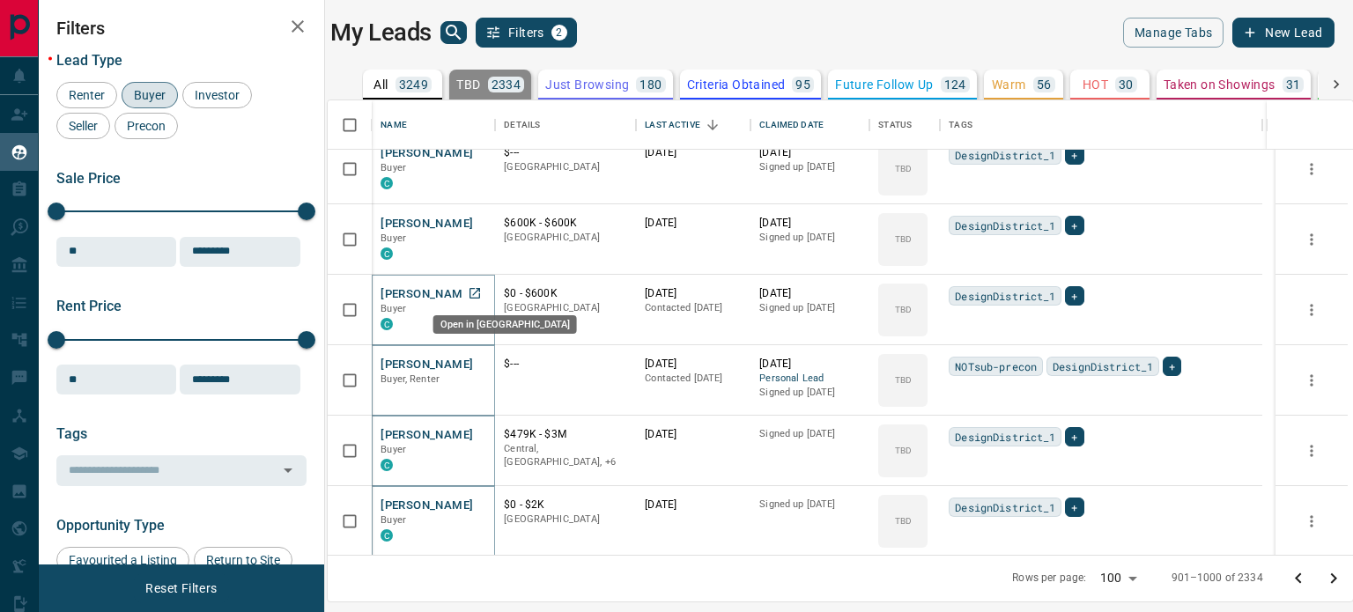
click at [482, 292] on icon "Open in New Tab" at bounding box center [475, 293] width 14 height 14
click at [479, 222] on icon "Open in New Tab" at bounding box center [475, 223] width 14 height 14
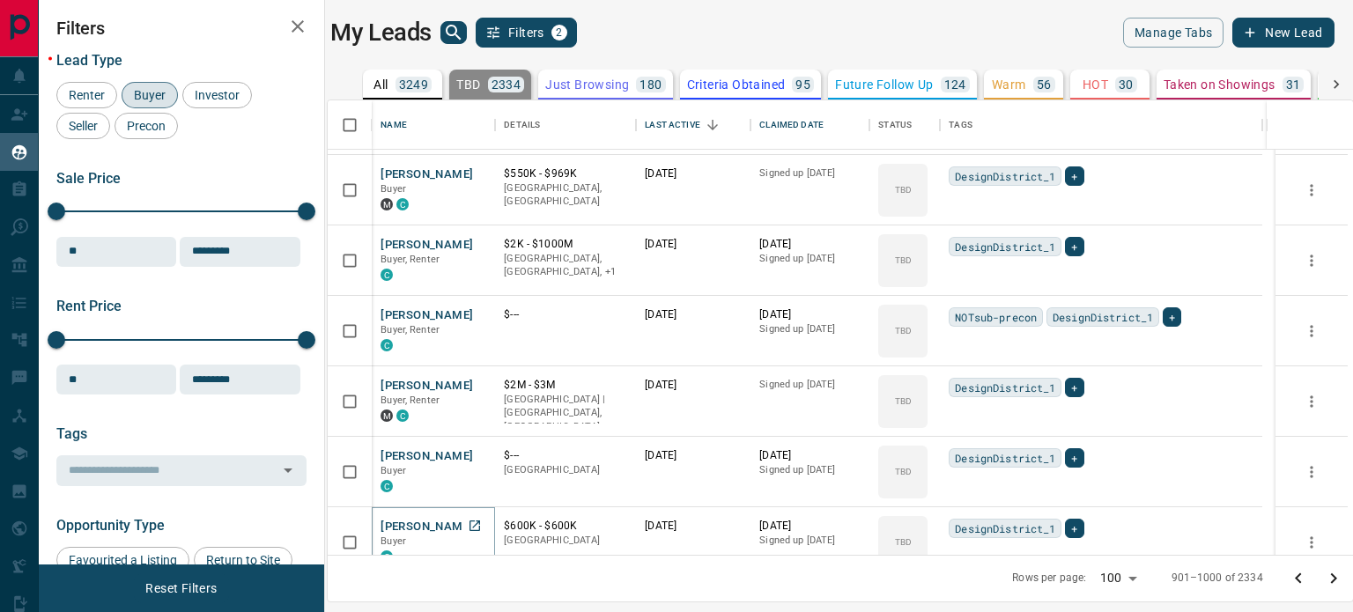
scroll to position [2694, 0]
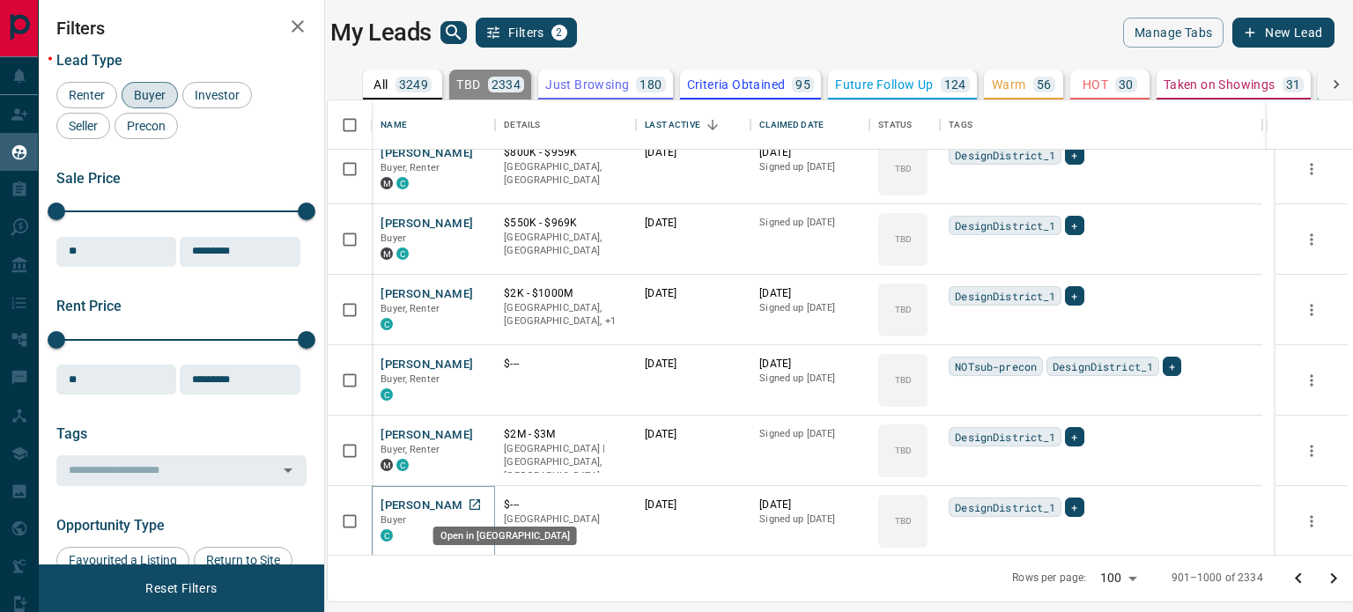
click at [474, 505] on icon "Open in New Tab" at bounding box center [475, 505] width 14 height 14
drag, startPoint x: 474, startPoint y: 505, endPoint x: 473, endPoint y: 469, distance: 36.1
click at [474, 505] on icon "Open in New Tab" at bounding box center [475, 505] width 14 height 14
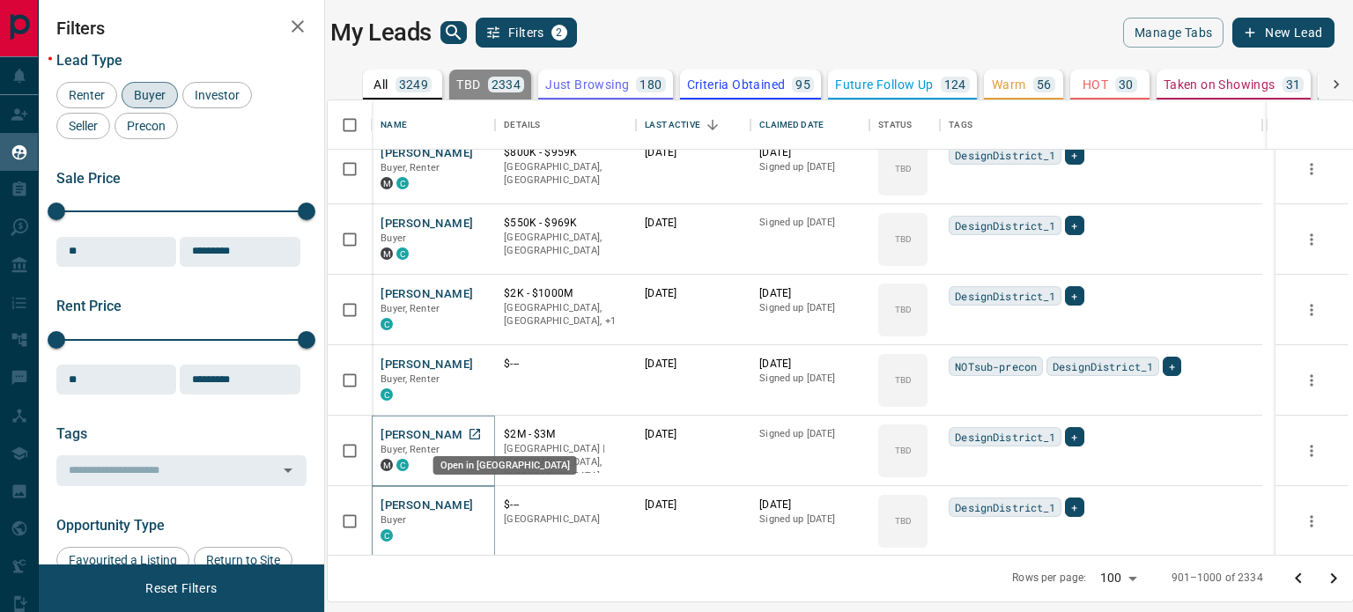
click at [478, 435] on icon "Open in New Tab" at bounding box center [475, 434] width 14 height 14
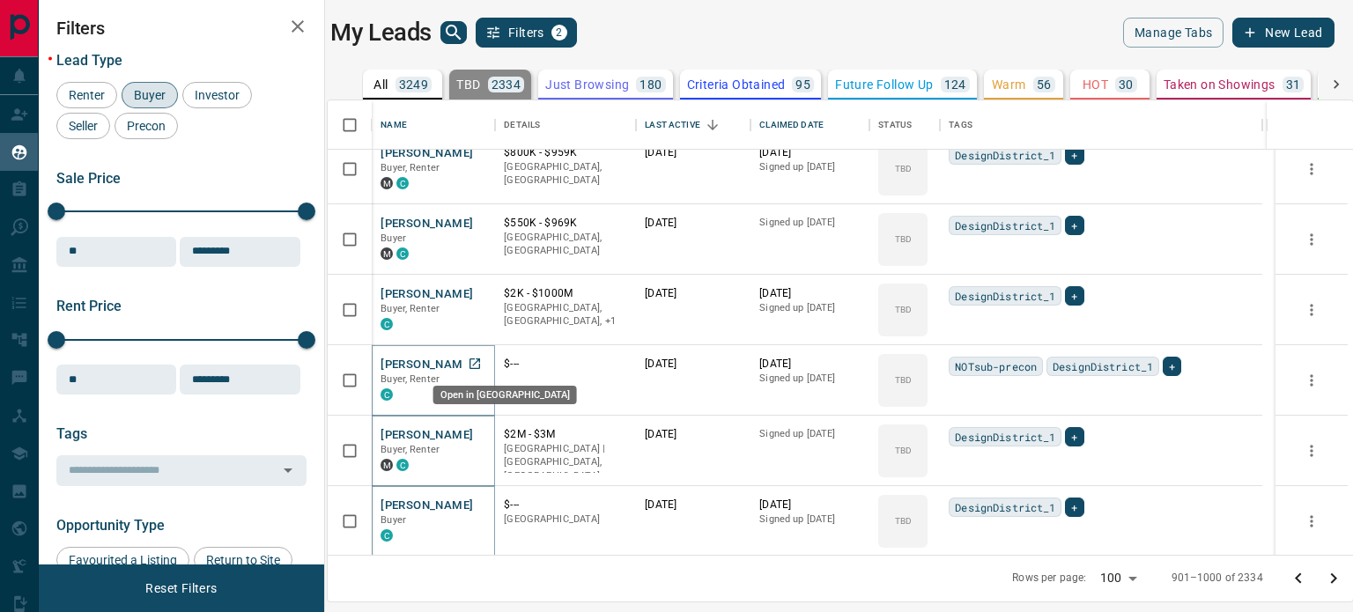
click at [482, 367] on icon "Open in New Tab" at bounding box center [475, 364] width 14 height 14
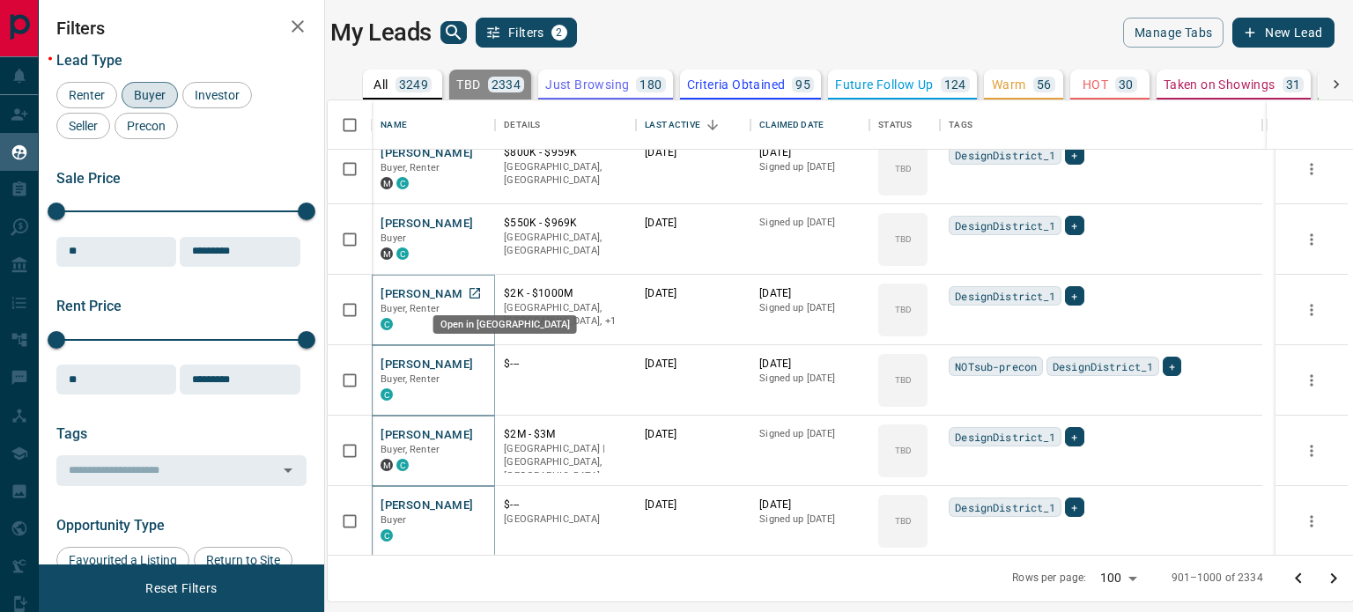
click at [476, 288] on icon "Open in New Tab" at bounding box center [475, 293] width 11 height 11
click at [482, 224] on icon "Open in New Tab" at bounding box center [475, 223] width 14 height 14
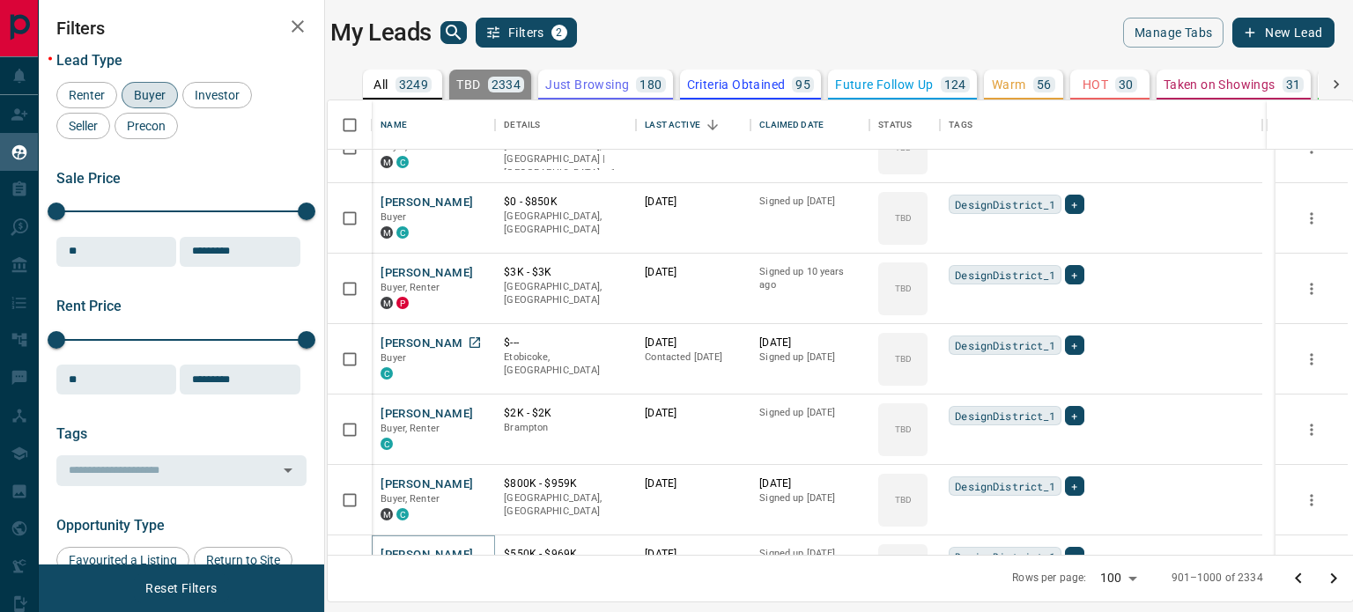
scroll to position [2342, 0]
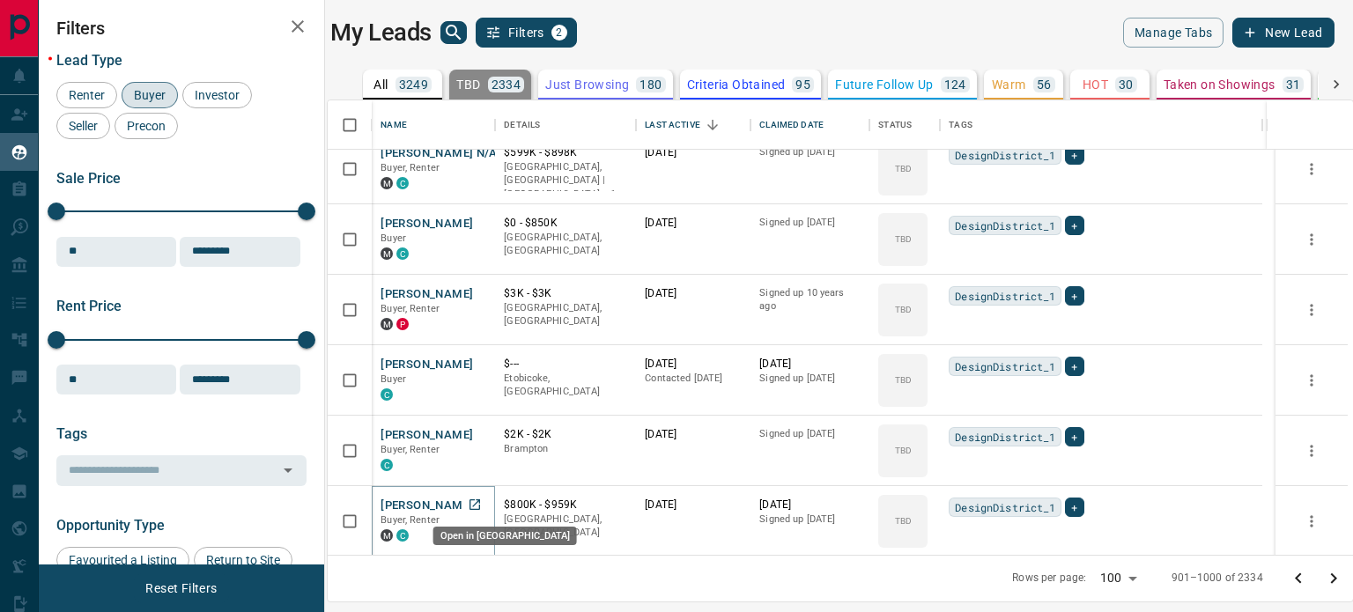
click at [476, 503] on icon "Open in New Tab" at bounding box center [475, 505] width 14 height 14
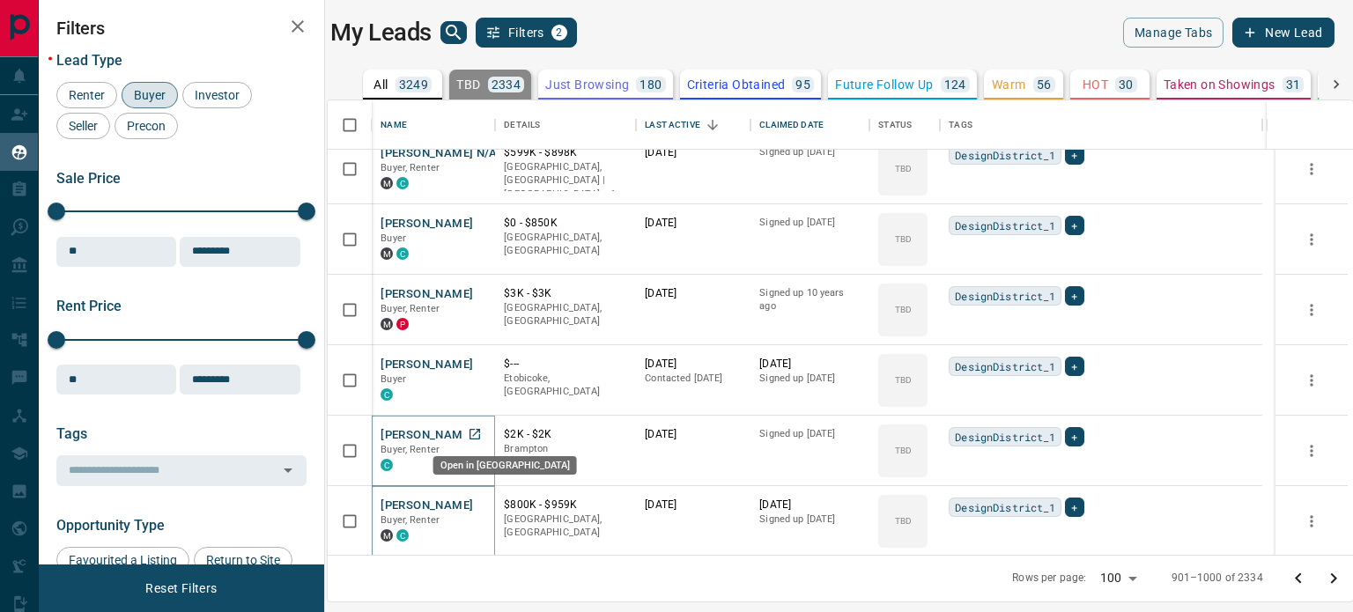
click at [482, 433] on icon "Open in New Tab" at bounding box center [475, 434] width 14 height 14
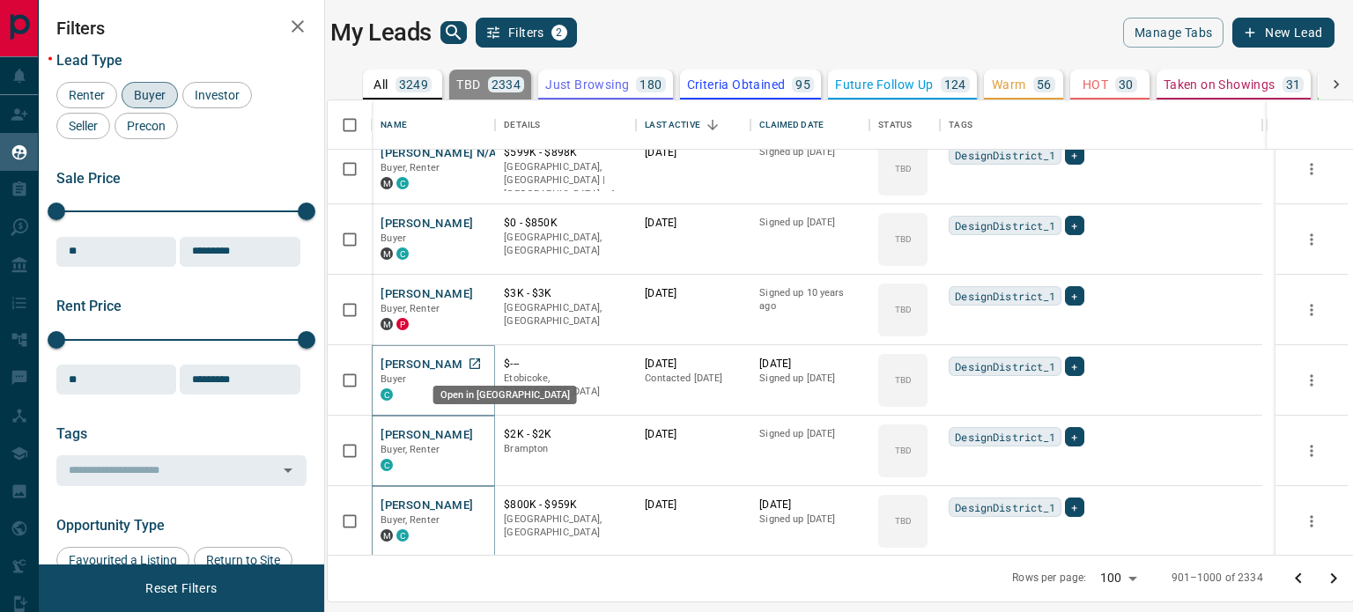
click at [478, 362] on icon "Open in New Tab" at bounding box center [475, 364] width 14 height 14
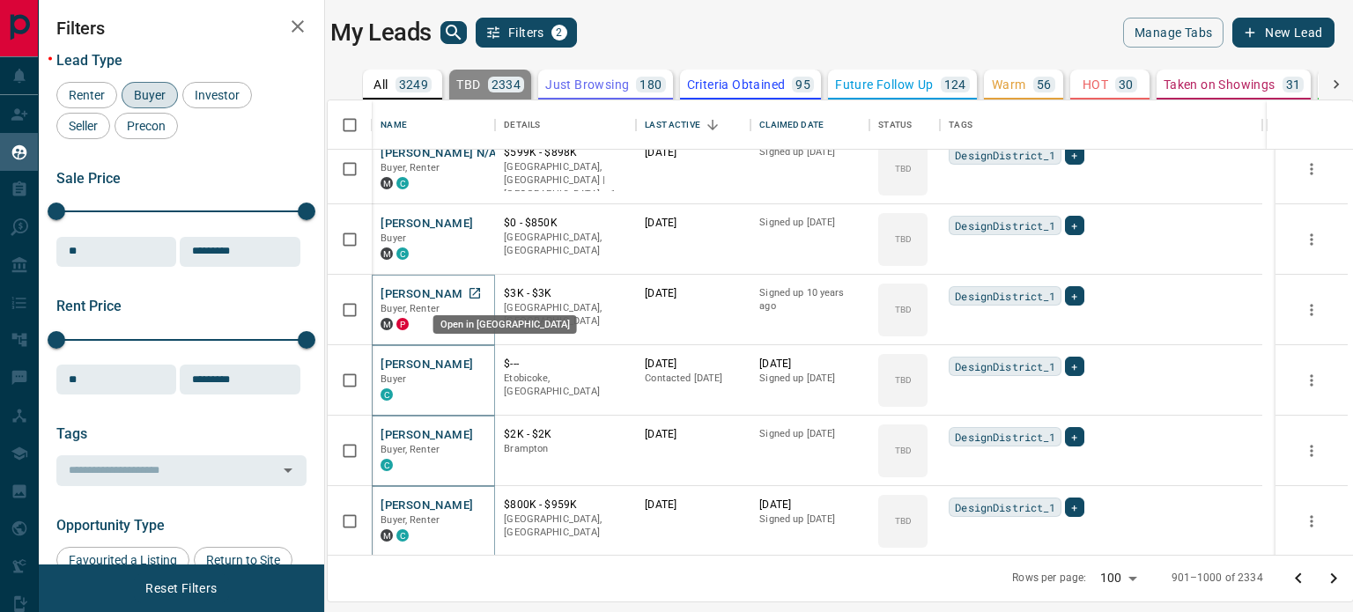
click at [482, 292] on icon "Open in New Tab" at bounding box center [475, 293] width 14 height 14
click at [478, 218] on icon "Open in New Tab" at bounding box center [475, 223] width 14 height 14
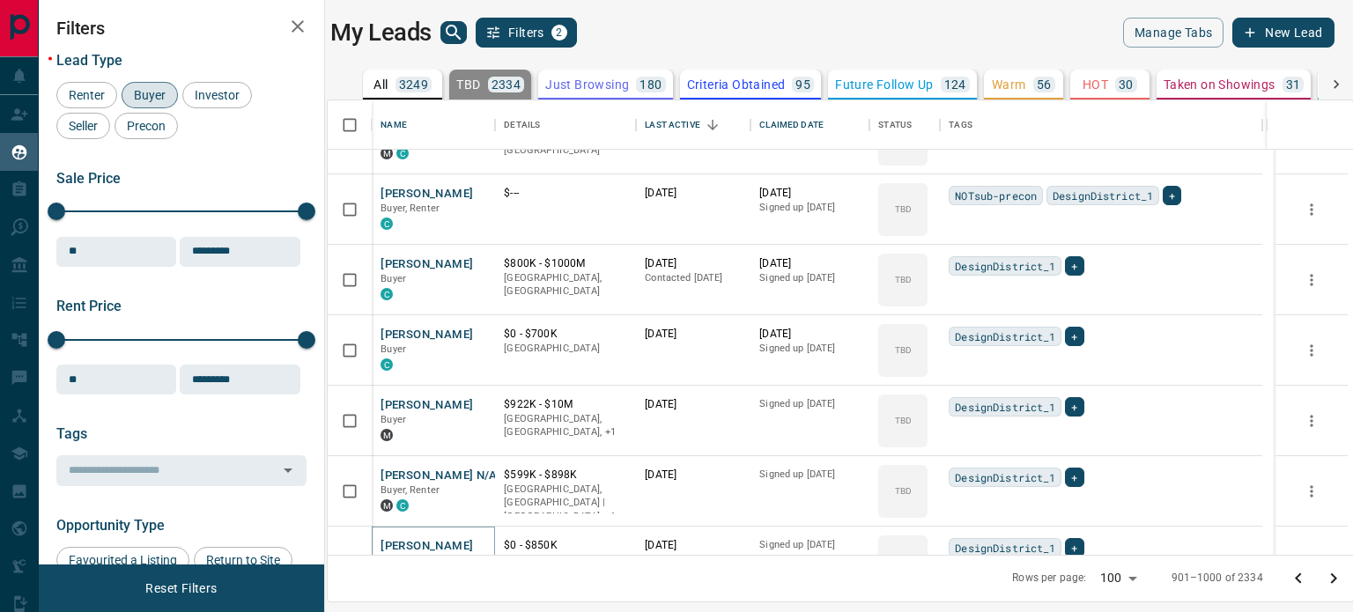
scroll to position [1989, 0]
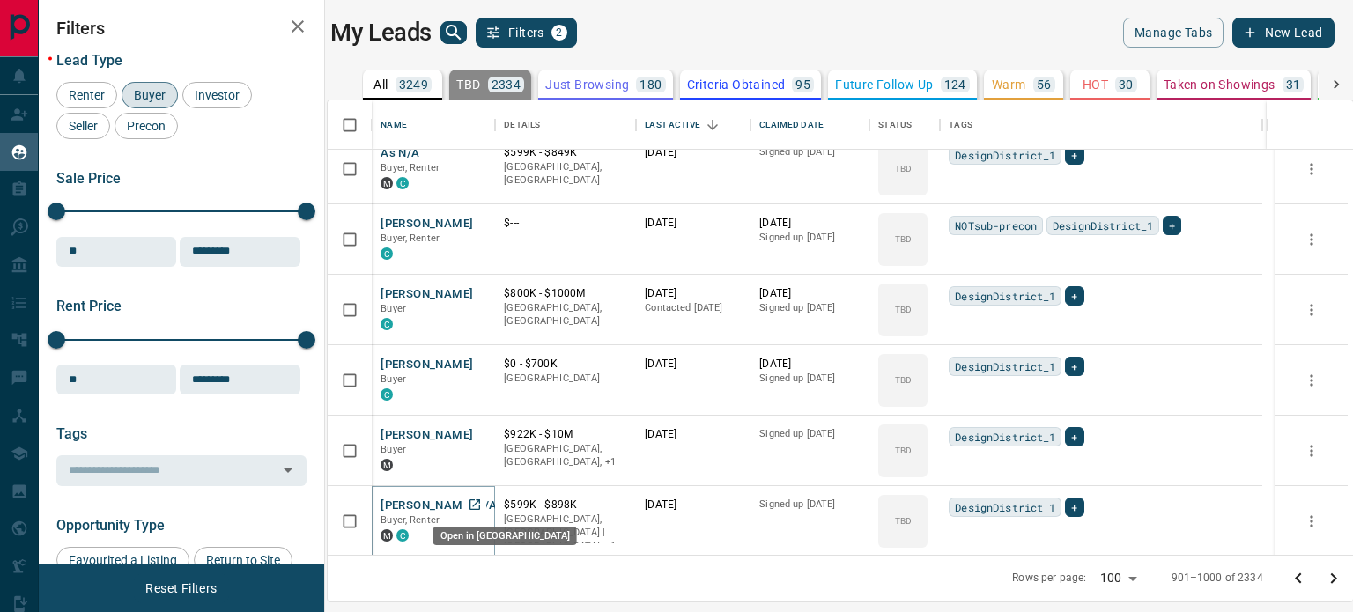
click at [485, 503] on link "Open in New Tab" at bounding box center [474, 504] width 23 height 23
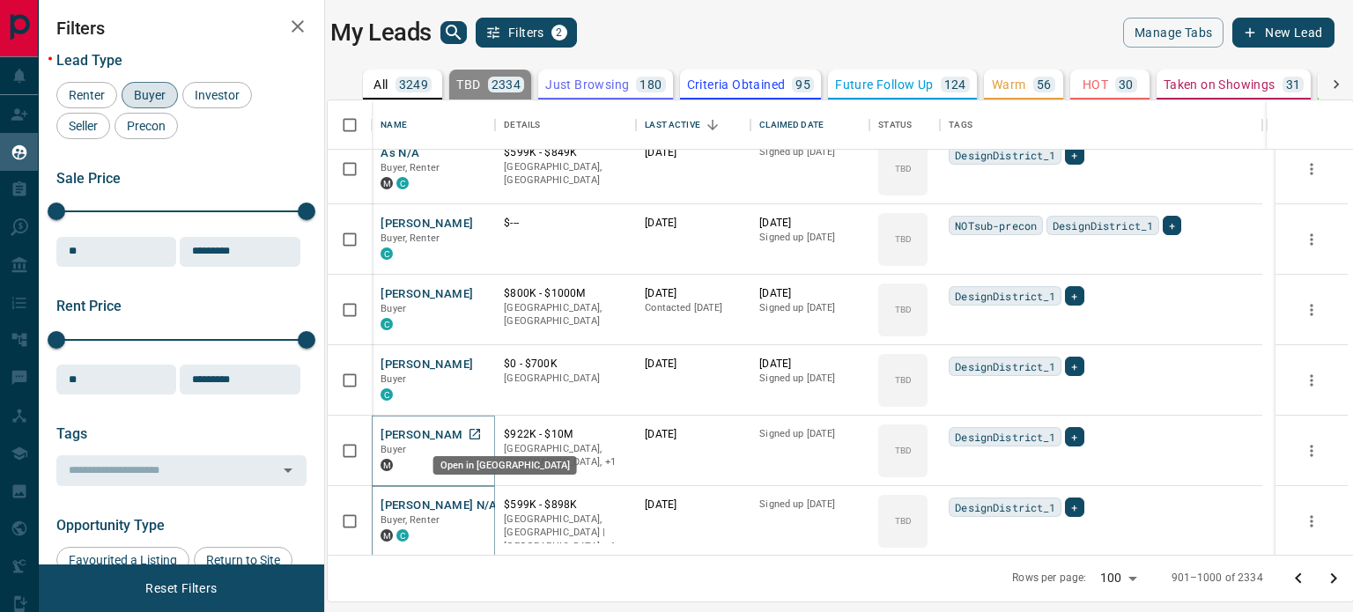
click at [485, 433] on link "Open in New Tab" at bounding box center [474, 434] width 23 height 23
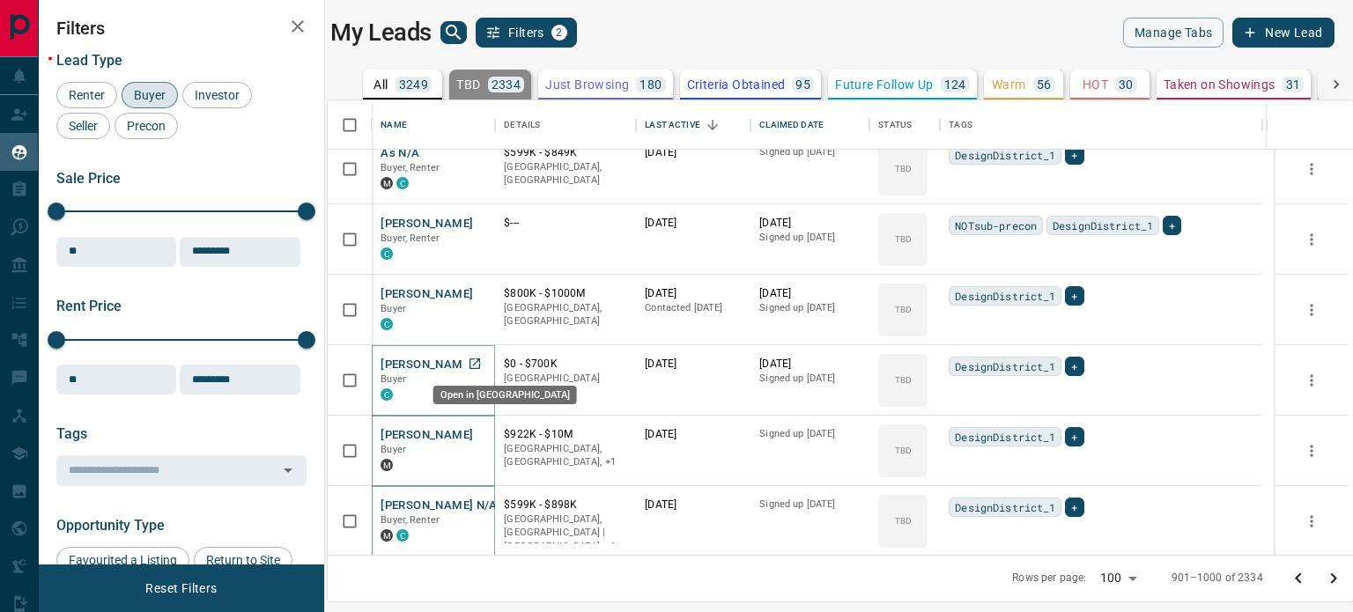
click at [481, 360] on icon "Open in New Tab" at bounding box center [475, 364] width 14 height 14
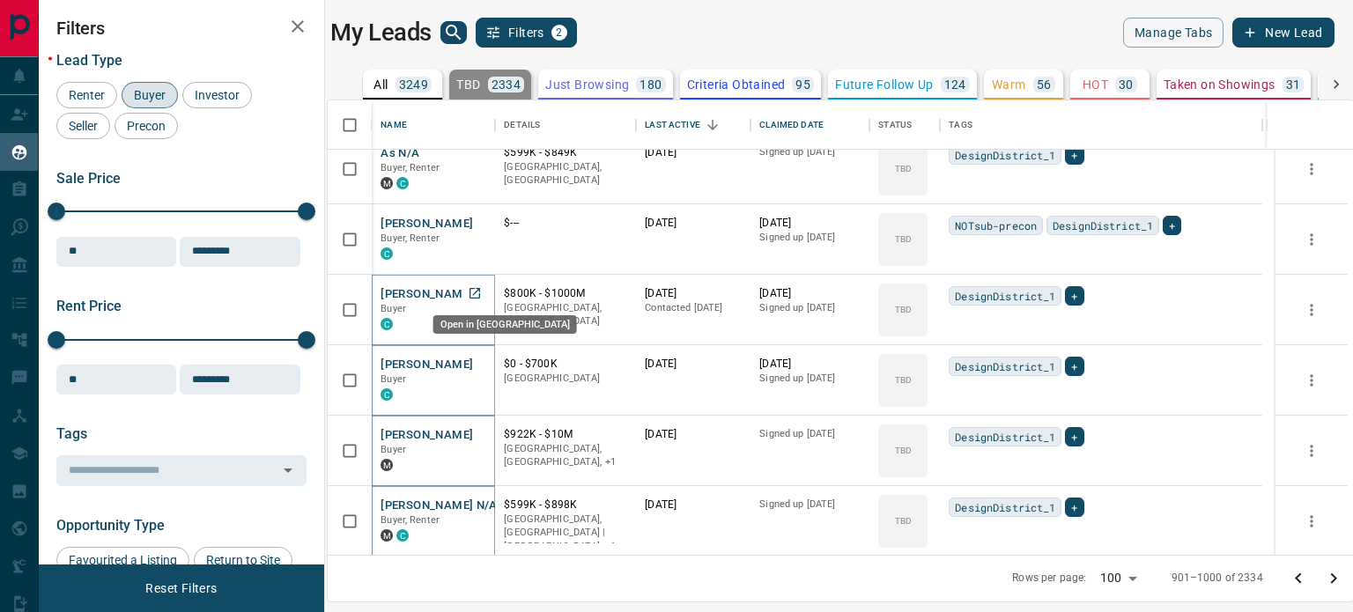
click at [478, 293] on icon "Open in New Tab" at bounding box center [475, 293] width 14 height 14
click at [486, 225] on link "Open in New Tab" at bounding box center [474, 222] width 23 height 23
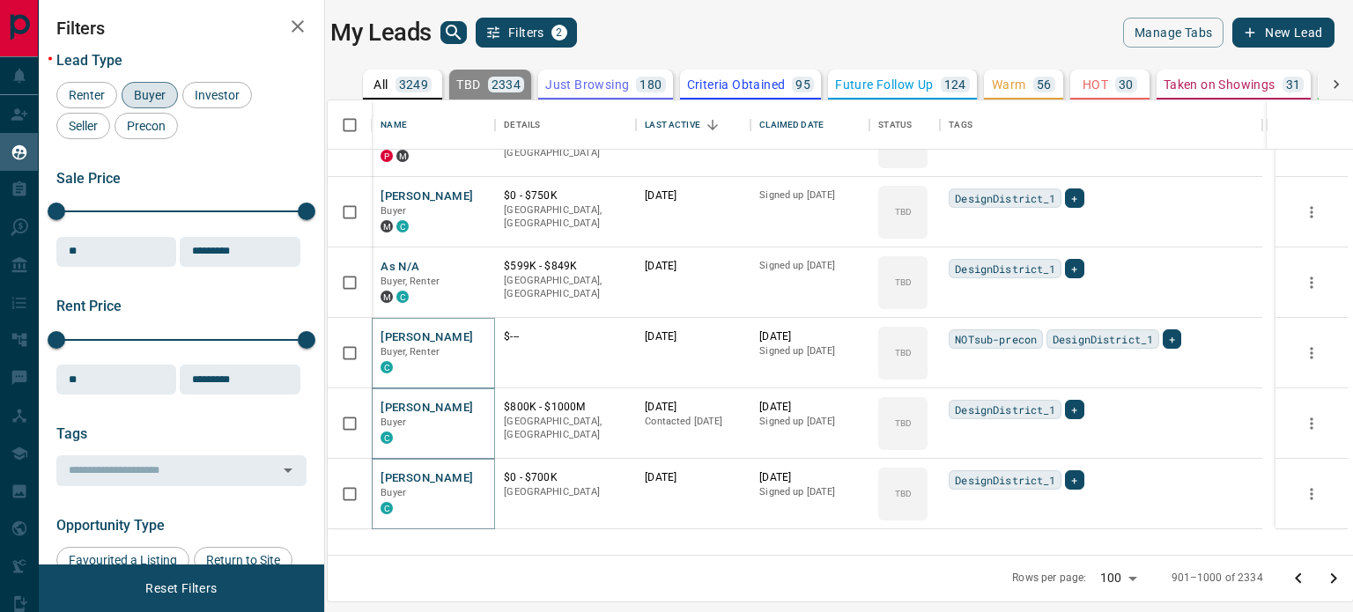
scroll to position [1637, 0]
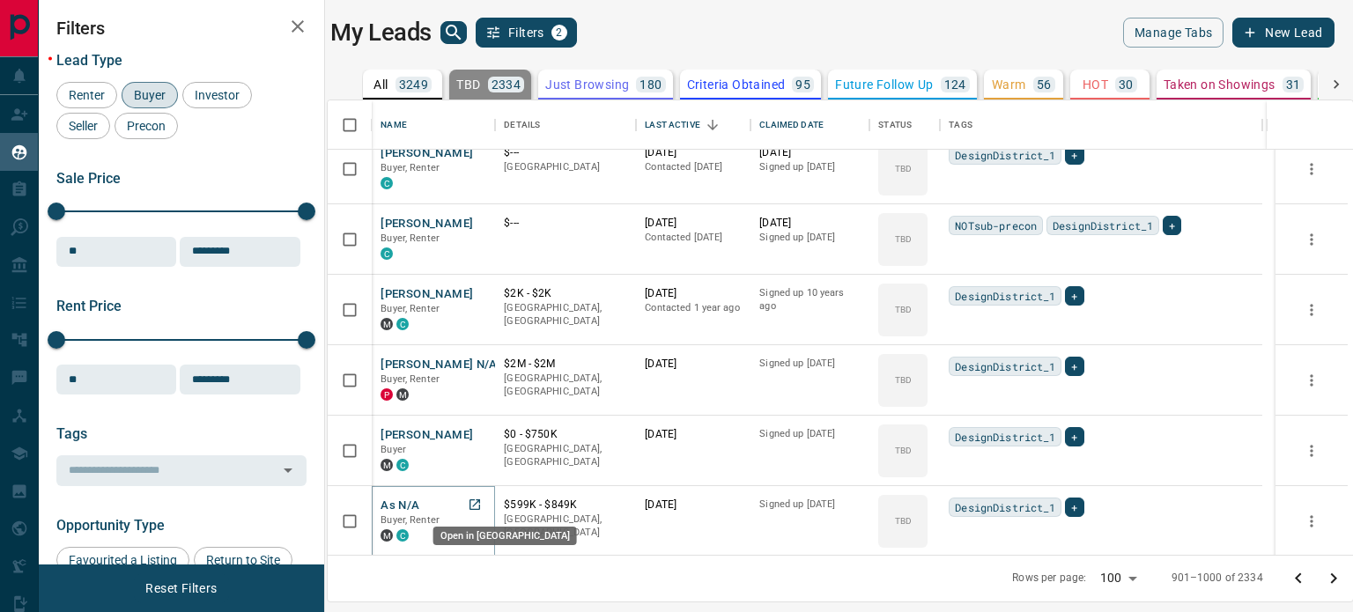
click at [478, 500] on icon "Open in New Tab" at bounding box center [475, 505] width 11 height 11
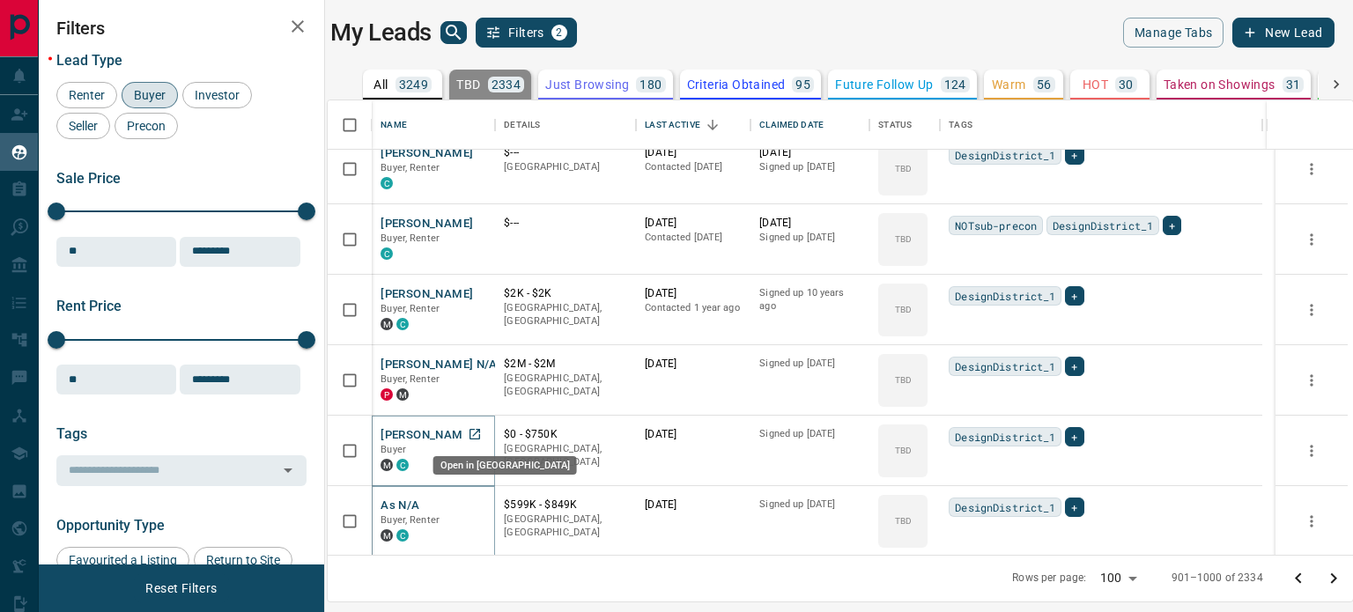
click at [482, 429] on icon "Open in New Tab" at bounding box center [475, 434] width 14 height 14
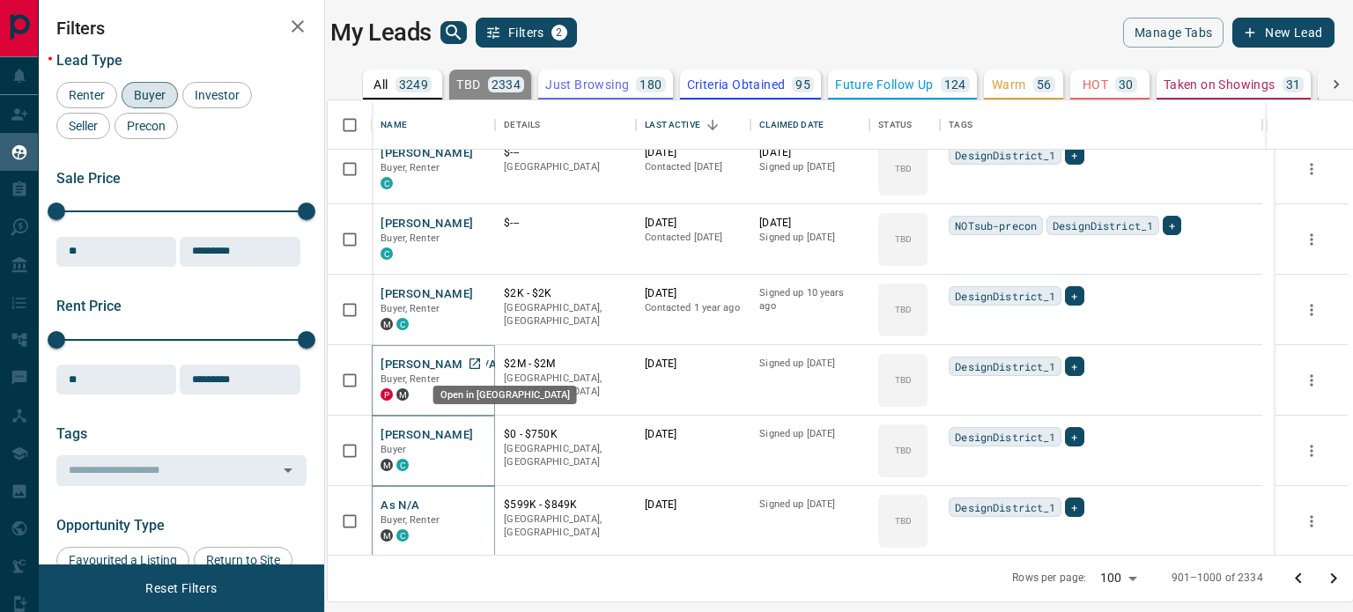
click at [485, 359] on link "Open in New Tab" at bounding box center [474, 363] width 23 height 23
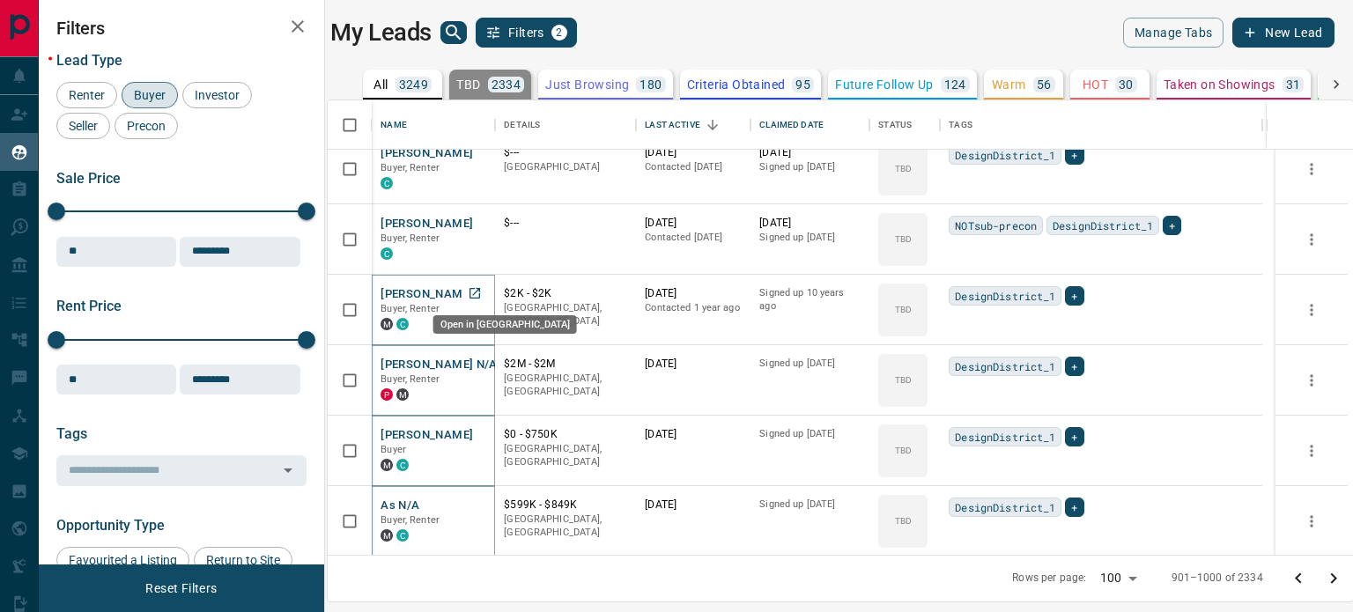
click at [481, 293] on icon "Open in New Tab" at bounding box center [475, 293] width 14 height 14
click at [479, 224] on icon "Open in New Tab" at bounding box center [475, 223] width 14 height 14
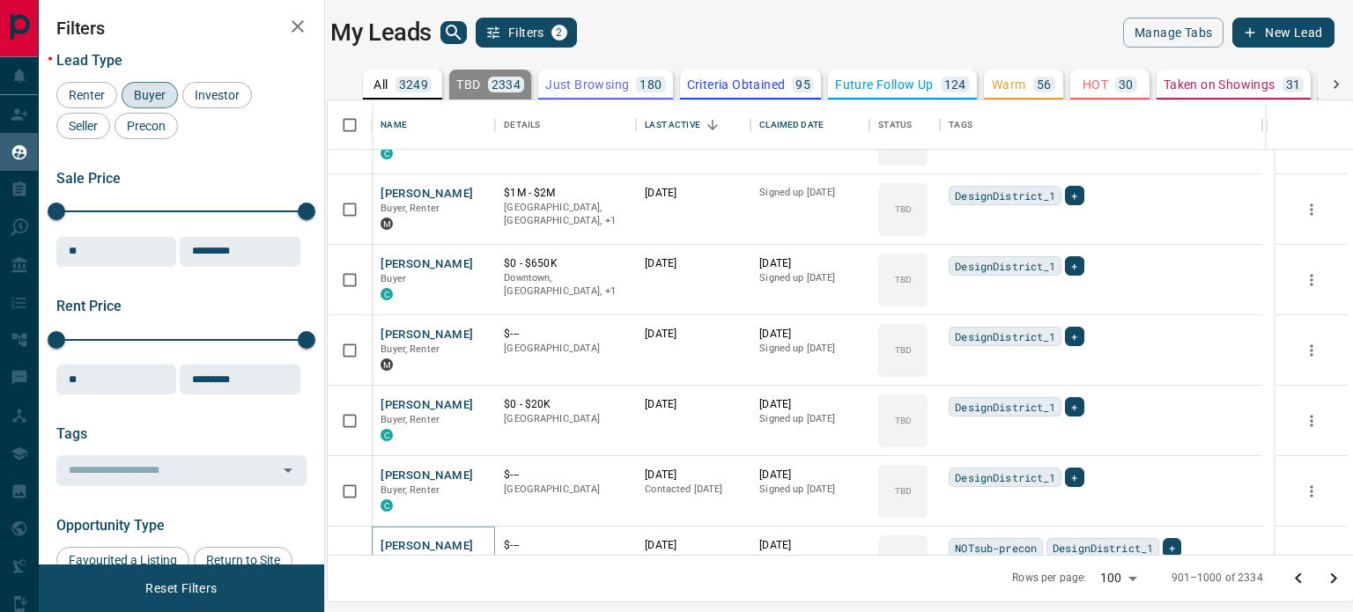
scroll to position [1285, 0]
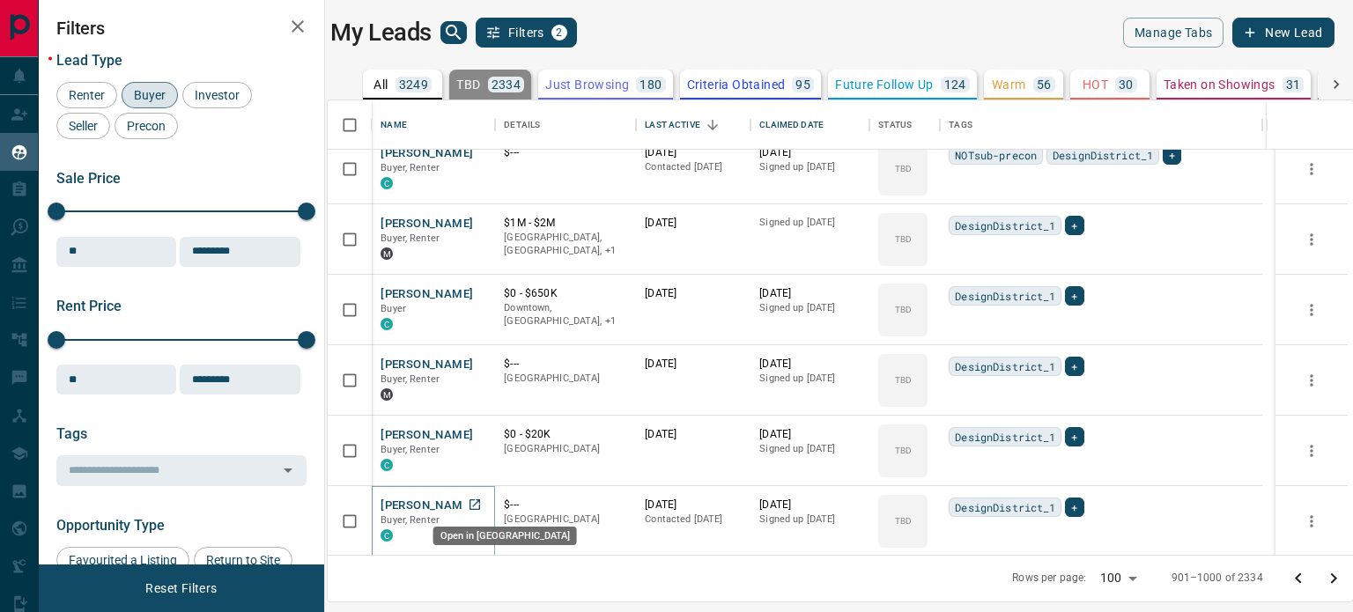
click at [481, 500] on icon "Open in New Tab" at bounding box center [475, 505] width 14 height 14
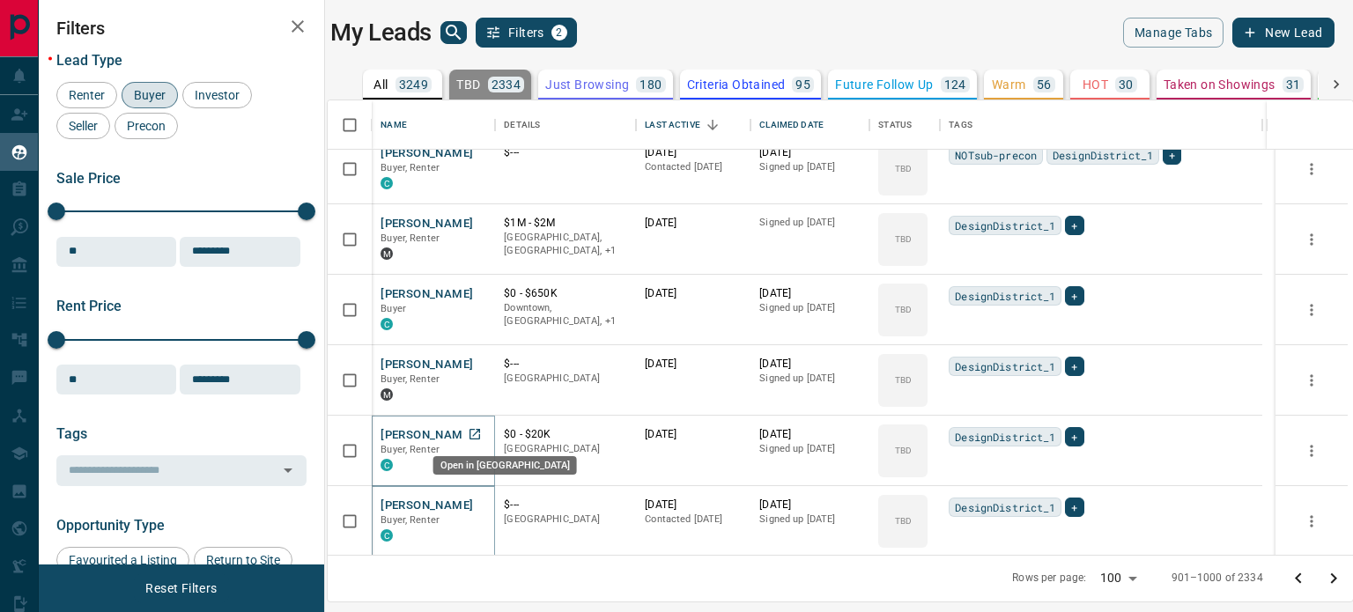
click at [477, 435] on icon "Open in New Tab" at bounding box center [475, 434] width 14 height 14
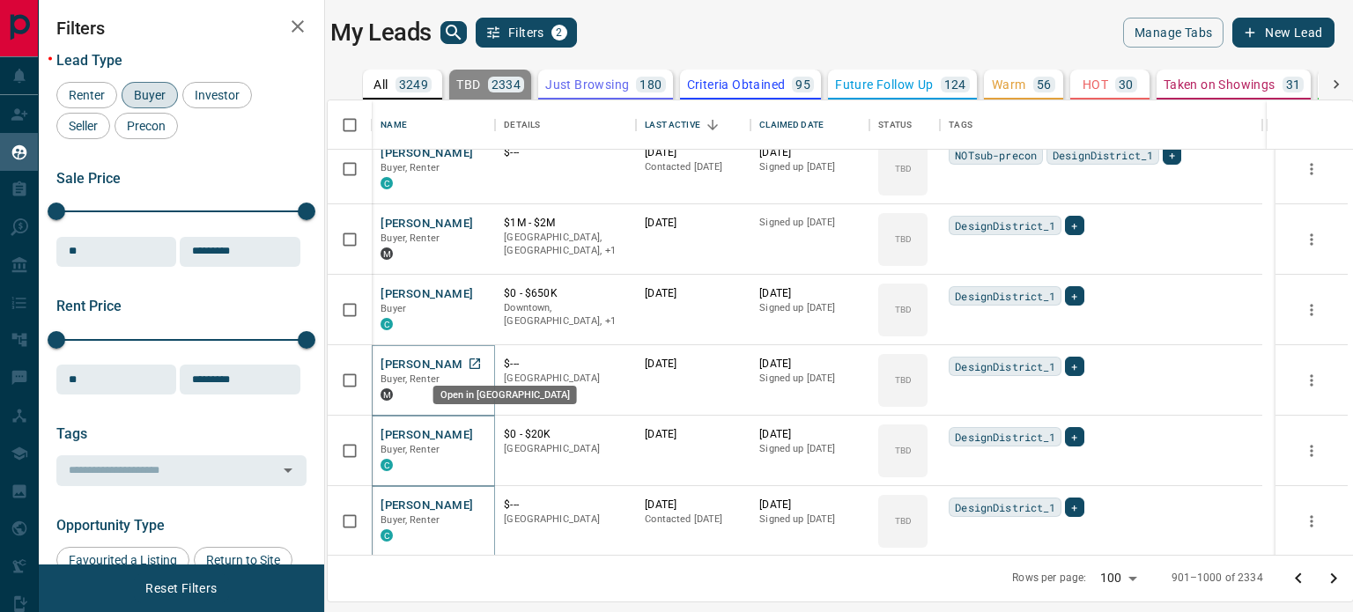
click at [479, 361] on icon "Open in New Tab" at bounding box center [475, 364] width 14 height 14
click at [479, 220] on icon "Open in New Tab" at bounding box center [475, 223] width 14 height 14
